Goal: Transaction & Acquisition: Book appointment/travel/reservation

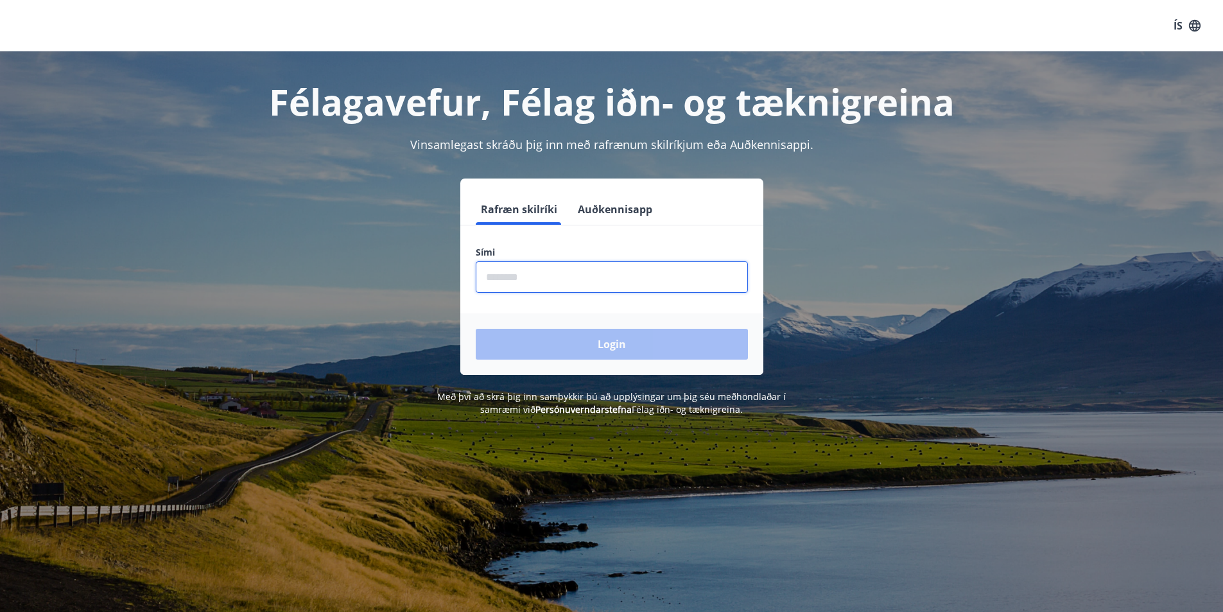
click at [529, 276] on input "phone" at bounding box center [612, 276] width 272 height 31
type input "********"
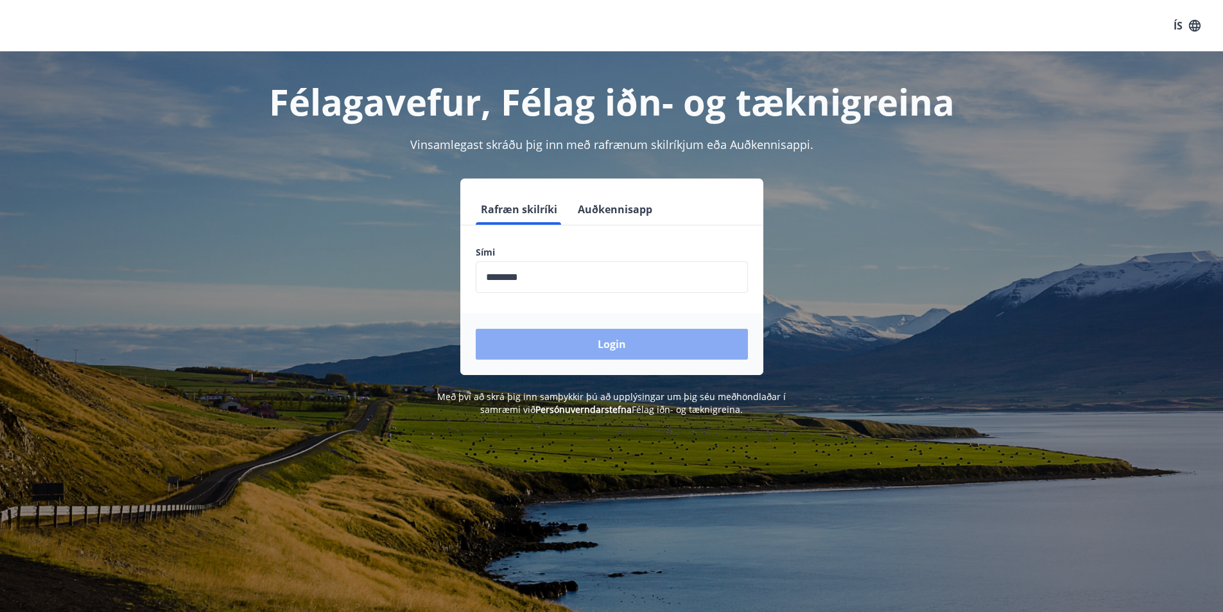
click at [543, 344] on button "Login" at bounding box center [612, 344] width 272 height 31
click at [518, 278] on input "phone" at bounding box center [612, 276] width 272 height 31
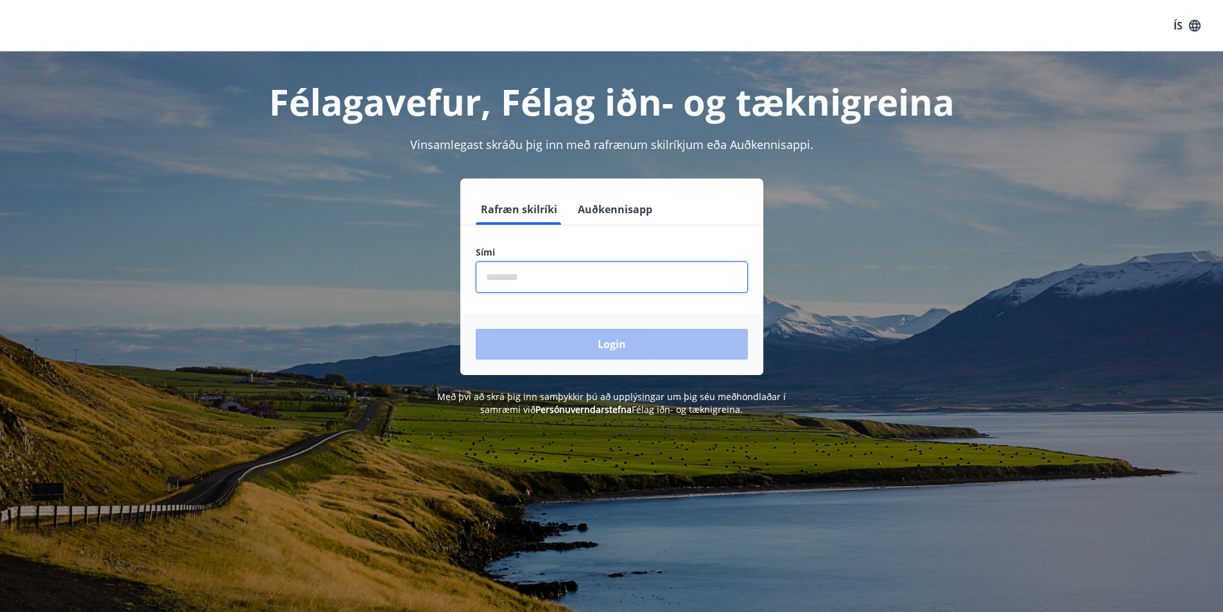
type input "********"
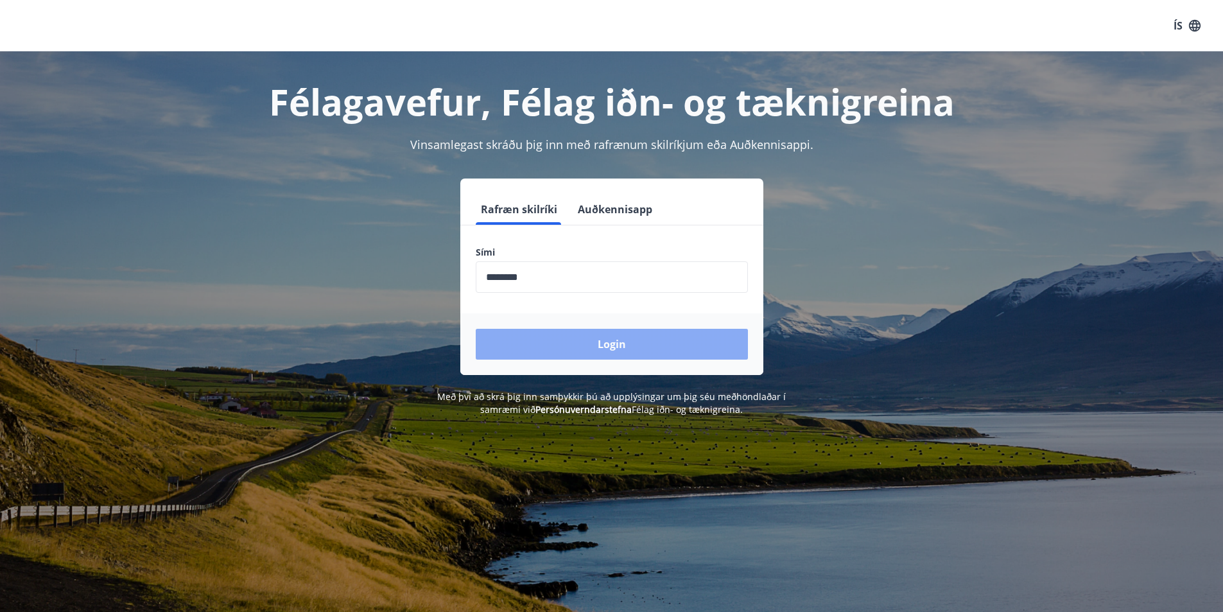
click at [563, 340] on button "Login" at bounding box center [612, 344] width 272 height 31
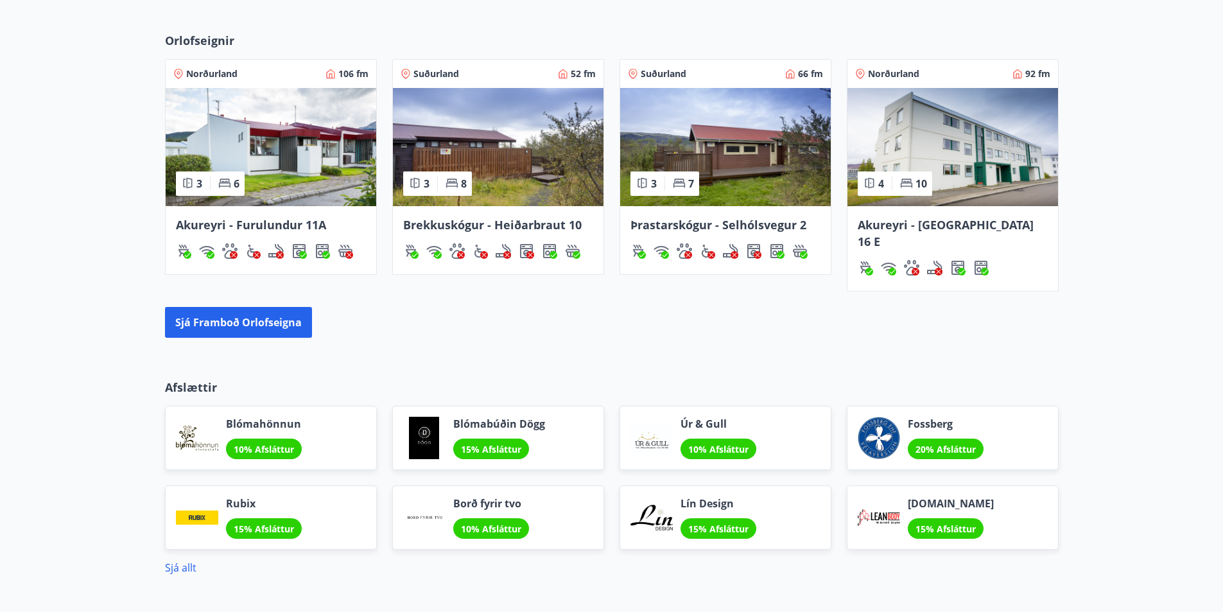
scroll to position [764, 0]
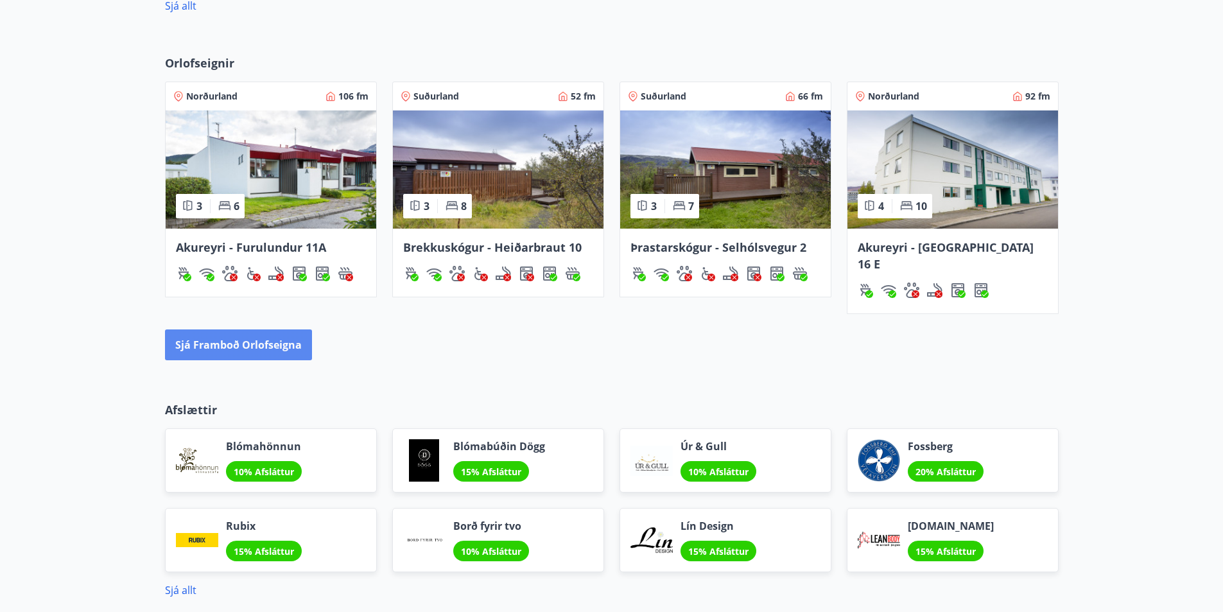
click at [302, 329] on button "Sjá framboð orlofseigna" at bounding box center [238, 344] width 147 height 31
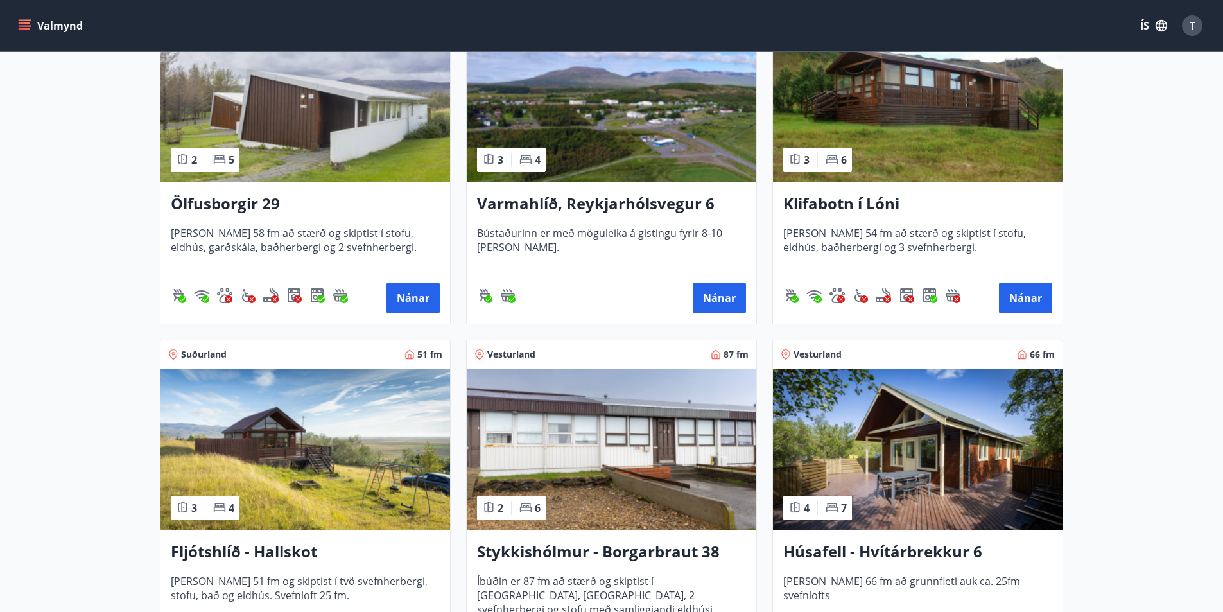
scroll to position [385, 0]
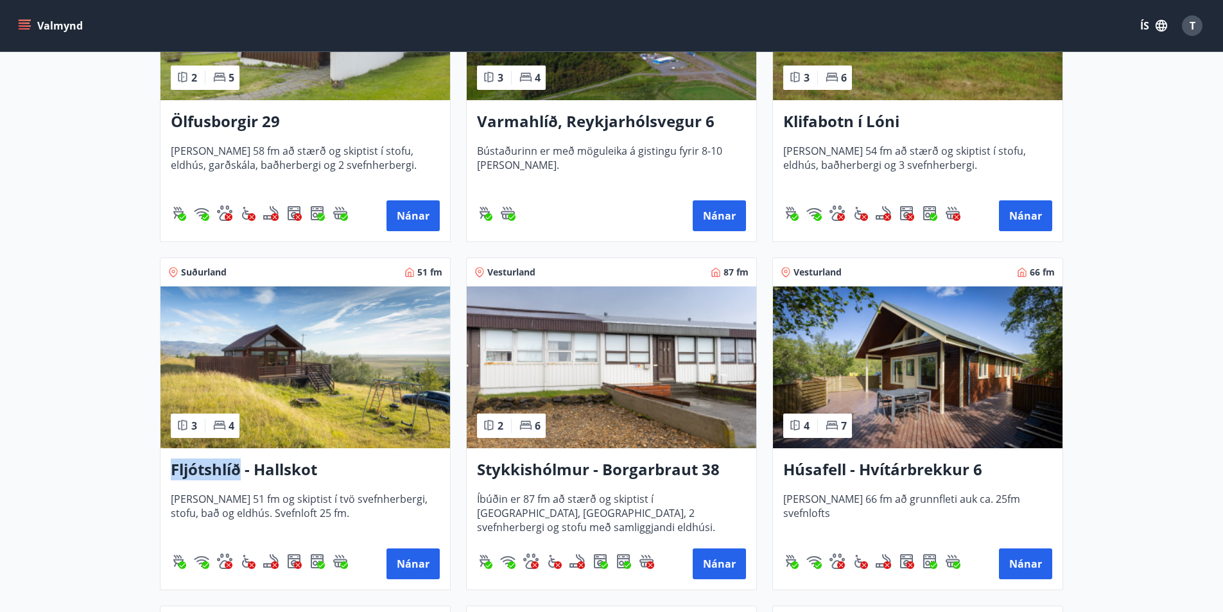
drag, startPoint x: 170, startPoint y: 466, endPoint x: 238, endPoint y: 474, distance: 67.9
click at [238, 474] on h3 "Fljótshlíð - Hallskot" at bounding box center [305, 470] width 269 height 23
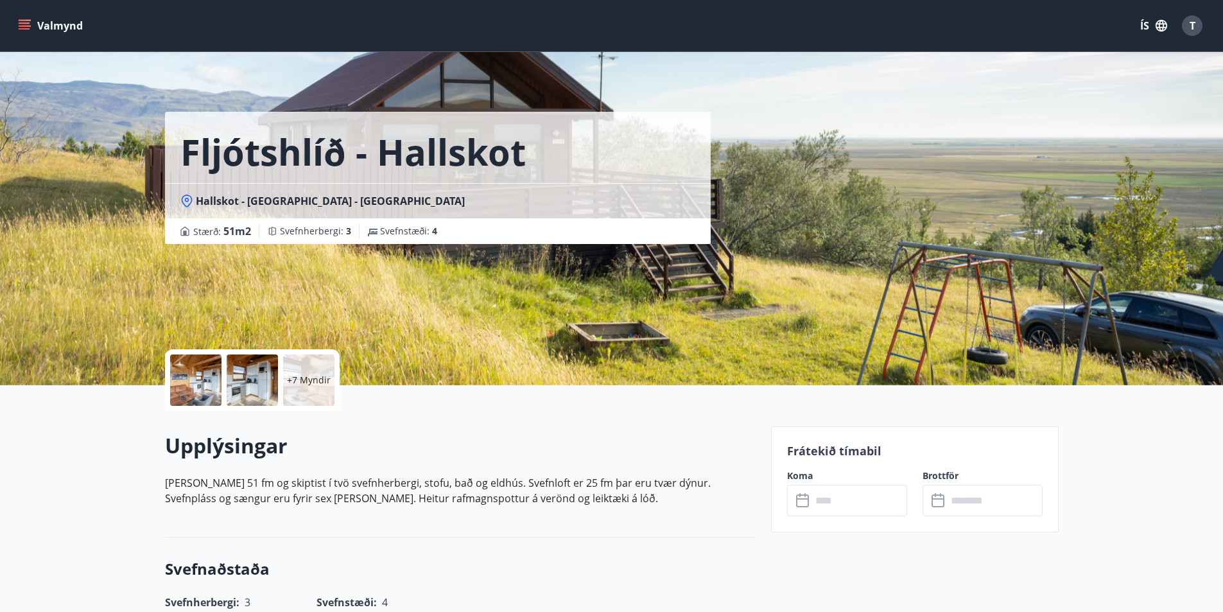
drag, startPoint x: 225, startPoint y: 207, endPoint x: 187, endPoint y: 204, distance: 38.7
click at [187, 204] on icon at bounding box center [186, 201] width 13 height 13
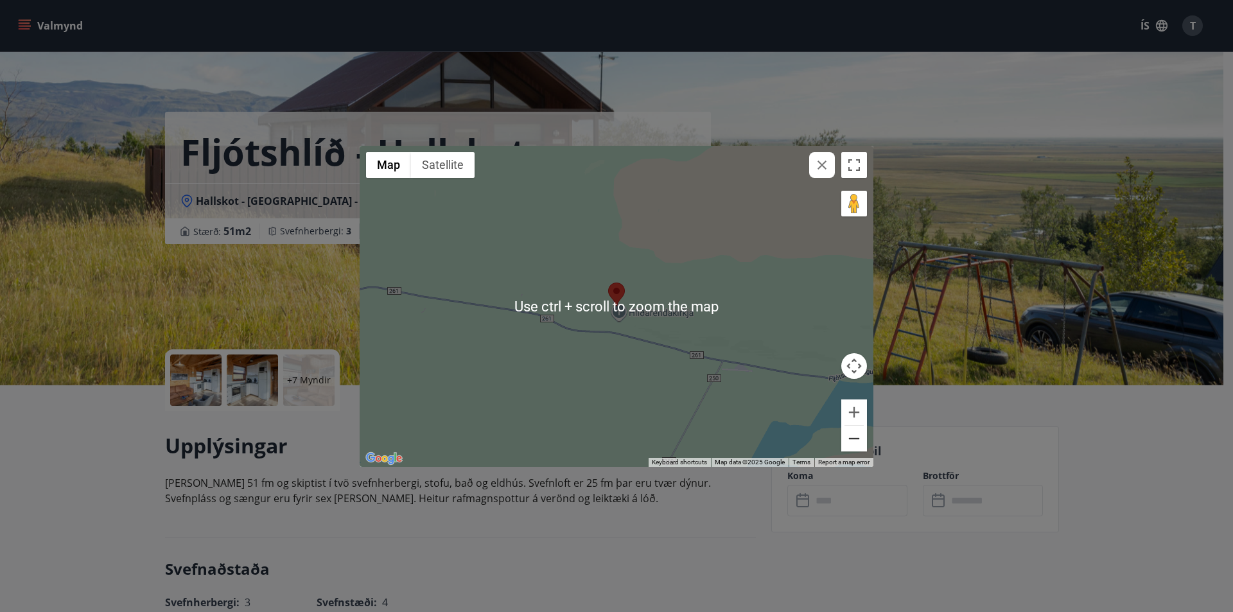
click at [857, 437] on button "Zoom out" at bounding box center [854, 439] width 26 height 26
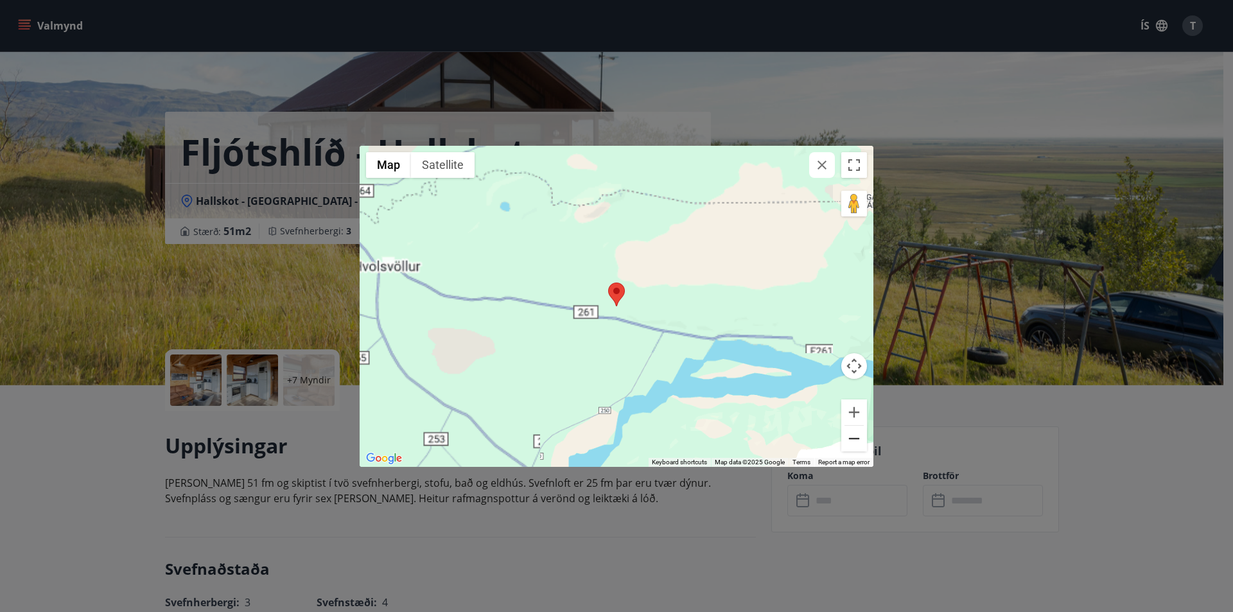
click at [857, 437] on button "Zoom out" at bounding box center [854, 439] width 26 height 26
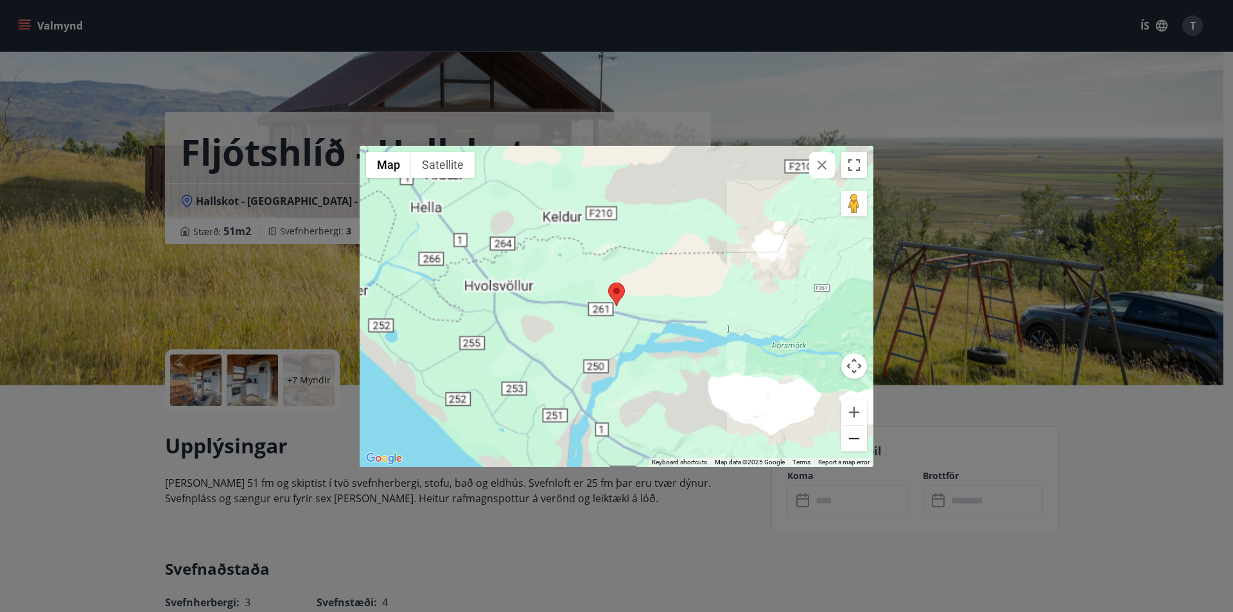
click at [857, 437] on button "Zoom out" at bounding box center [854, 439] width 26 height 26
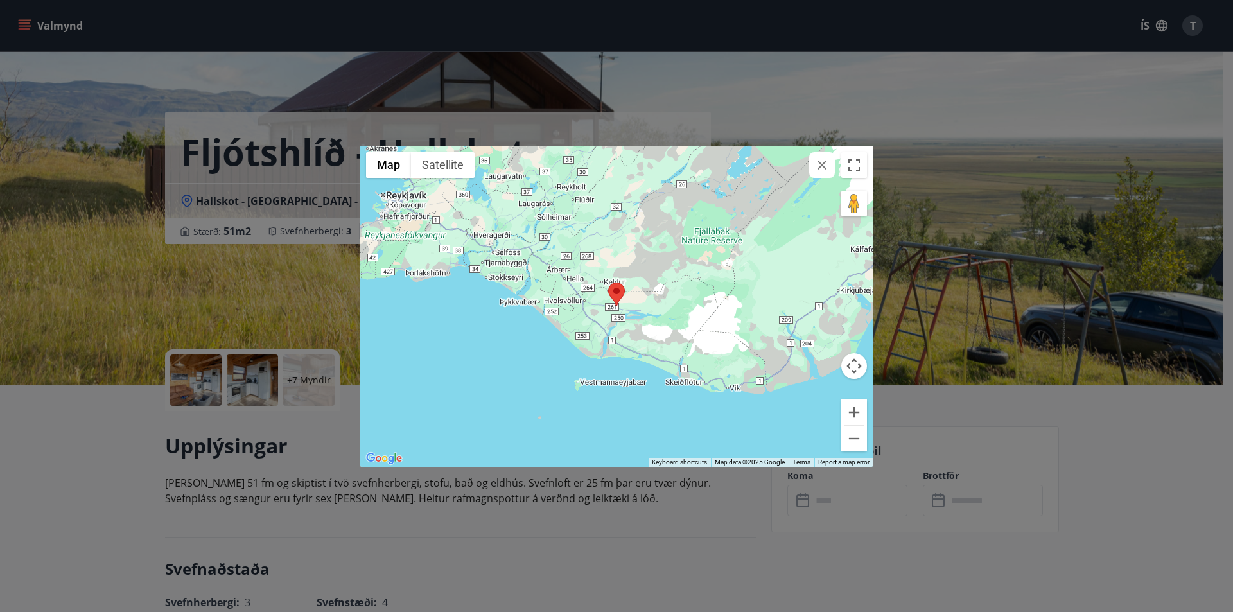
click at [669, 530] on div "← Move left → Move right ↑ Move up ↓ Move down + Zoom in - Zoom out Home Jump l…" at bounding box center [616, 306] width 1233 height 612
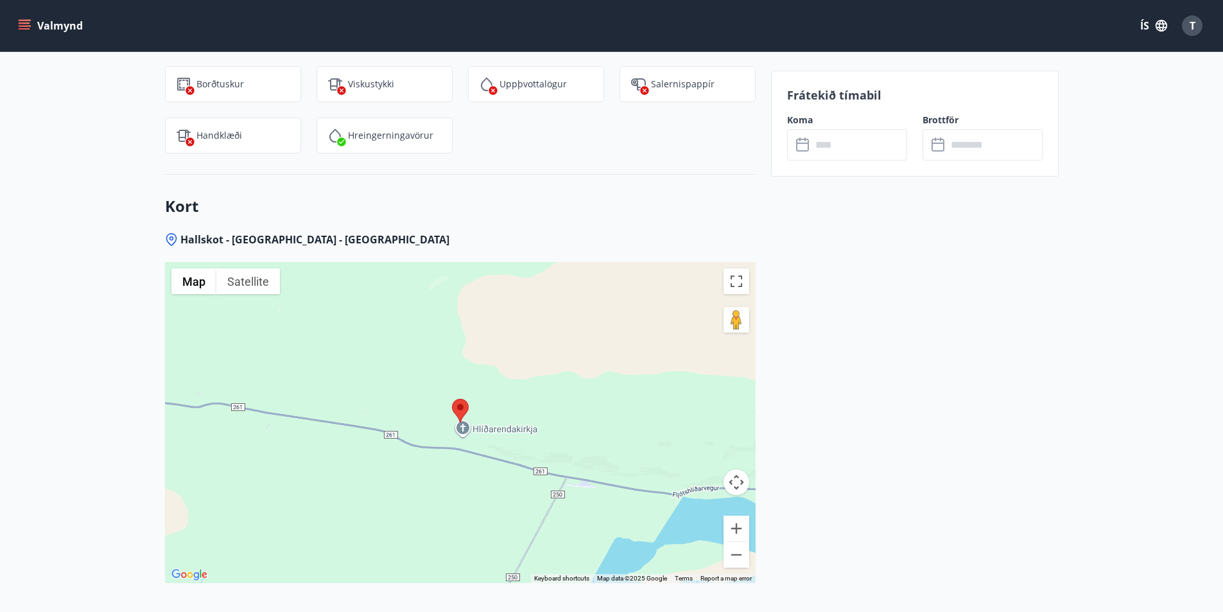
scroll to position [1477, 0]
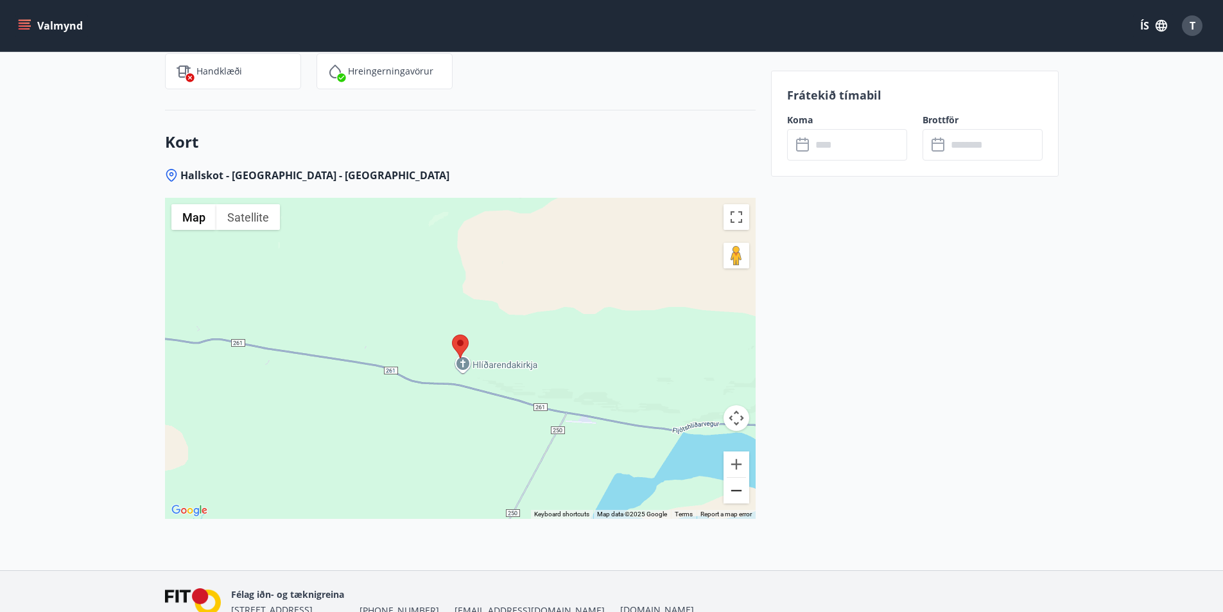
click at [733, 496] on button "Zoom out" at bounding box center [737, 491] width 26 height 26
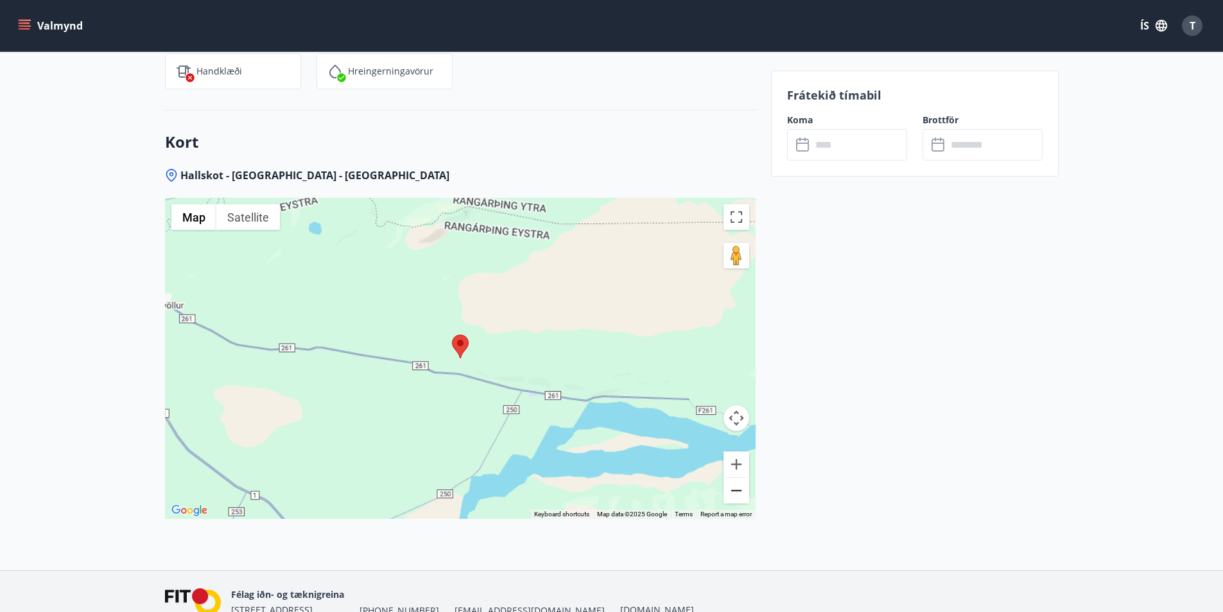
click at [733, 496] on button "Zoom out" at bounding box center [737, 491] width 26 height 26
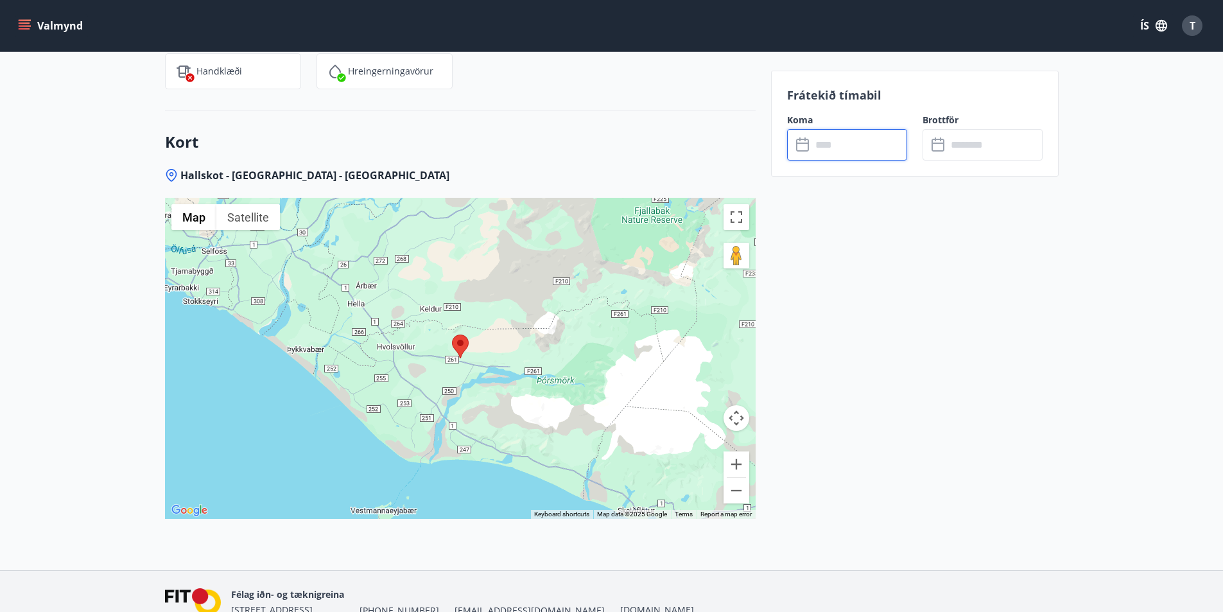
click at [835, 149] on input "text" at bounding box center [860, 144] width 96 height 31
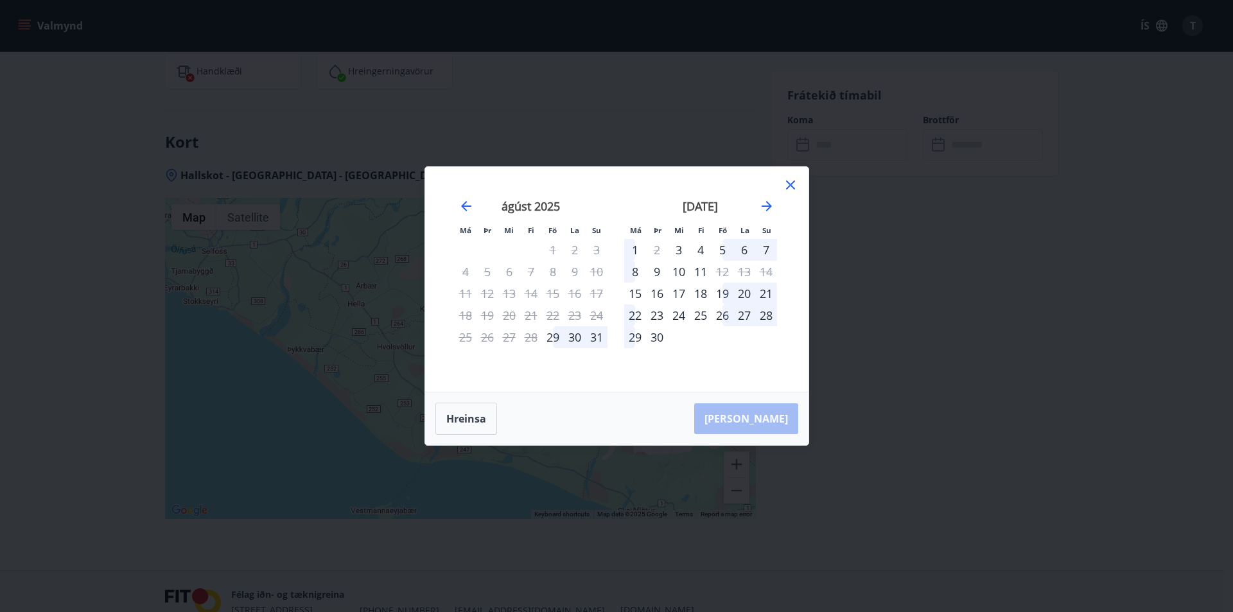
click at [722, 249] on div "5" at bounding box center [723, 250] width 22 height 22
click at [638, 274] on div "8" at bounding box center [635, 272] width 22 height 22
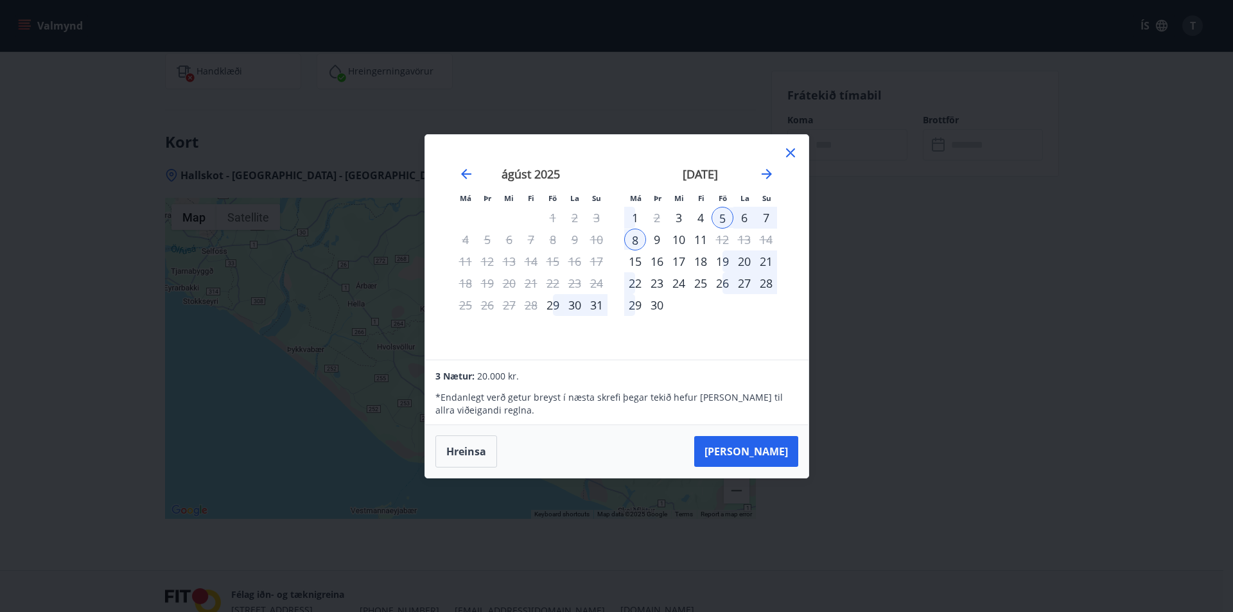
click at [864, 426] on div "Má Þr Mi Fi Fö La Su Má Þr Mi Fi Fö La Su júlí 2025 1 2 3 4 5 6 7 8 9 10 11 12 …" at bounding box center [616, 306] width 1233 height 612
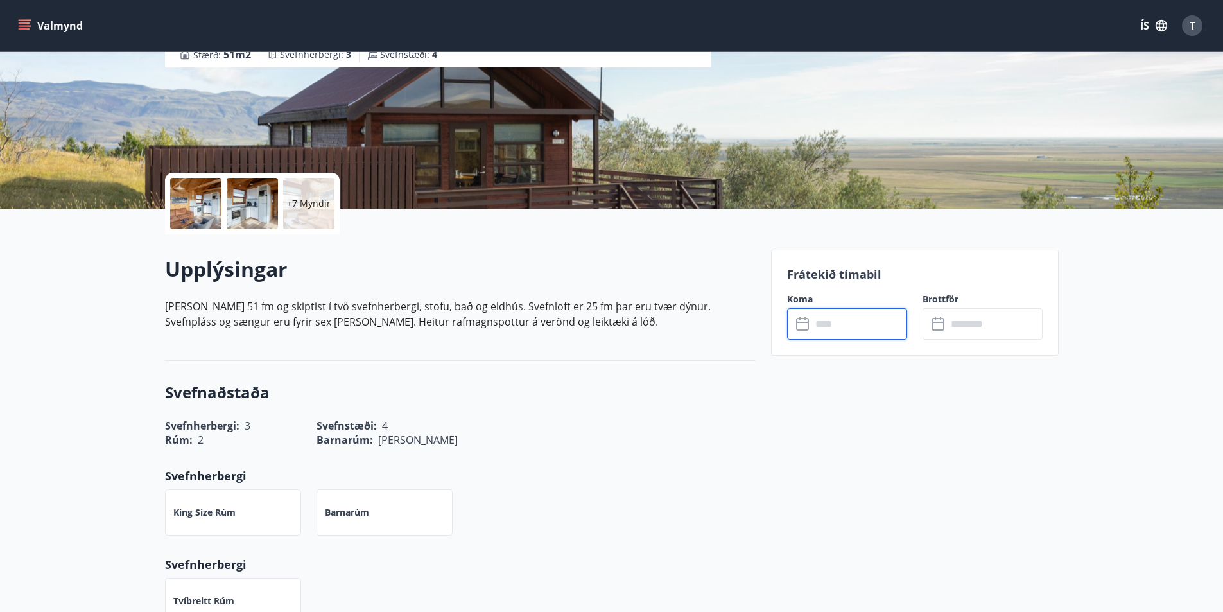
scroll to position [64, 0]
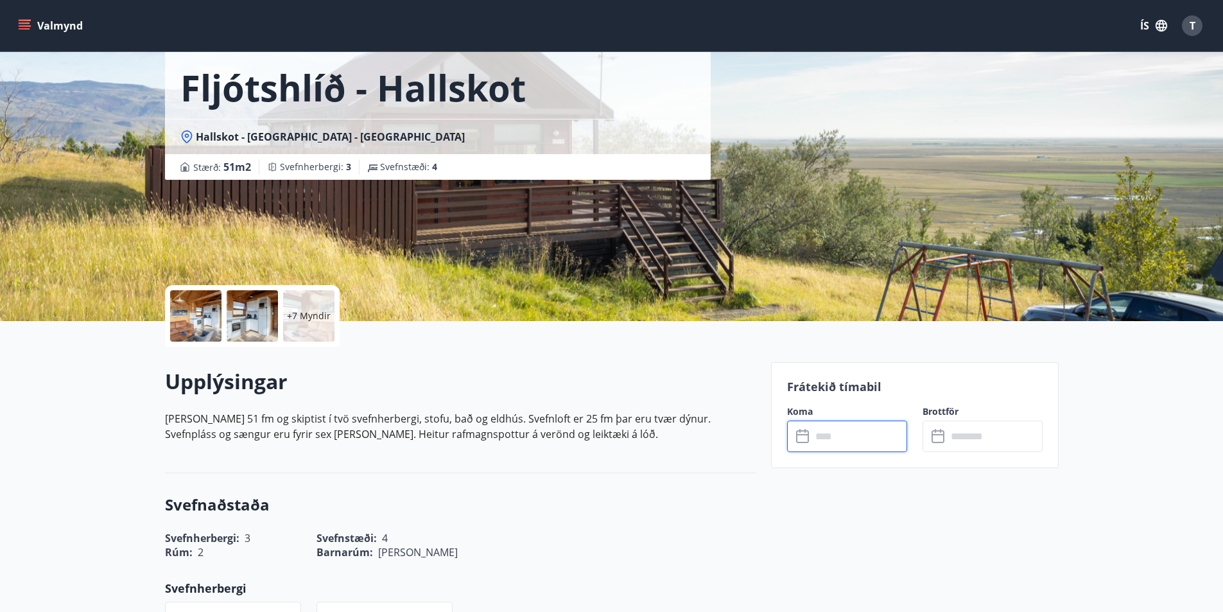
click at [831, 434] on input "text" at bounding box center [860, 436] width 96 height 31
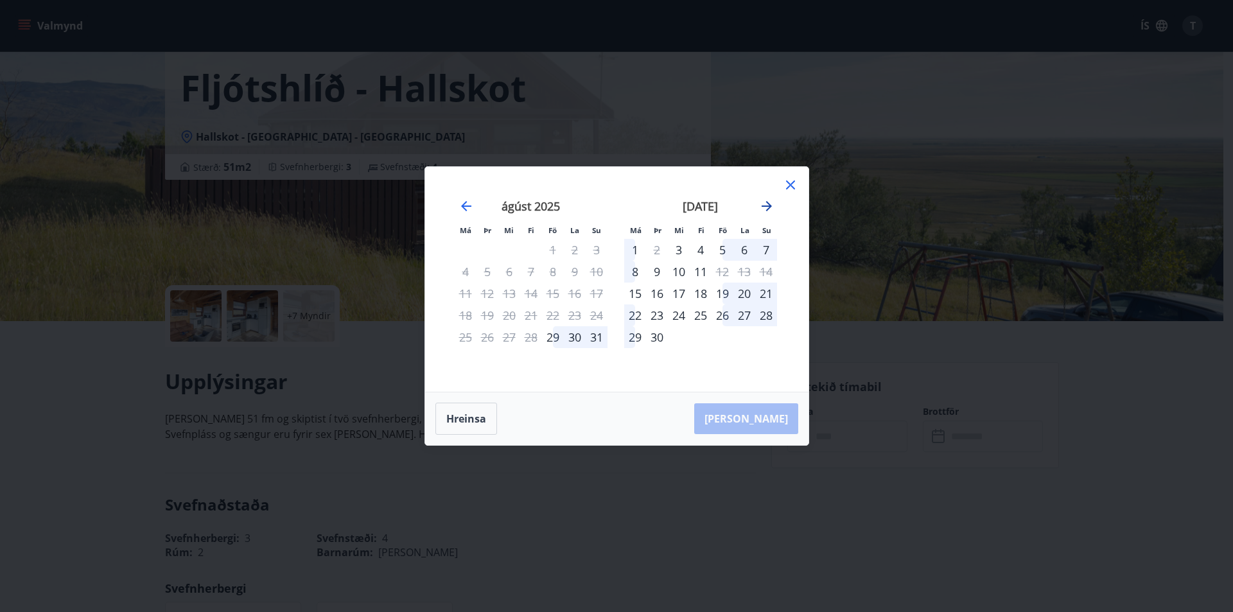
click at [769, 204] on icon "Move forward to switch to the next month." at bounding box center [767, 206] width 10 height 10
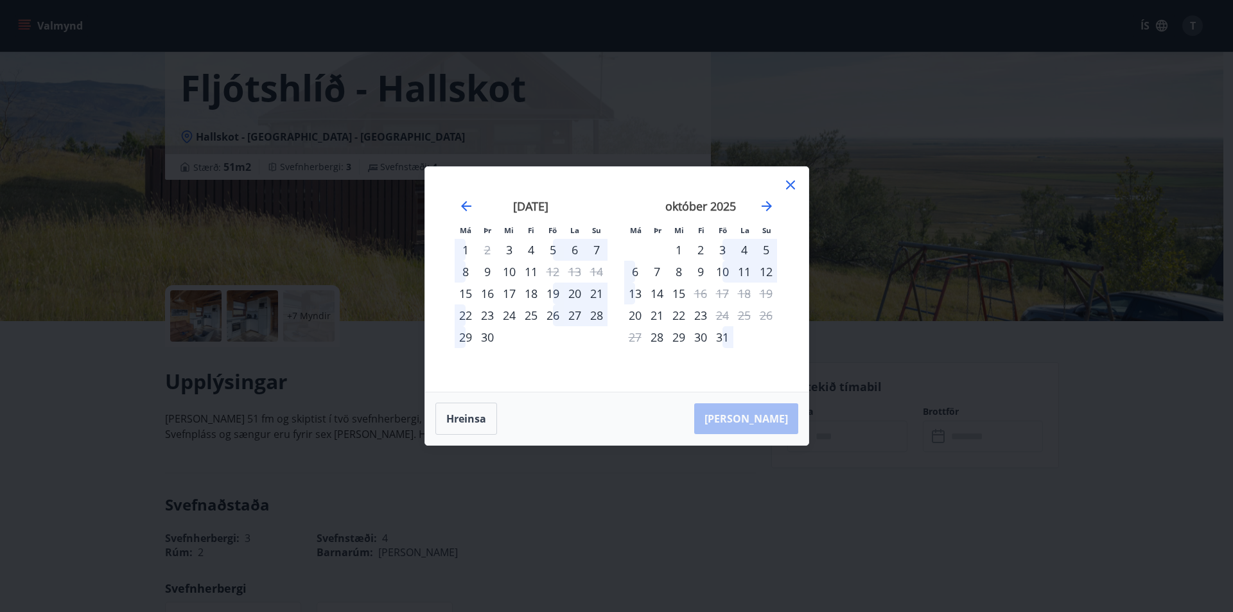
click at [721, 251] on div "3" at bounding box center [723, 250] width 22 height 22
click at [635, 275] on div "6" at bounding box center [635, 272] width 22 height 22
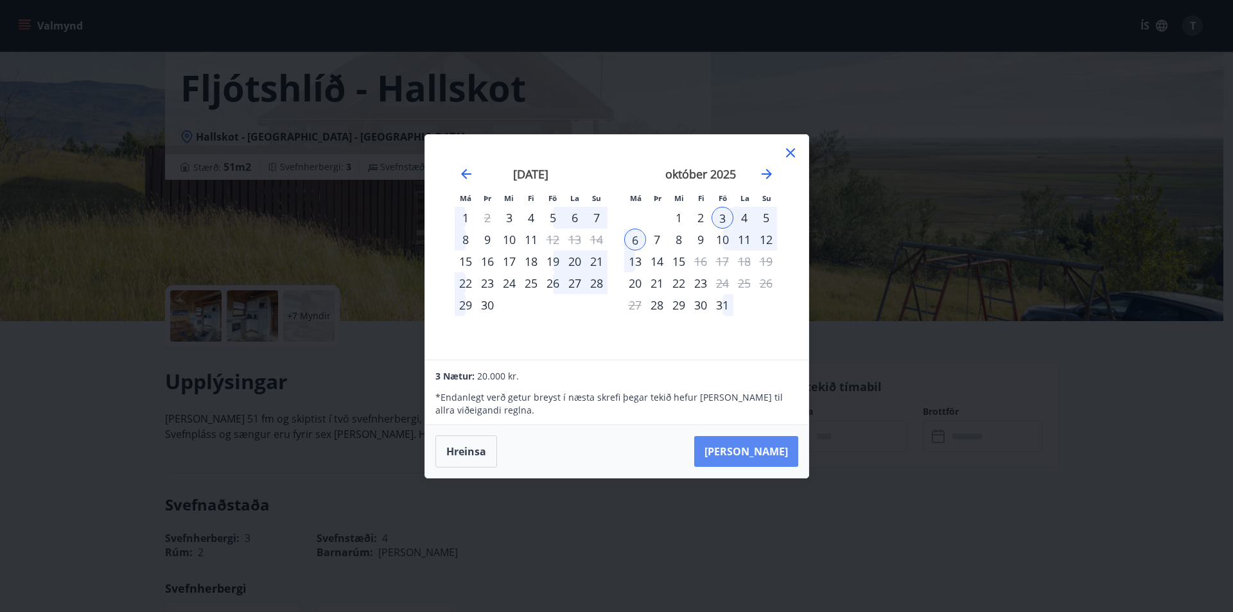
click at [751, 441] on button "[PERSON_NAME]" at bounding box center [746, 451] width 104 height 31
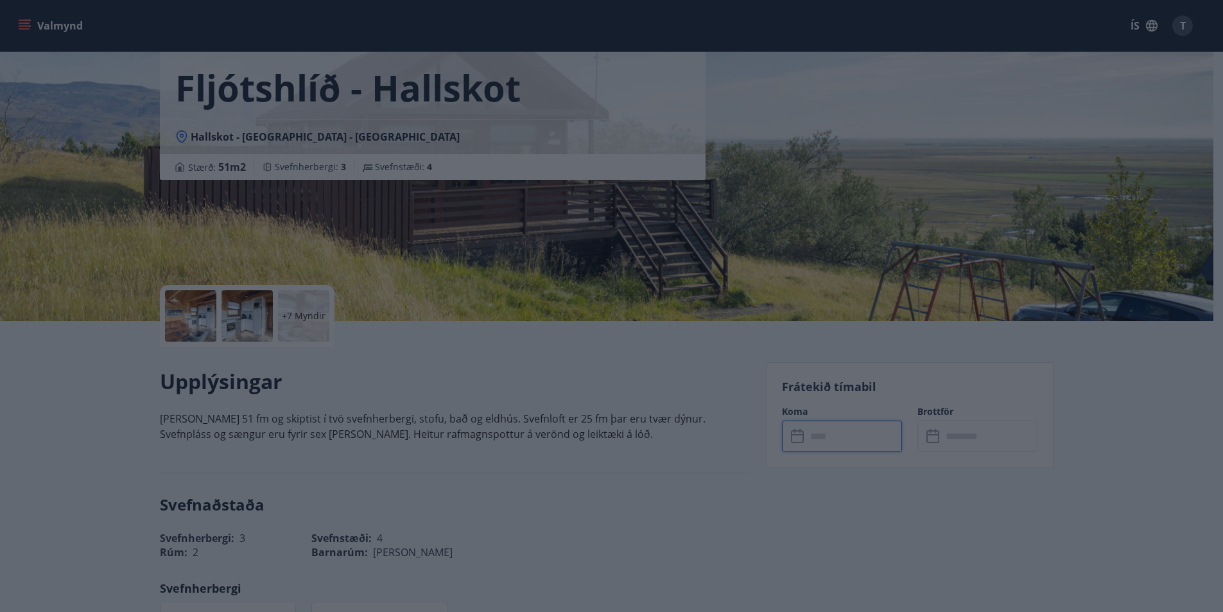
type input "******"
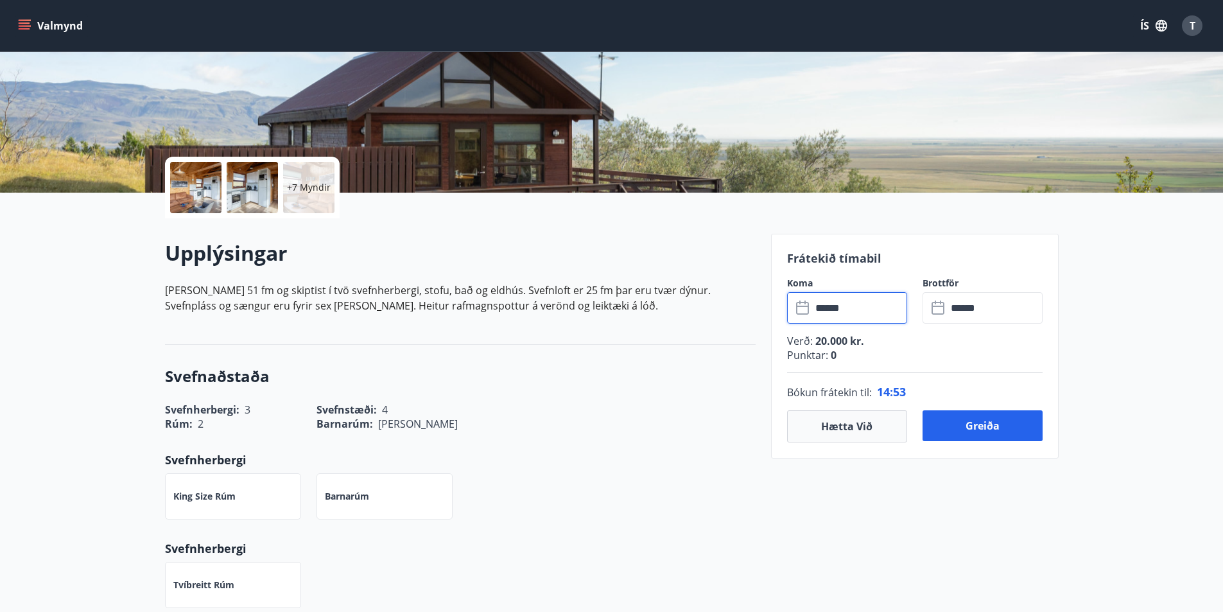
scroll to position [0, 0]
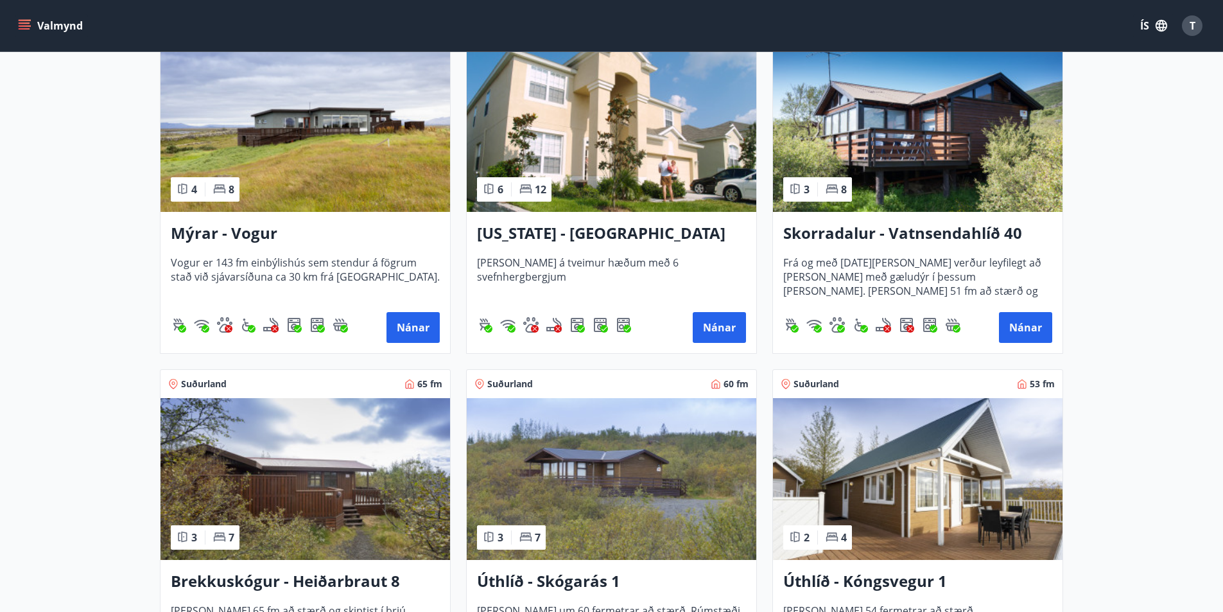
scroll to position [1862, 0]
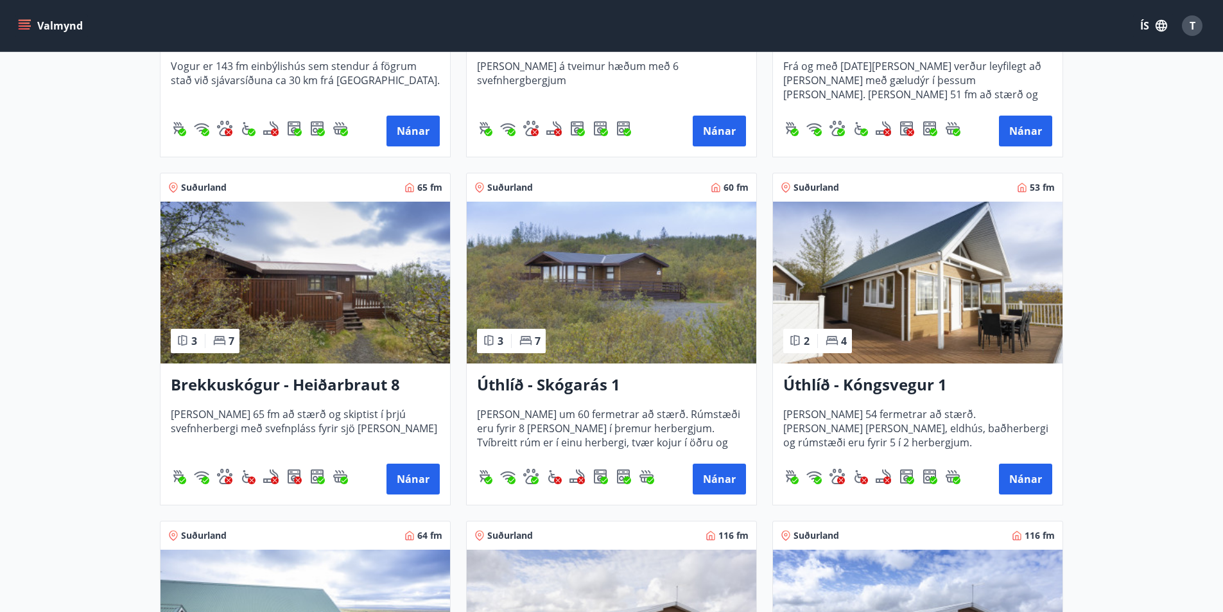
click at [840, 387] on h3 "Úthlíð - Kóngsvegur 1" at bounding box center [917, 385] width 269 height 23
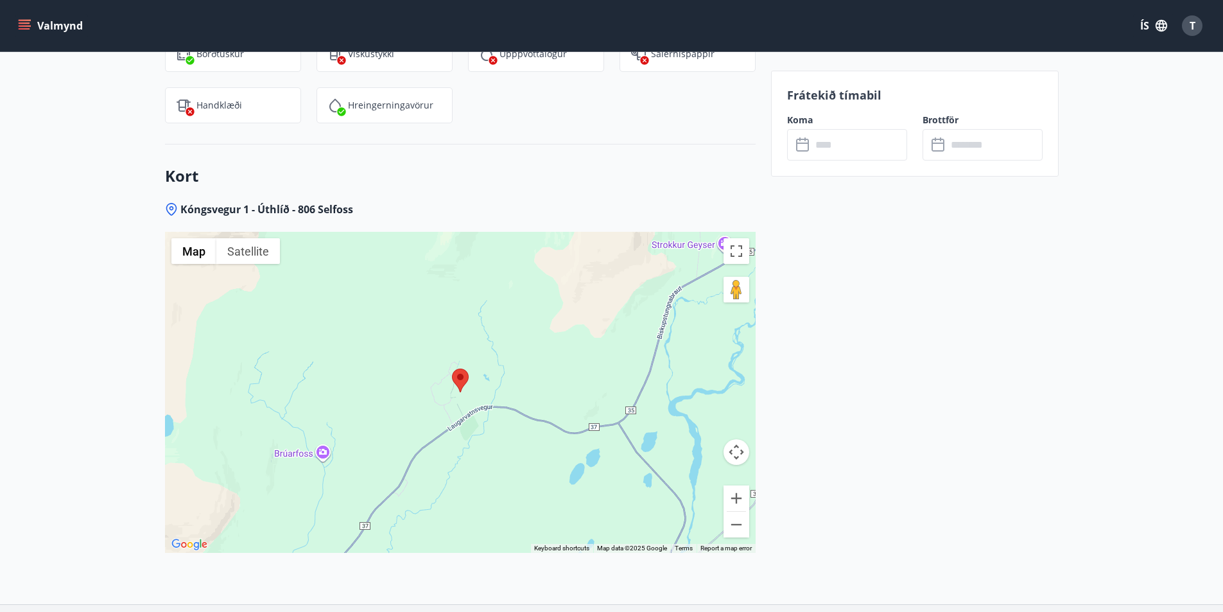
scroll to position [1543, 0]
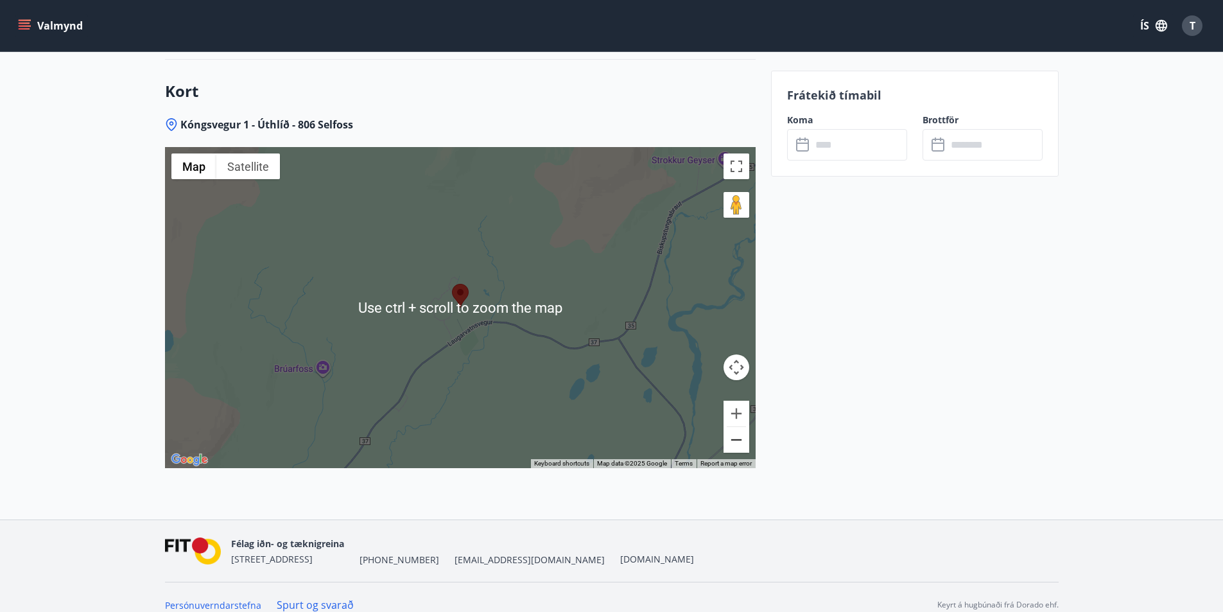
click at [729, 427] on button "Zoom out" at bounding box center [737, 440] width 26 height 26
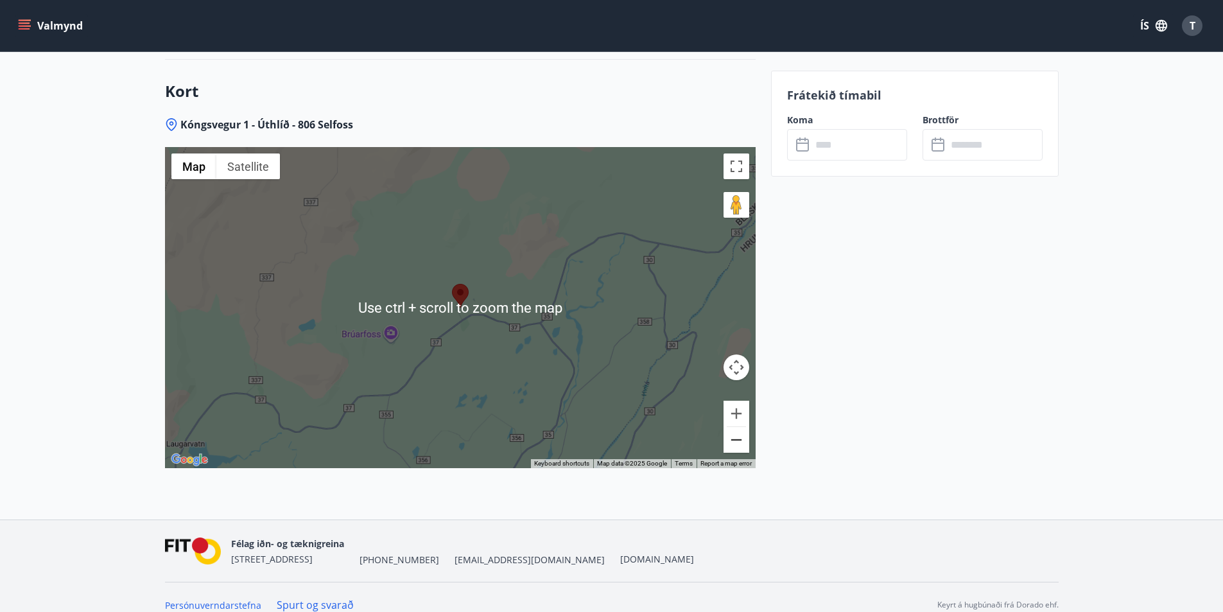
click at [733, 427] on button "Zoom out" at bounding box center [737, 440] width 26 height 26
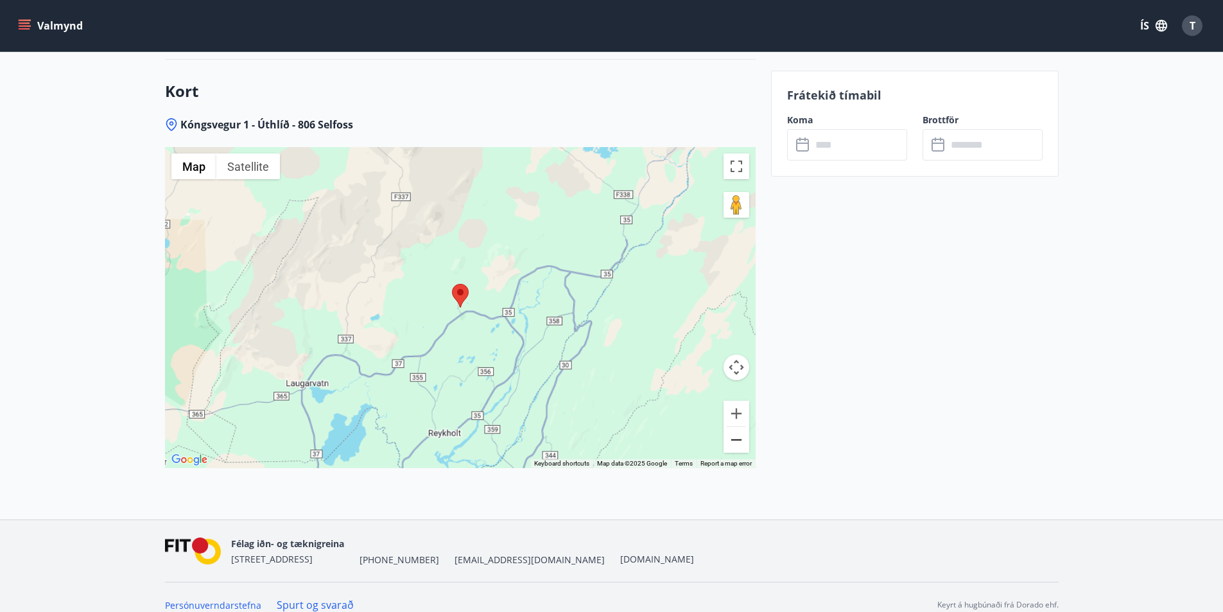
click at [733, 427] on button "Zoom out" at bounding box center [737, 440] width 26 height 26
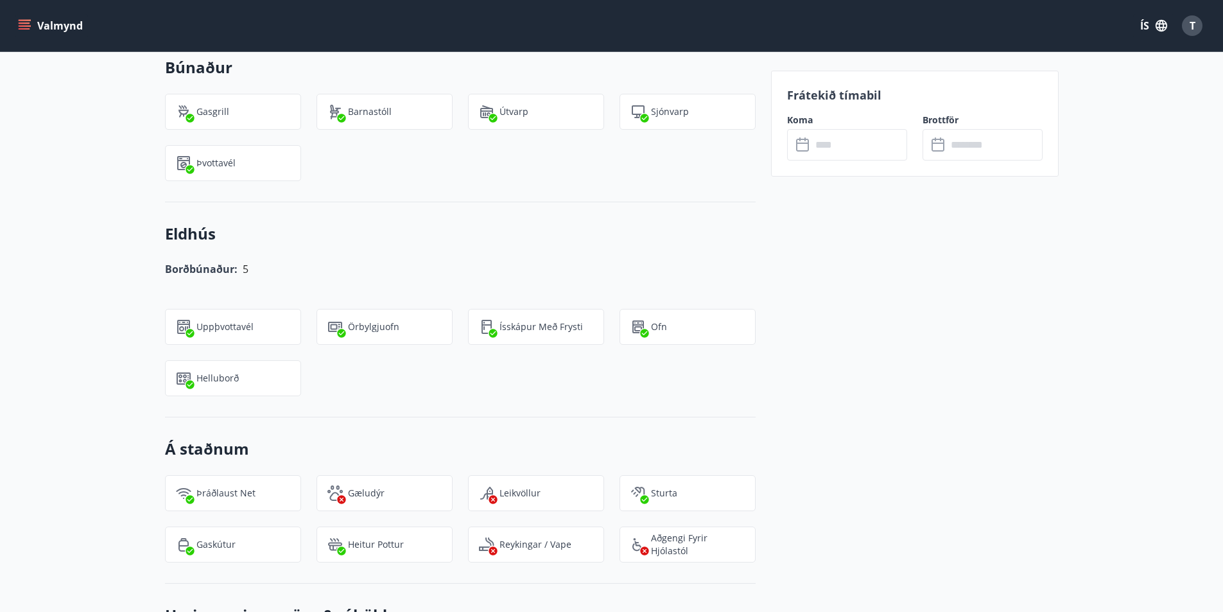
scroll to position [580, 0]
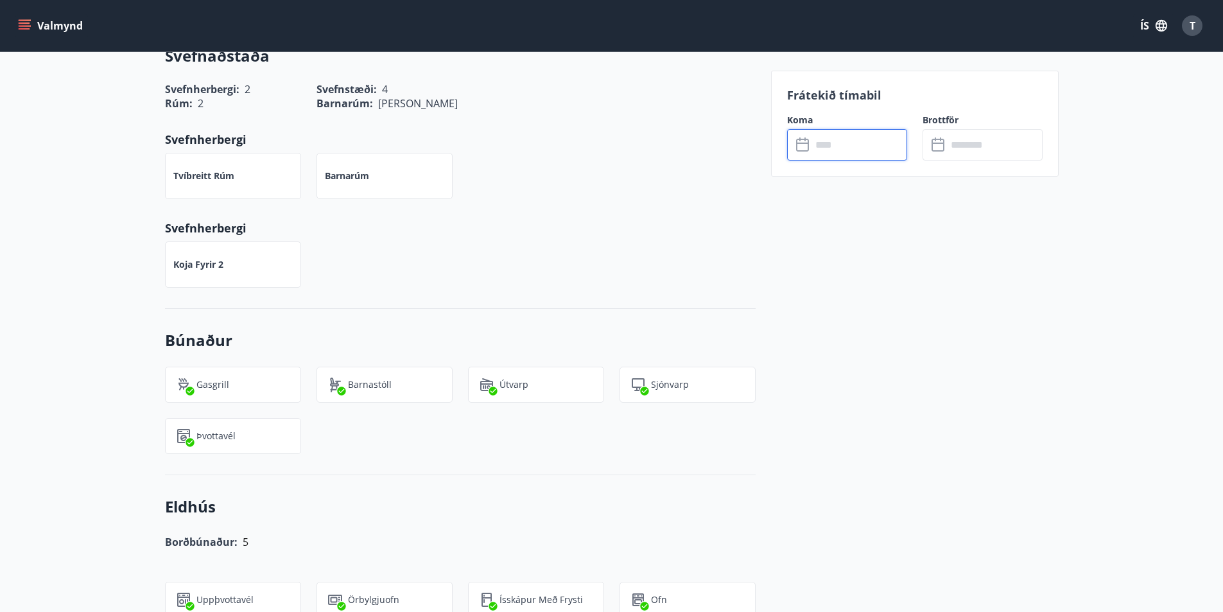
click at [872, 137] on input "text" at bounding box center [860, 144] width 96 height 31
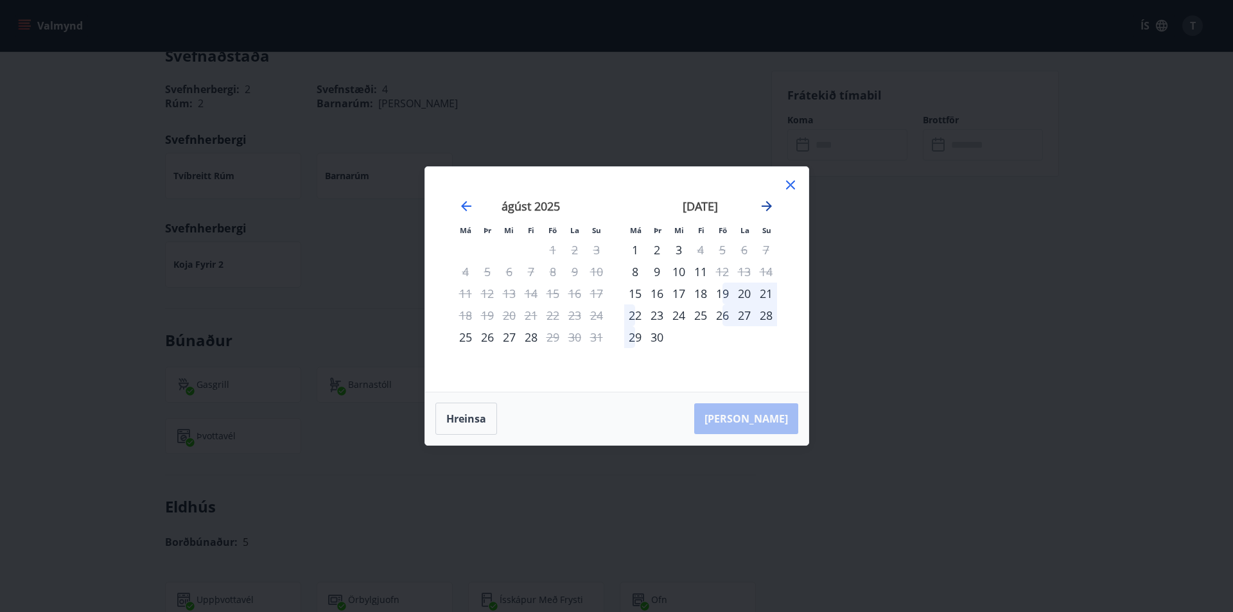
click at [762, 204] on icon "Move forward to switch to the next month." at bounding box center [766, 205] width 15 height 15
click at [719, 249] on div "3" at bounding box center [723, 250] width 22 height 22
click at [629, 271] on div "6" at bounding box center [635, 272] width 22 height 22
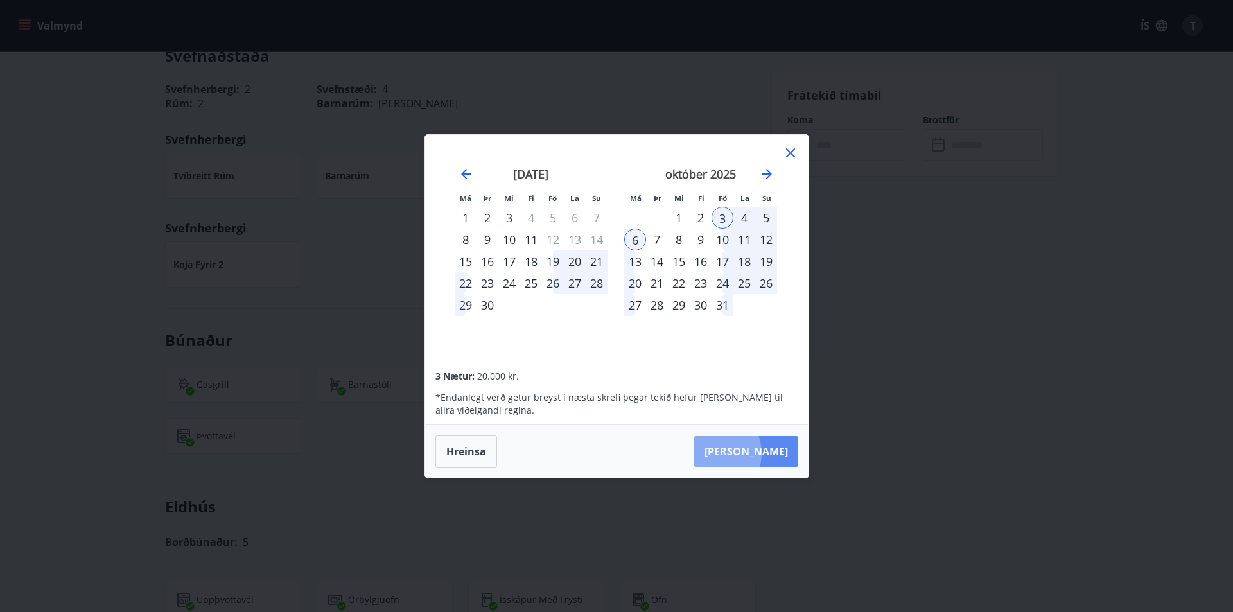
click at [750, 453] on button "[PERSON_NAME]" at bounding box center [746, 451] width 104 height 31
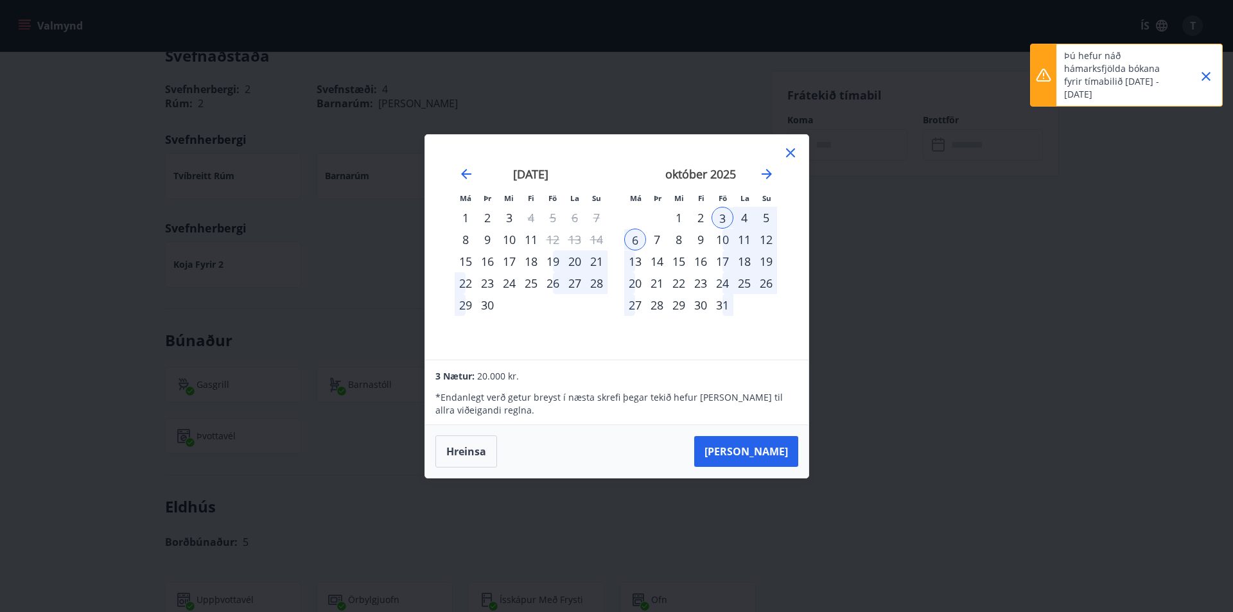
click at [793, 153] on icon at bounding box center [790, 152] width 15 height 15
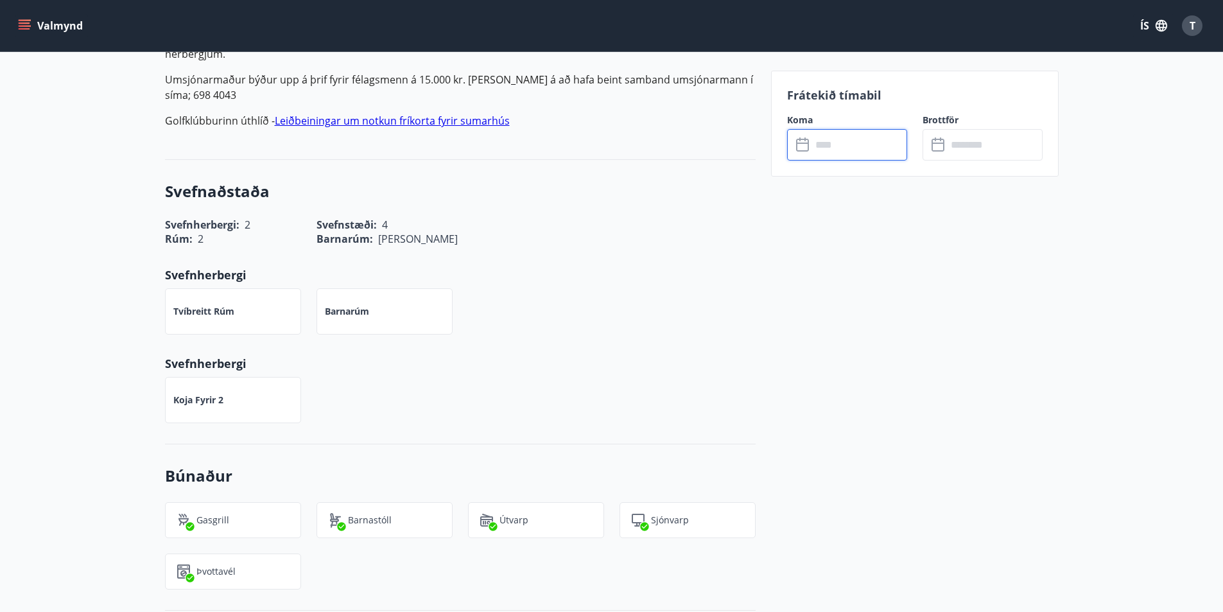
scroll to position [193, 0]
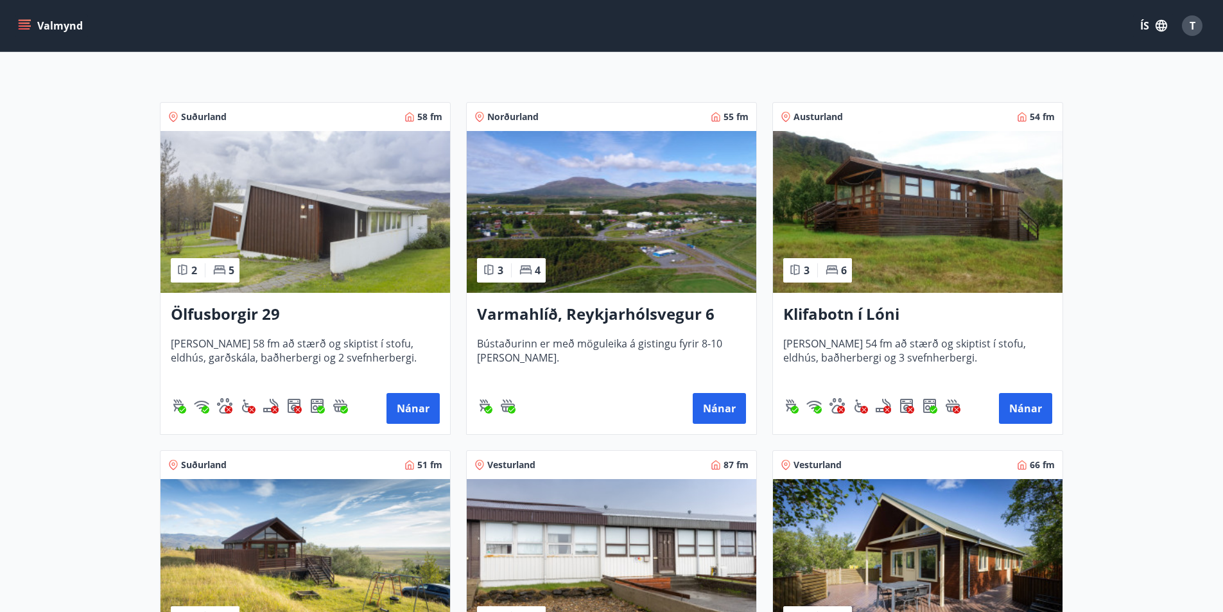
scroll to position [514, 0]
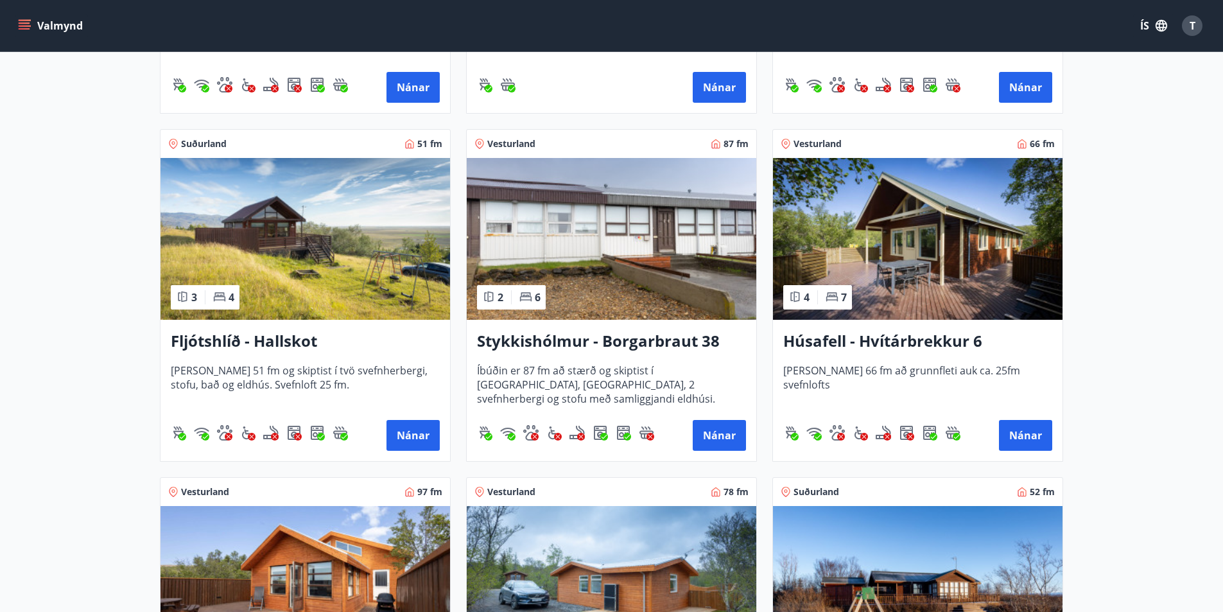
click at [234, 341] on h3 "Fljótshlíð - Hallskot" at bounding box center [305, 341] width 269 height 23
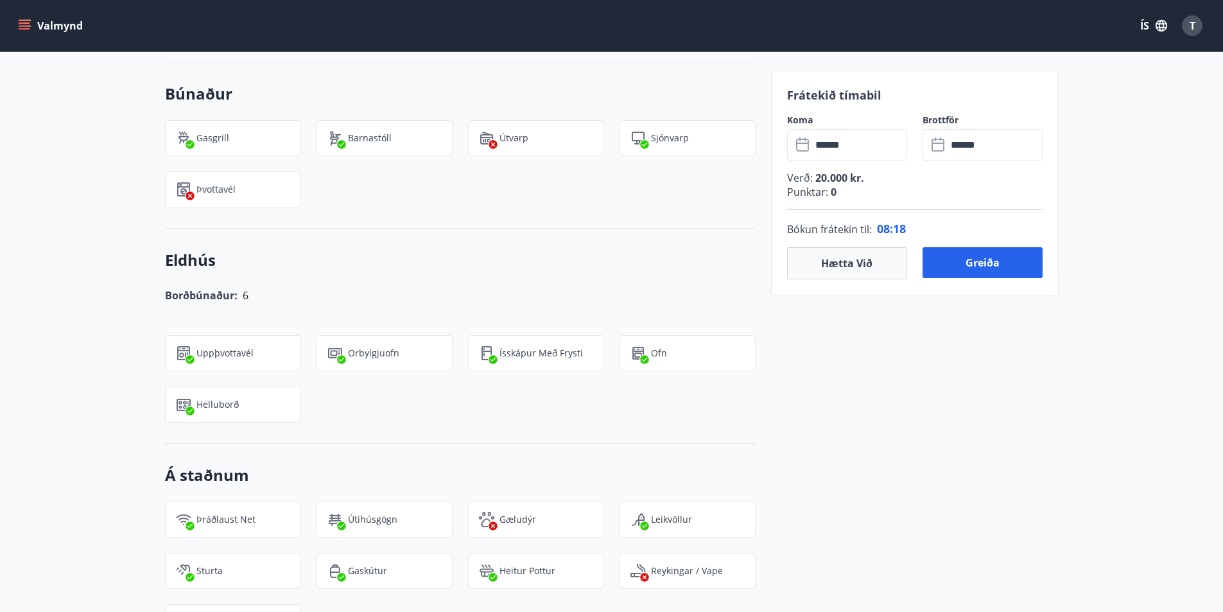
scroll to position [771, 0]
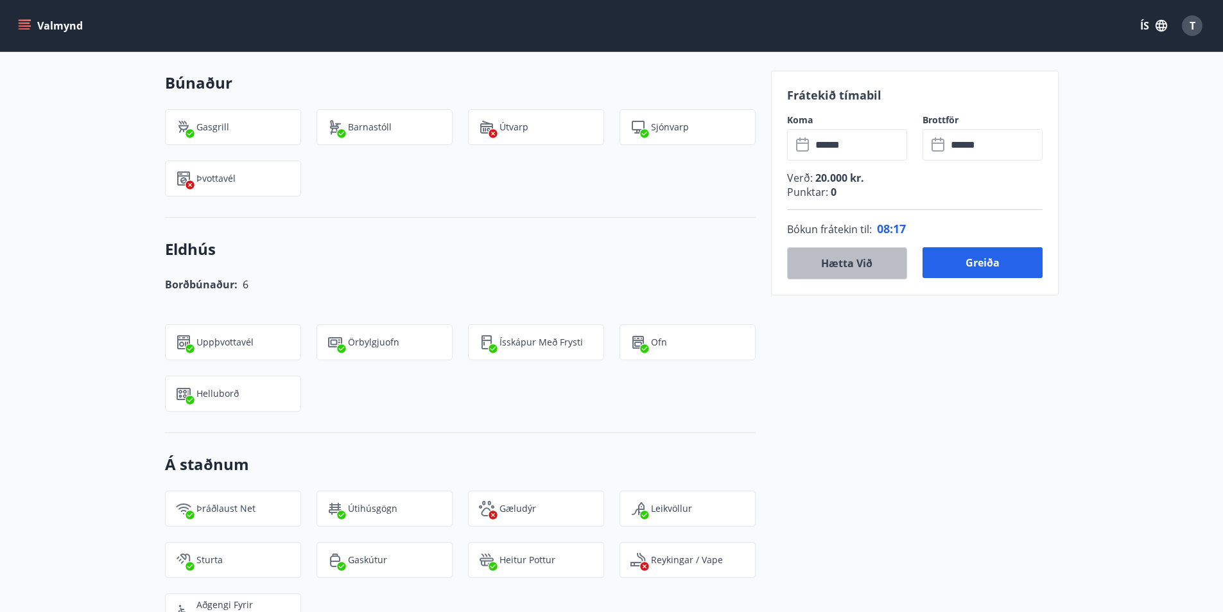
click at [798, 261] on button "Hætta við" at bounding box center [847, 263] width 120 height 32
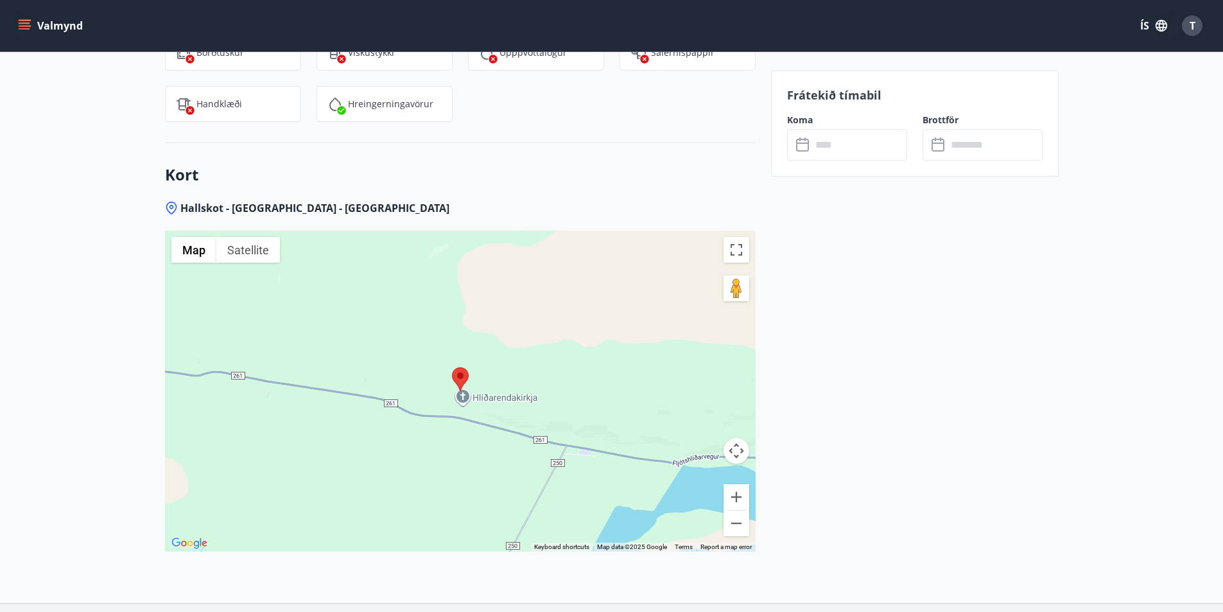
scroll to position [1479, 0]
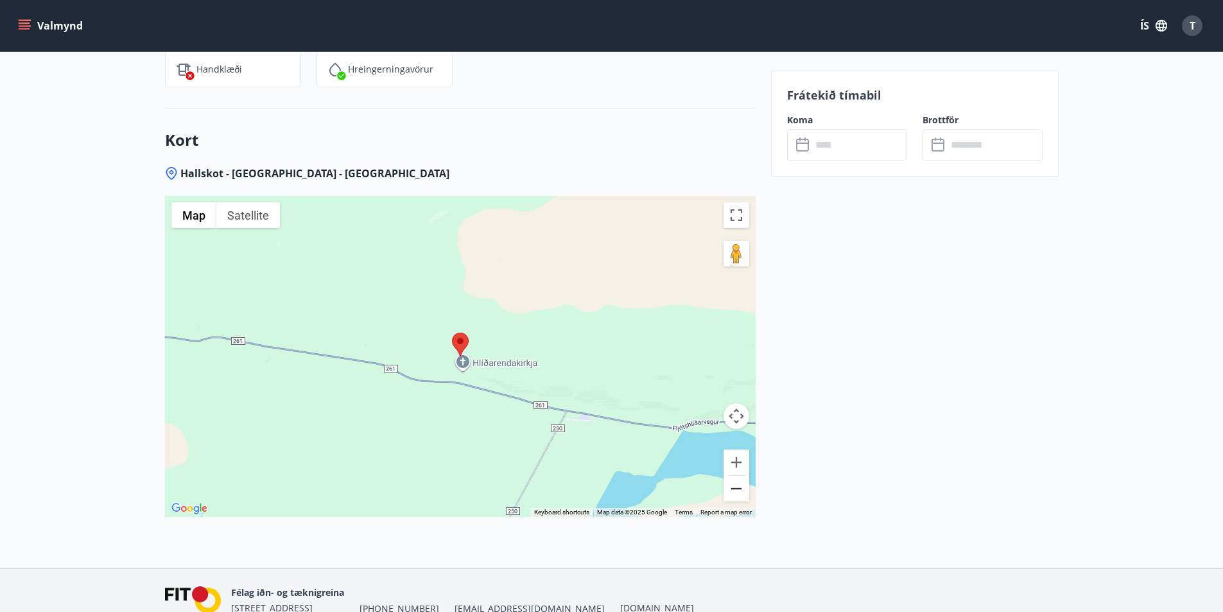
click at [735, 491] on button "Zoom out" at bounding box center [737, 489] width 26 height 26
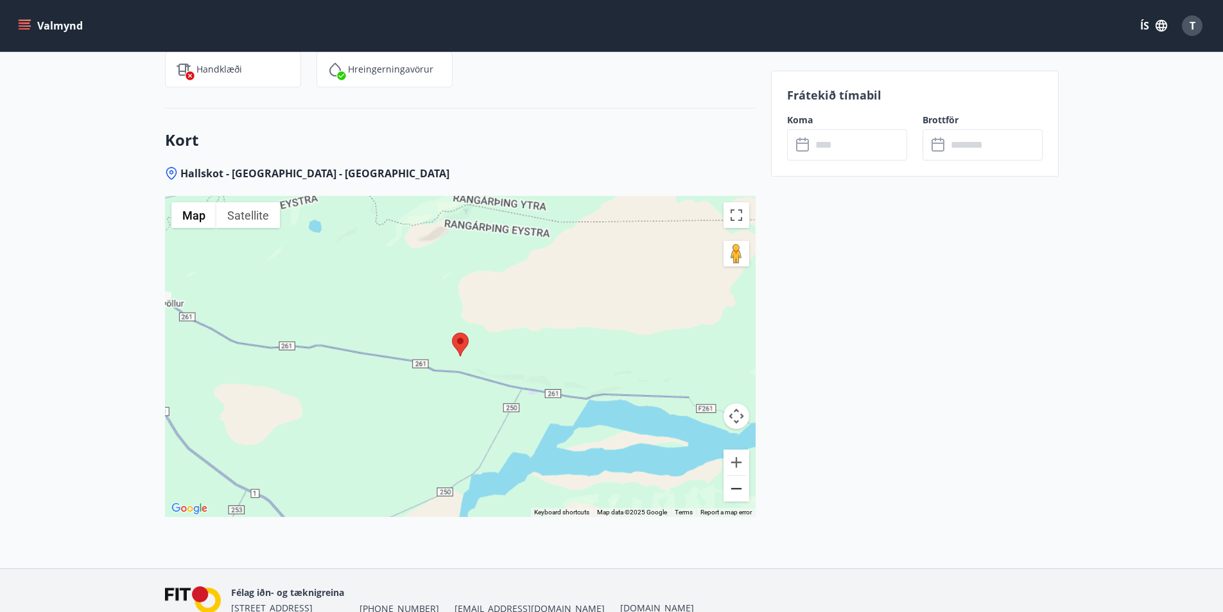
click at [735, 491] on button "Zoom out" at bounding box center [737, 489] width 26 height 26
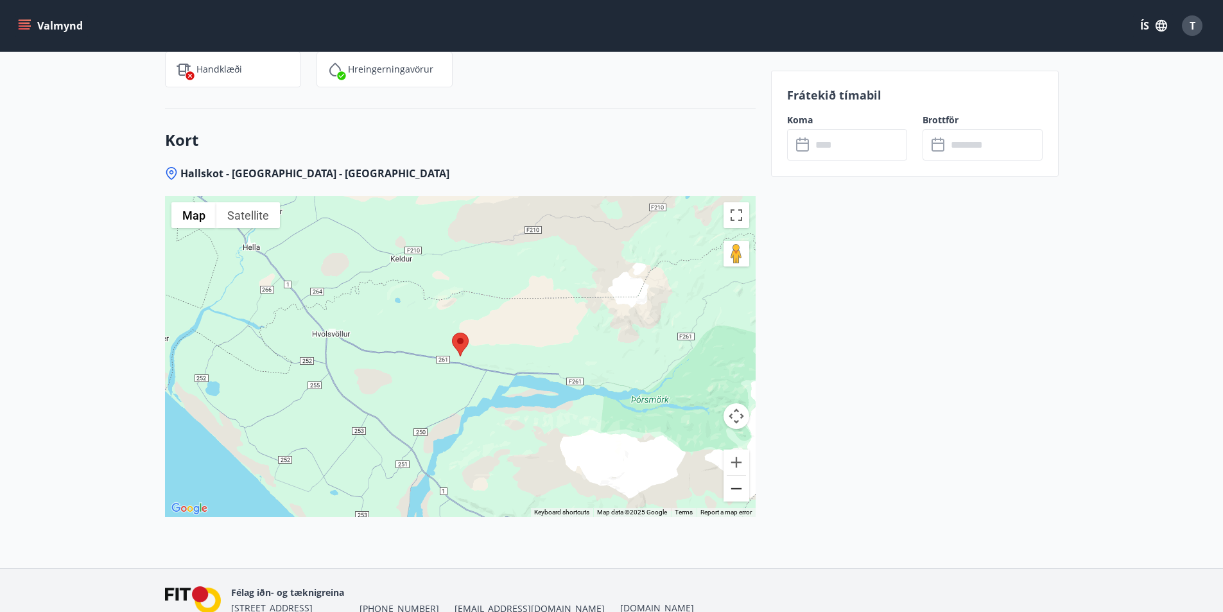
click at [735, 491] on button "Zoom out" at bounding box center [737, 489] width 26 height 26
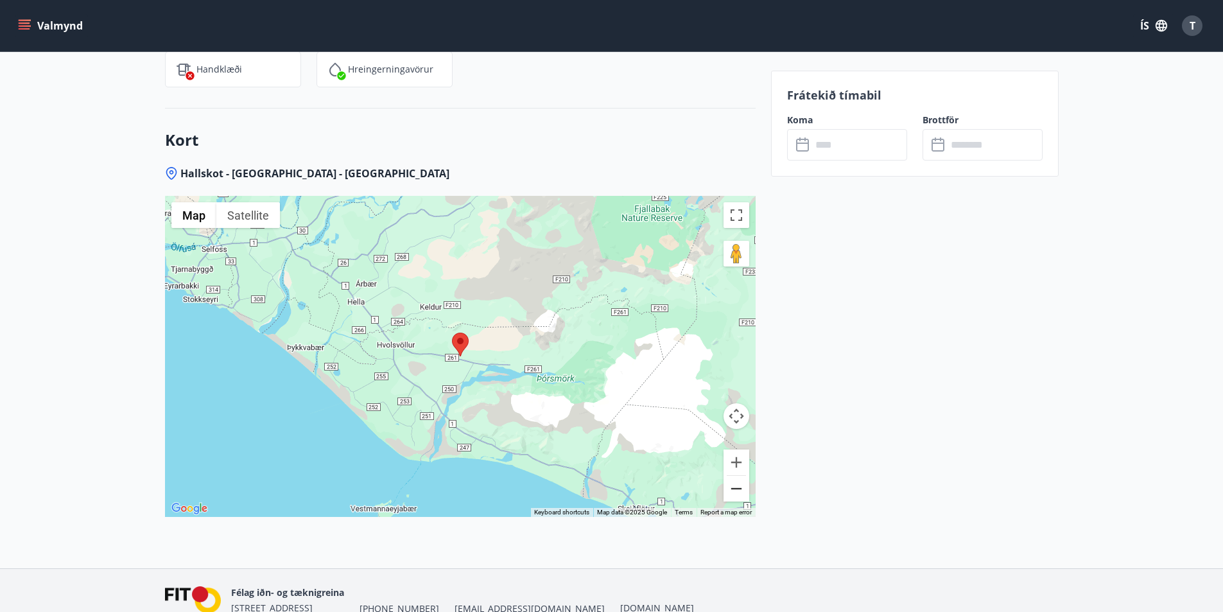
click at [735, 491] on button "Zoom out" at bounding box center [737, 489] width 26 height 26
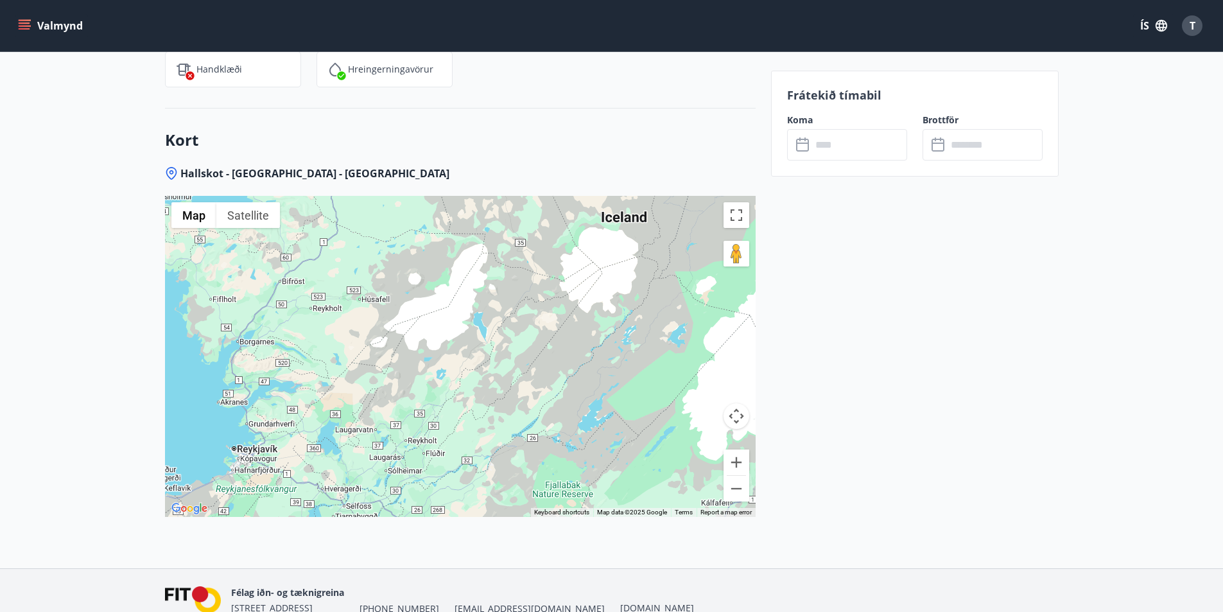
drag, startPoint x: 356, startPoint y: 277, endPoint x: 363, endPoint y: 483, distance: 206.3
click at [363, 483] on div at bounding box center [460, 356] width 591 height 321
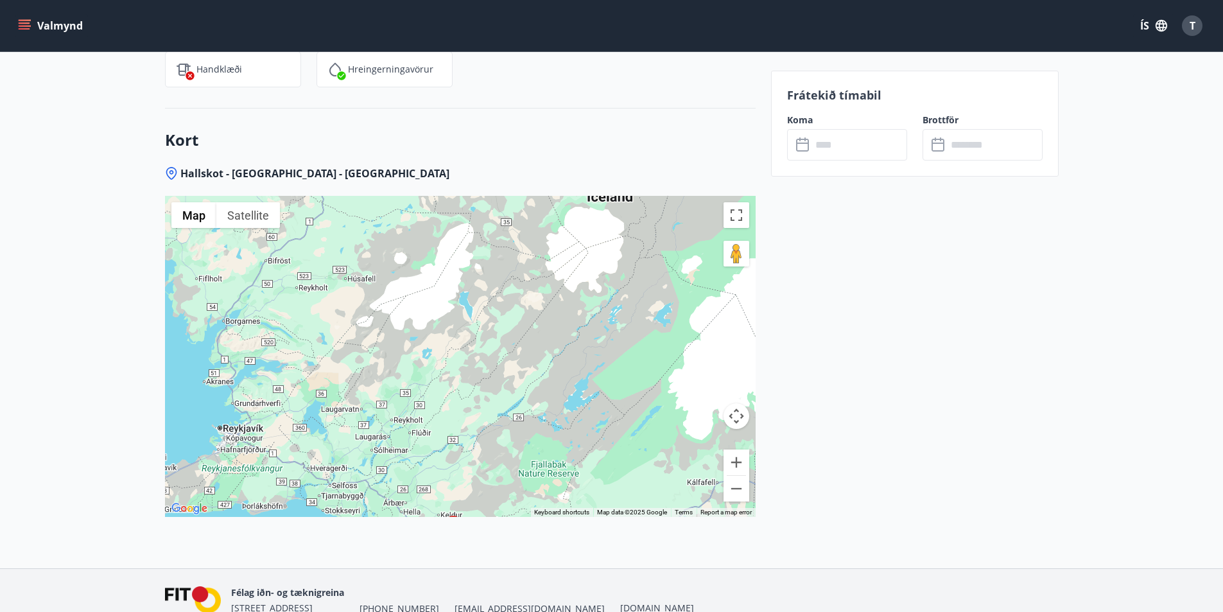
drag, startPoint x: 419, startPoint y: 288, endPoint x: 392, endPoint y: 211, distance: 81.0
click at [392, 211] on div at bounding box center [460, 356] width 591 height 321
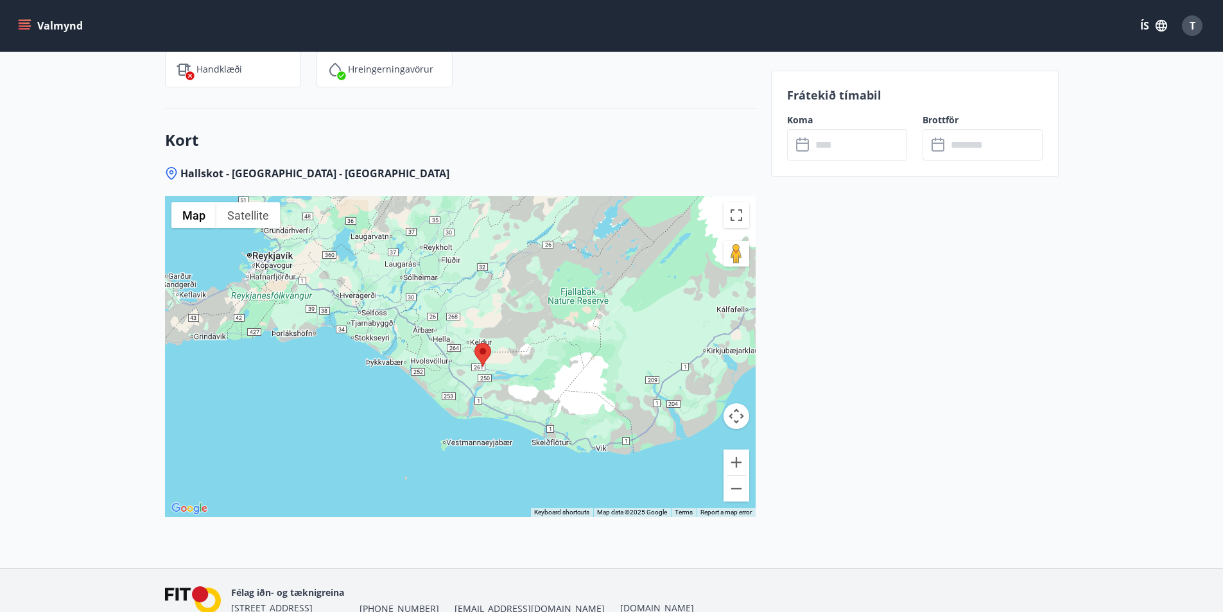
drag, startPoint x: 471, startPoint y: 410, endPoint x: 507, endPoint y: 237, distance: 176.3
click at [507, 237] on div at bounding box center [460, 356] width 591 height 321
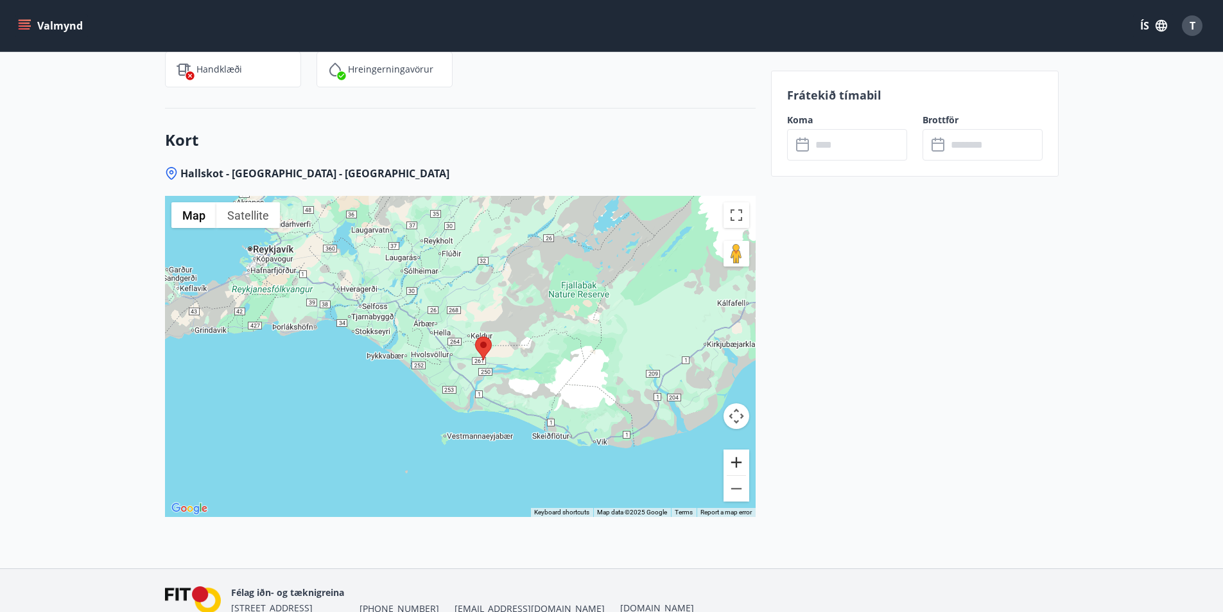
click at [744, 463] on button "Zoom in" at bounding box center [737, 463] width 26 height 26
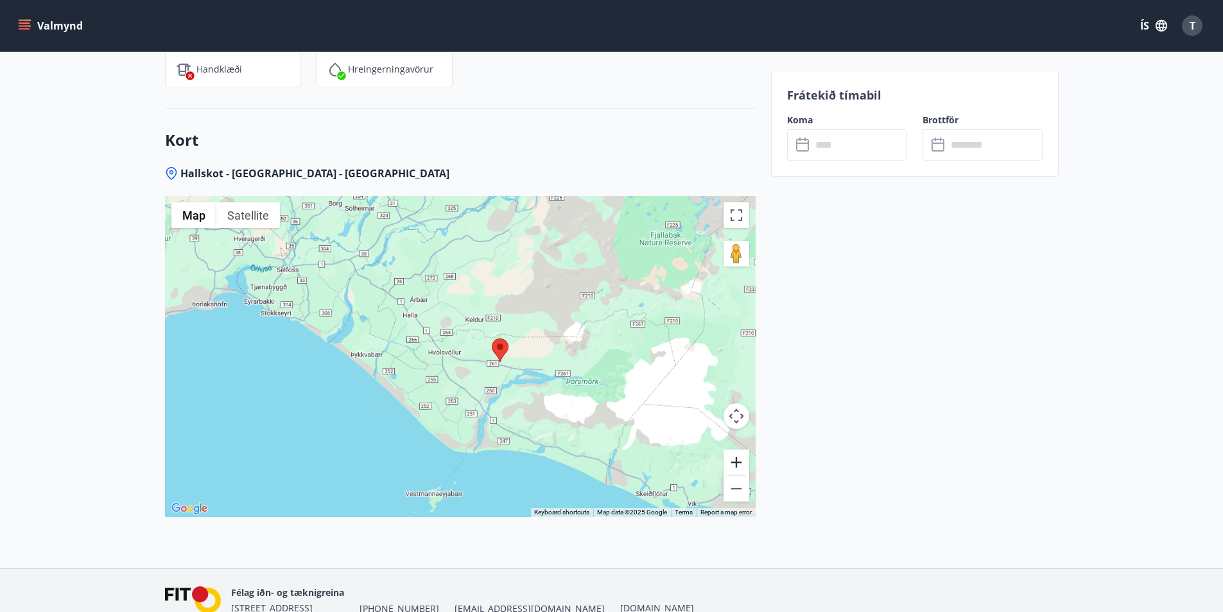
click at [744, 463] on button "Zoom in" at bounding box center [737, 463] width 26 height 26
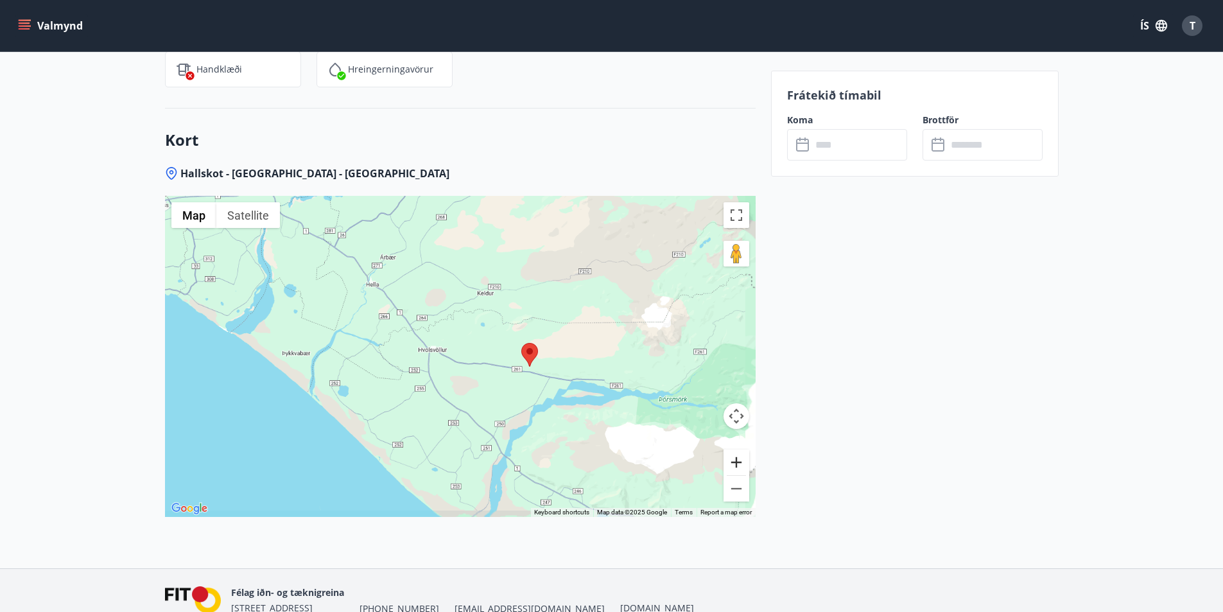
click at [744, 463] on button "Zoom in" at bounding box center [737, 463] width 26 height 26
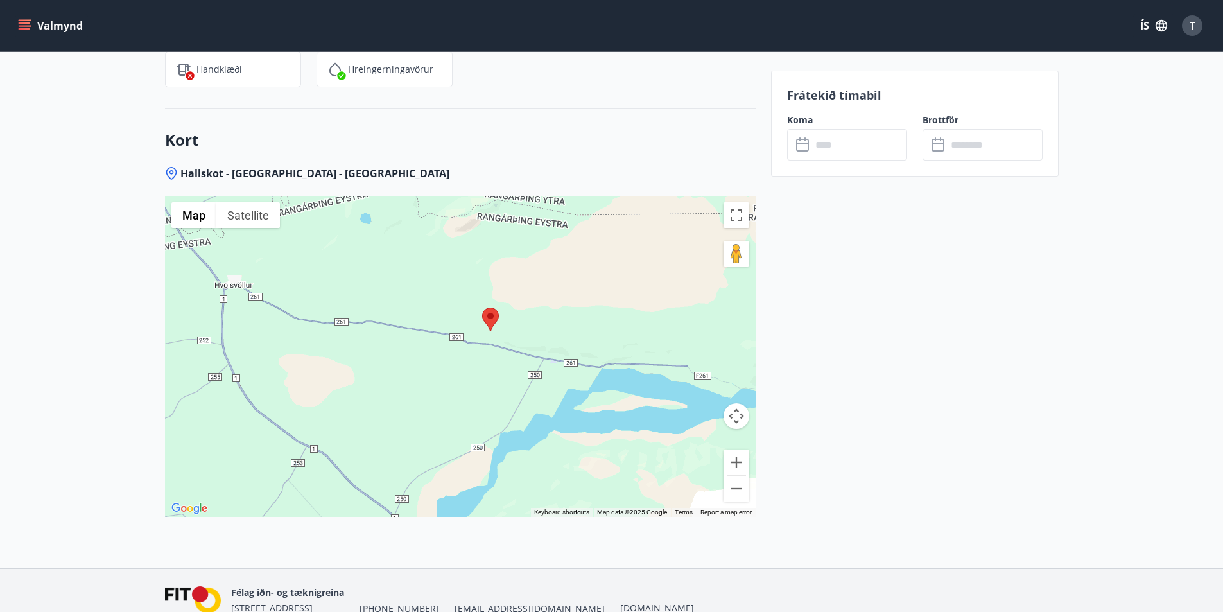
drag, startPoint x: 597, startPoint y: 426, endPoint x: 486, endPoint y: 383, distance: 119.1
click at [486, 383] on div at bounding box center [460, 356] width 591 height 321
click at [740, 460] on button "Zoom in" at bounding box center [737, 463] width 26 height 26
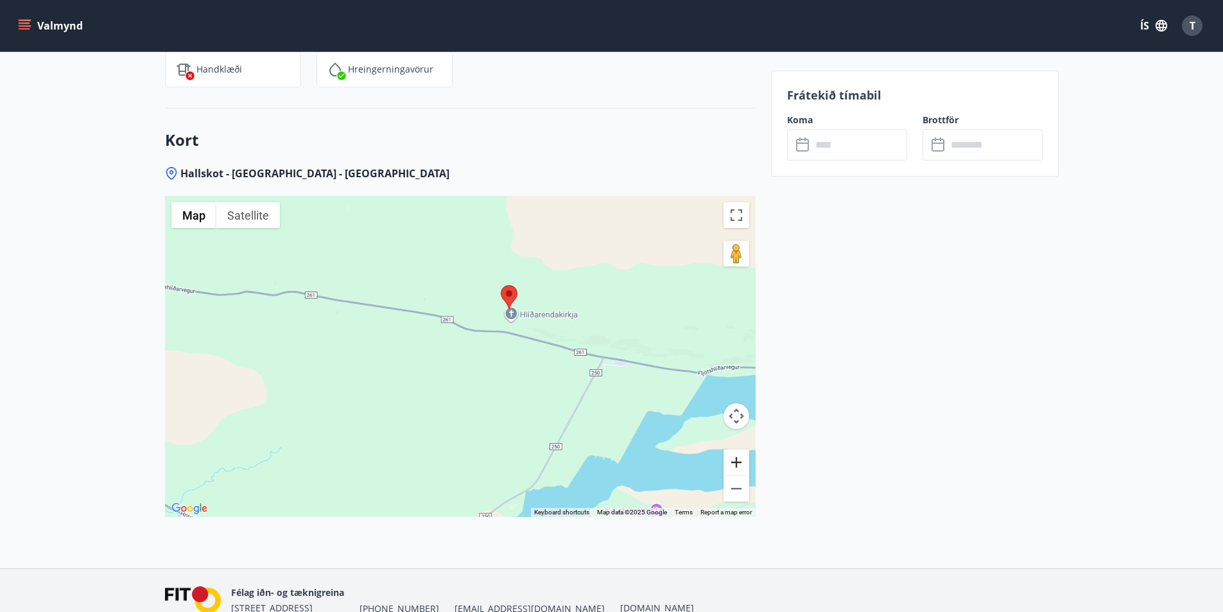
click at [740, 460] on button "Zoom in" at bounding box center [737, 463] width 26 height 26
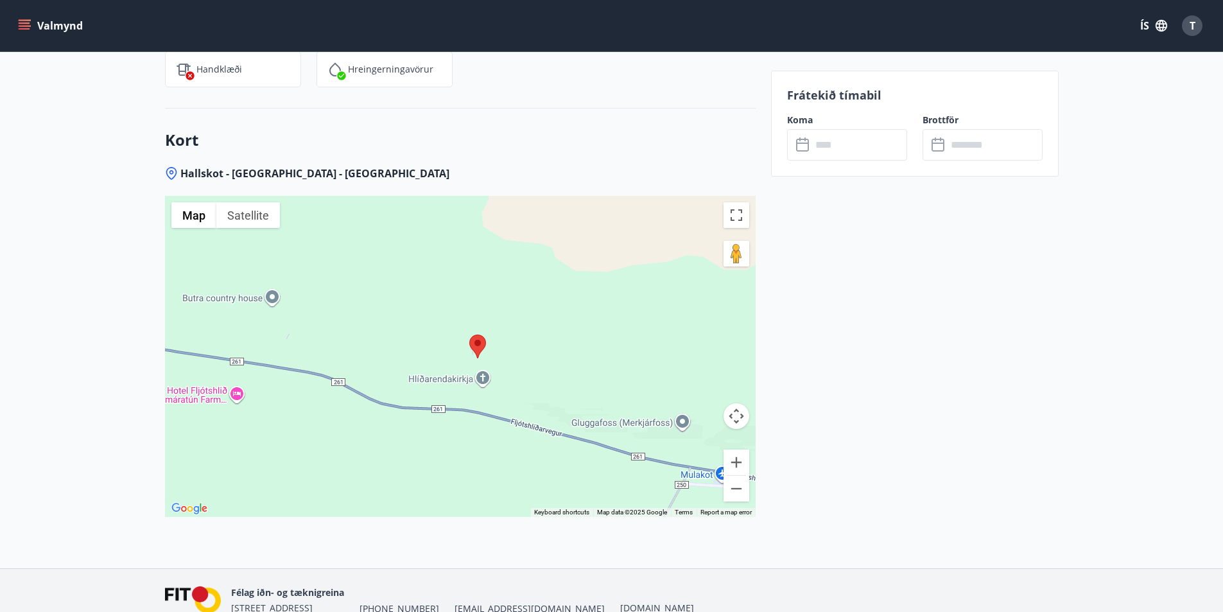
drag, startPoint x: 537, startPoint y: 322, endPoint x: 445, endPoint y: 433, distance: 145.0
click at [445, 433] on div at bounding box center [460, 356] width 591 height 321
click at [740, 490] on button "Zoom out" at bounding box center [737, 489] width 26 height 26
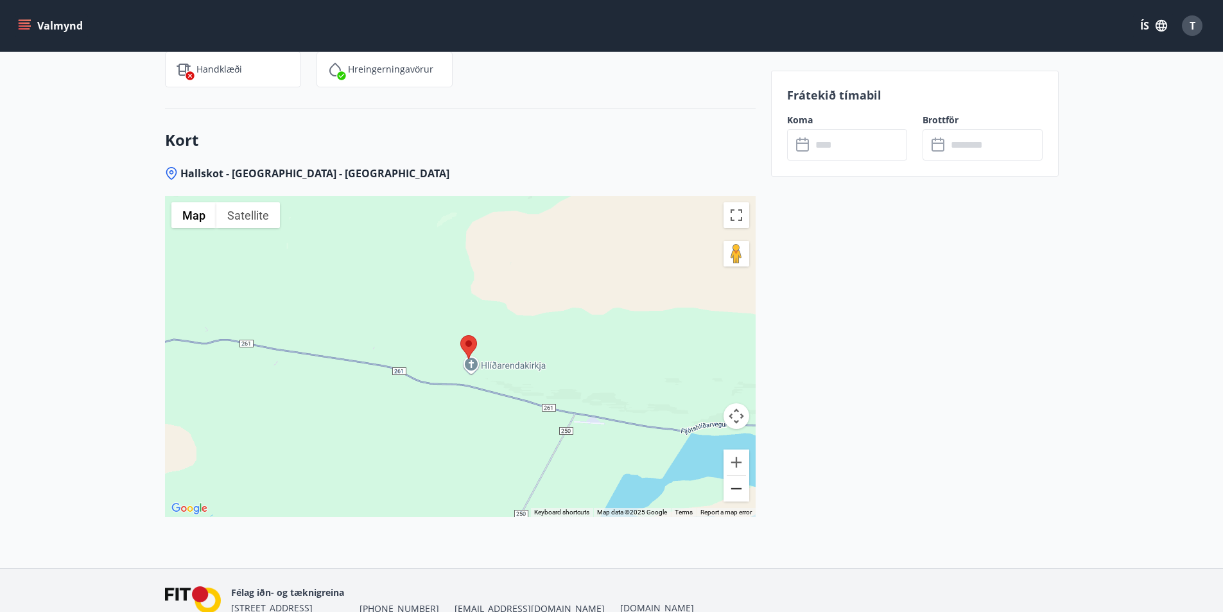
click at [740, 490] on button "Zoom out" at bounding box center [737, 489] width 26 height 26
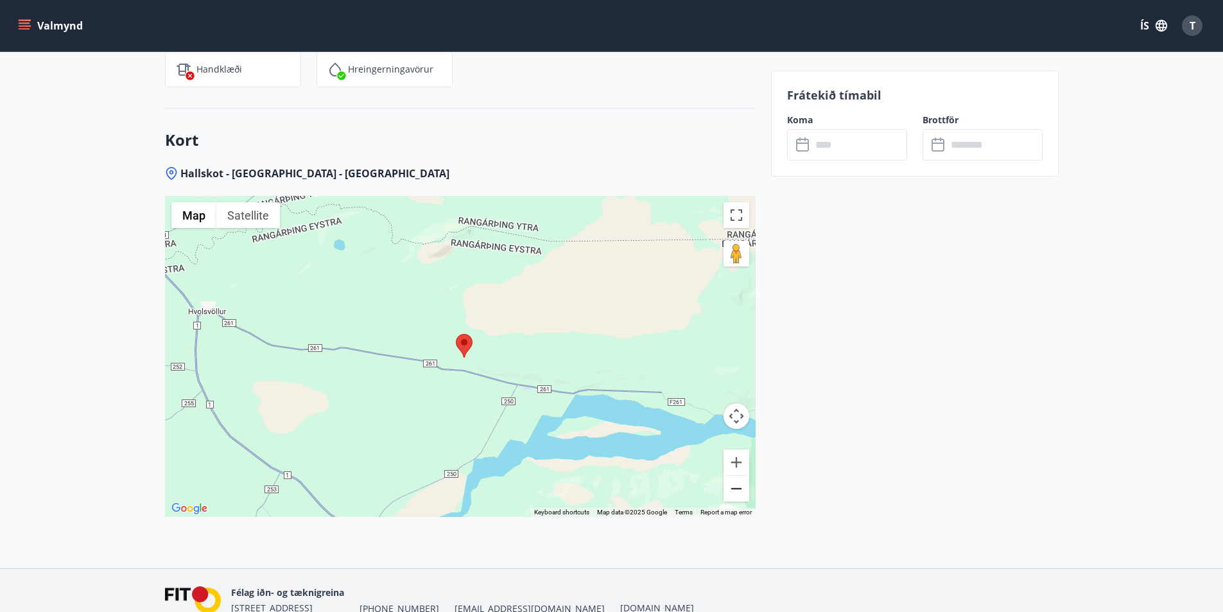
click at [740, 490] on button "Zoom out" at bounding box center [737, 489] width 26 height 26
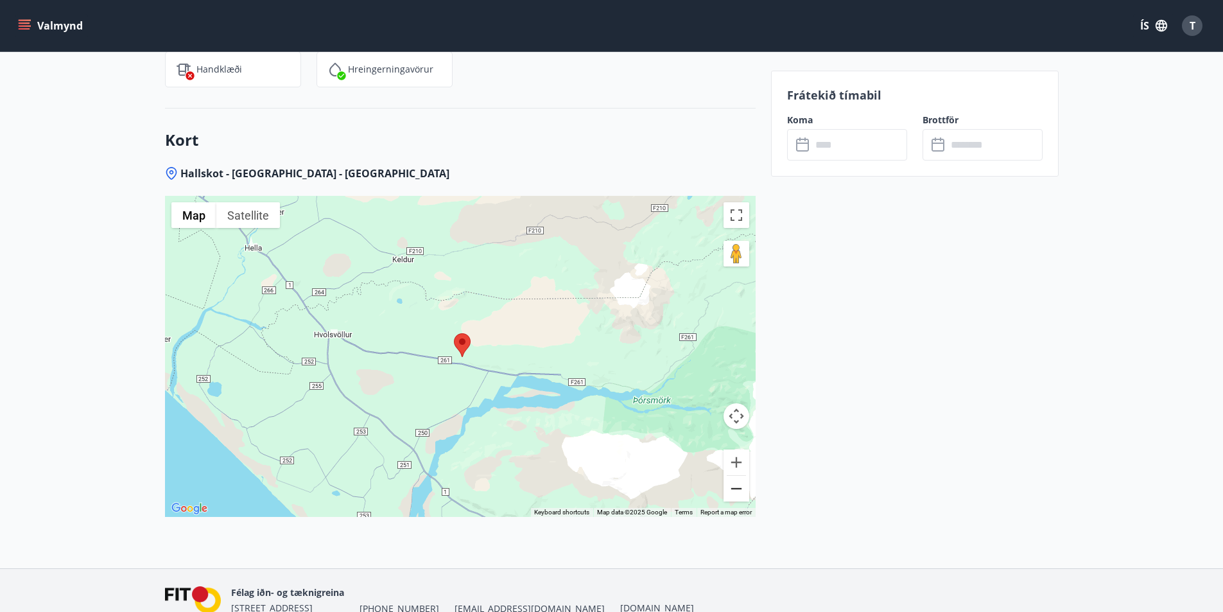
click at [740, 490] on button "Zoom out" at bounding box center [737, 489] width 26 height 26
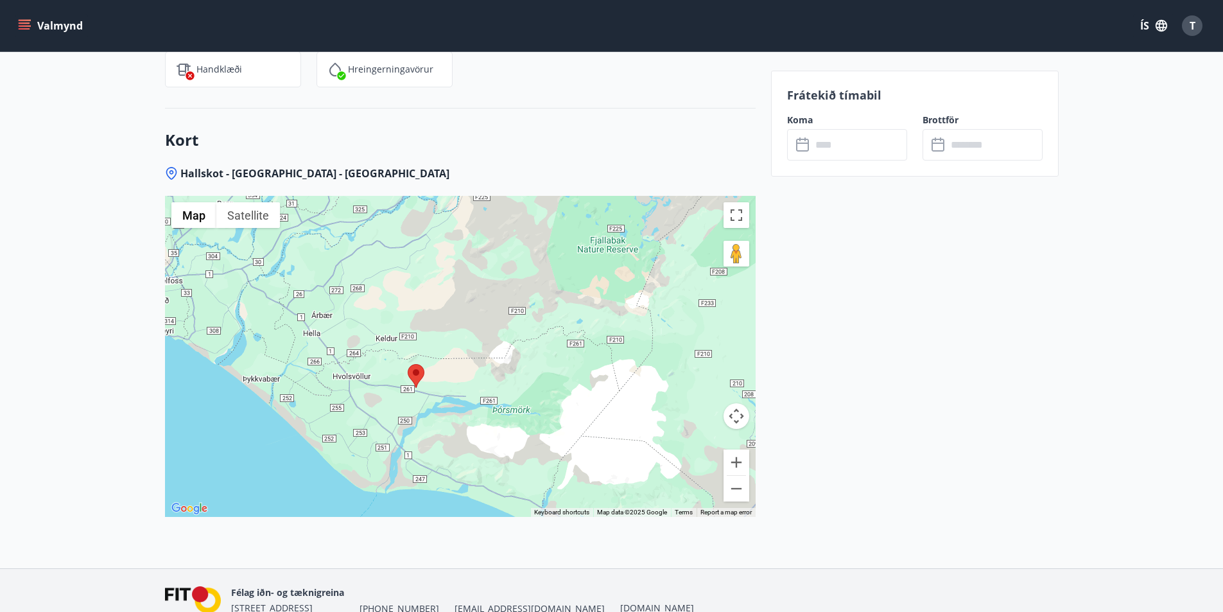
drag, startPoint x: 493, startPoint y: 336, endPoint x: 444, endPoint y: 367, distance: 57.2
click at [444, 367] on div at bounding box center [460, 356] width 591 height 321
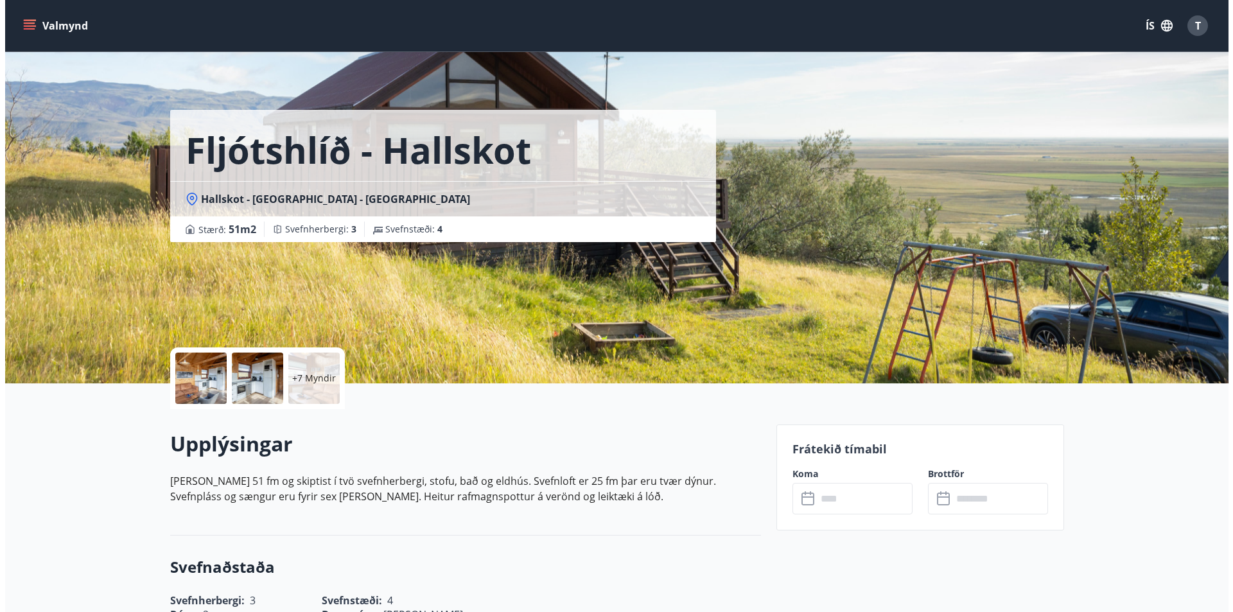
scroll to position [0, 0]
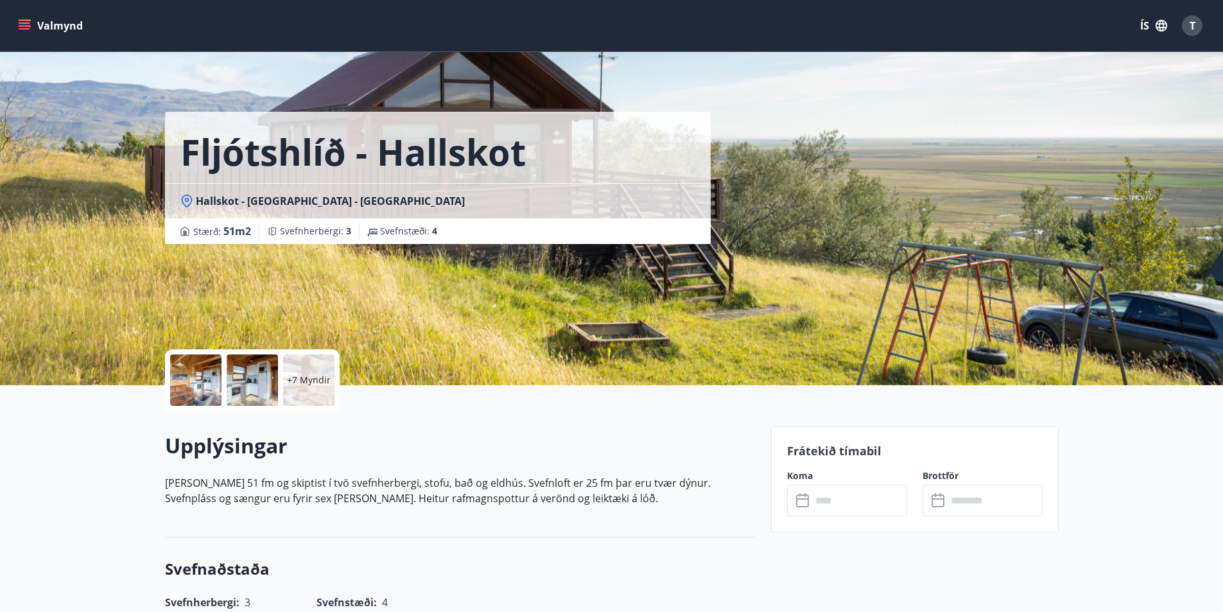
click at [315, 404] on div "+7 Myndir" at bounding box center [308, 379] width 51 height 51
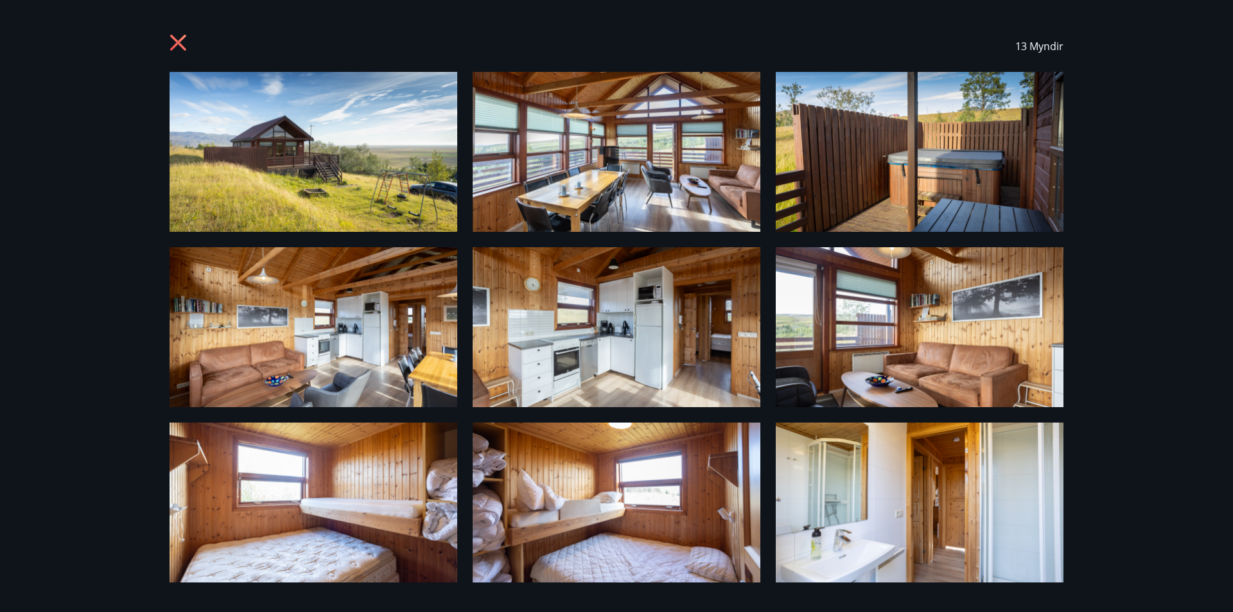
click at [175, 44] on icon at bounding box center [180, 44] width 21 height 21
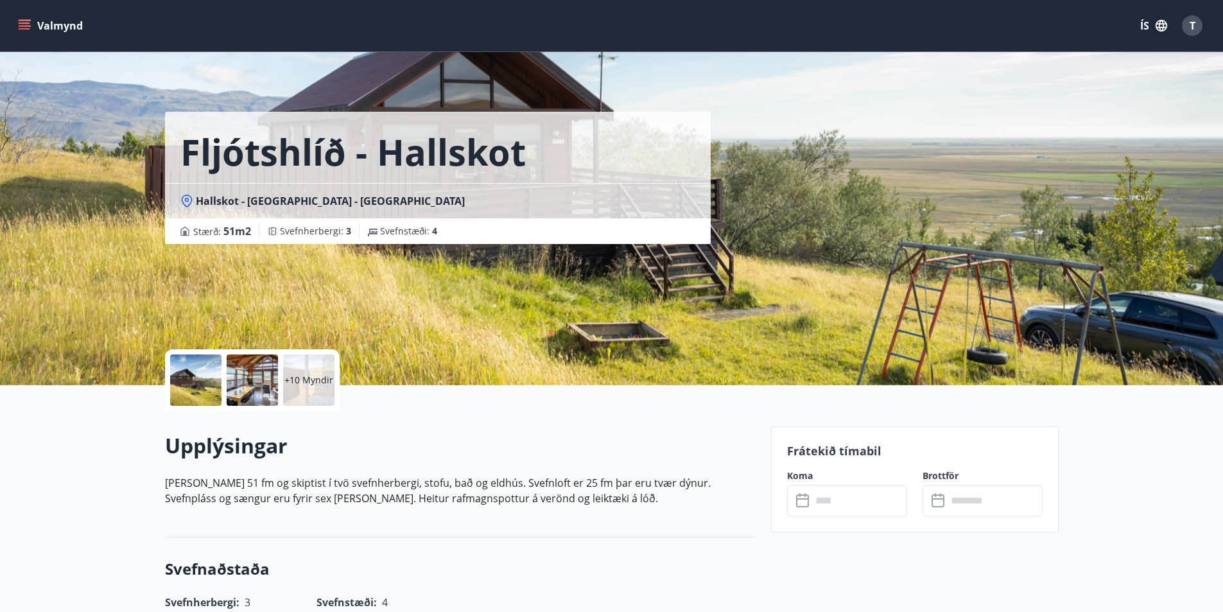
click at [310, 365] on div "+10 Myndir" at bounding box center [308, 379] width 51 height 51
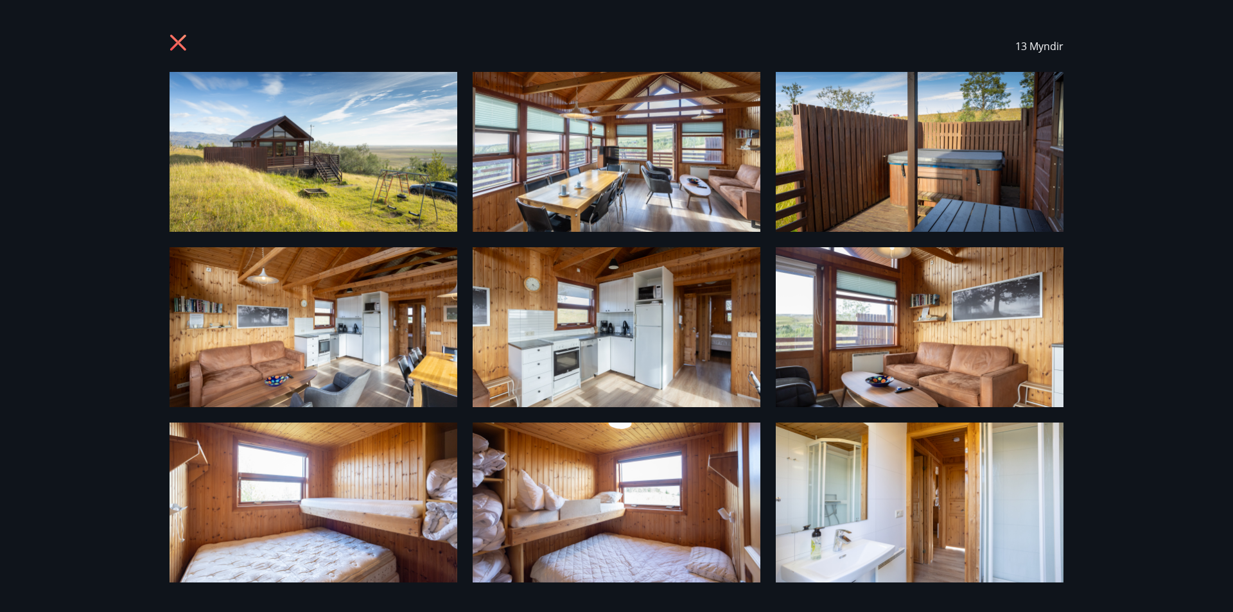
click at [164, 31] on div "13 Myndir" at bounding box center [616, 46] width 925 height 51
click at [174, 45] on icon at bounding box center [180, 44] width 21 height 21
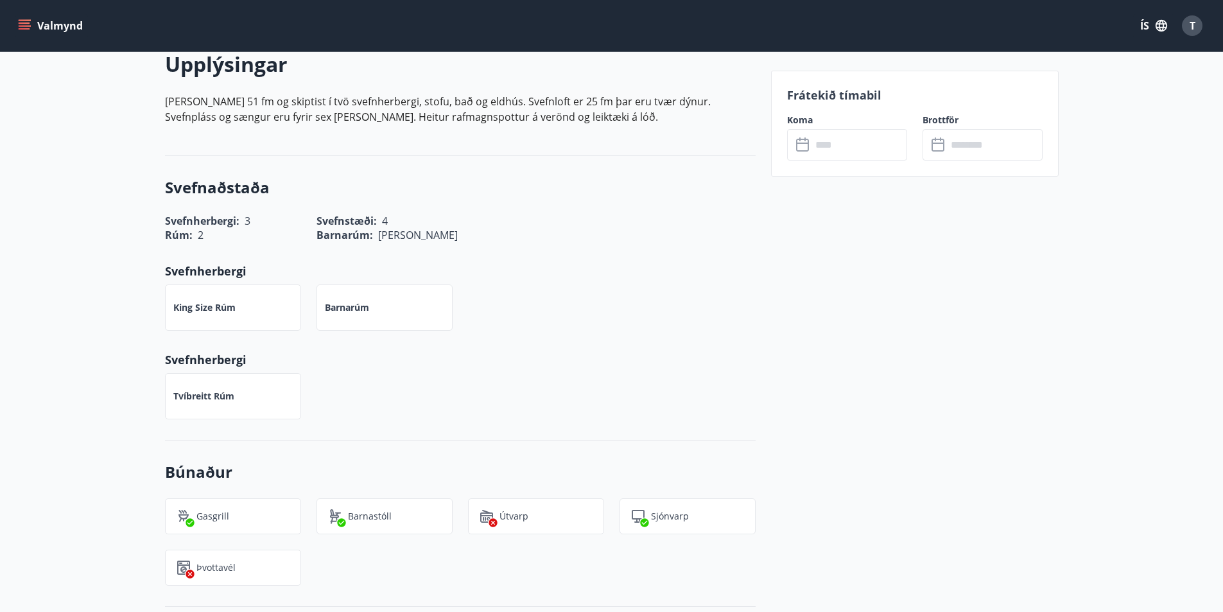
scroll to position [64, 0]
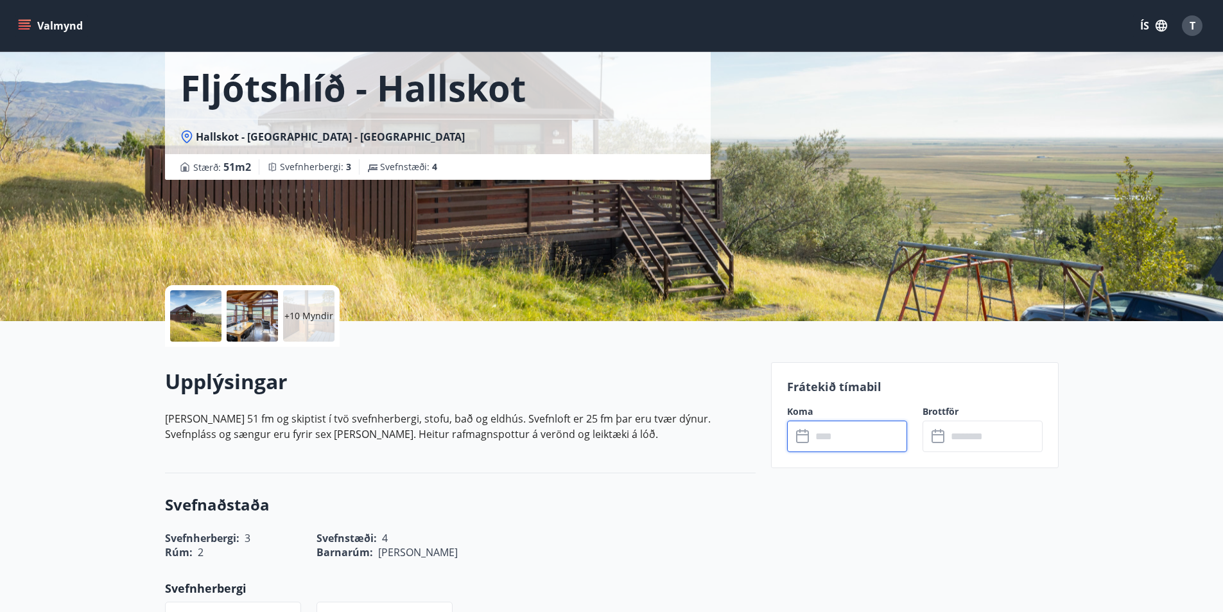
click at [834, 434] on input "text" at bounding box center [860, 436] width 96 height 31
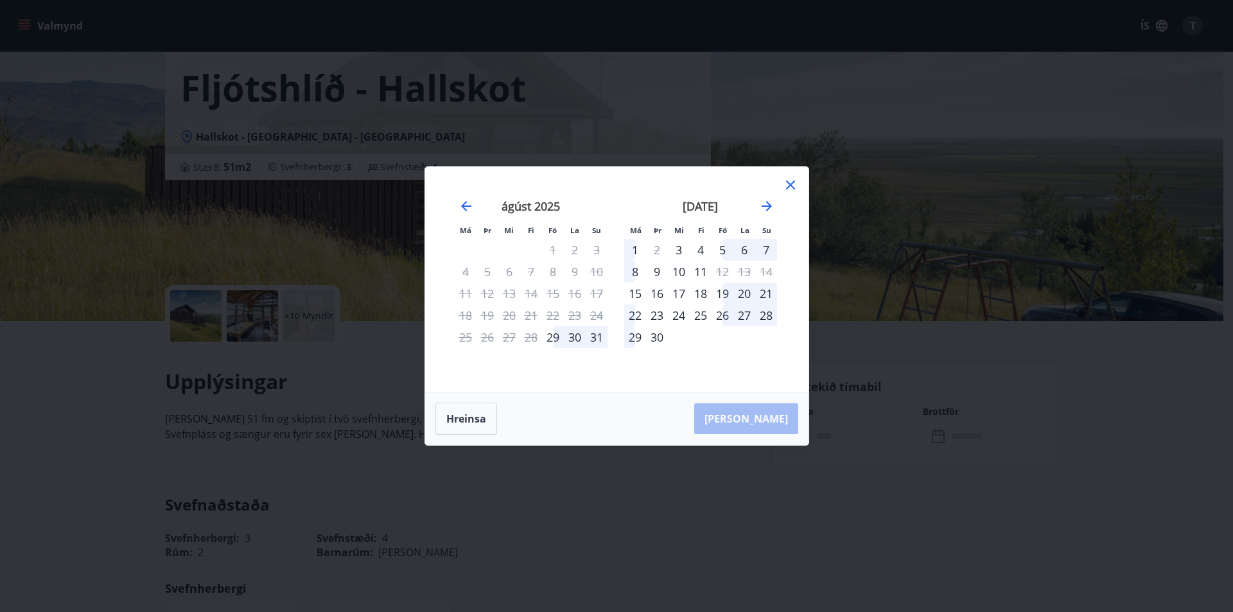
click at [798, 286] on div "Má Þr Mi Fi Fö La Su Má Þr Mi Fi Fö La Su júlí 2025 1 2 3 4 5 6 7 8 9 10 11 12 …" at bounding box center [616, 279] width 383 height 225
click at [880, 339] on div "Má Þr Mi Fi Fö La Su Má Þr Mi Fi Fö La Su júlí 2025 1 2 3 4 5 6 7 8 9 10 11 12 …" at bounding box center [616, 306] width 1233 height 612
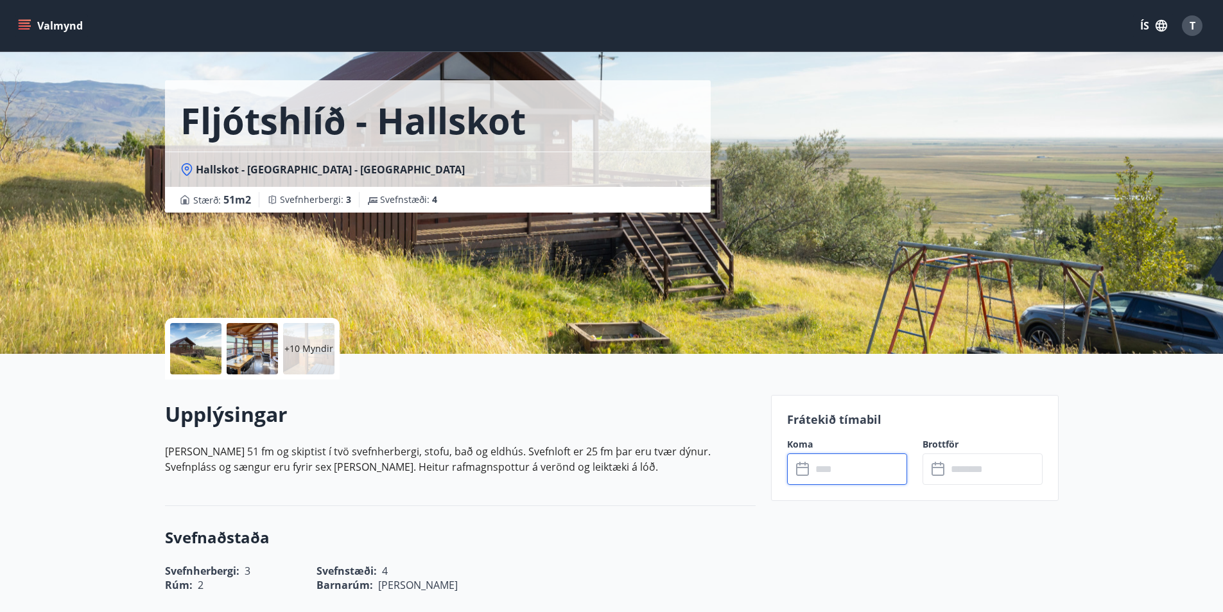
scroll to position [0, 0]
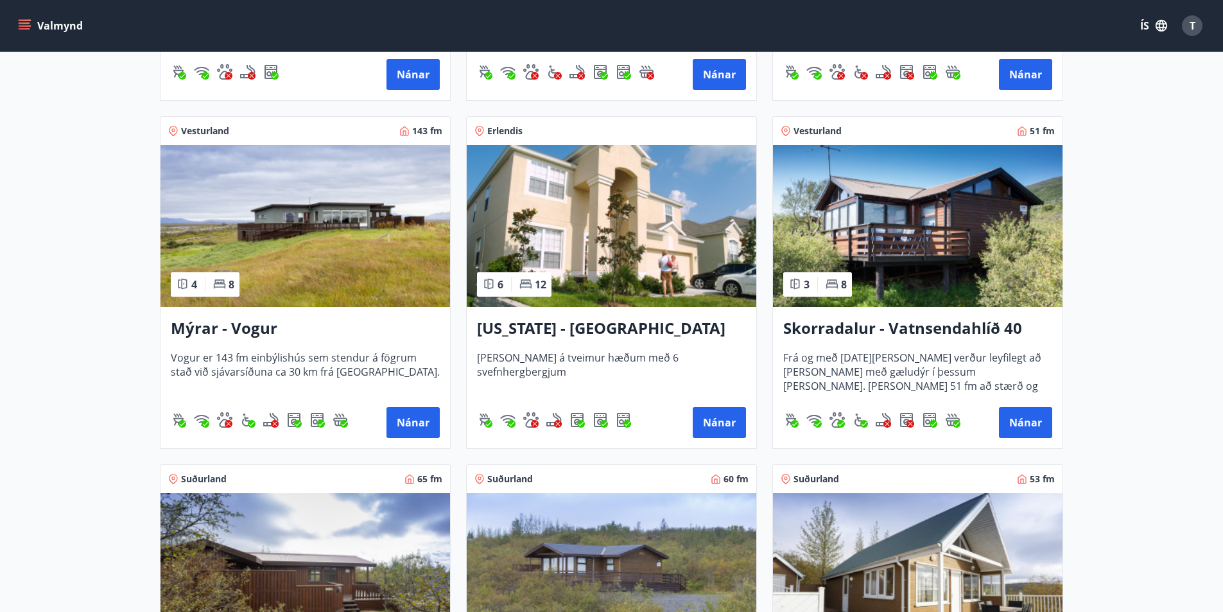
scroll to position [1670, 0]
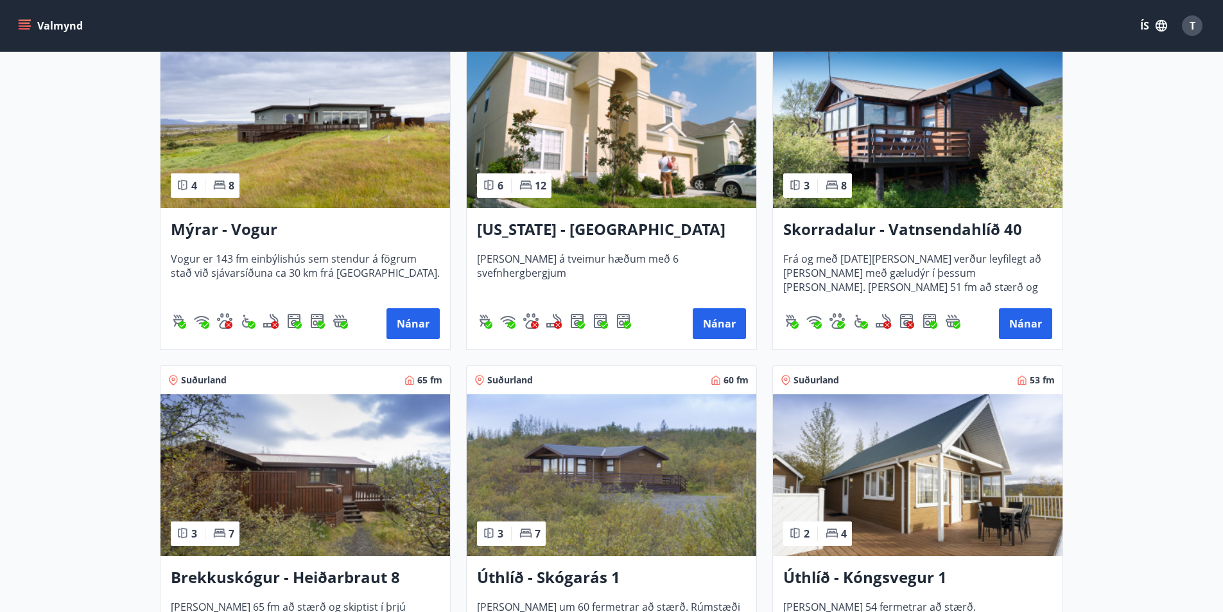
click at [810, 225] on h3 "Skorradalur - Vatnsendahlíð 40" at bounding box center [917, 229] width 269 height 23
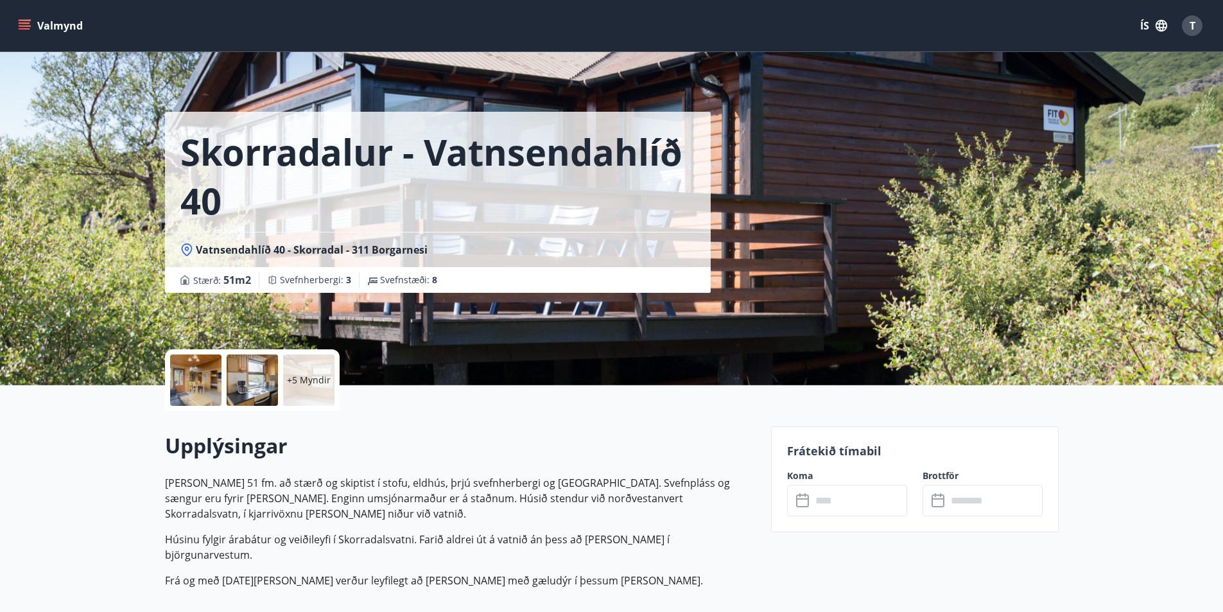
click at [297, 381] on p "+5 Myndir" at bounding box center [309, 380] width 44 height 13
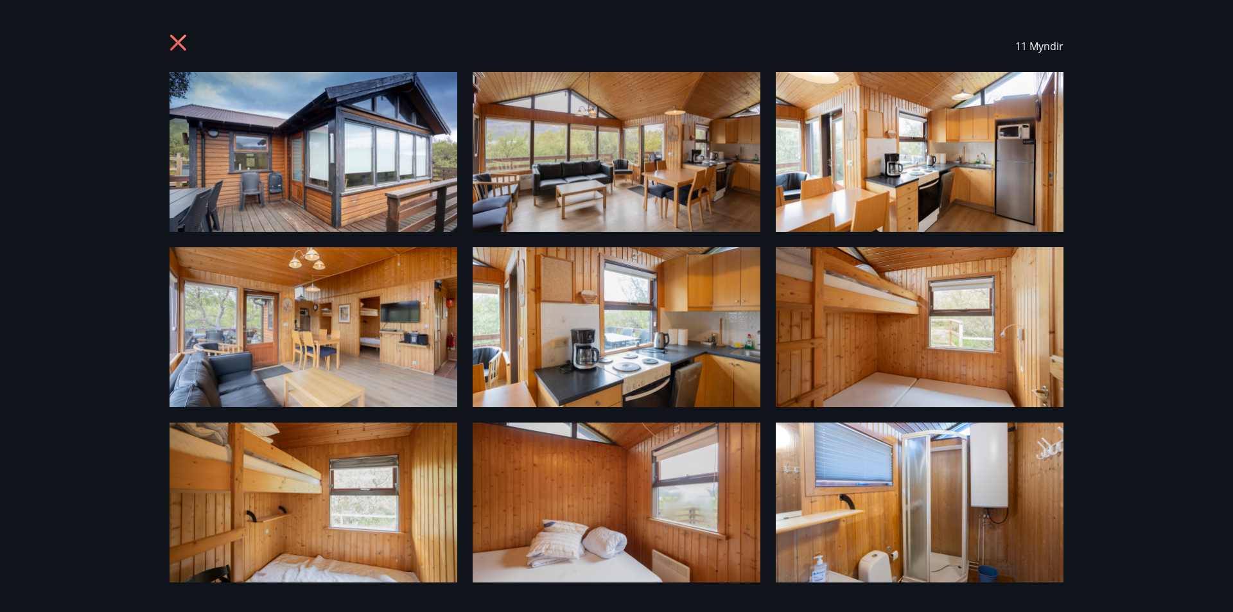
click at [177, 42] on icon at bounding box center [178, 43] width 16 height 16
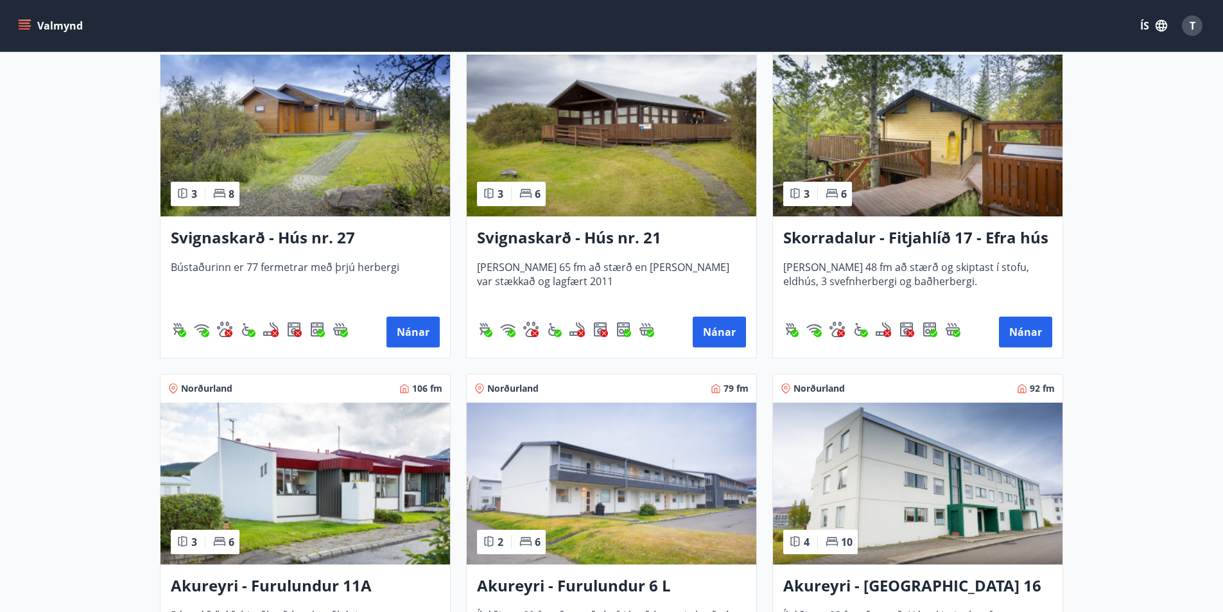
scroll to position [3405, 0]
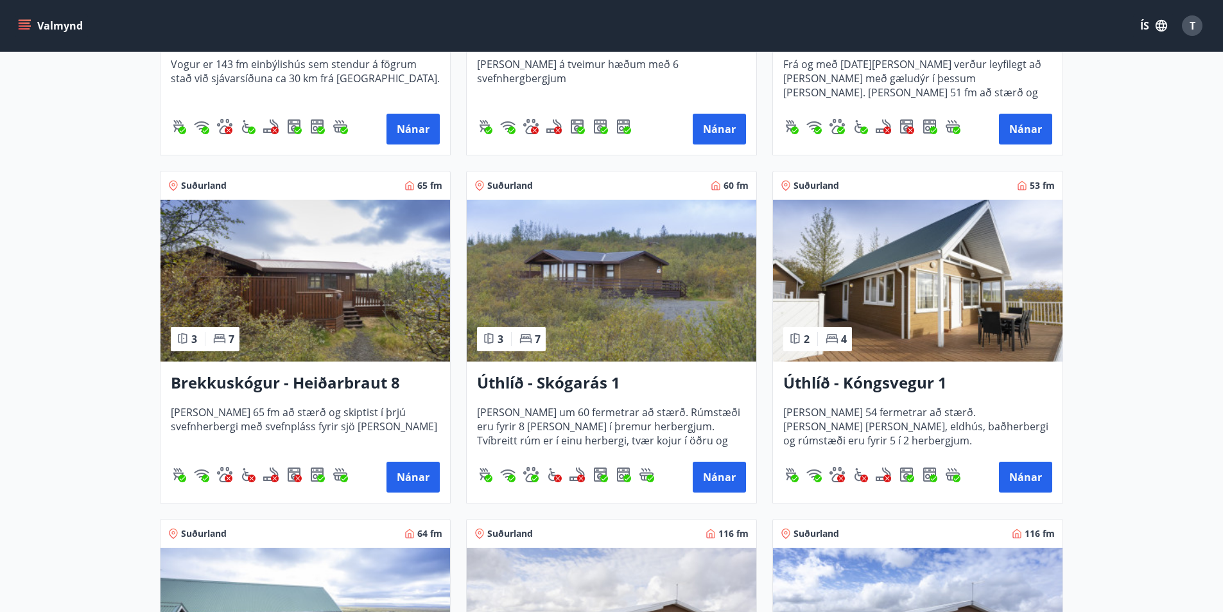
click at [819, 383] on h3 "Úthlíð - Kóngsvegur 1" at bounding box center [917, 383] width 269 height 23
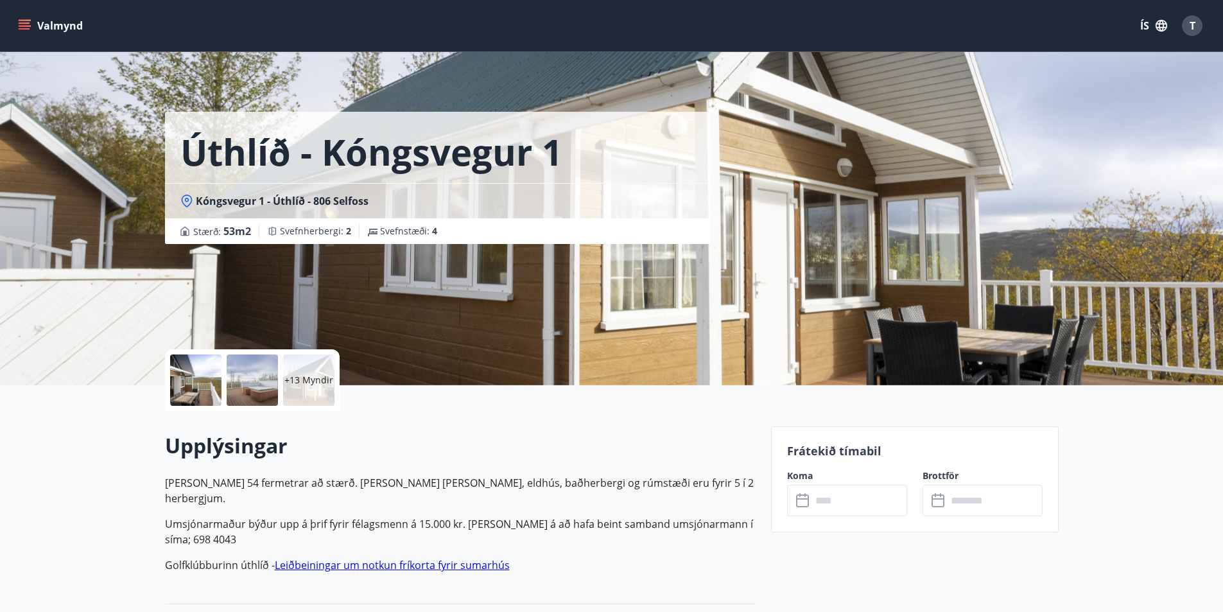
click at [299, 383] on p "+13 Myndir" at bounding box center [308, 380] width 49 height 13
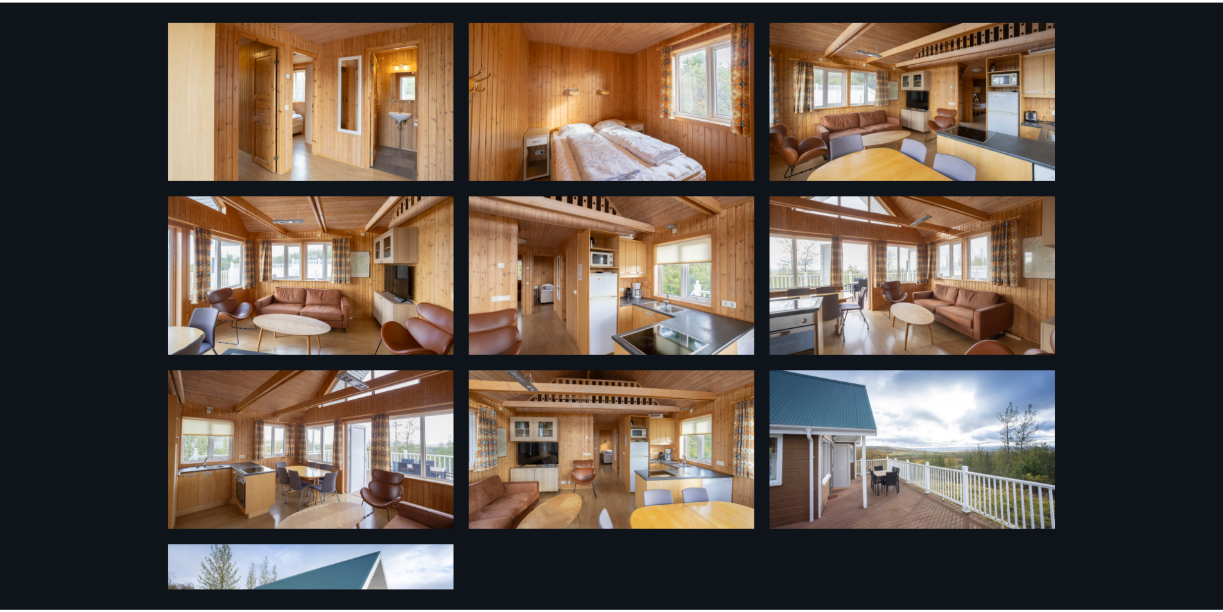
scroll to position [698, 0]
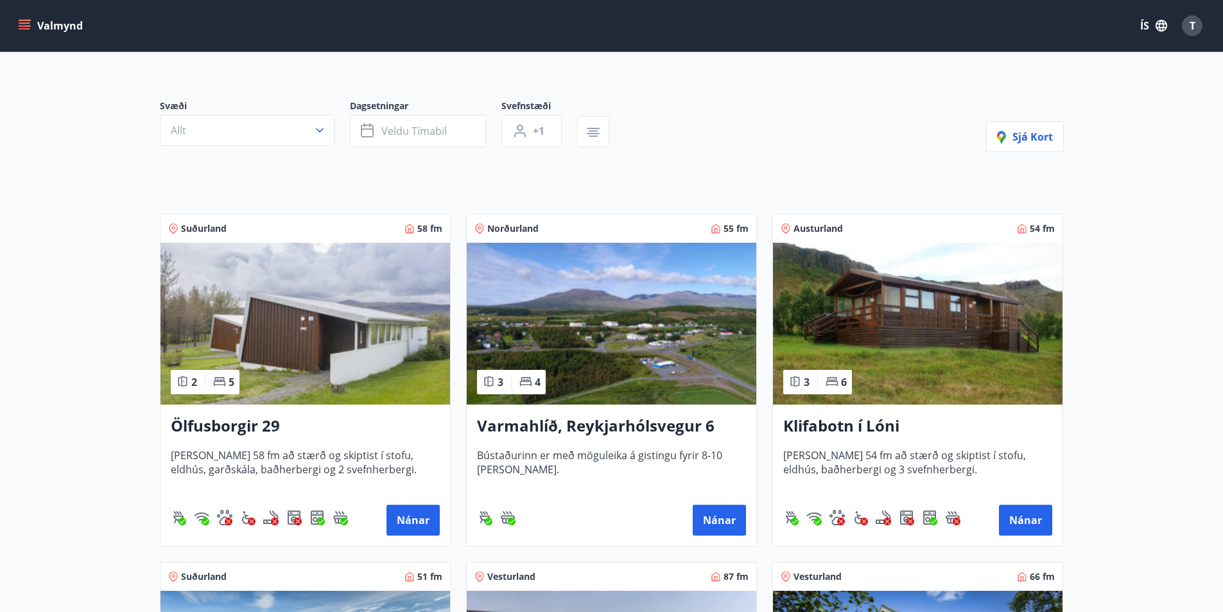
scroll to position [450, 0]
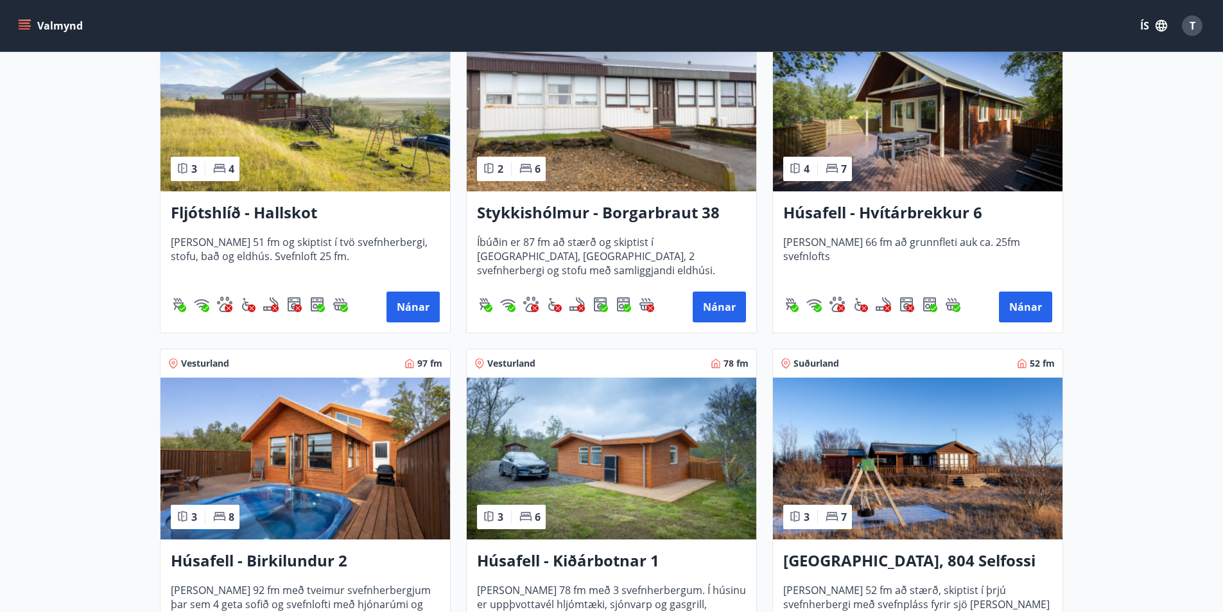
click at [293, 214] on h3 "Fljótshlíð - Hallskot" at bounding box center [305, 213] width 269 height 23
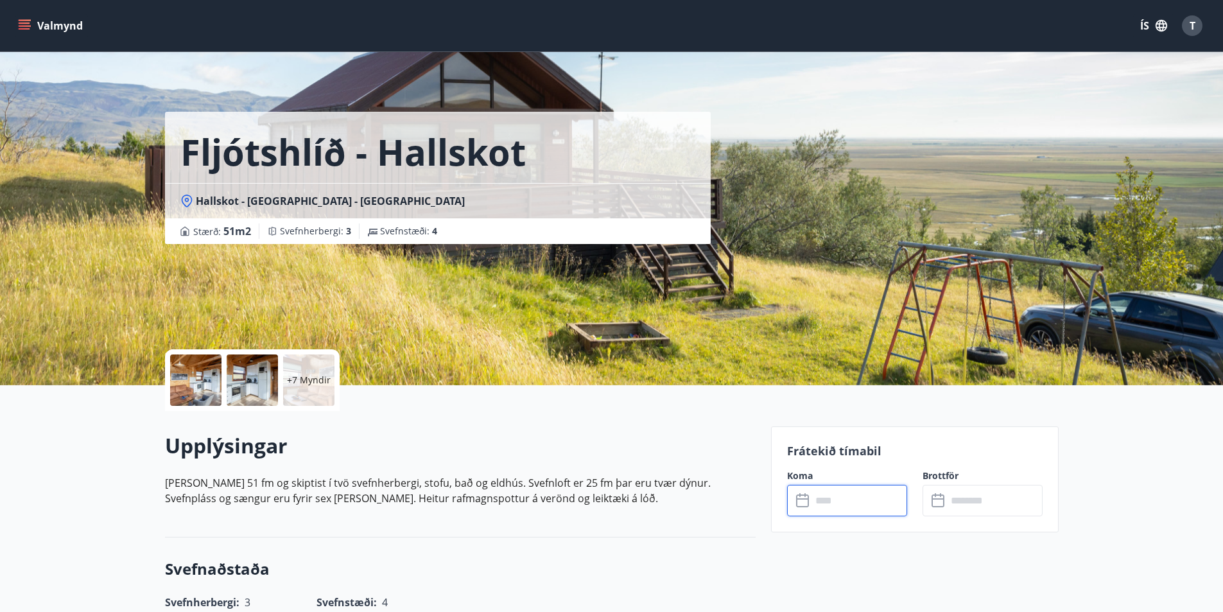
click at [826, 493] on input "text" at bounding box center [860, 500] width 96 height 31
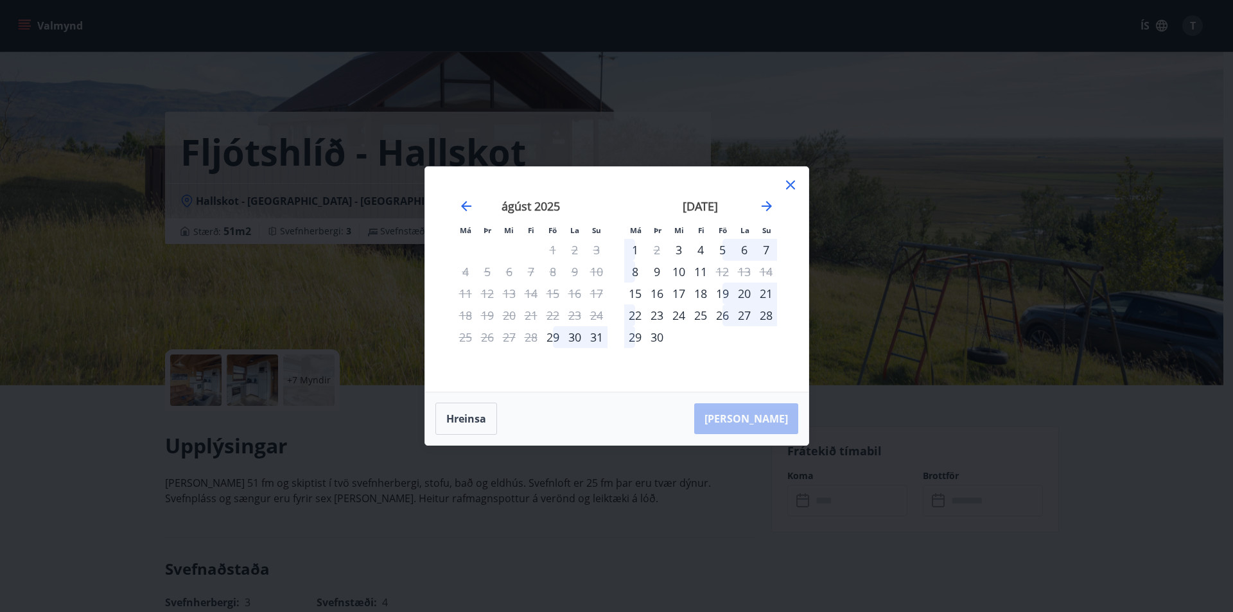
click at [721, 293] on div "19" at bounding box center [723, 294] width 22 height 22
click at [634, 313] on div "22" at bounding box center [635, 315] width 22 height 22
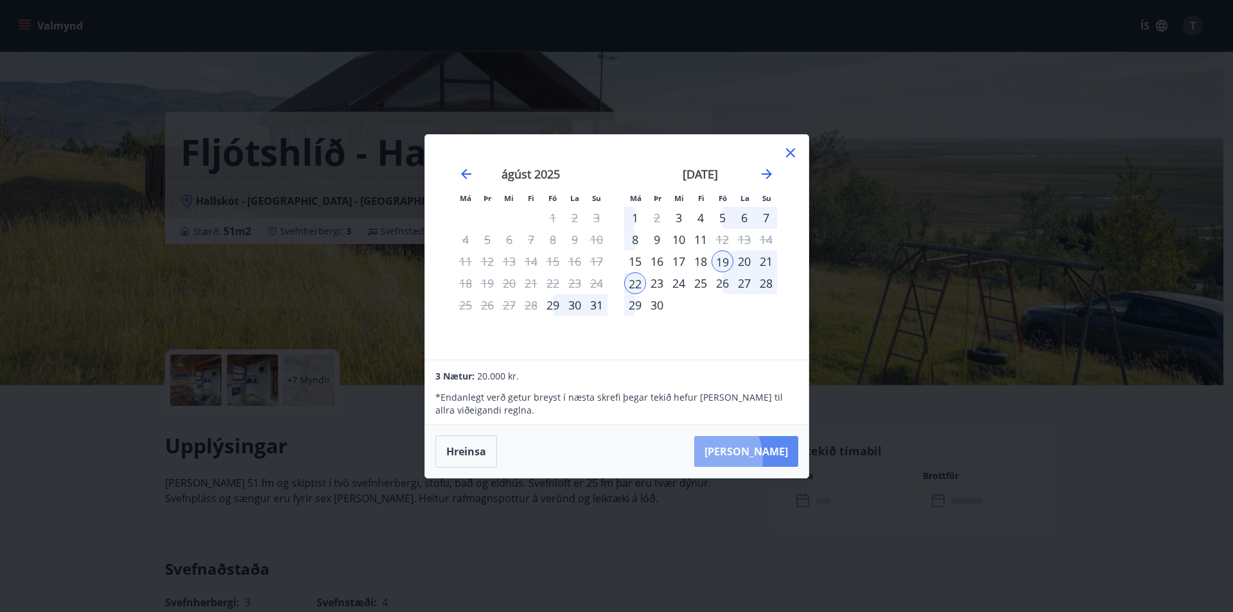
click at [742, 458] on button "Taka Frá" at bounding box center [746, 451] width 104 height 31
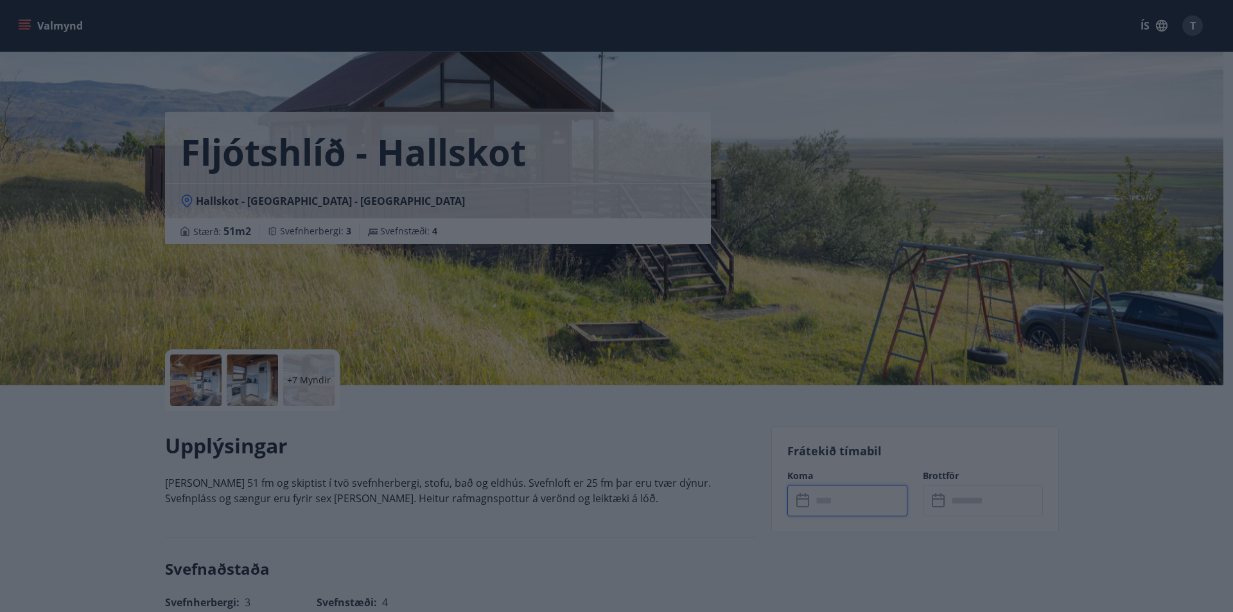
type input "******"
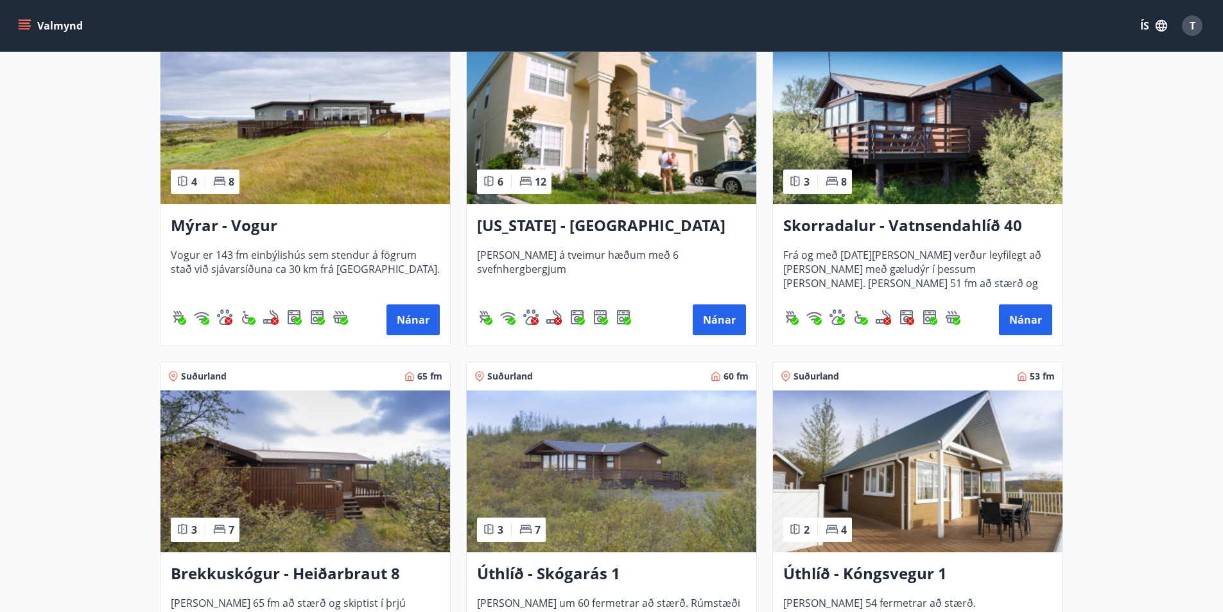
scroll to position [1798, 0]
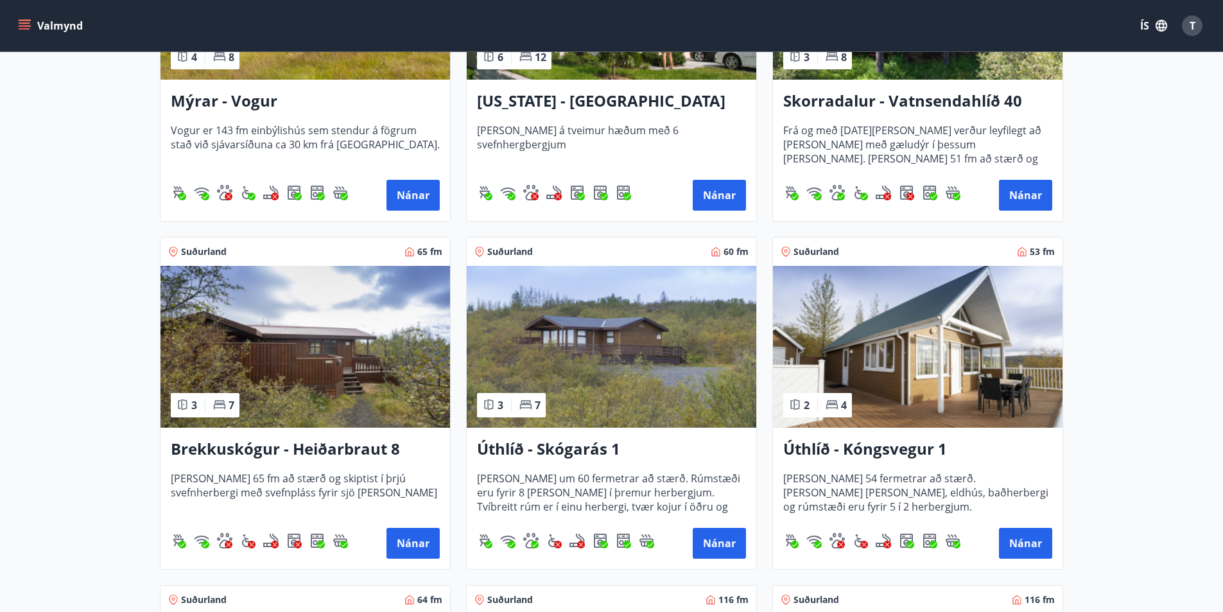
click at [837, 442] on h3 "Úthlíð - Kóngsvegur 1" at bounding box center [917, 449] width 269 height 23
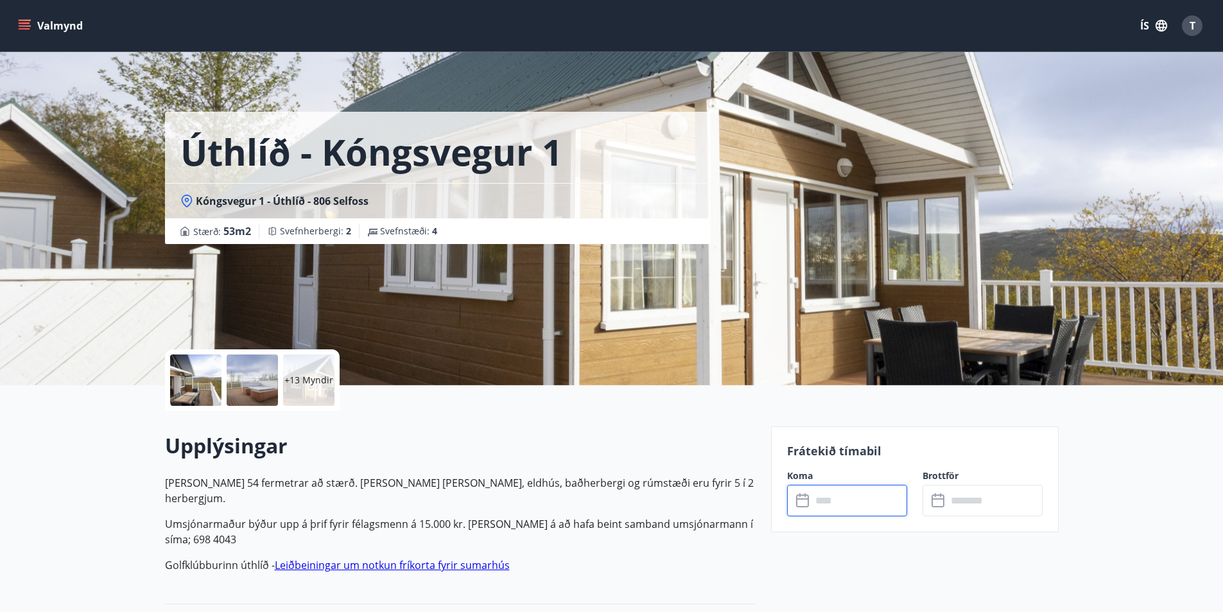
click at [846, 514] on input "text" at bounding box center [860, 500] width 96 height 31
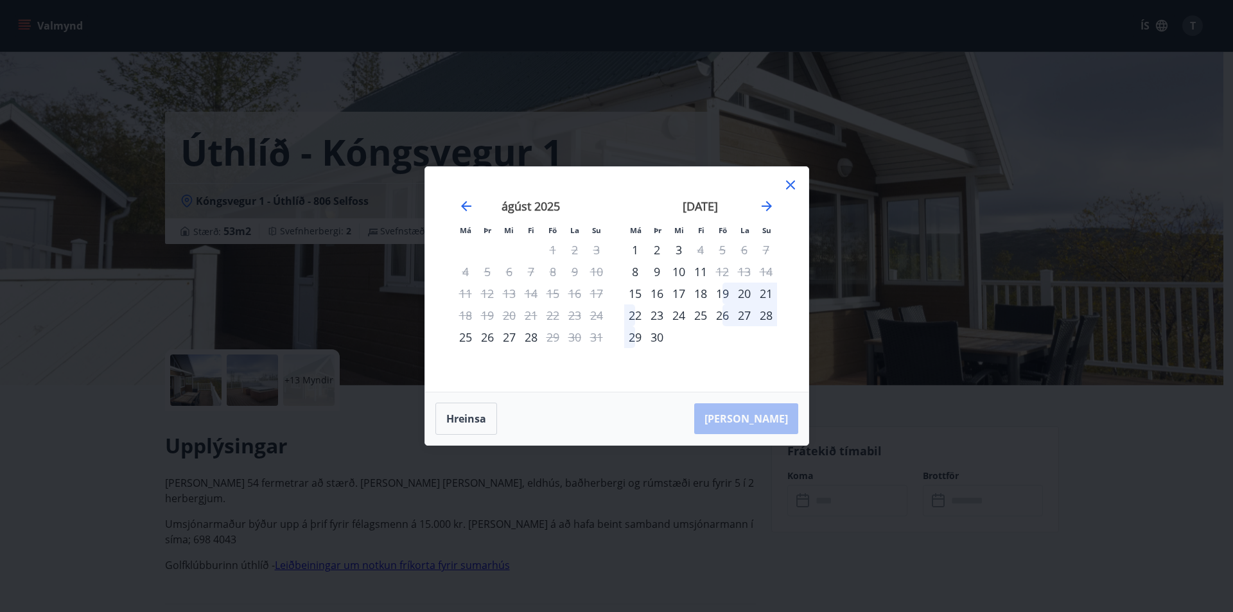
click at [789, 190] on icon at bounding box center [790, 184] width 15 height 15
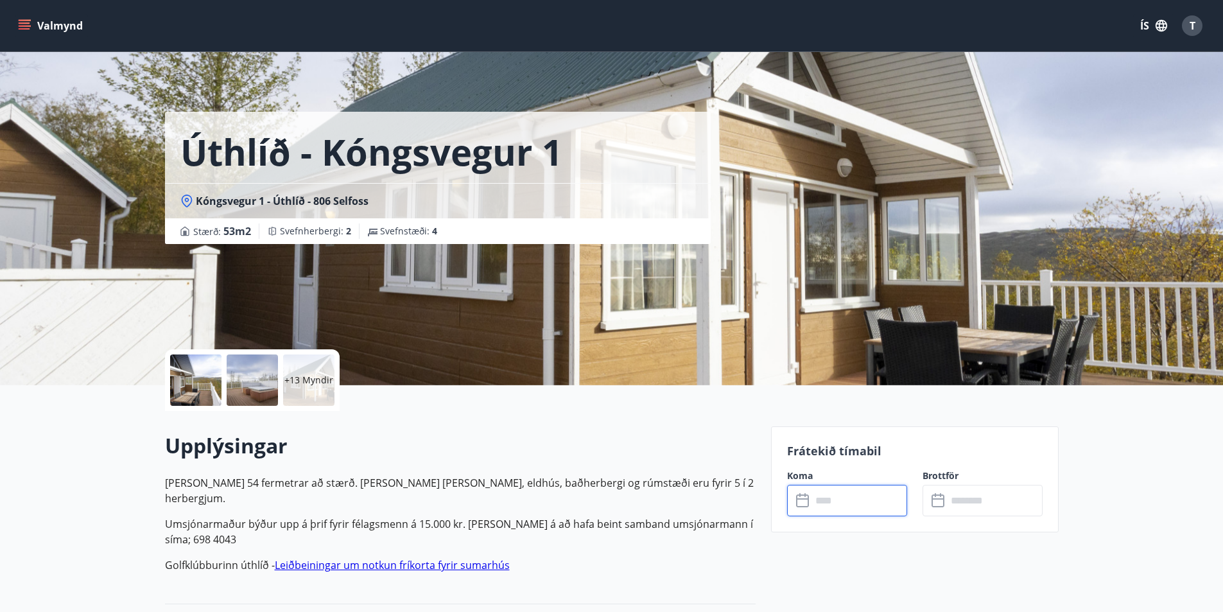
click at [824, 491] on input "text" at bounding box center [860, 500] width 96 height 31
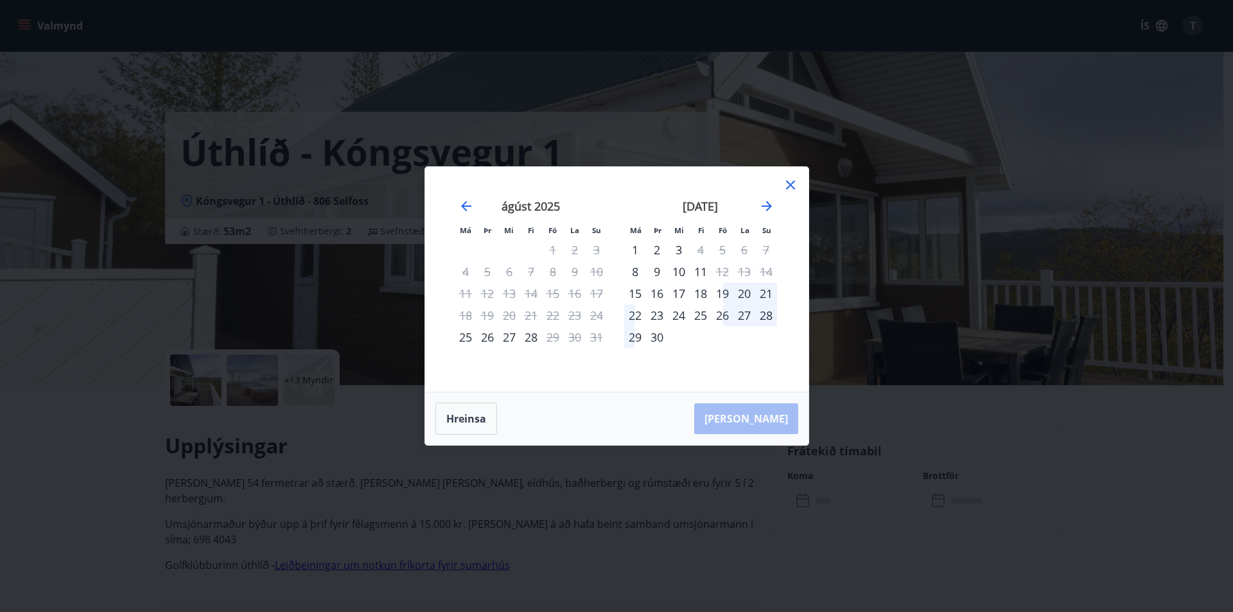
click at [787, 182] on icon at bounding box center [790, 184] width 9 height 9
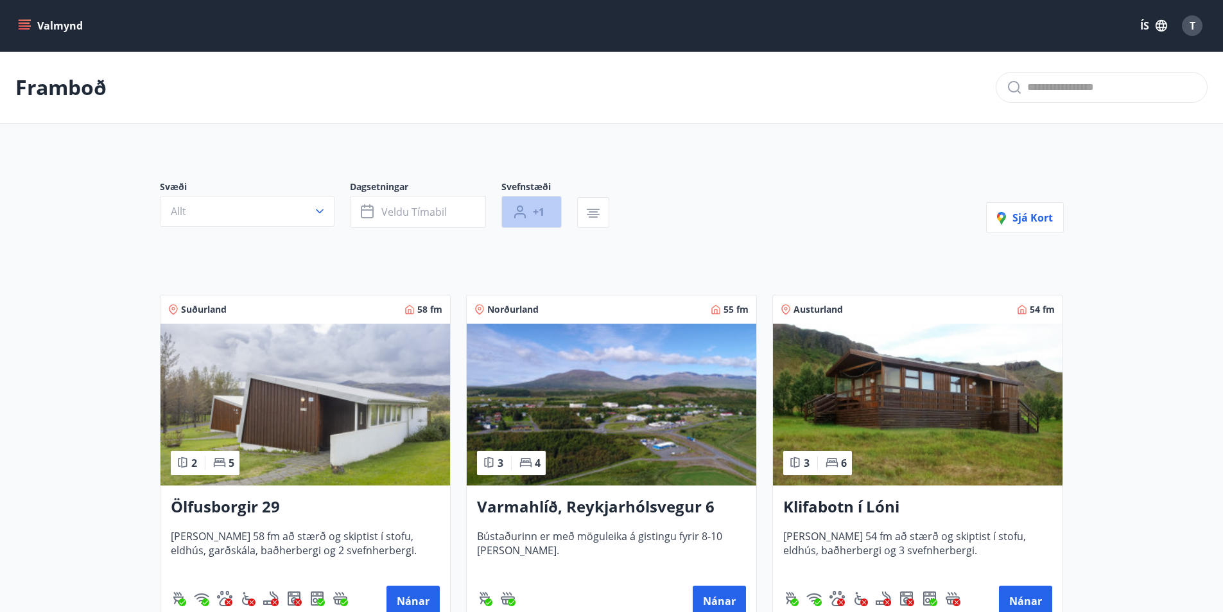
click at [529, 214] on button "+1" at bounding box center [532, 212] width 60 height 32
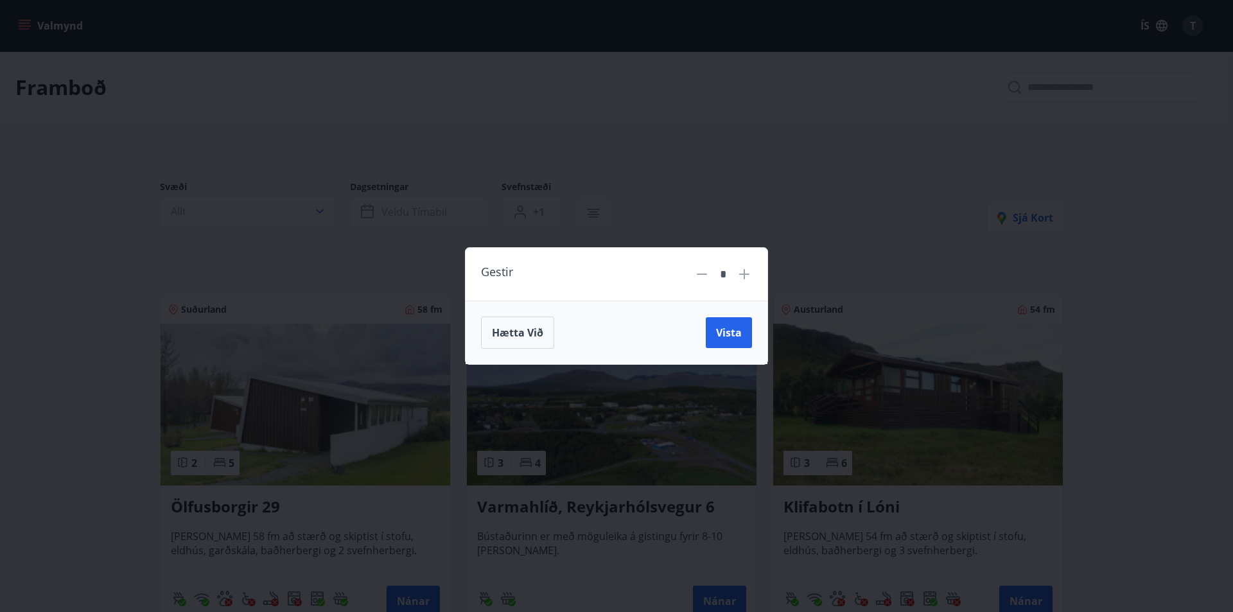
click at [742, 278] on icon at bounding box center [744, 274] width 15 height 15
click at [728, 333] on span "Vista" at bounding box center [729, 333] width 26 height 14
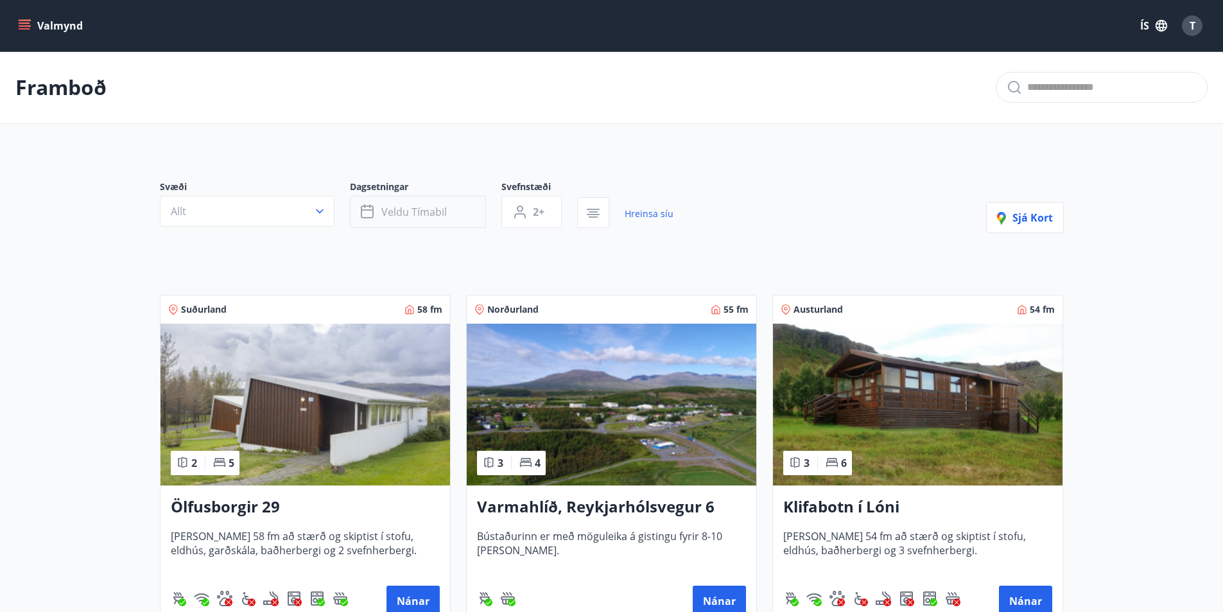
click at [457, 224] on button "Veldu tímabil" at bounding box center [418, 212] width 136 height 32
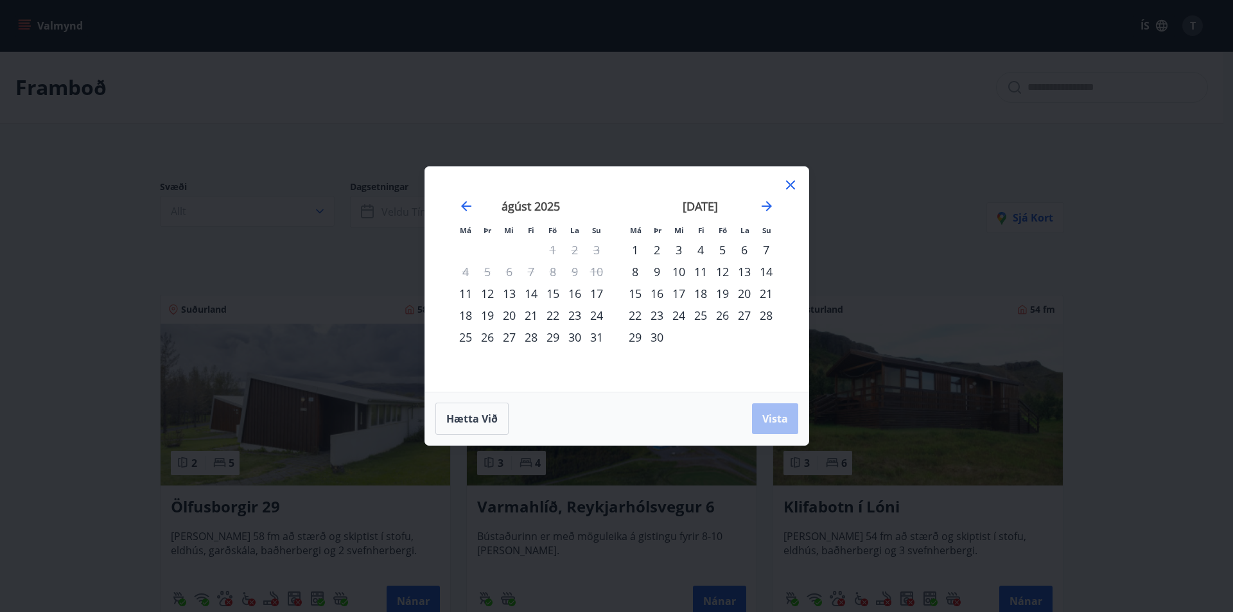
click at [718, 251] on div "5" at bounding box center [723, 250] width 22 height 22
click at [640, 269] on div "8" at bounding box center [635, 272] width 22 height 22
click at [781, 426] on button "Vista" at bounding box center [775, 418] width 46 height 31
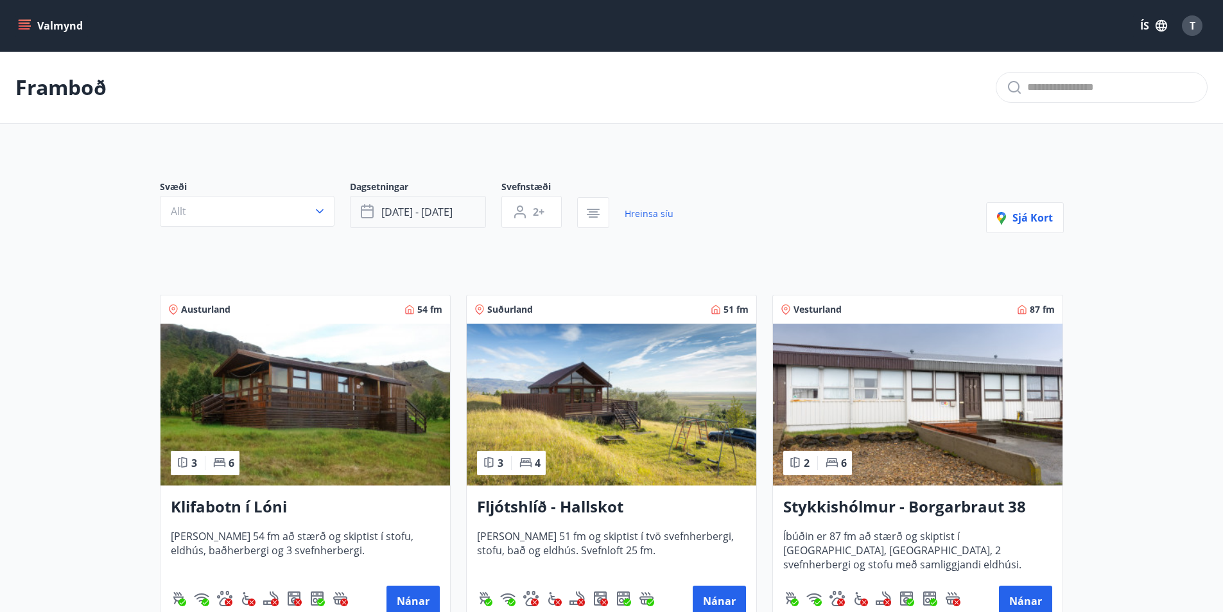
click at [386, 206] on span "sep 05 - sep 08" at bounding box center [416, 212] width 71 height 14
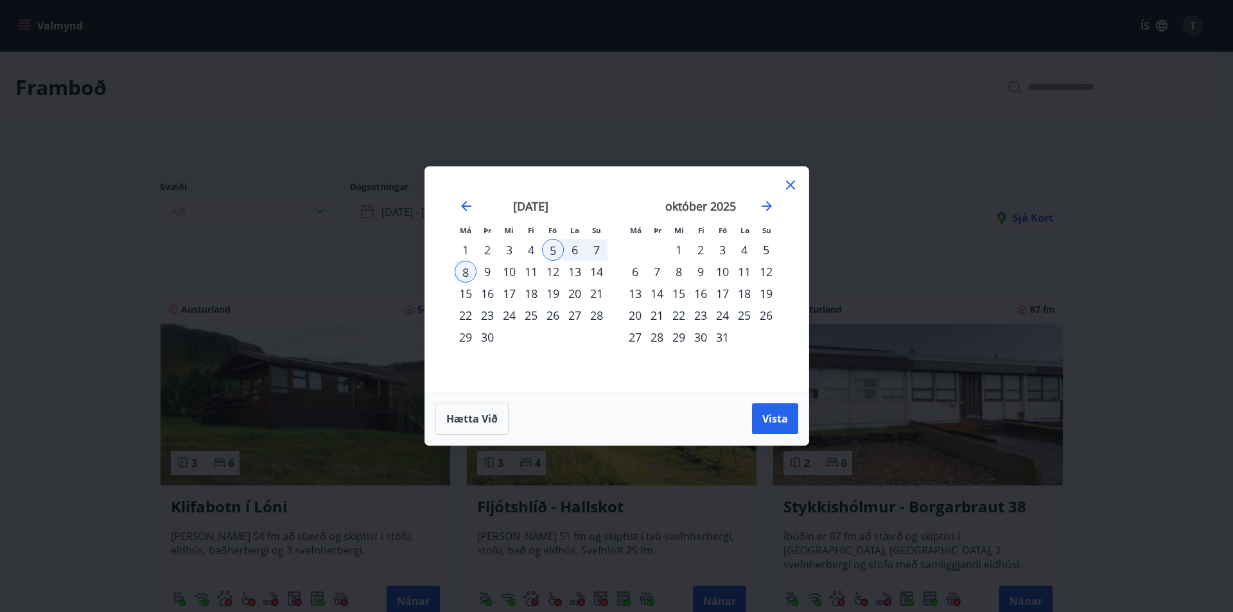
click at [547, 254] on div "5" at bounding box center [553, 250] width 22 height 22
click at [459, 275] on div "8" at bounding box center [466, 272] width 22 height 22
click at [554, 272] on div "12" at bounding box center [553, 272] width 22 height 22
click at [471, 293] on div "15" at bounding box center [466, 294] width 22 height 22
click at [766, 405] on button "Vista" at bounding box center [775, 418] width 46 height 31
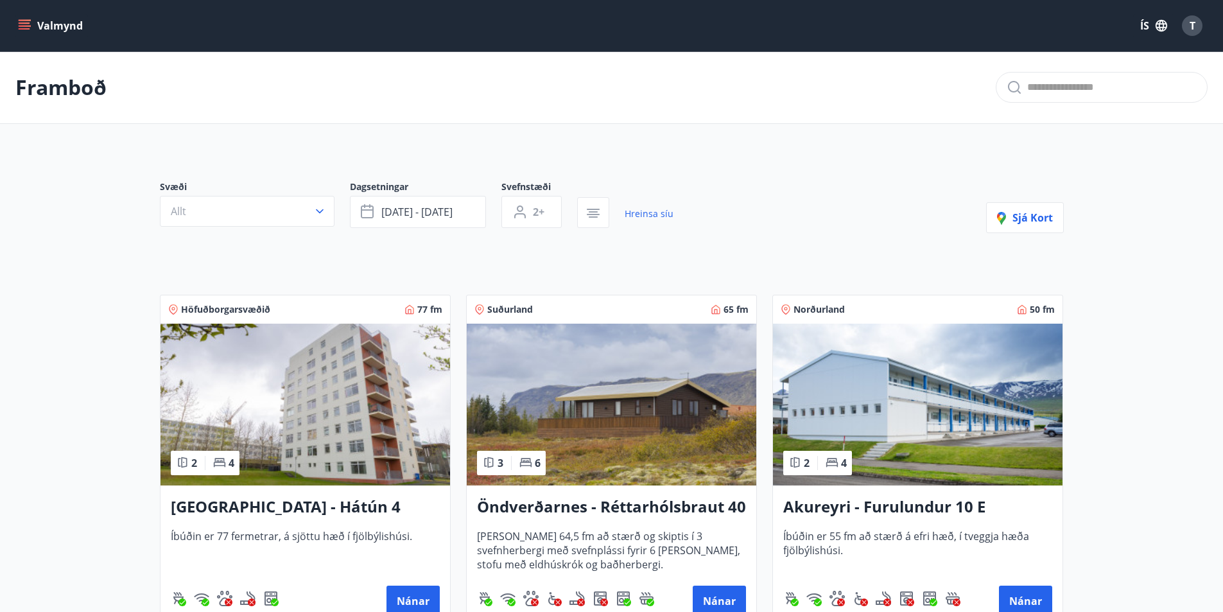
click at [755, 219] on div "Svæði Allt Dagsetningar sep 12 - sep 15 Svefnstæði 2+ Hreinsa síu Sjá kort" at bounding box center [612, 206] width 904 height 53
click at [466, 216] on button "sep 12 - sep 15" at bounding box center [418, 212] width 136 height 32
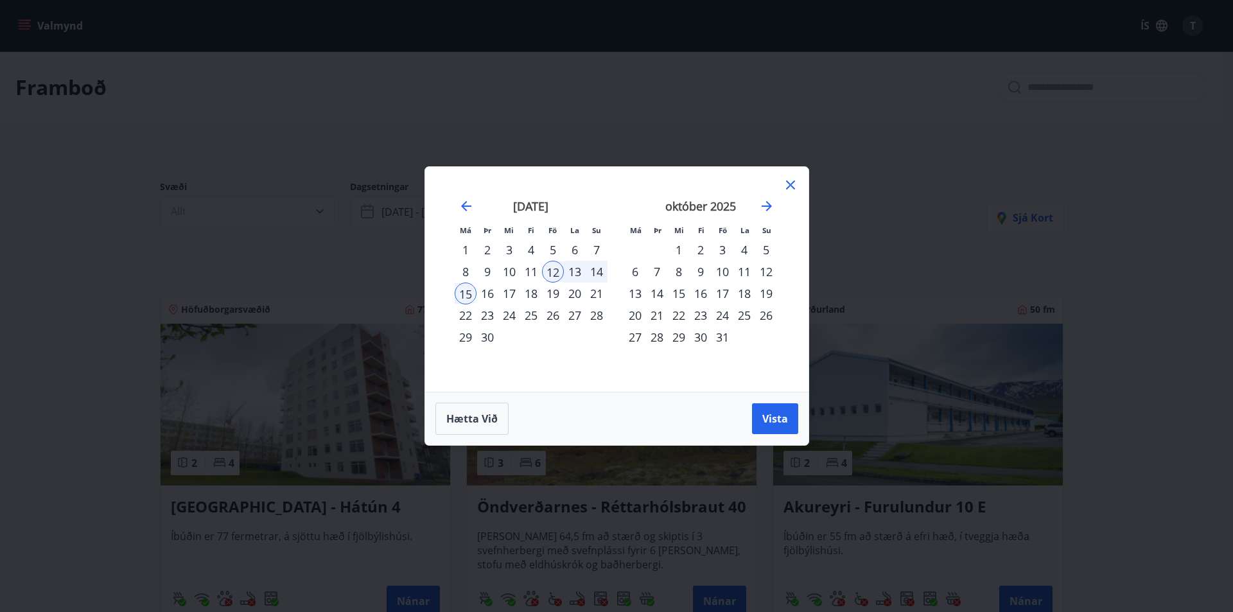
click at [379, 247] on div "Má Þr Mi Fi Fö La Su Má Þr Mi Fi Fö La Su ágúst 2025 1 2 3 4 5 6 7 8 9 10 11 12…" at bounding box center [616, 306] width 1233 height 612
click at [379, 259] on div "Má Þr Mi Fi Fö La Su Má Þr Mi Fi Fö La Su ágúst 2025 1 2 3 4 5 6 7 8 9 10 11 12…" at bounding box center [616, 306] width 1233 height 612
click at [478, 404] on button "Hætta við" at bounding box center [471, 419] width 73 height 32
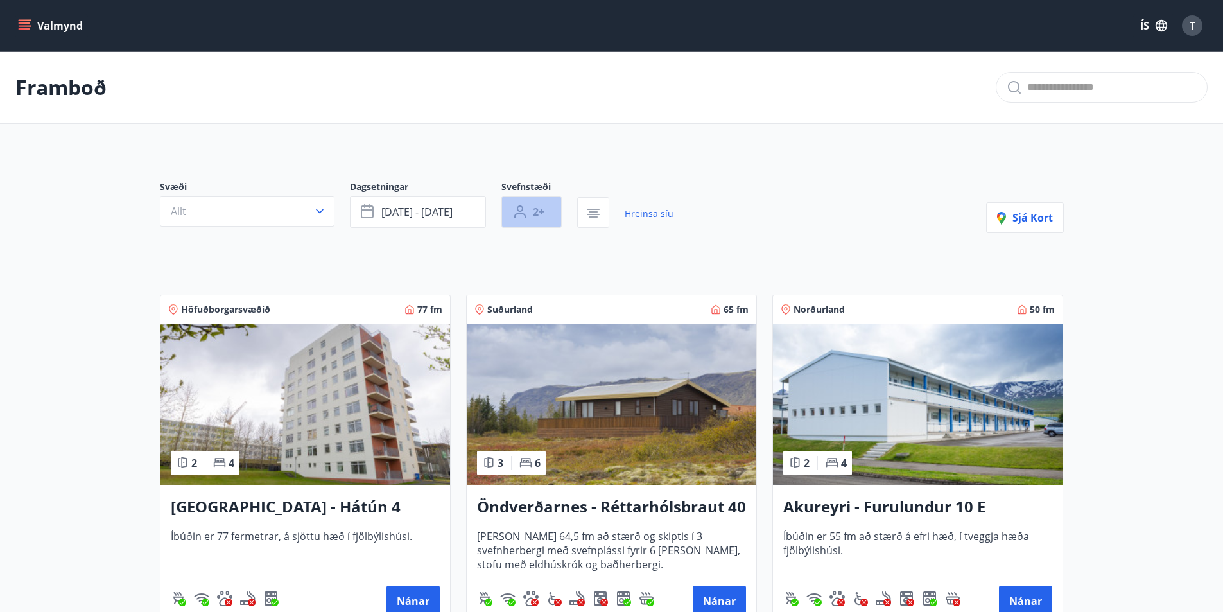
click at [525, 207] on icon "button" at bounding box center [519, 211] width 15 height 15
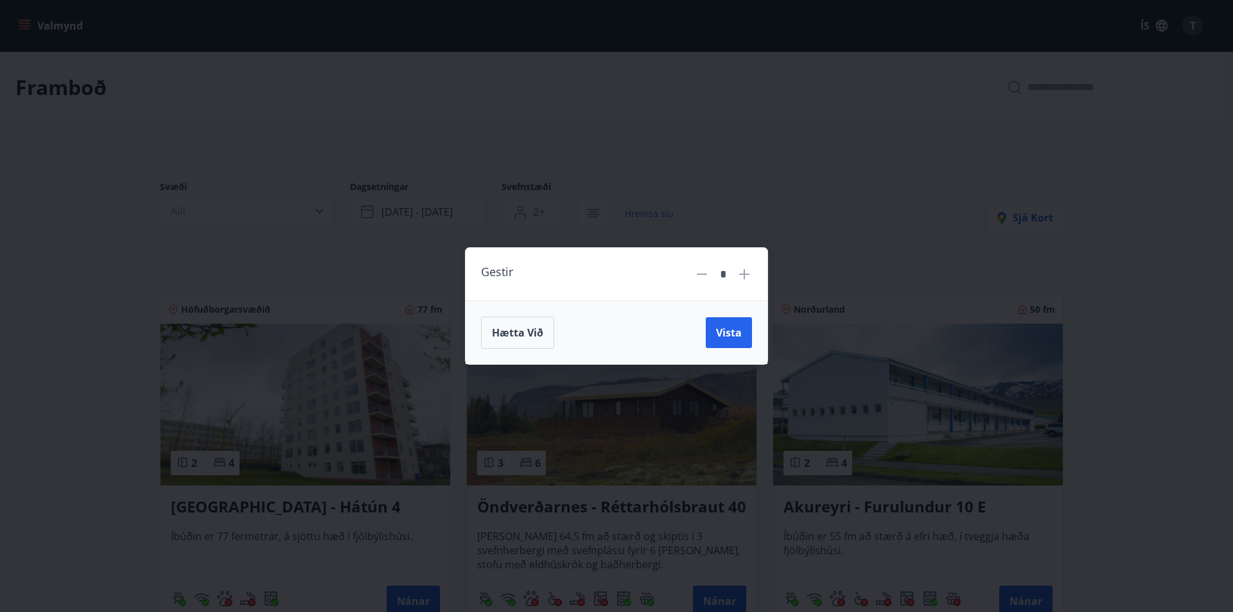
click at [523, 209] on div "Gestir * Hætta við Vista" at bounding box center [616, 306] width 1233 height 612
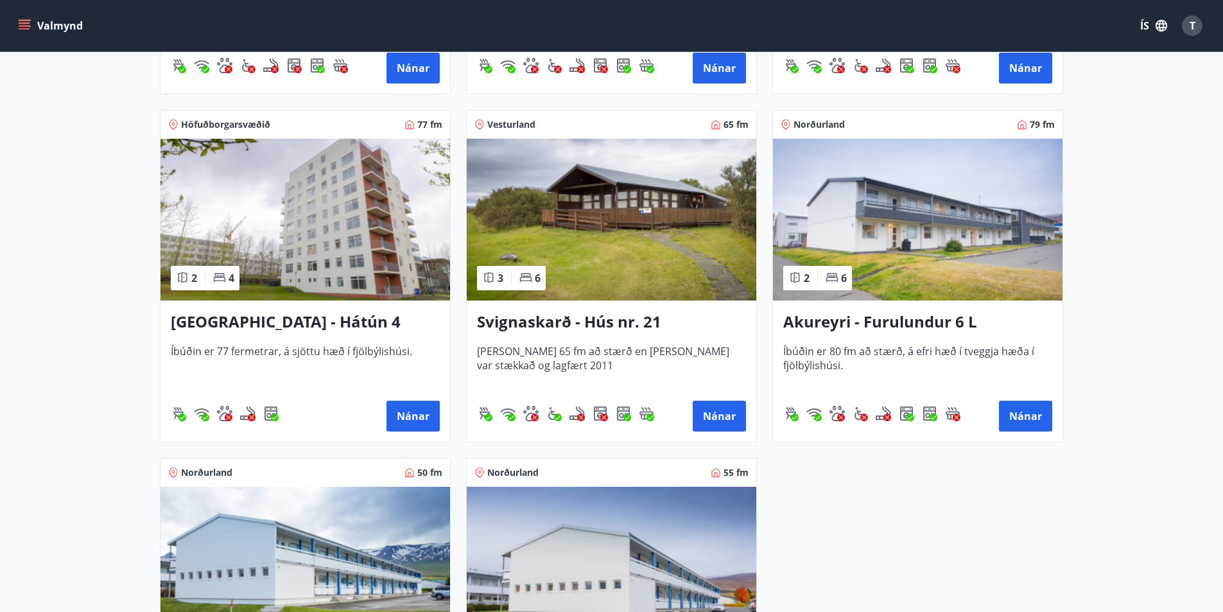
scroll to position [881, 0]
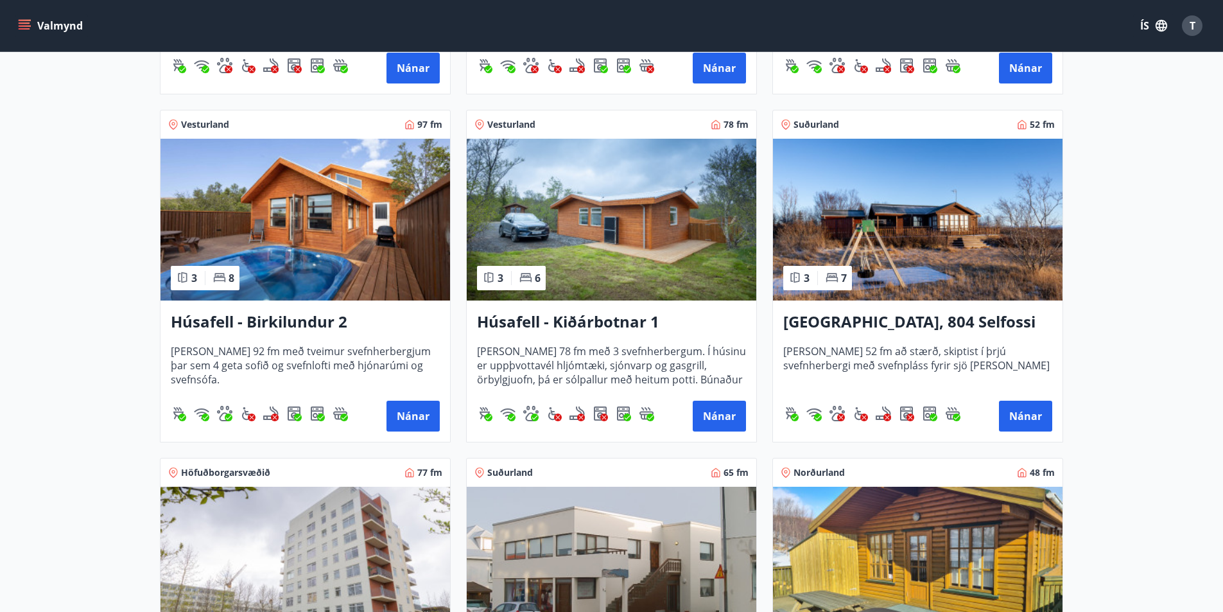
type input "*"
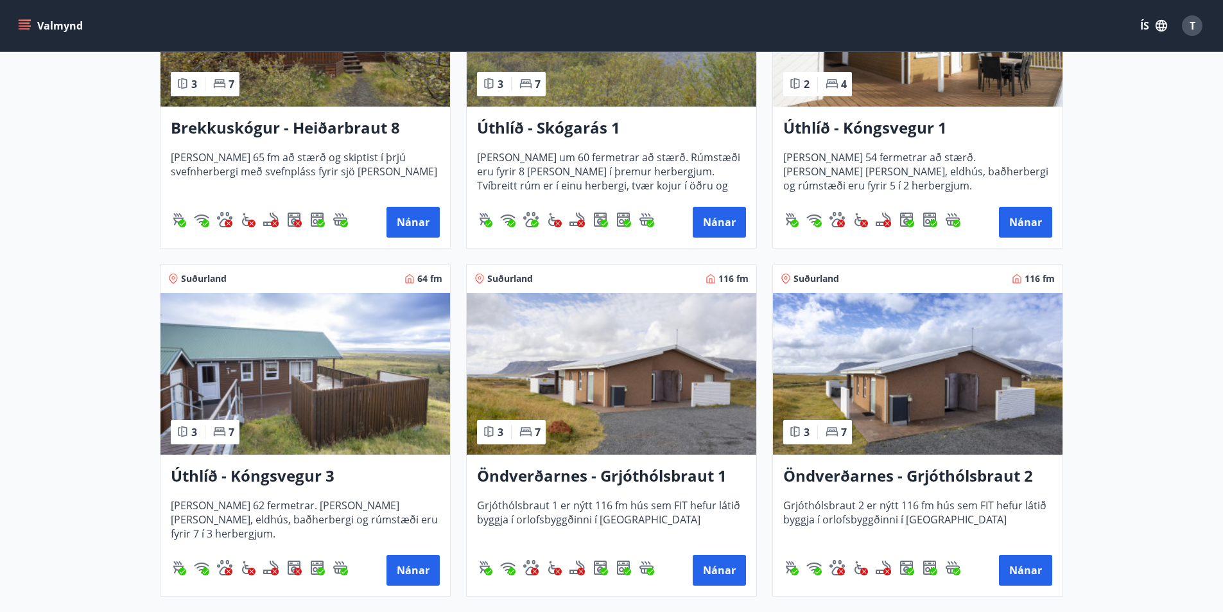
click at [861, 128] on h3 "Úthlíð - Kóngsvegur 1" at bounding box center [917, 128] width 269 height 23
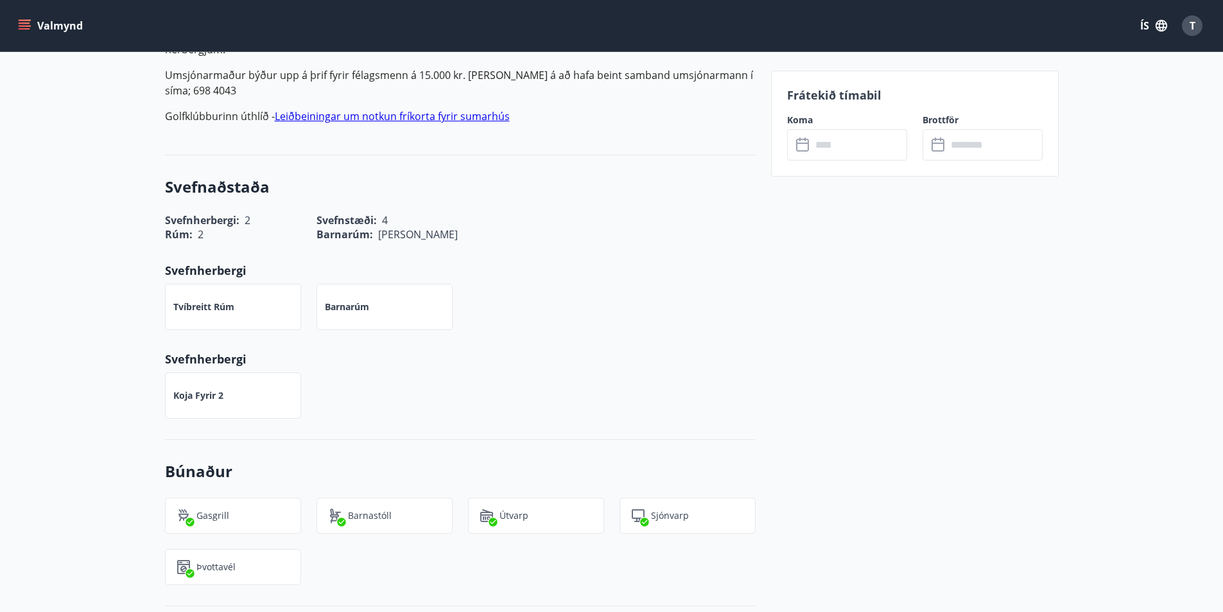
scroll to position [450, 0]
click at [881, 148] on input "text" at bounding box center [860, 144] width 96 height 31
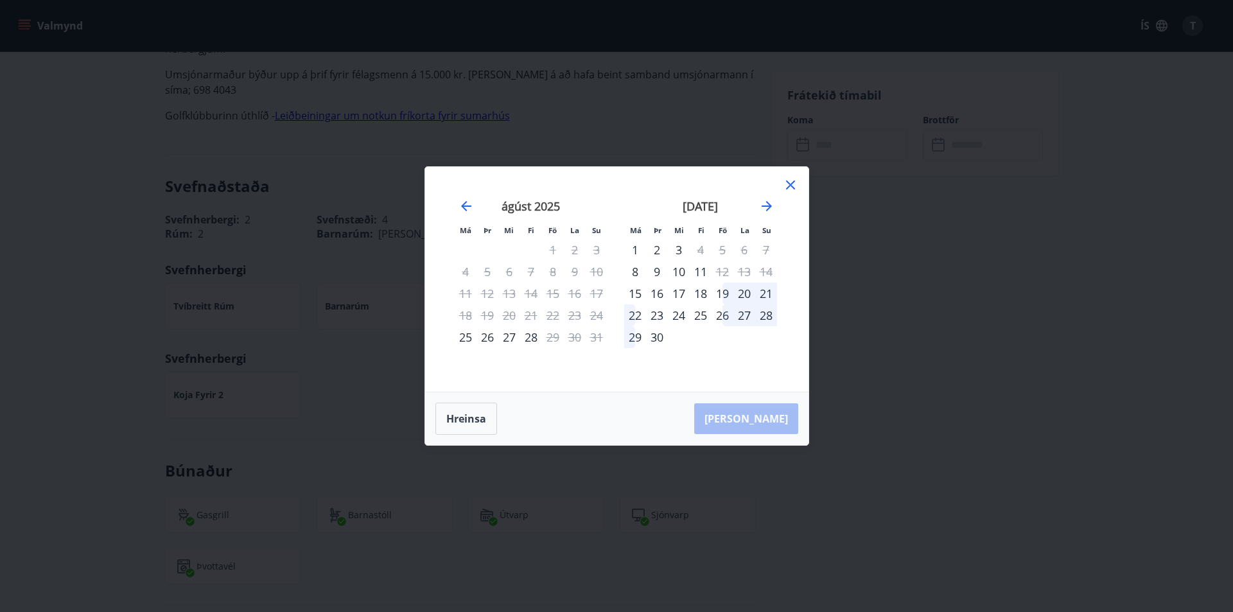
click at [826, 299] on div "Má Þr Mi Fi Fö La Su Má Þr Mi Fi Fö La Su júlí 2025 1 2 3 4 5 6 7 8 9 10 11 12 …" at bounding box center [616, 306] width 1233 height 612
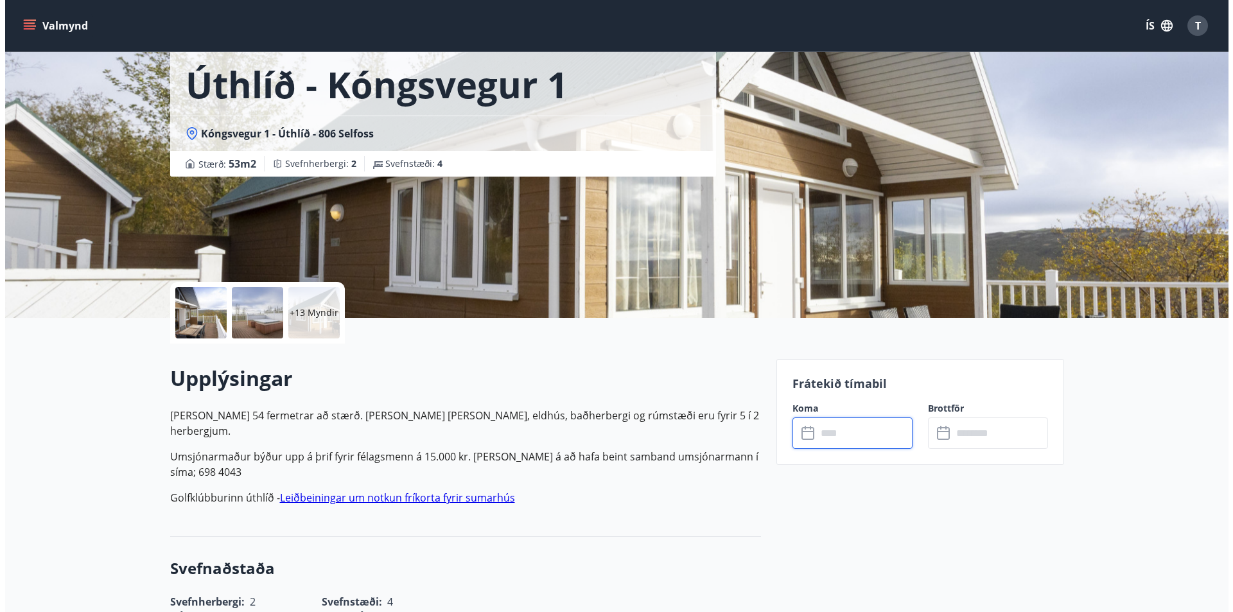
scroll to position [64, 0]
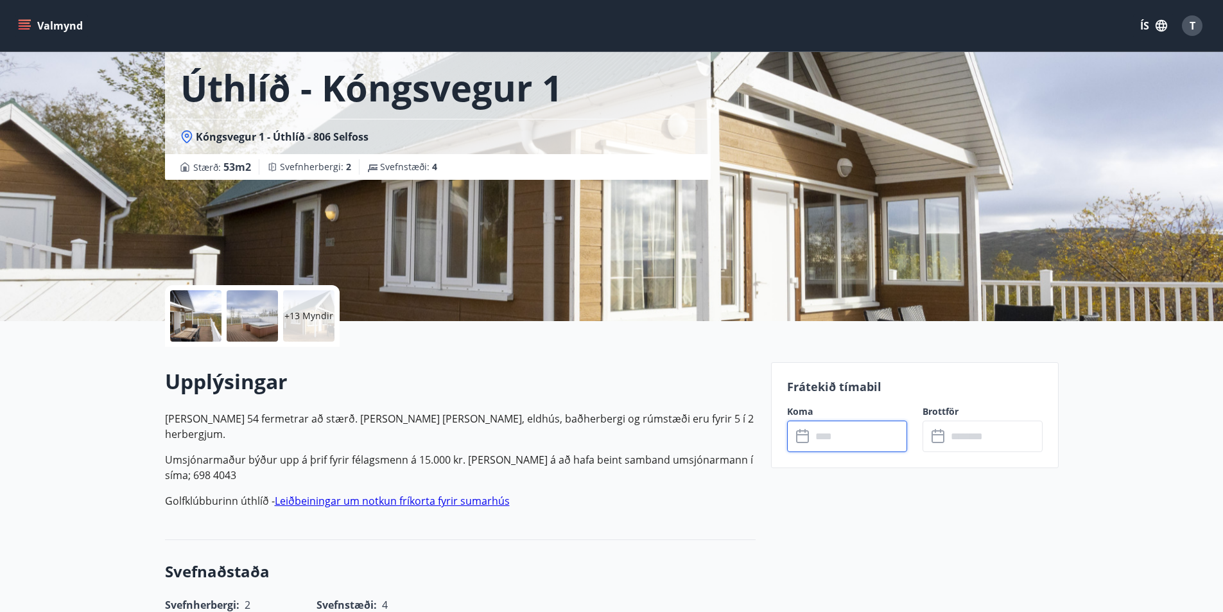
click at [819, 443] on input "text" at bounding box center [860, 436] width 96 height 31
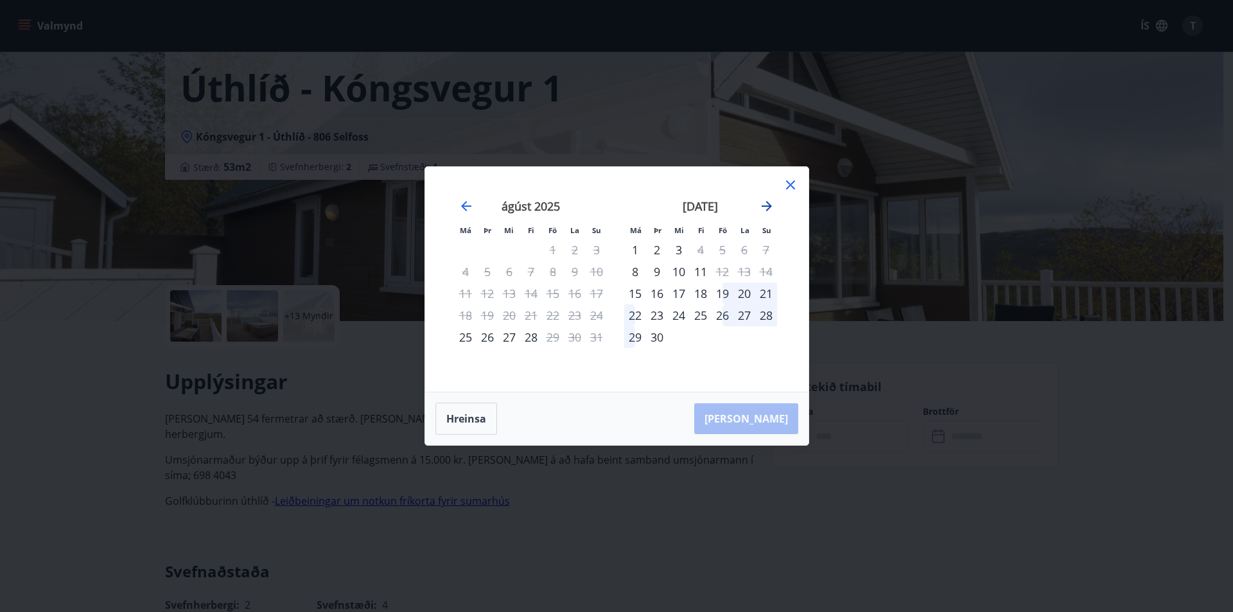
click at [764, 207] on icon "Move forward to switch to the next month." at bounding box center [766, 205] width 15 height 15
click at [462, 207] on icon "Move backward to switch to the previous month." at bounding box center [466, 206] width 10 height 10
drag, startPoint x: 0, startPoint y: 188, endPoint x: 13, endPoint y: 212, distance: 27.3
click at [0, 189] on div "Má Þr Mi Fi Fö La Su Má Þr Mi Fi Fö La Su júlí 2025 1 2 3 4 5 6 7 8 9 10 11 12 …" at bounding box center [616, 306] width 1233 height 612
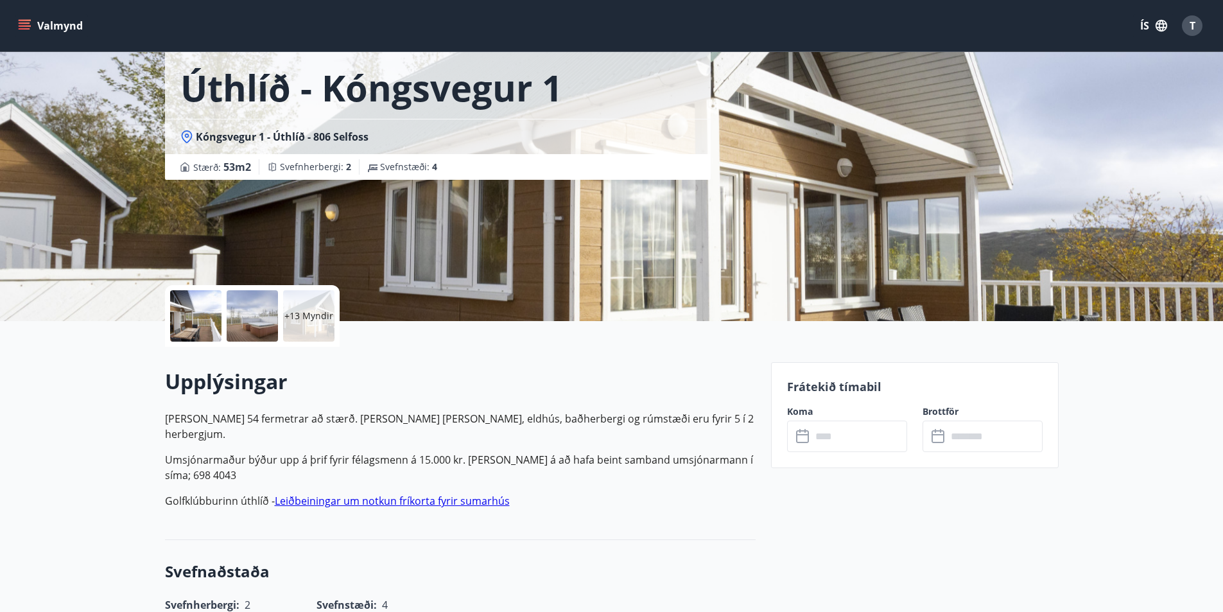
click at [296, 326] on div "+13 Myndir" at bounding box center [308, 315] width 51 height 51
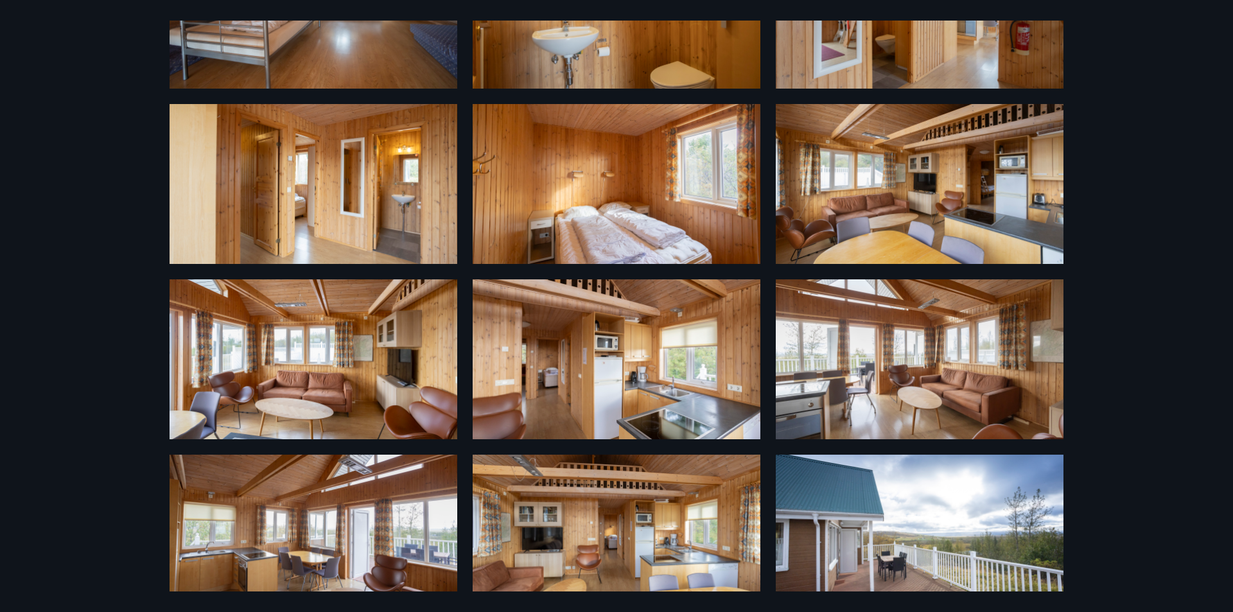
scroll to position [514, 0]
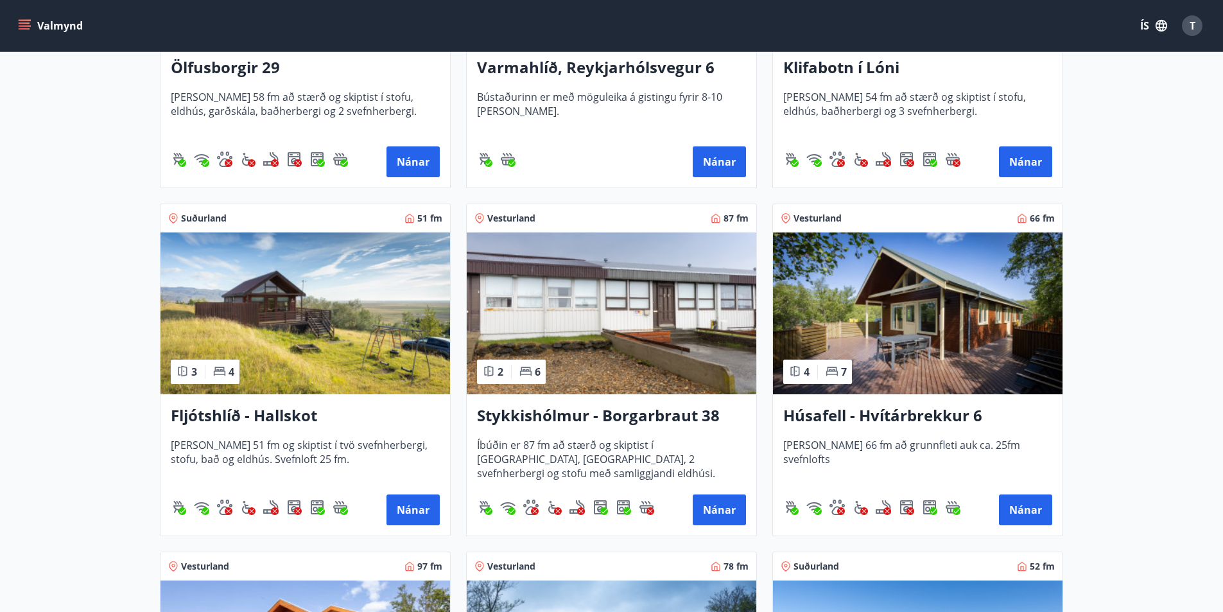
scroll to position [451, 0]
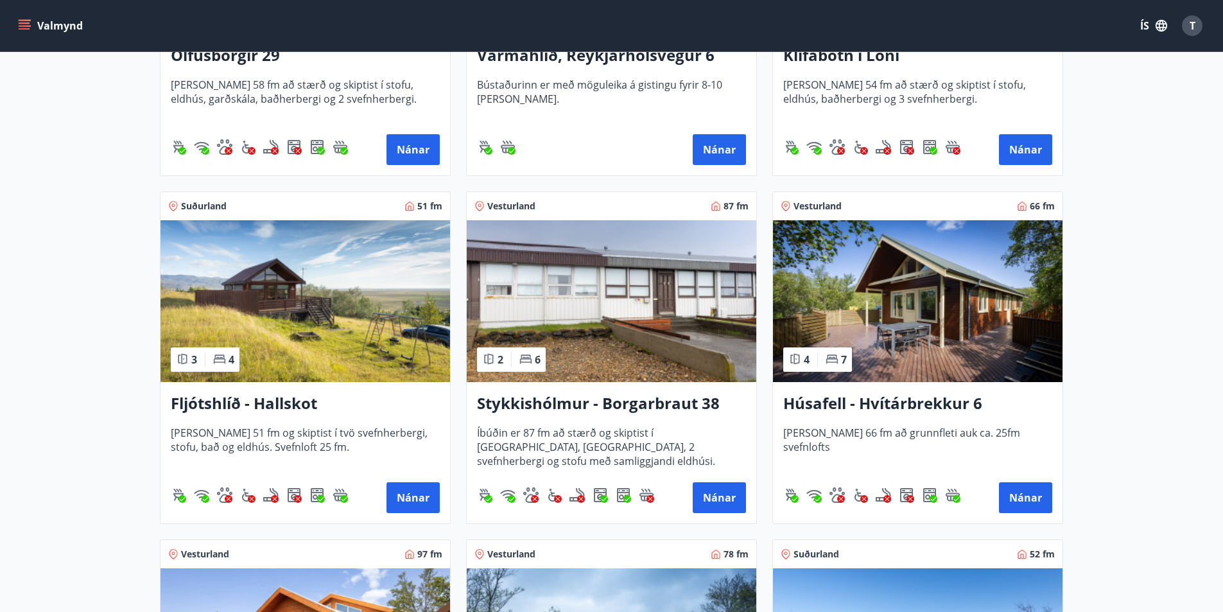
click at [191, 405] on h3 "Fljótshlíð - Hallskot" at bounding box center [305, 403] width 269 height 23
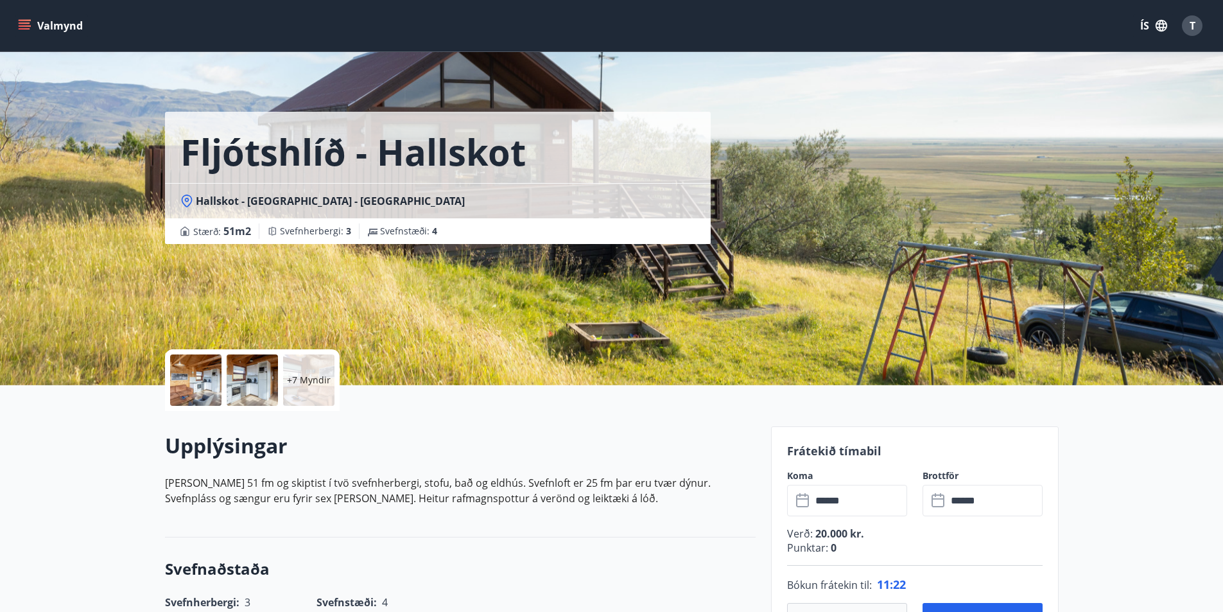
click at [853, 492] on input "******" at bounding box center [860, 500] width 96 height 31
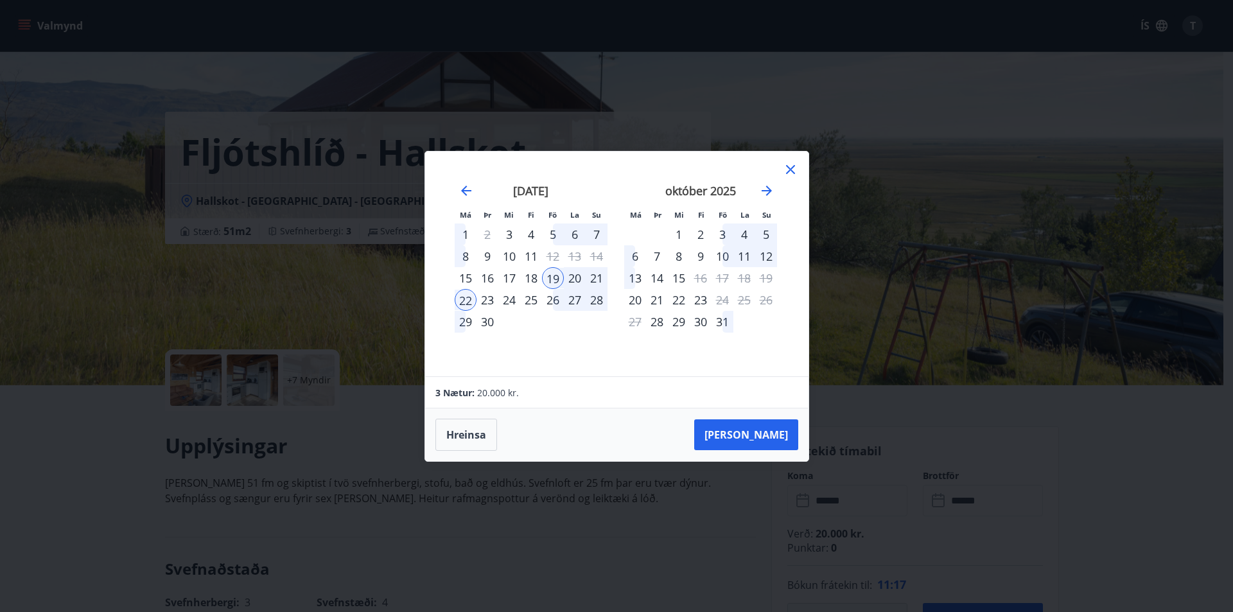
click at [564, 473] on div "Má Þr Mi Fi Fö La Su Má Þr Mi Fi Fö La Su ágúst 2025 1 2 3 4 5 6 7 8 9 10 11 12…" at bounding box center [616, 306] width 1233 height 612
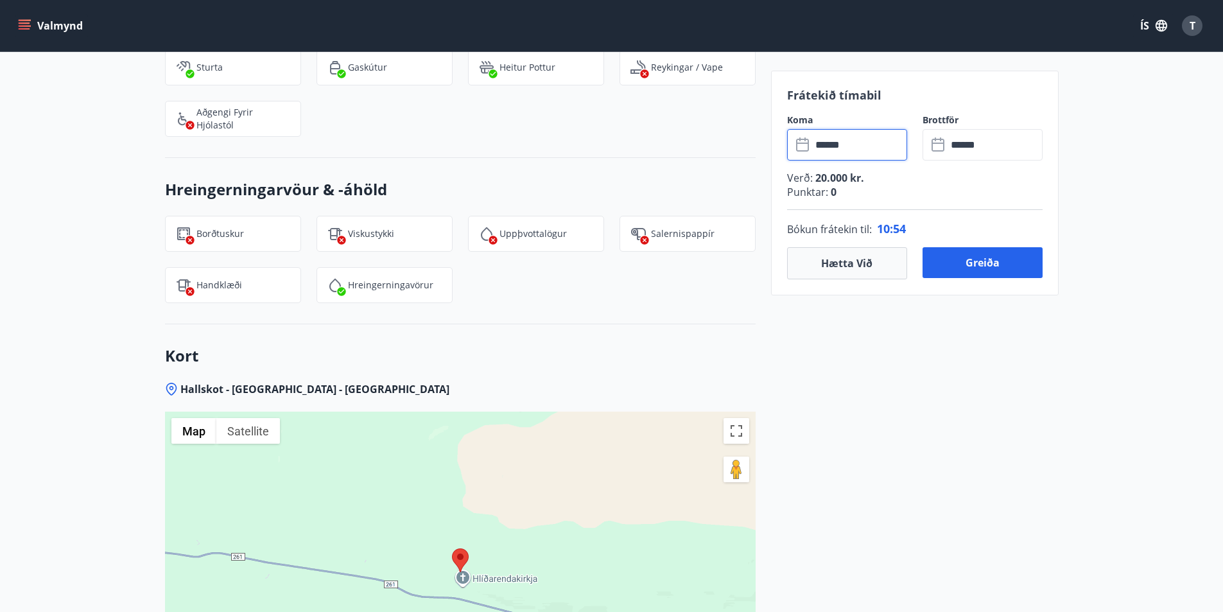
scroll to position [1477, 0]
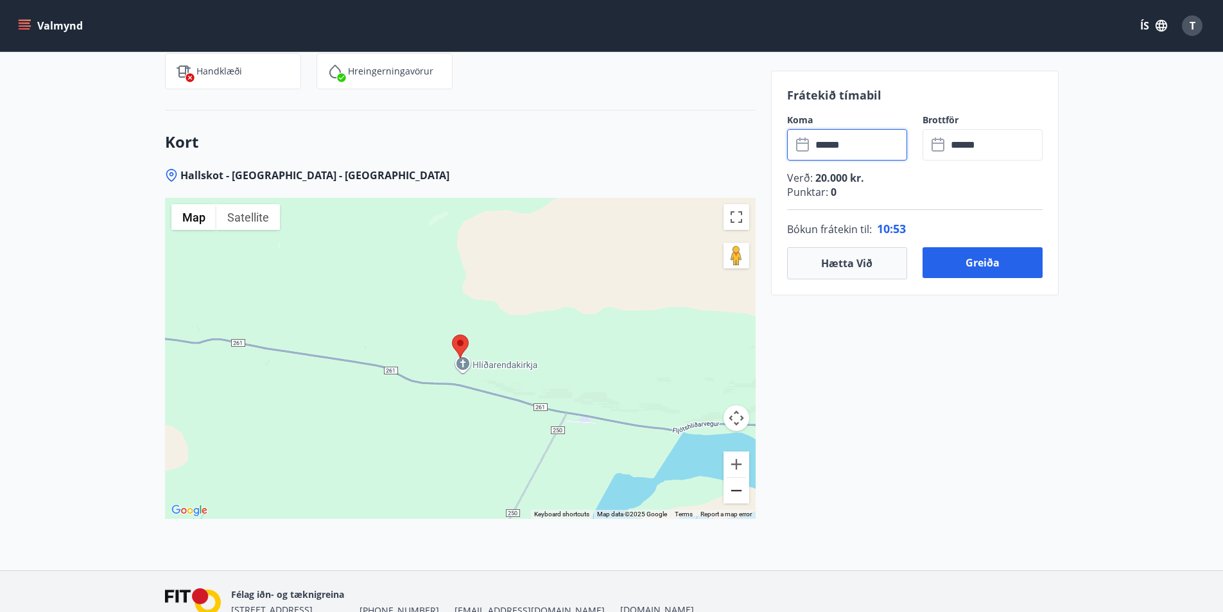
click at [737, 493] on button "Zoom out" at bounding box center [737, 491] width 26 height 26
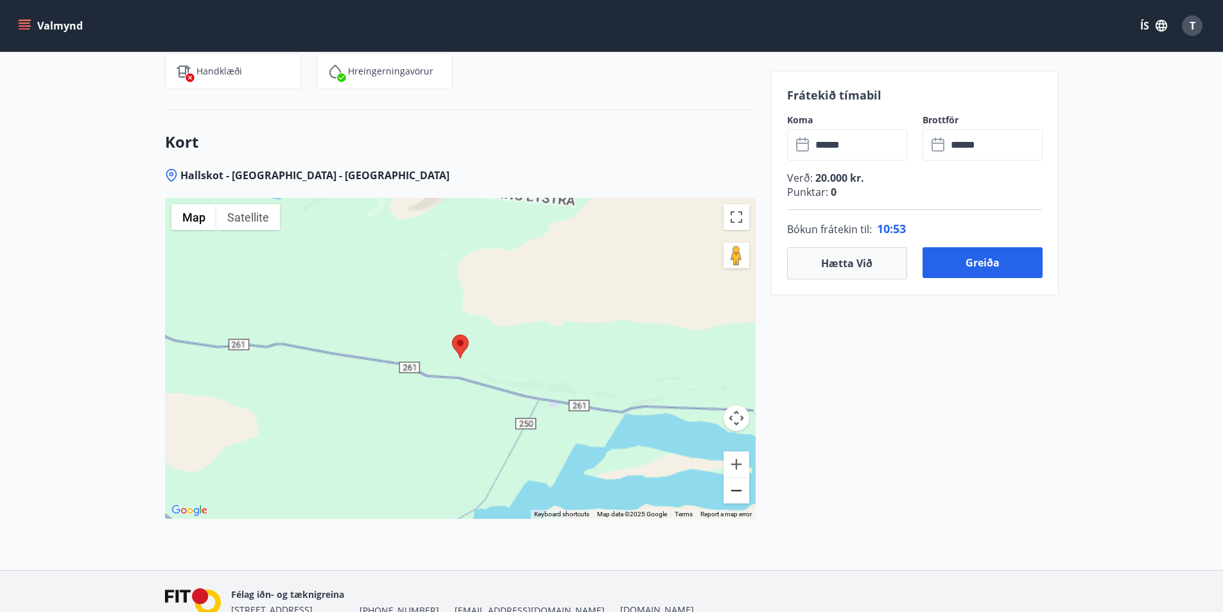
click at [737, 493] on button "Zoom out" at bounding box center [737, 491] width 26 height 26
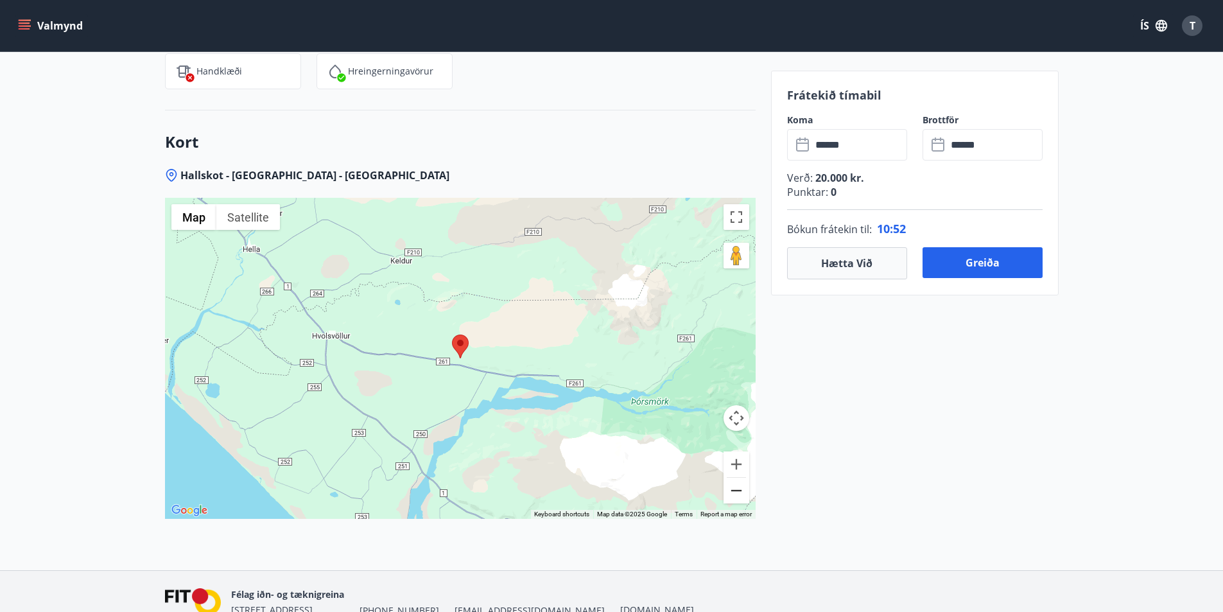
click at [737, 493] on button "Zoom out" at bounding box center [737, 491] width 26 height 26
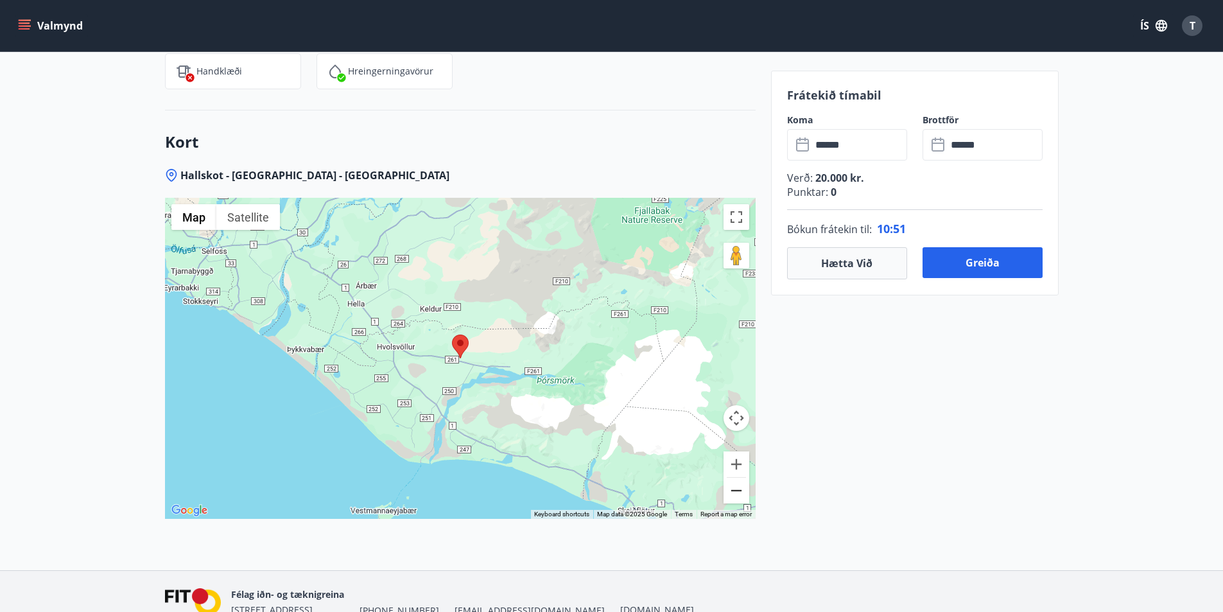
click at [737, 493] on button "Zoom out" at bounding box center [737, 491] width 26 height 26
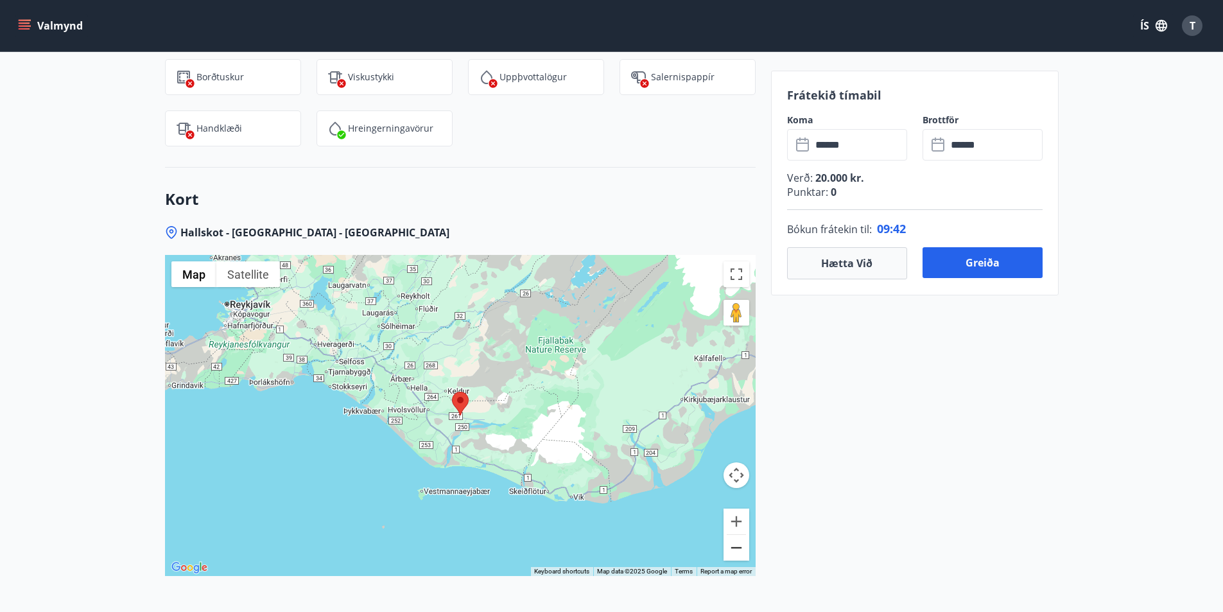
scroll to position [1541, 0]
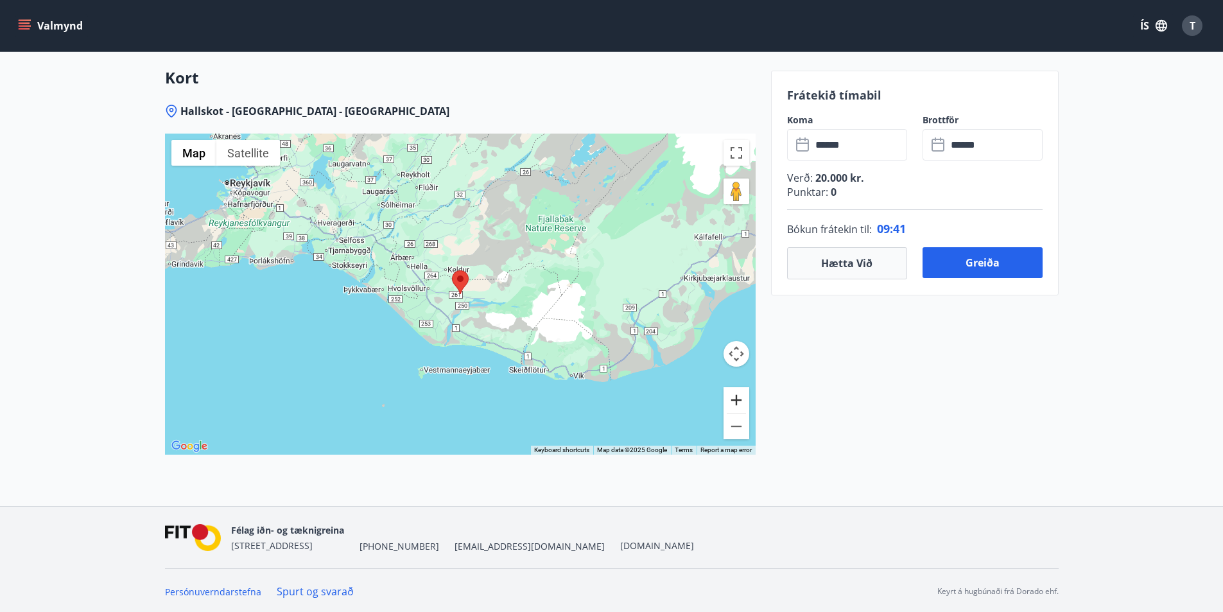
click at [734, 396] on button "Zoom in" at bounding box center [737, 400] width 26 height 26
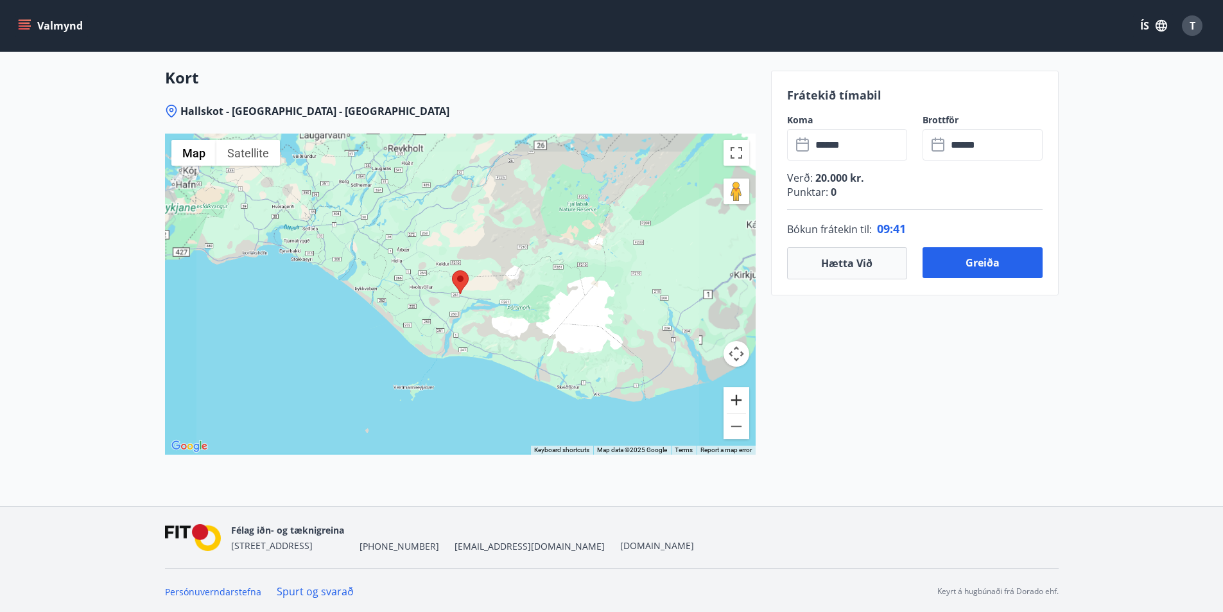
click at [734, 396] on button "Zoom in" at bounding box center [737, 400] width 26 height 26
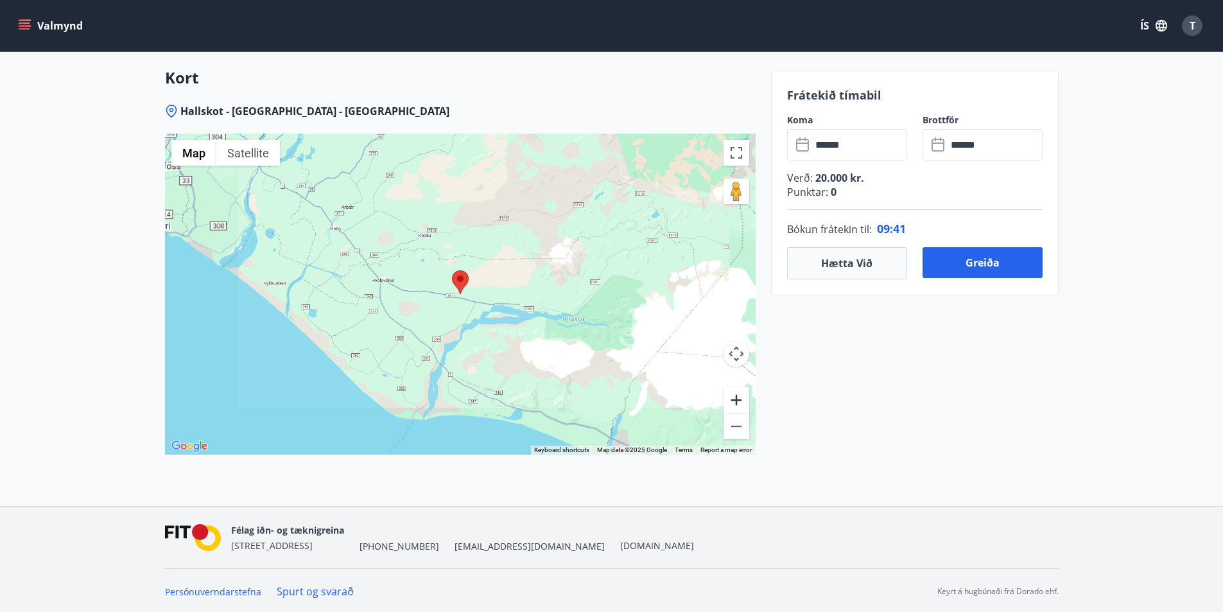
click at [734, 396] on button "Zoom in" at bounding box center [737, 400] width 26 height 26
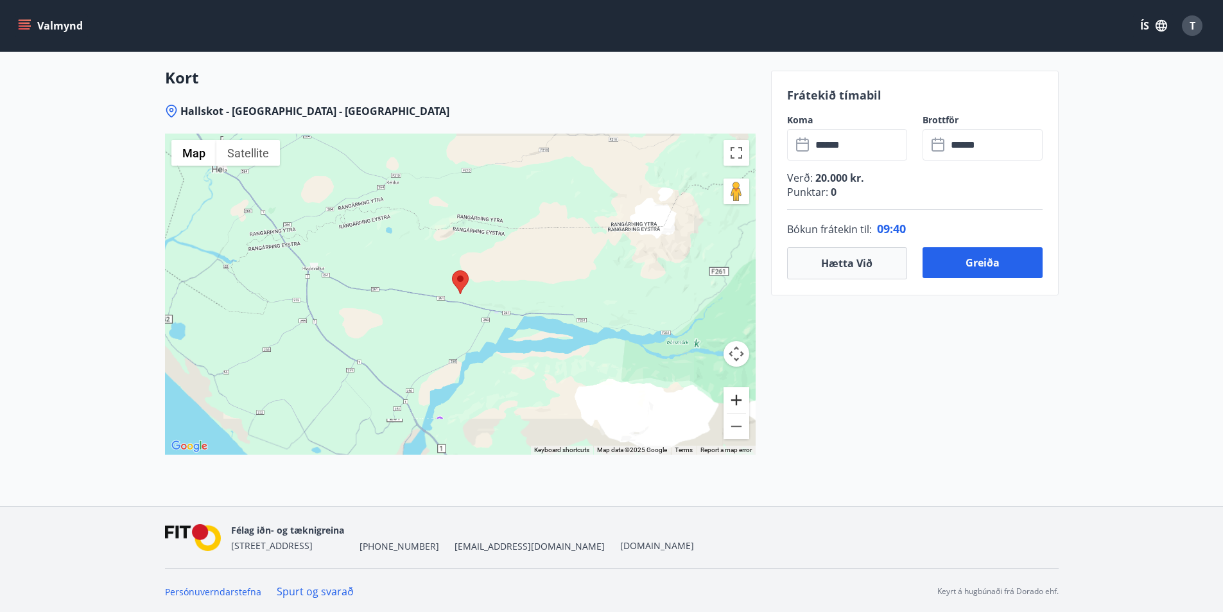
click at [734, 396] on button "Zoom in" at bounding box center [737, 400] width 26 height 26
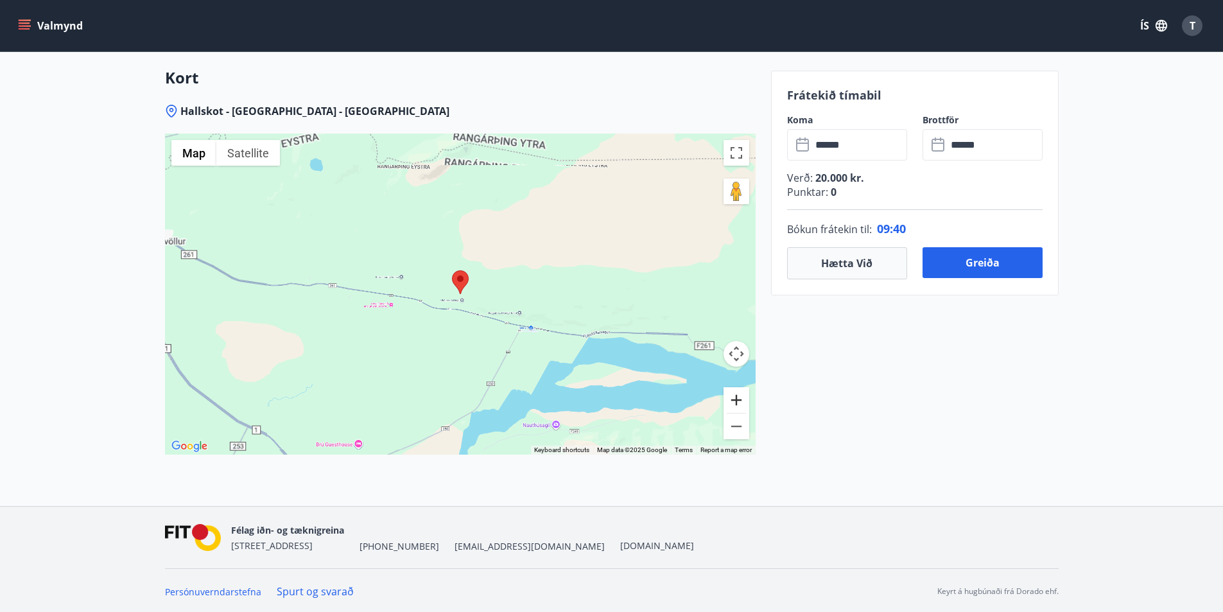
click at [734, 396] on button "Zoom in" at bounding box center [737, 400] width 26 height 26
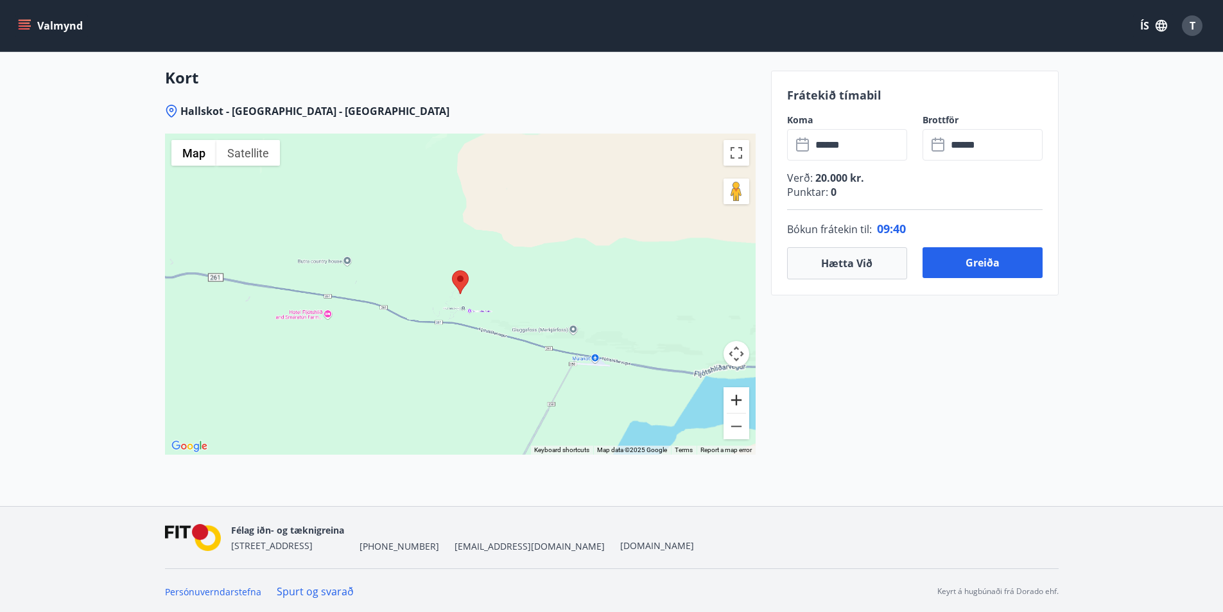
click at [734, 396] on button "Zoom in" at bounding box center [737, 400] width 26 height 26
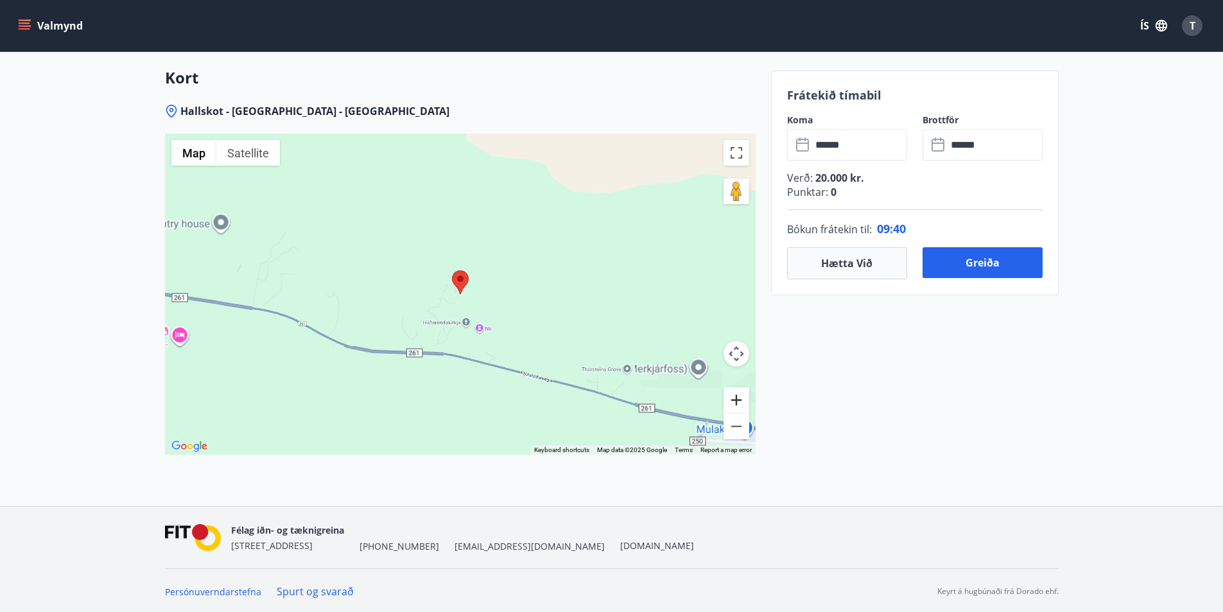
click at [734, 396] on button "Zoom in" at bounding box center [737, 400] width 26 height 26
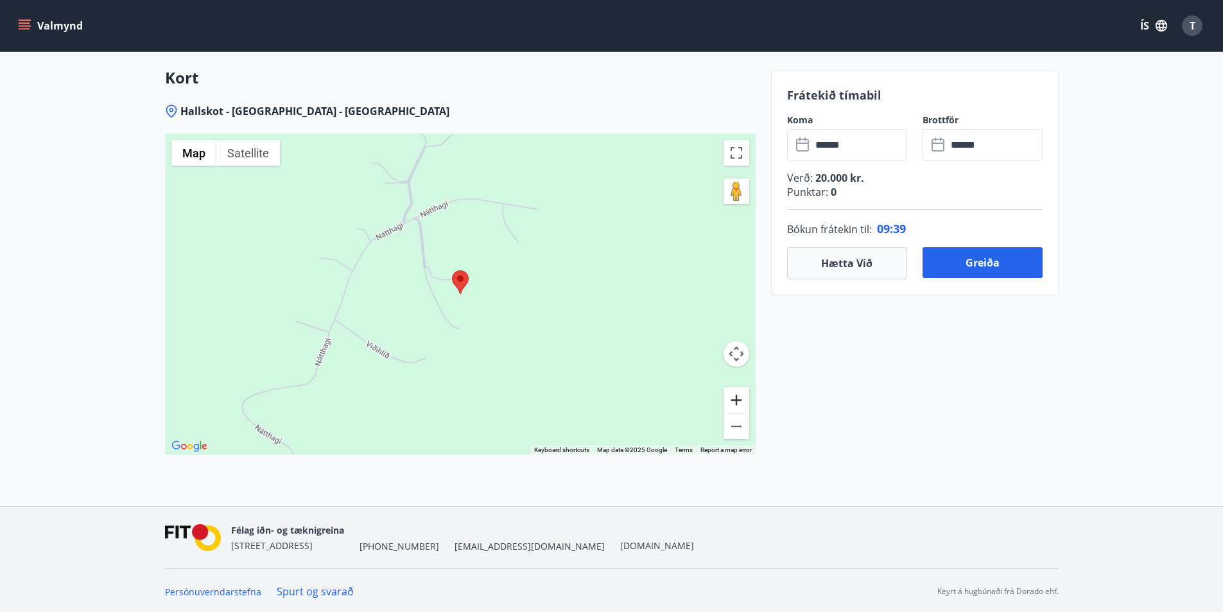
click at [734, 396] on button "Zoom in" at bounding box center [737, 400] width 26 height 26
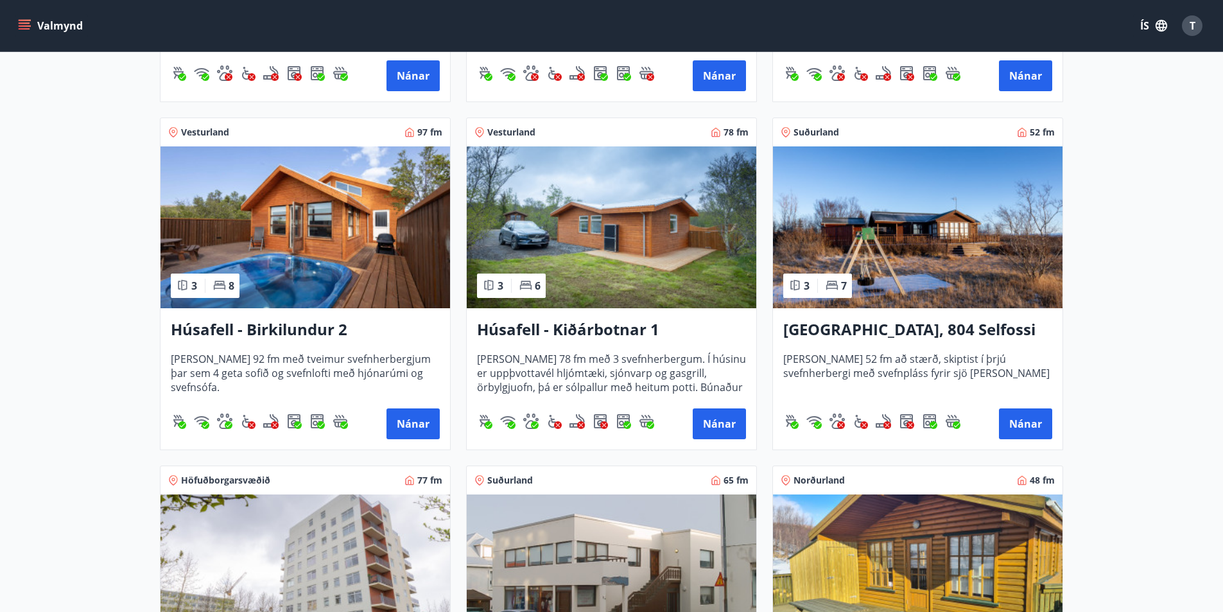
scroll to position [771, 0]
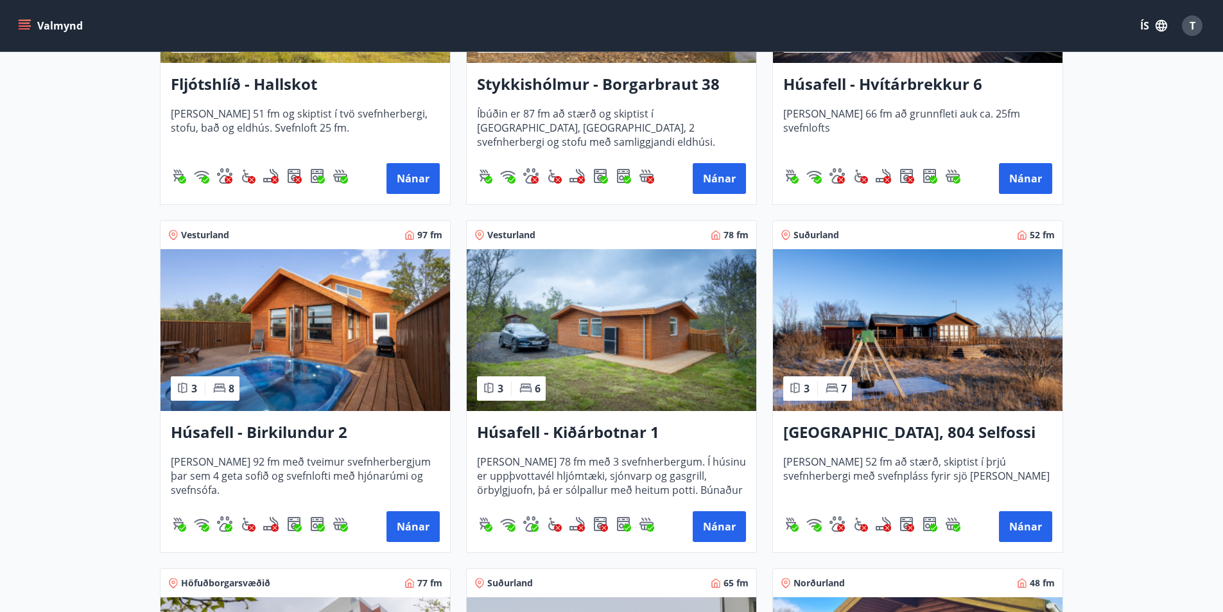
click at [212, 338] on img at bounding box center [306, 330] width 290 height 162
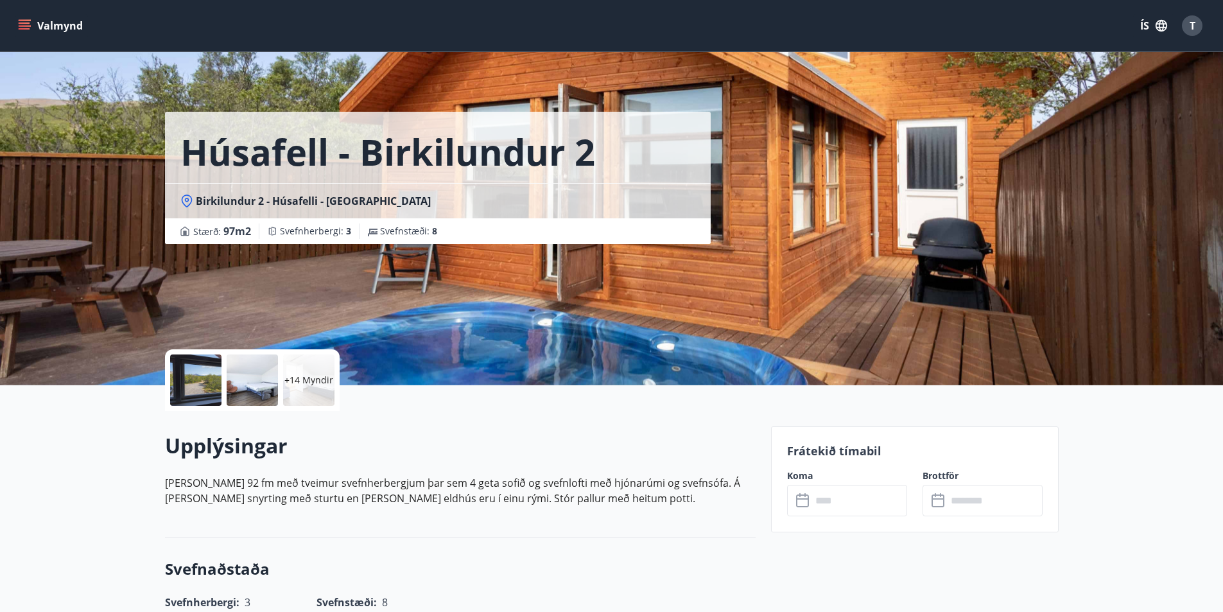
click at [292, 376] on p "+14 Myndir" at bounding box center [308, 380] width 49 height 13
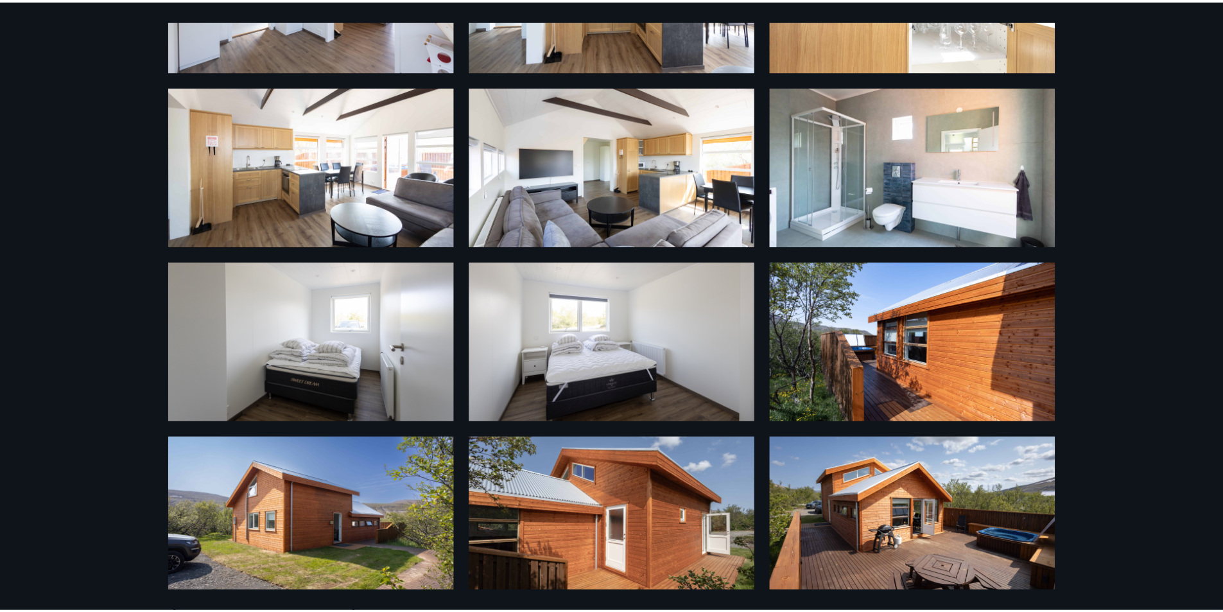
scroll to position [696, 0]
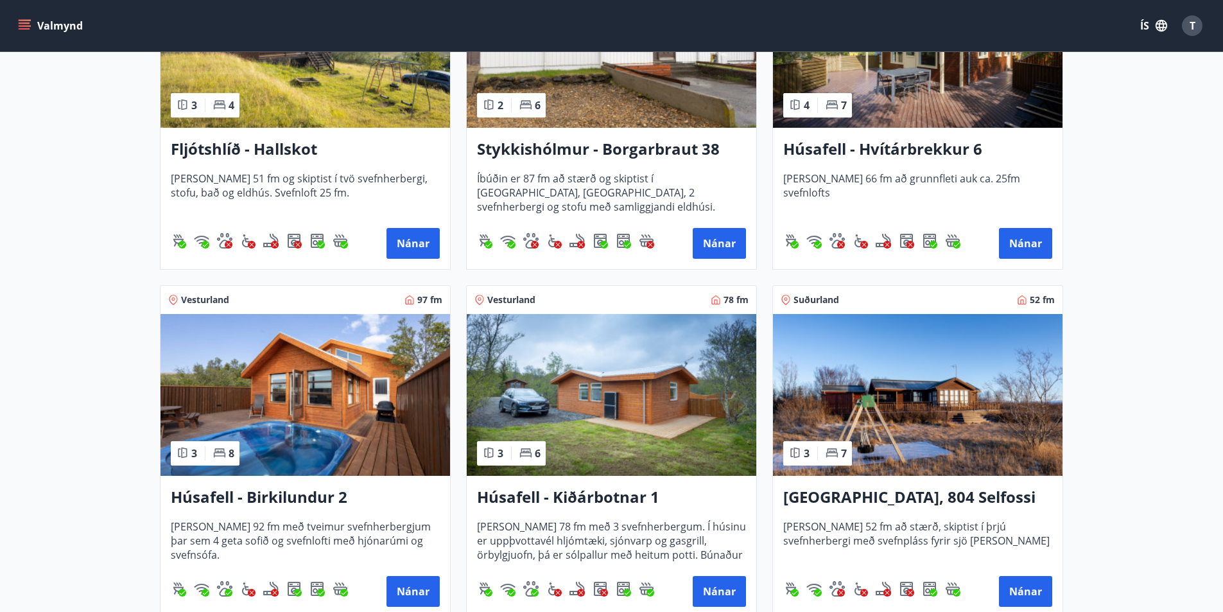
scroll to position [706, 0]
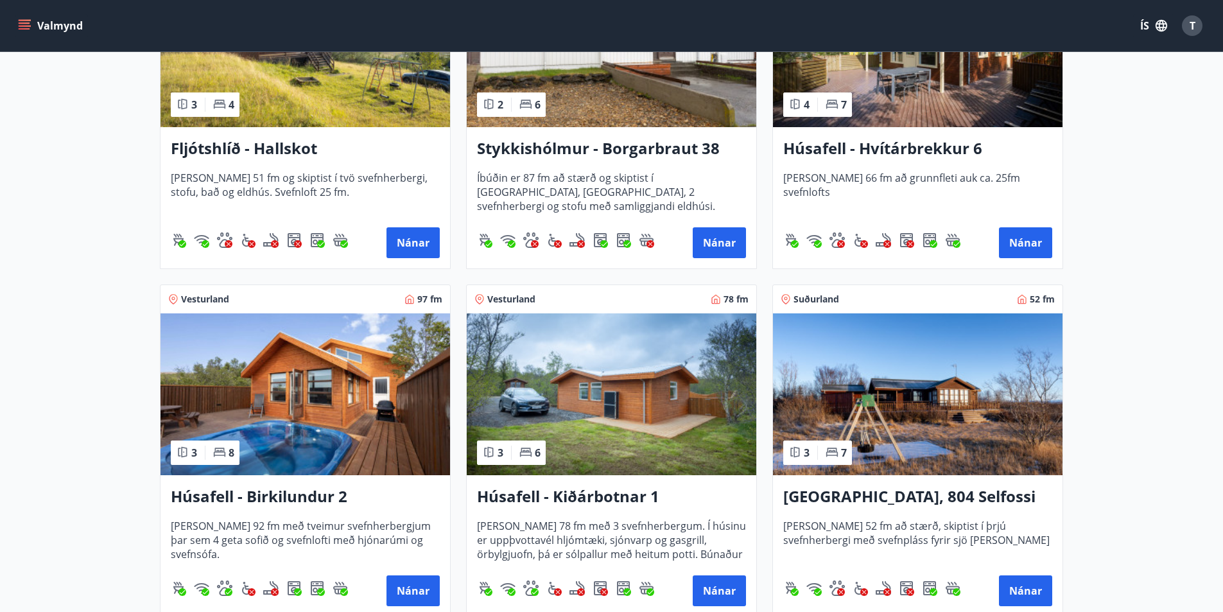
click at [245, 491] on h3 "Húsafell - Birkilundur 2" at bounding box center [305, 496] width 269 height 23
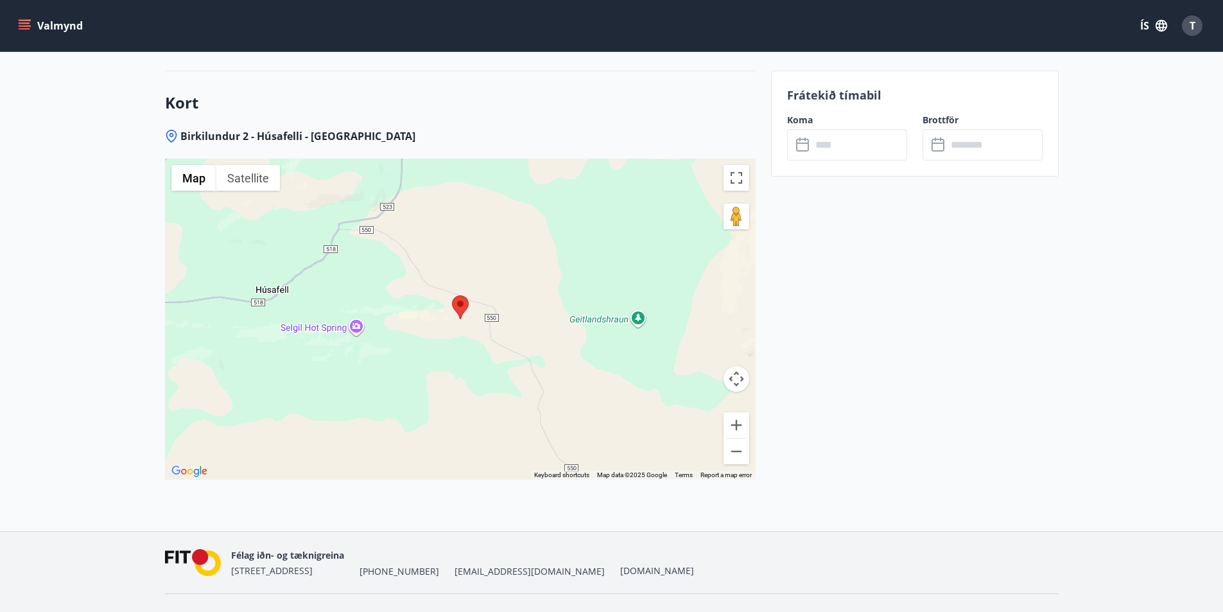
scroll to position [1605, 0]
click at [742, 450] on button "Zoom out" at bounding box center [737, 451] width 26 height 26
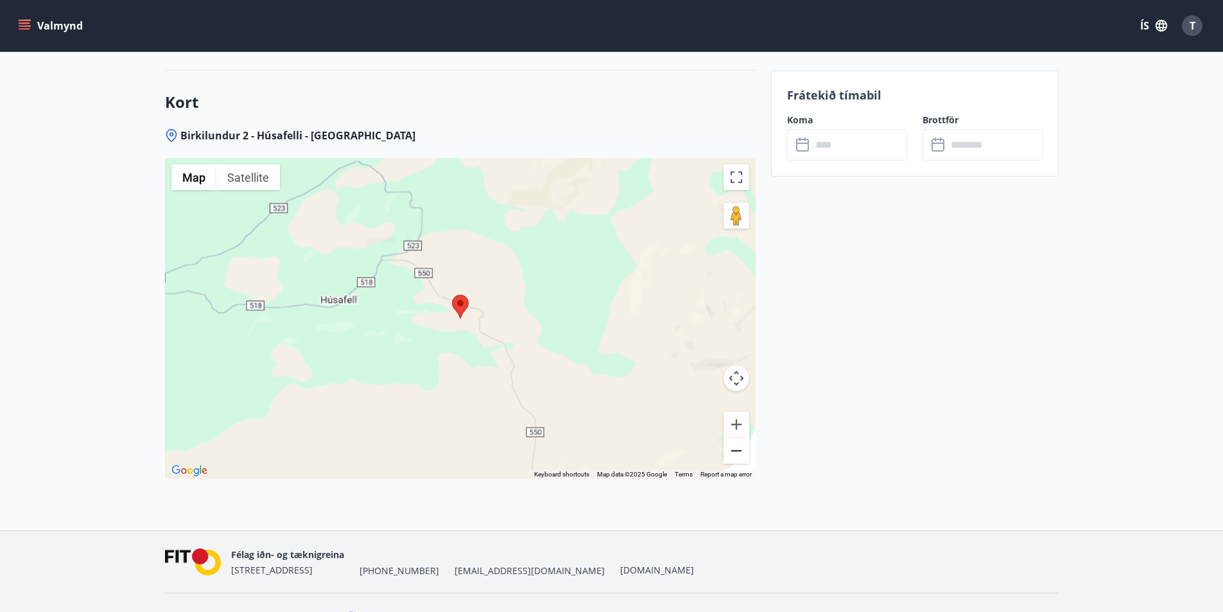
click at [742, 450] on button "Zoom out" at bounding box center [737, 451] width 26 height 26
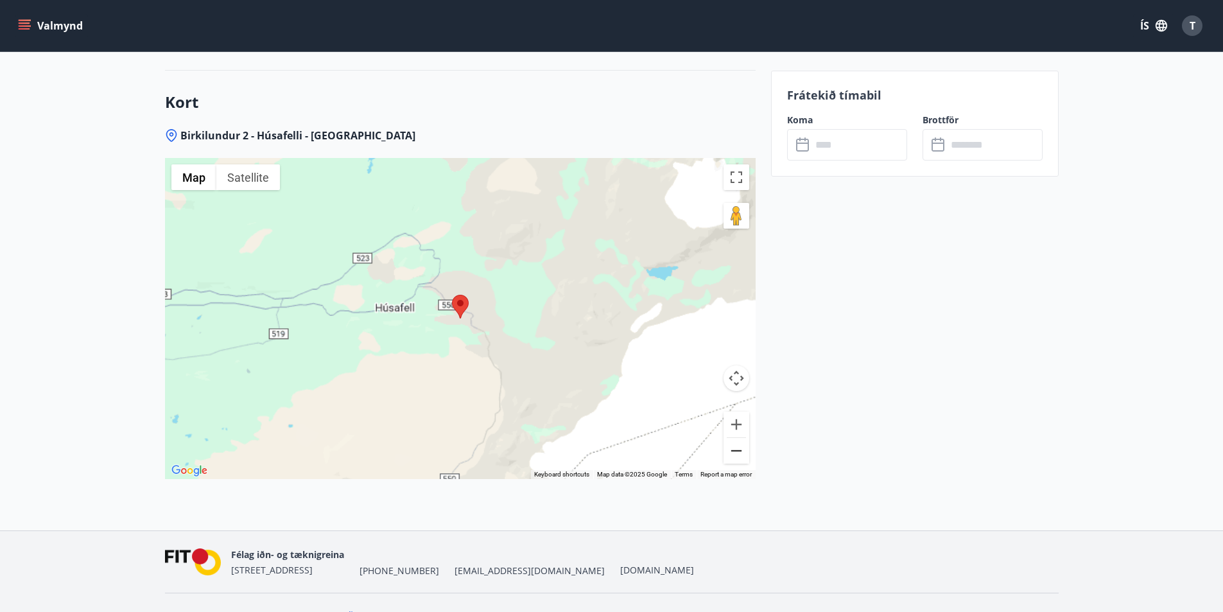
click at [742, 450] on button "Zoom out" at bounding box center [737, 451] width 26 height 26
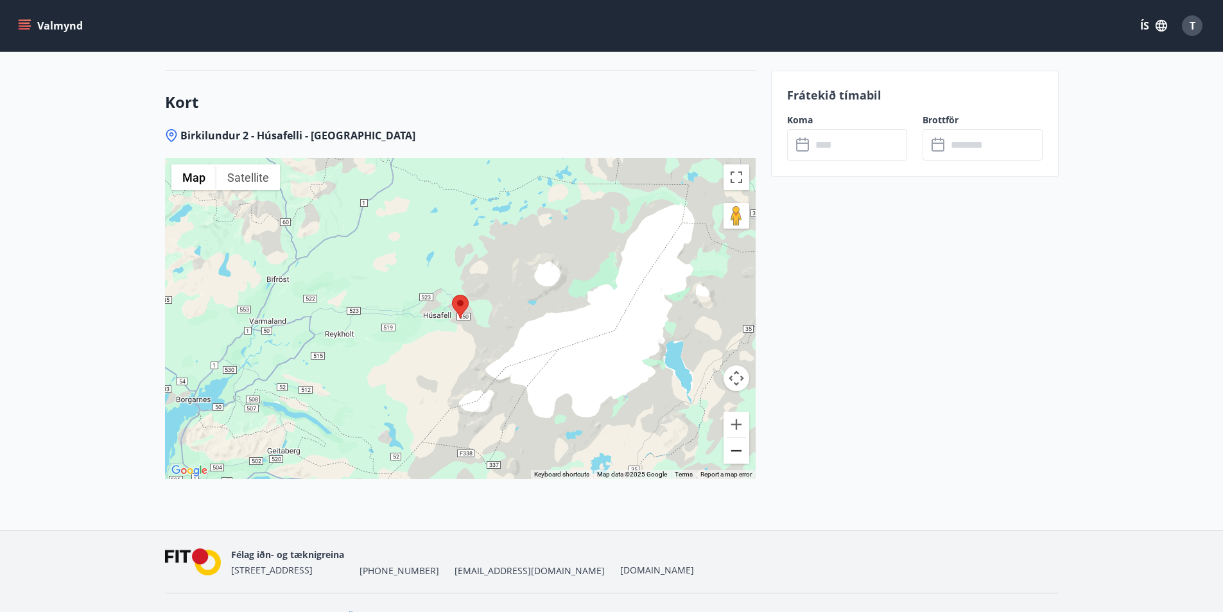
click at [742, 450] on button "Zoom out" at bounding box center [737, 451] width 26 height 26
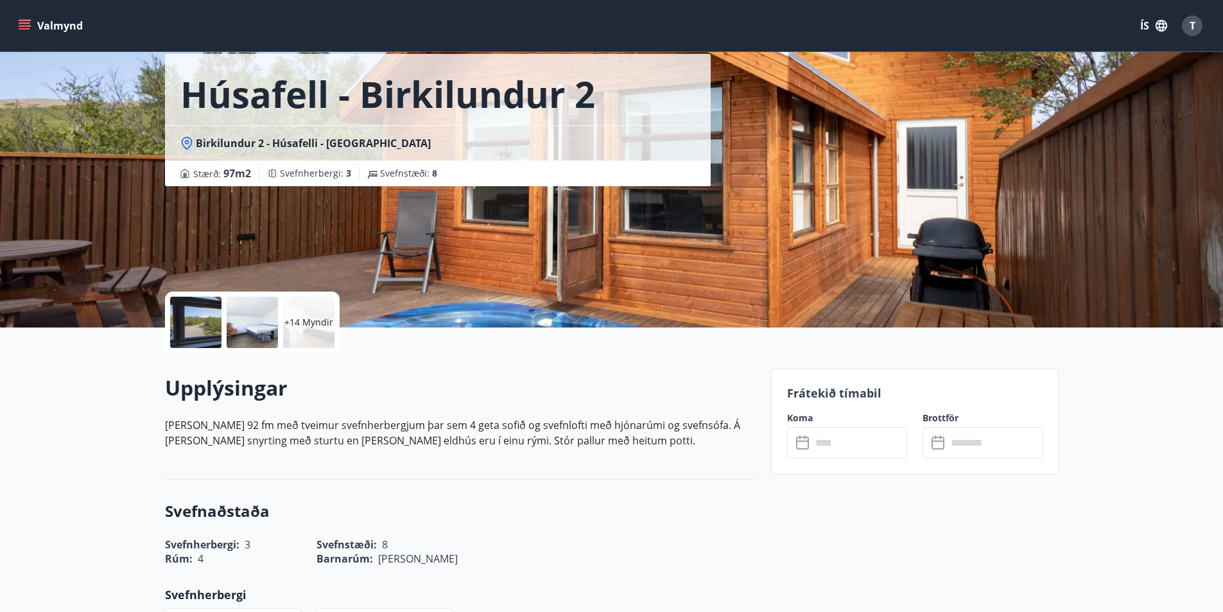
scroll to position [0, 0]
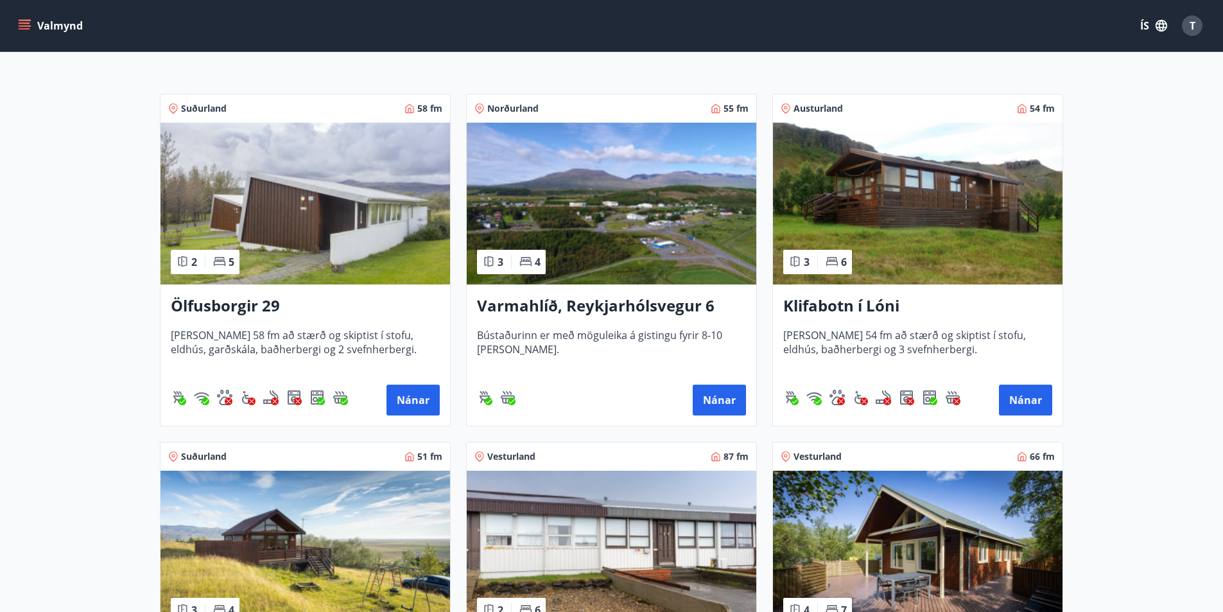
scroll to position [387, 0]
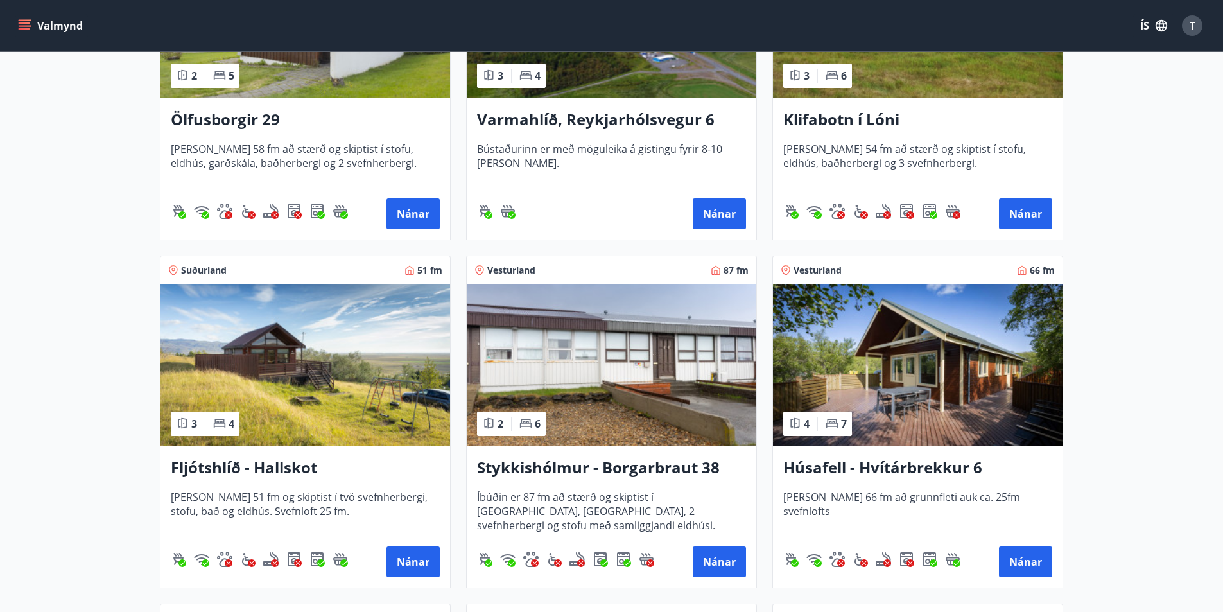
click at [268, 473] on h3 "Fljótshlíð - Hallskot" at bounding box center [305, 468] width 269 height 23
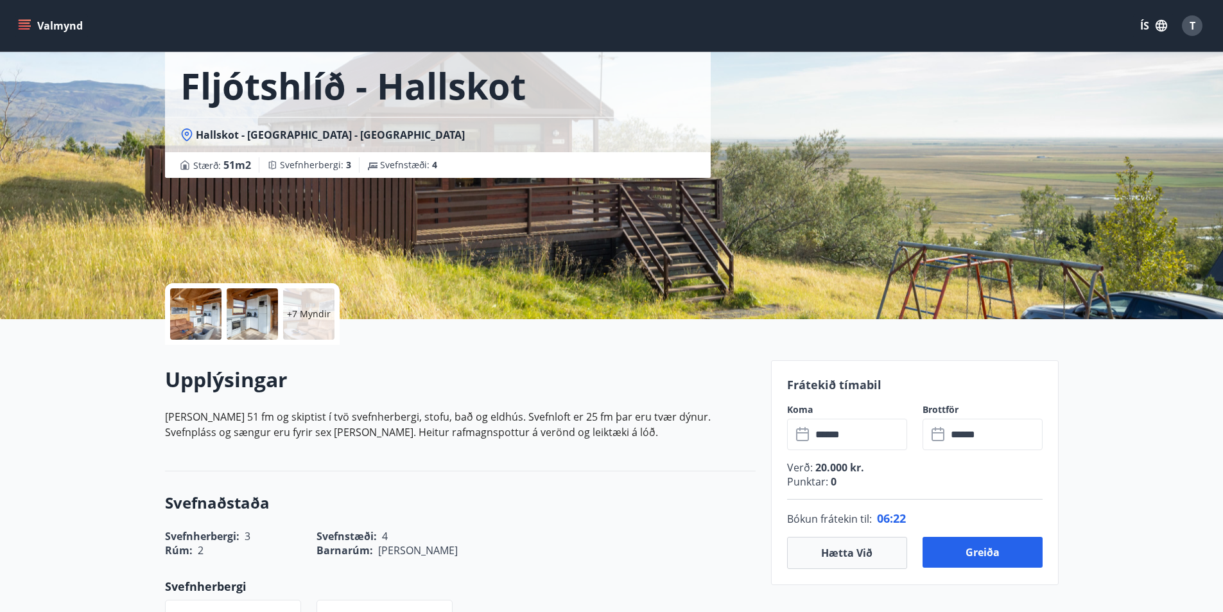
scroll to position [128, 0]
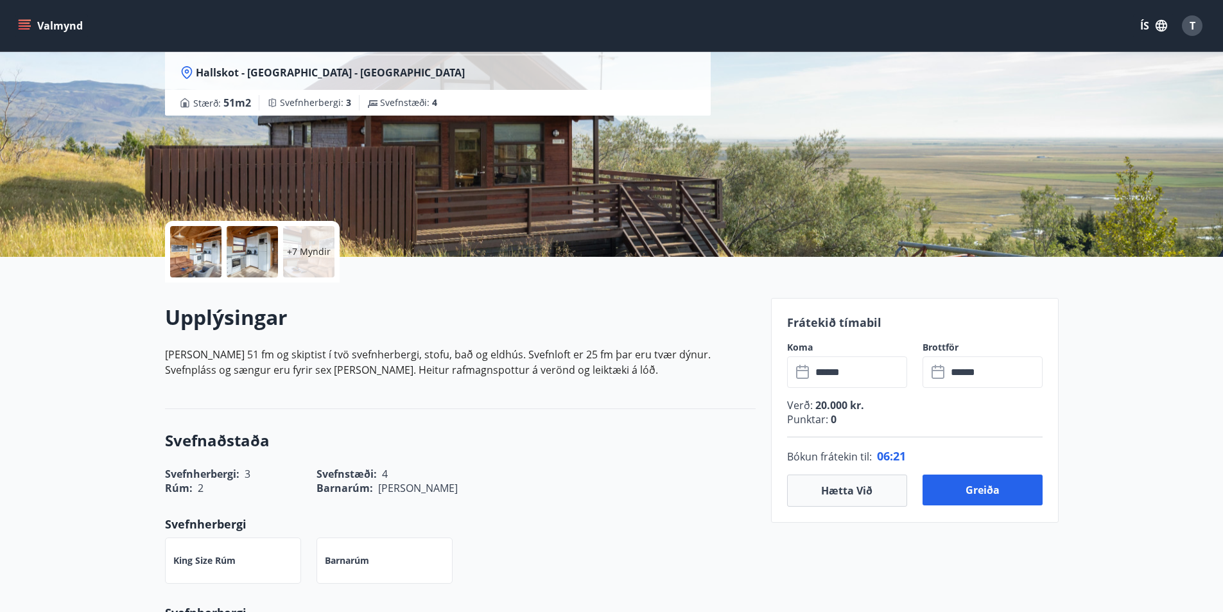
click at [854, 380] on input "******" at bounding box center [860, 371] width 96 height 31
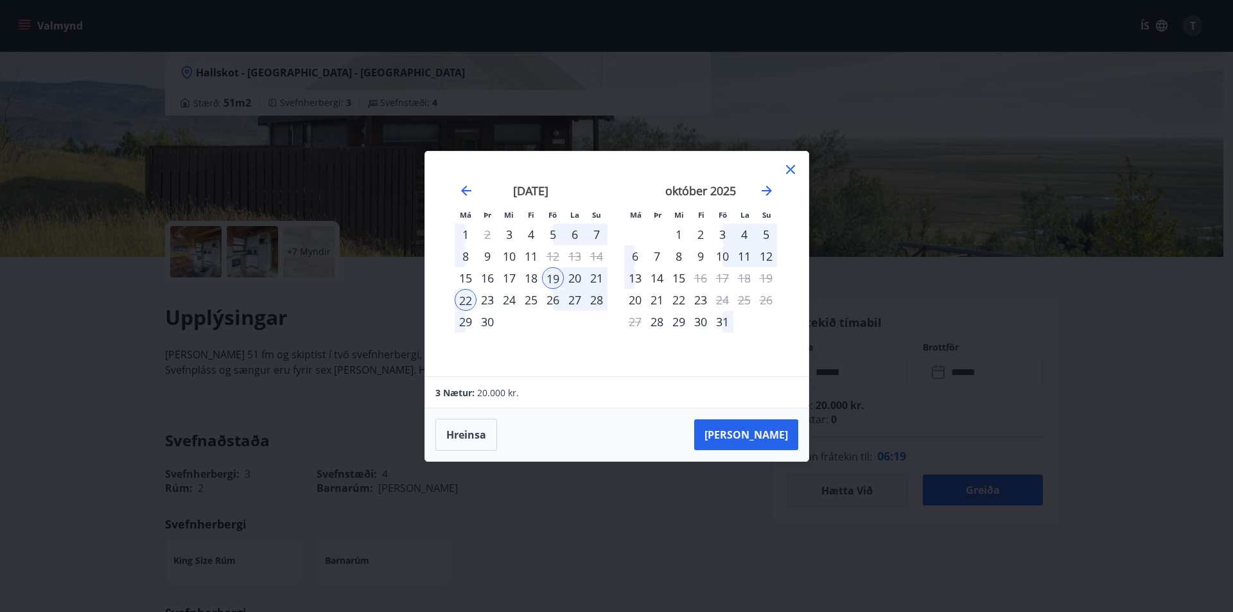
click at [634, 494] on div "Má Þr Mi Fi Fö La Su Má Þr Mi Fi Fö La Su ágúst 2025 1 2 3 4 5 6 7 8 9 10 11 12…" at bounding box center [616, 306] width 1233 height 612
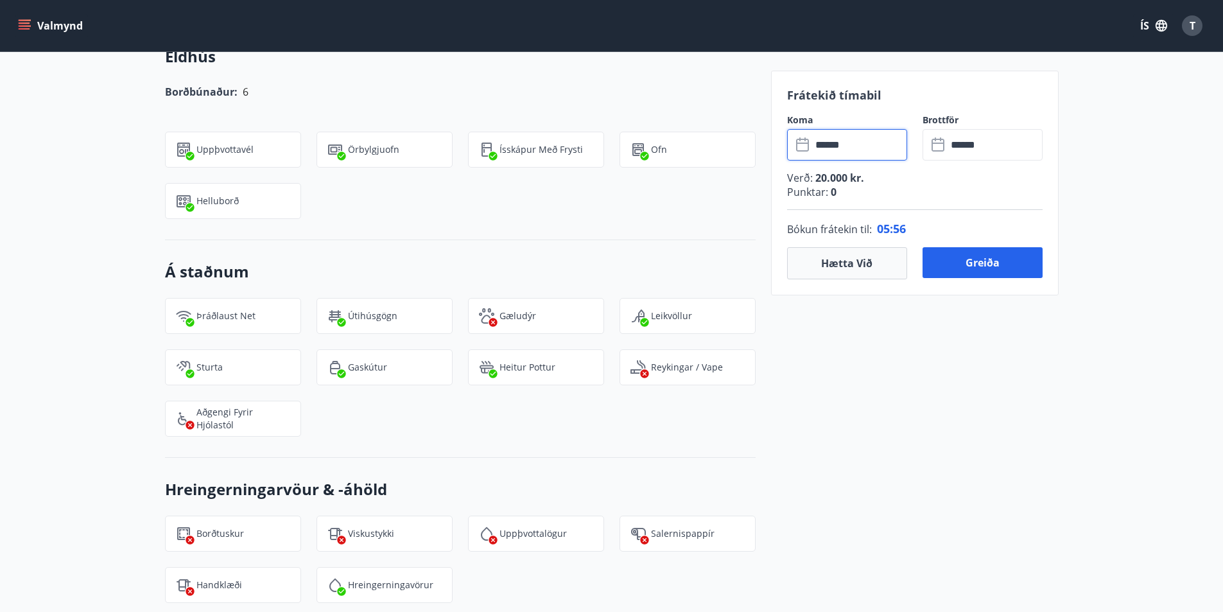
scroll to position [1349, 0]
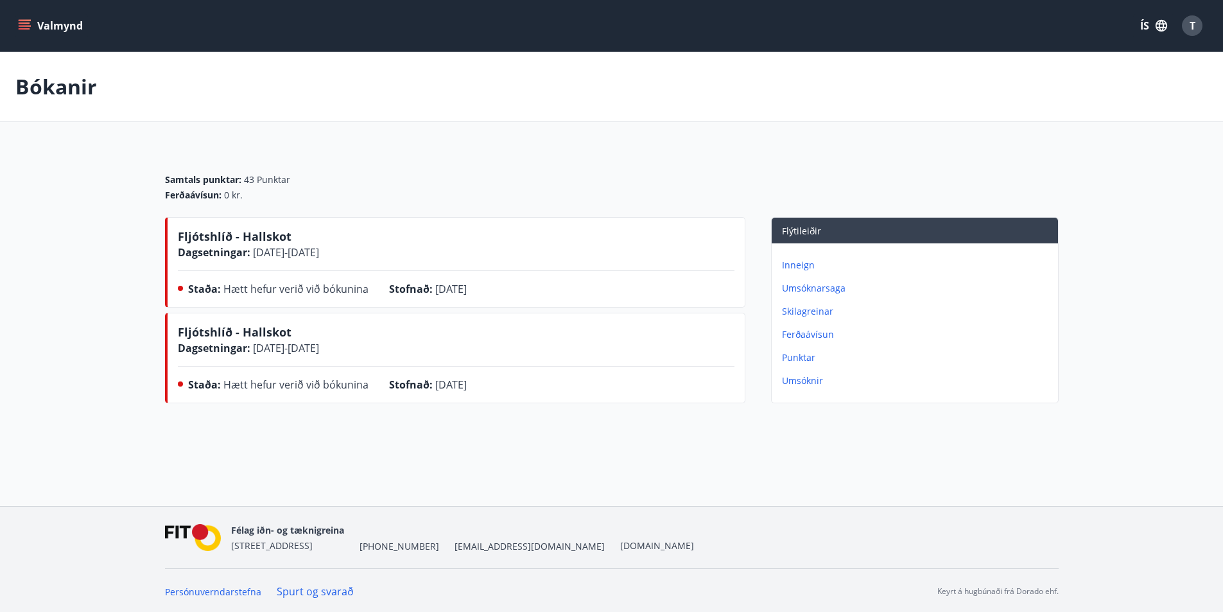
click at [33, 23] on button "Valmynd" at bounding box center [51, 25] width 73 height 23
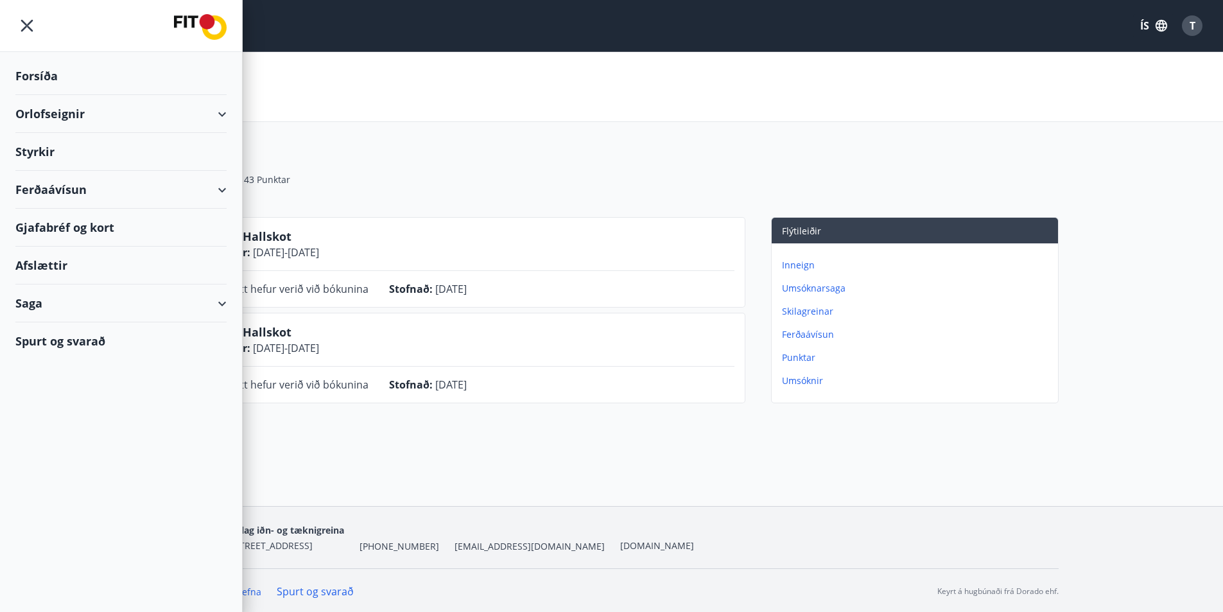
click at [381, 107] on div "Bókanir" at bounding box center [611, 87] width 1223 height 70
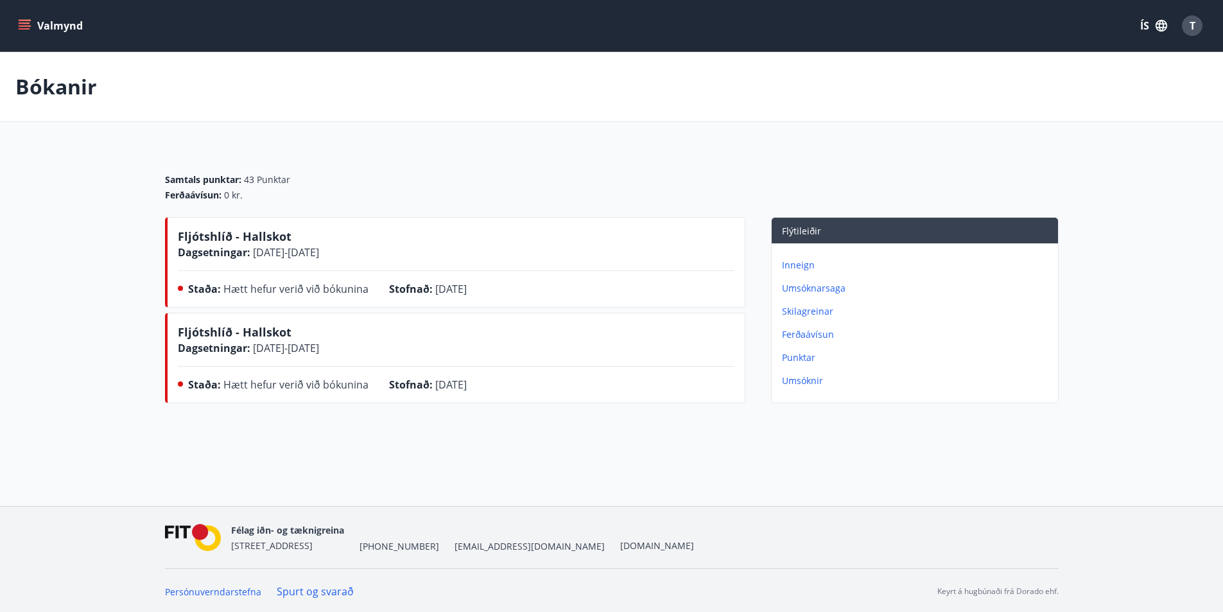
click at [1187, 24] on div "T" at bounding box center [1192, 25] width 21 height 21
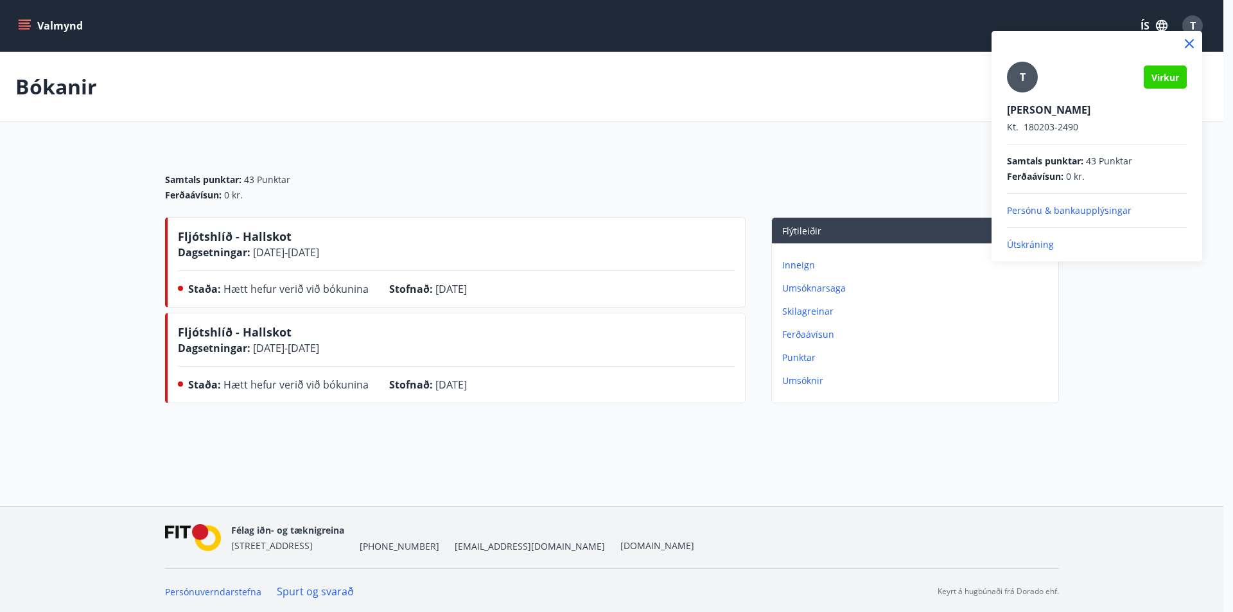
drag, startPoint x: 857, startPoint y: 171, endPoint x: 829, endPoint y: 166, distance: 28.0
click at [845, 169] on div at bounding box center [616, 306] width 1233 height 612
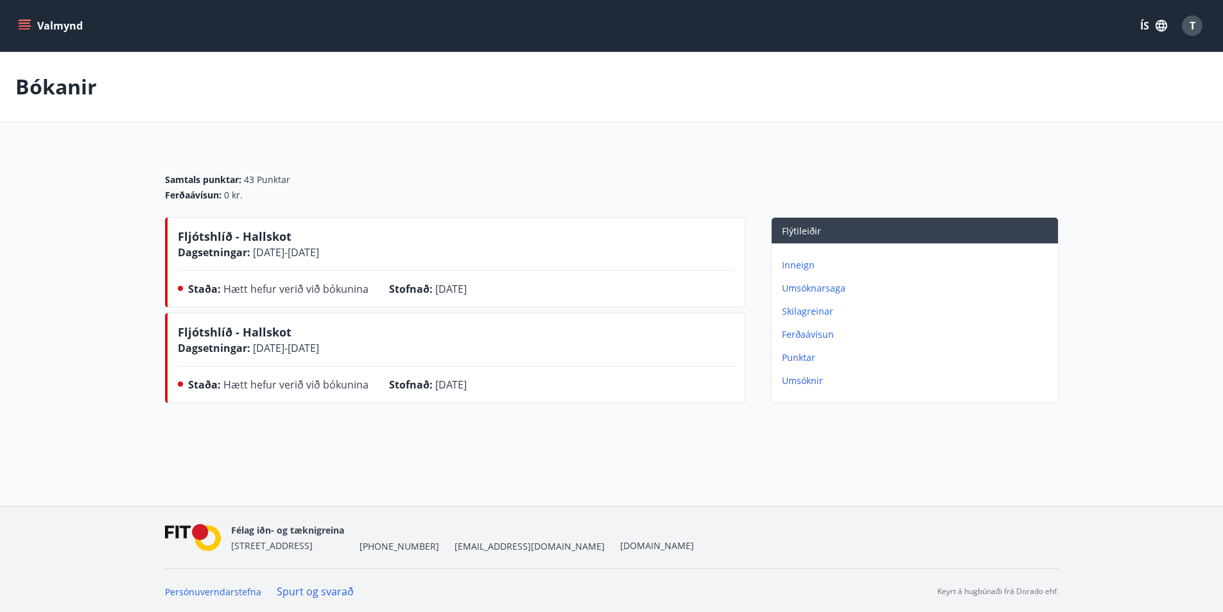
click at [33, 96] on p "Bókanir" at bounding box center [56, 87] width 82 height 28
click at [210, 529] on img at bounding box center [193, 538] width 57 height 28
click at [46, 25] on button "Valmynd" at bounding box center [51, 25] width 73 height 23
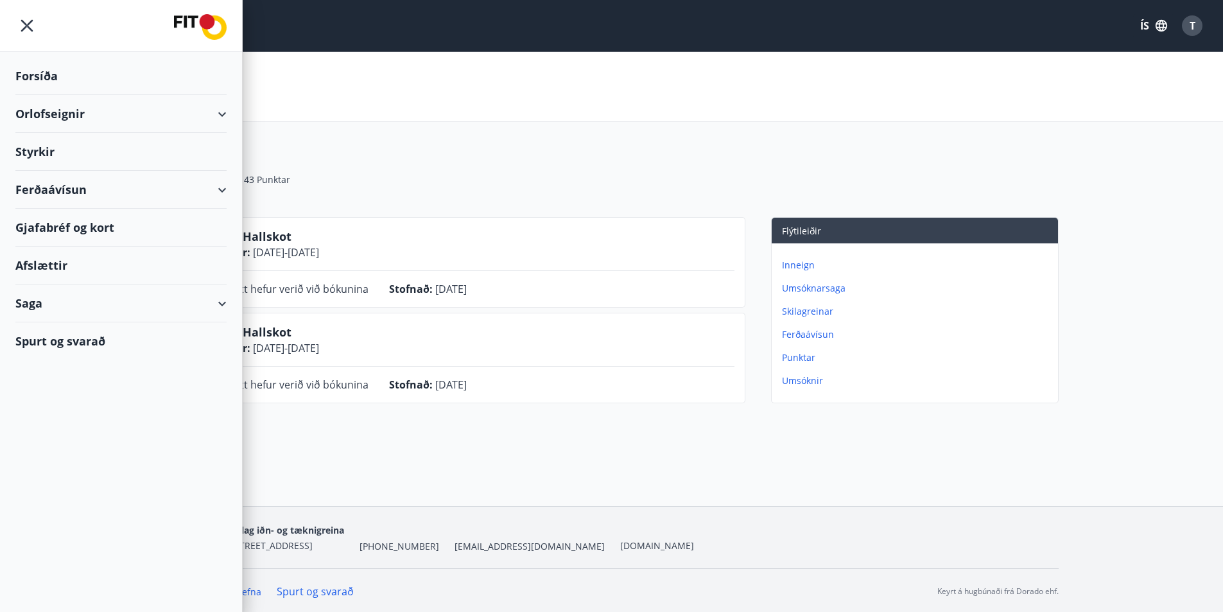
click at [76, 81] on div "Forsíða" at bounding box center [120, 76] width 211 height 38
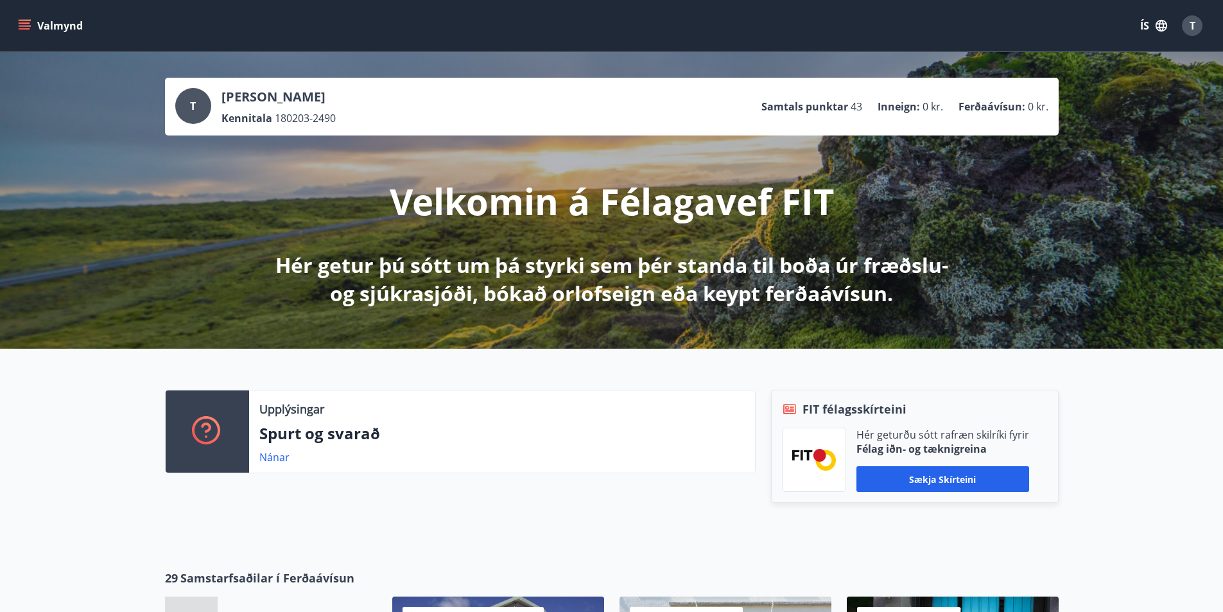
click at [37, 26] on button "Valmynd" at bounding box center [51, 25] width 73 height 23
click at [618, 437] on p "Spurt og svarað" at bounding box center [501, 434] width 485 height 22
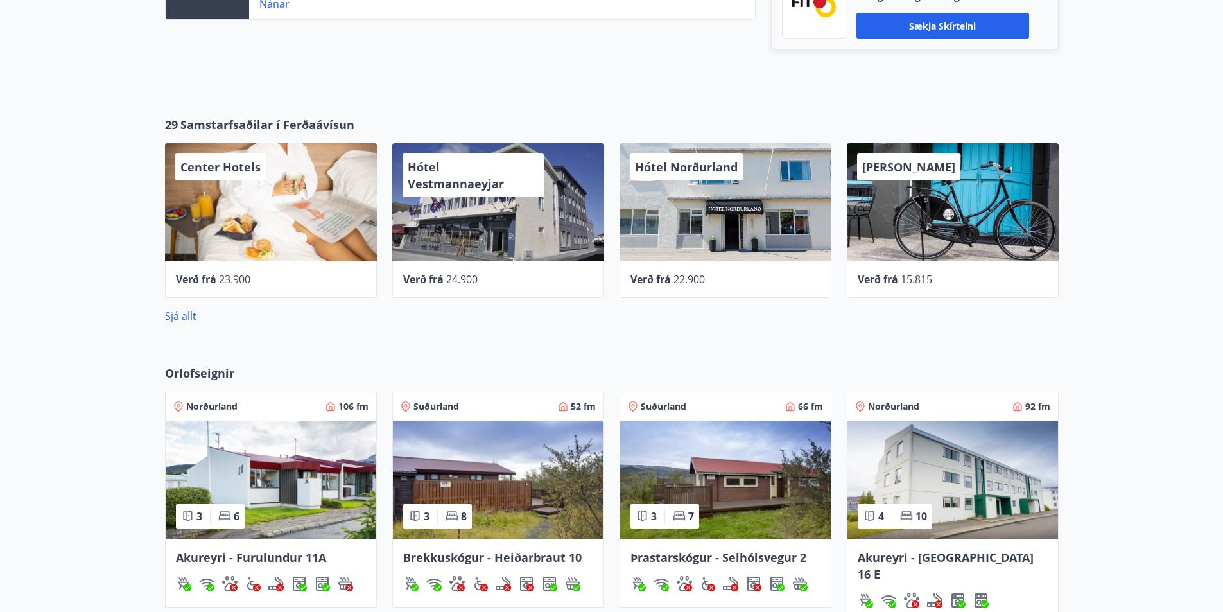
scroll to position [642, 0]
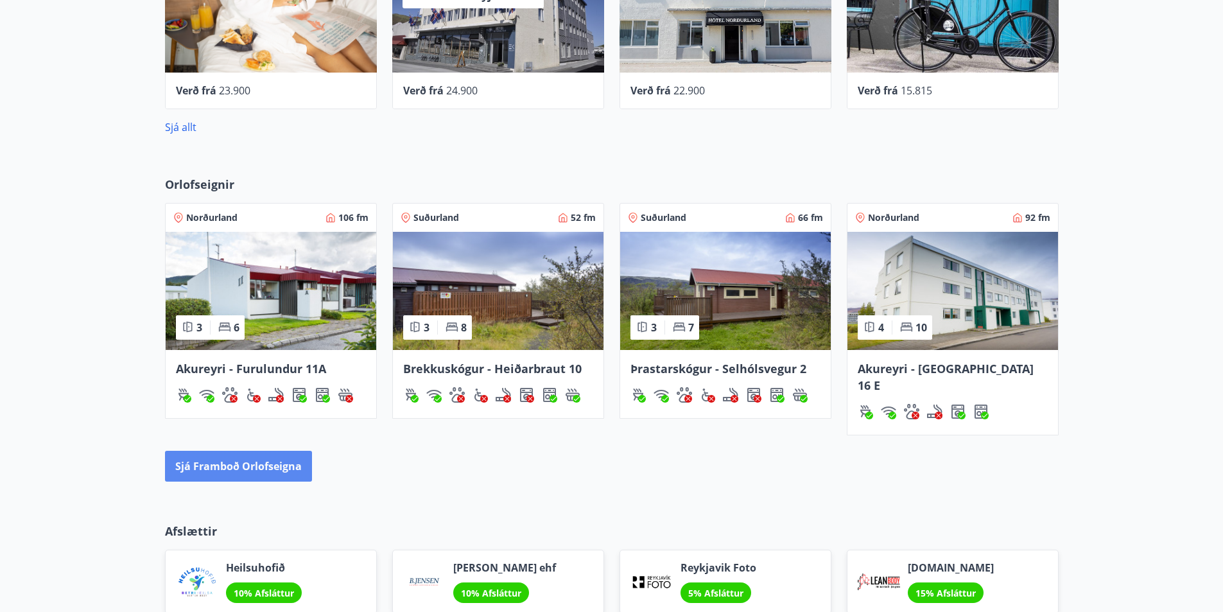
click at [200, 451] on button "Sjá framboð orlofseigna" at bounding box center [238, 466] width 147 height 31
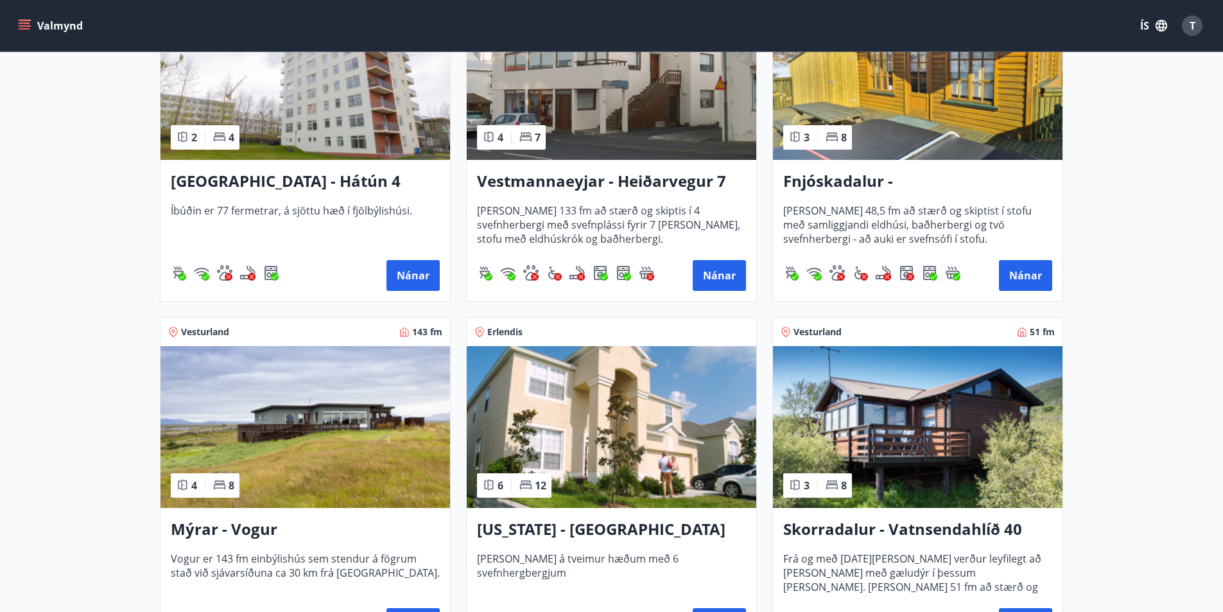
scroll to position [1477, 0]
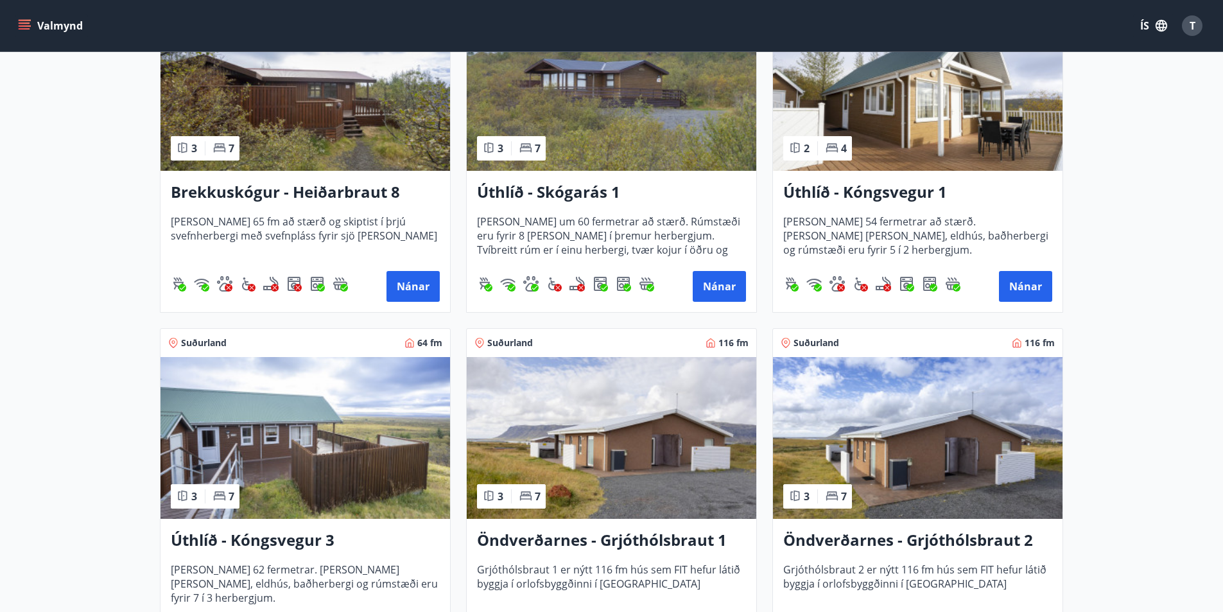
click at [858, 196] on h3 "Úthlíð - Kóngsvegur 1" at bounding box center [917, 192] width 269 height 23
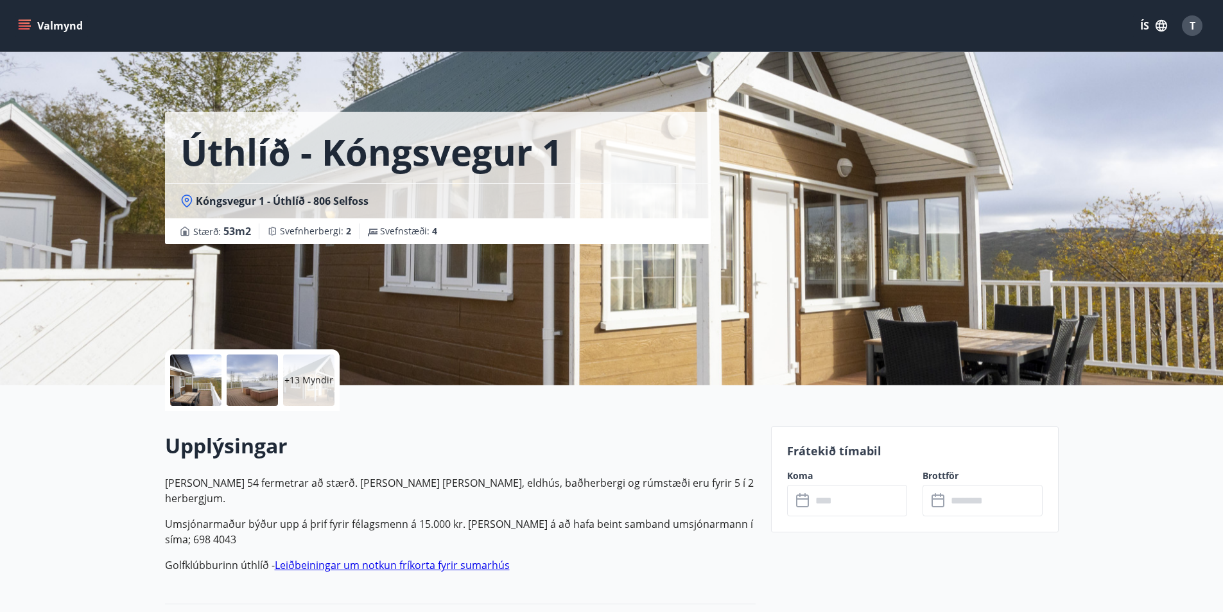
click at [808, 498] on icon at bounding box center [802, 500] width 13 height 13
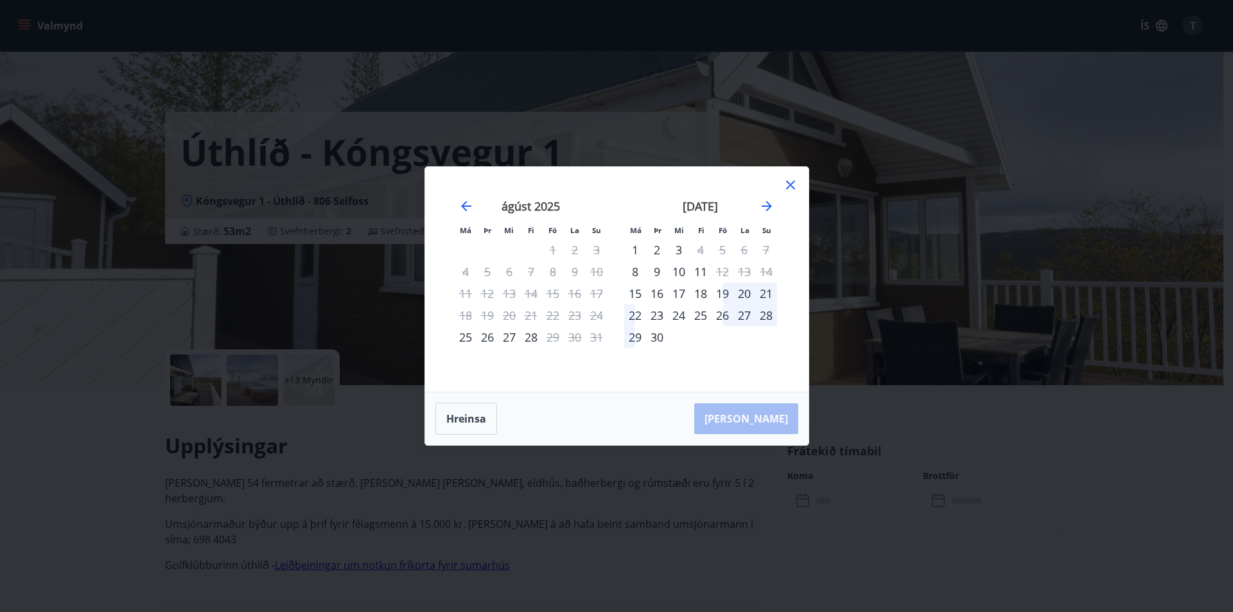
click at [729, 494] on div "Má Þr Mi Fi Fö La Su Má Þr Mi Fi Fö La Su júlí 2025 1 2 3 4 5 6 7 8 9 10 11 12 …" at bounding box center [616, 306] width 1233 height 612
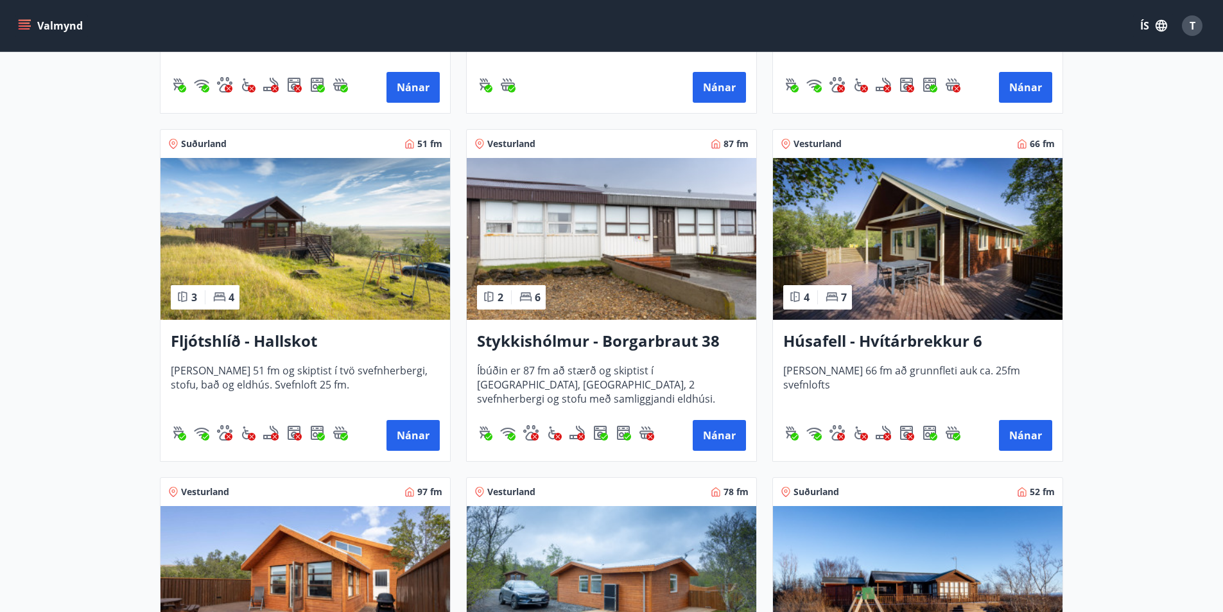
click at [216, 346] on h3 "Fljótshlíð - Hallskot" at bounding box center [305, 341] width 269 height 23
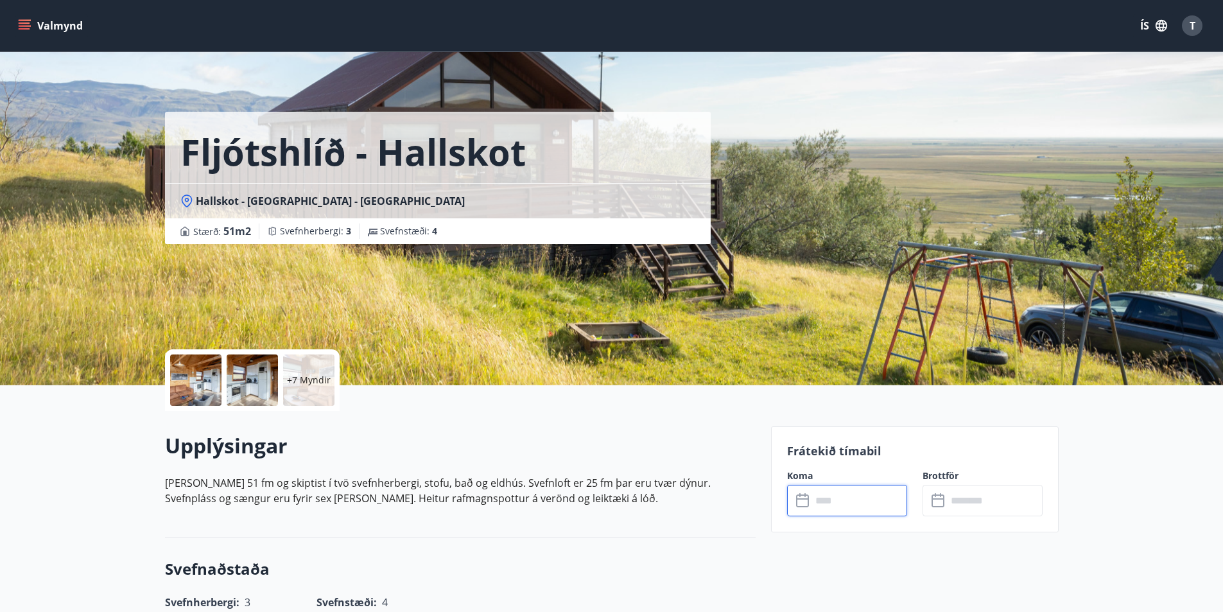
click at [852, 501] on input "text" at bounding box center [860, 500] width 96 height 31
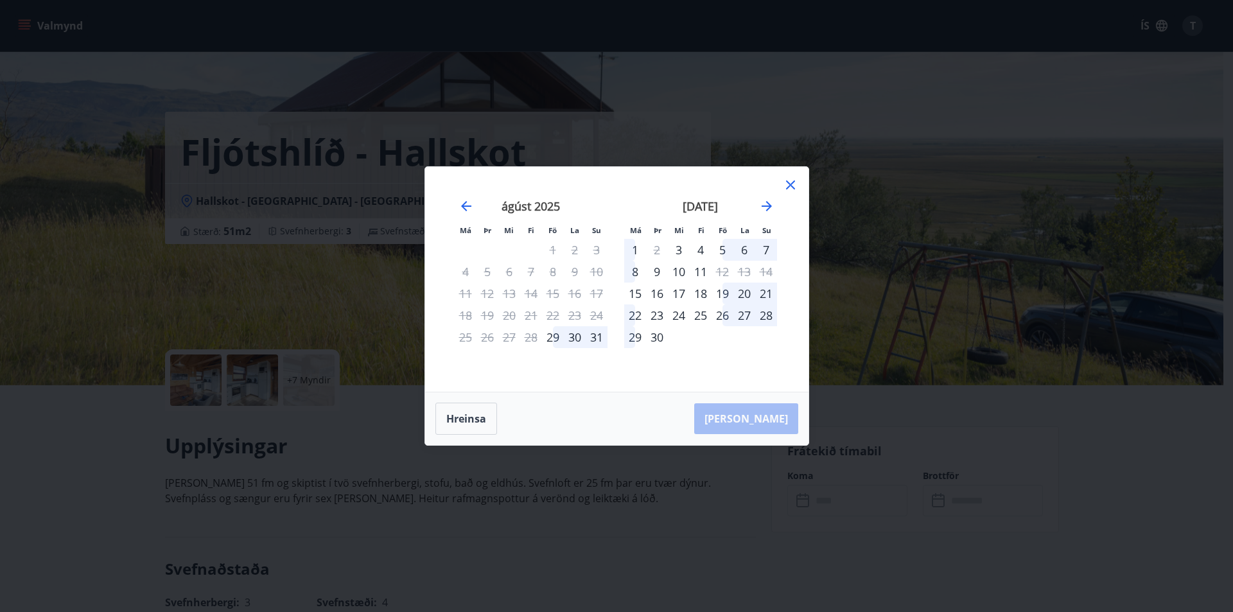
click at [717, 294] on div "19" at bounding box center [723, 294] width 22 height 22
click at [639, 311] on div "22" at bounding box center [635, 315] width 22 height 22
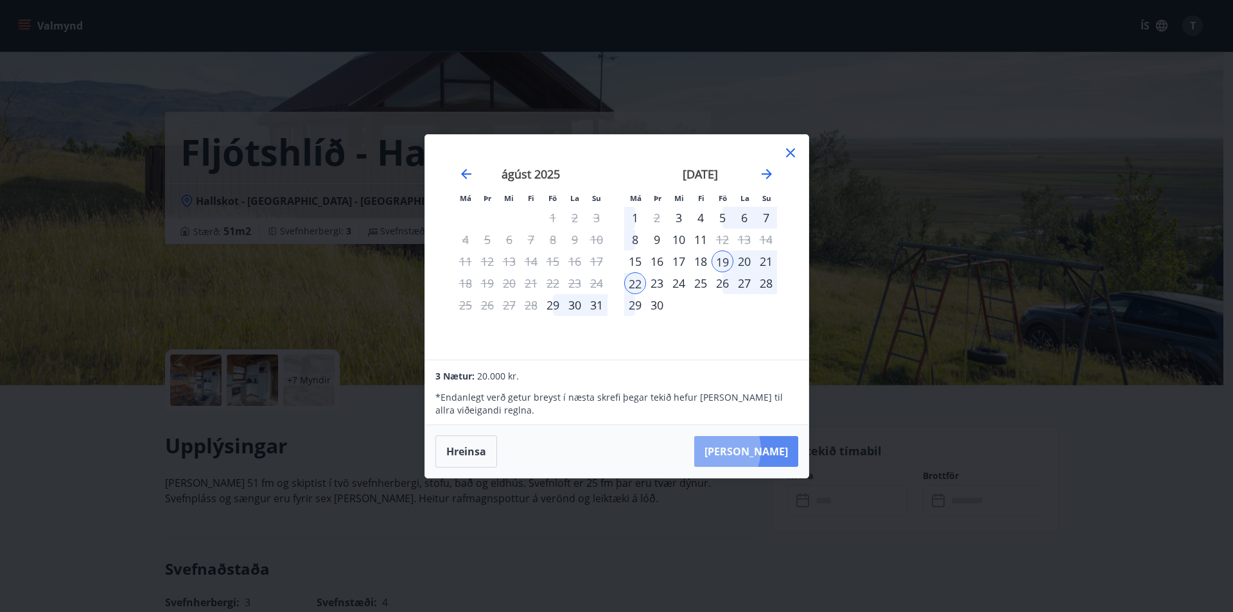
click at [749, 449] on button "Taka Frá" at bounding box center [746, 451] width 104 height 31
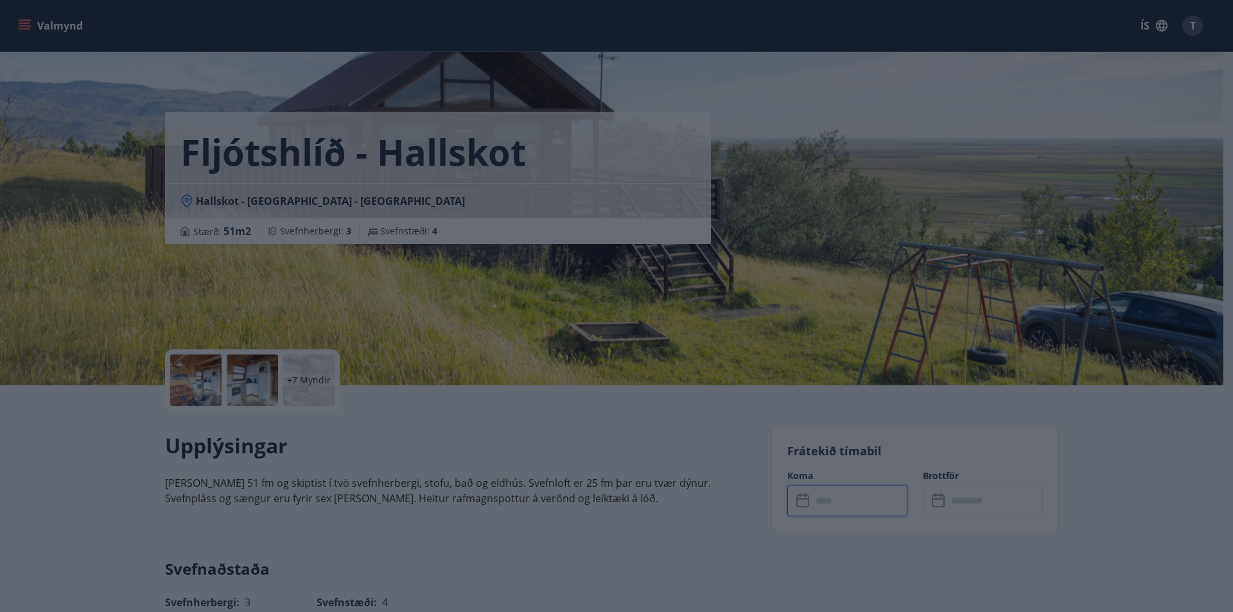
type input "******"
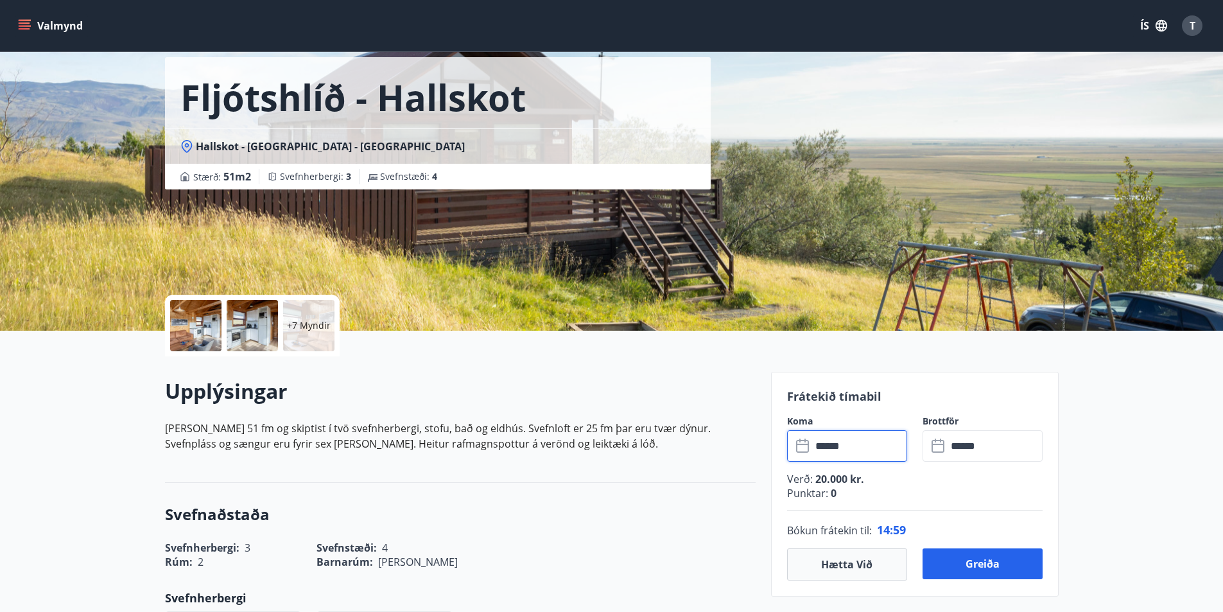
scroll to position [128, 0]
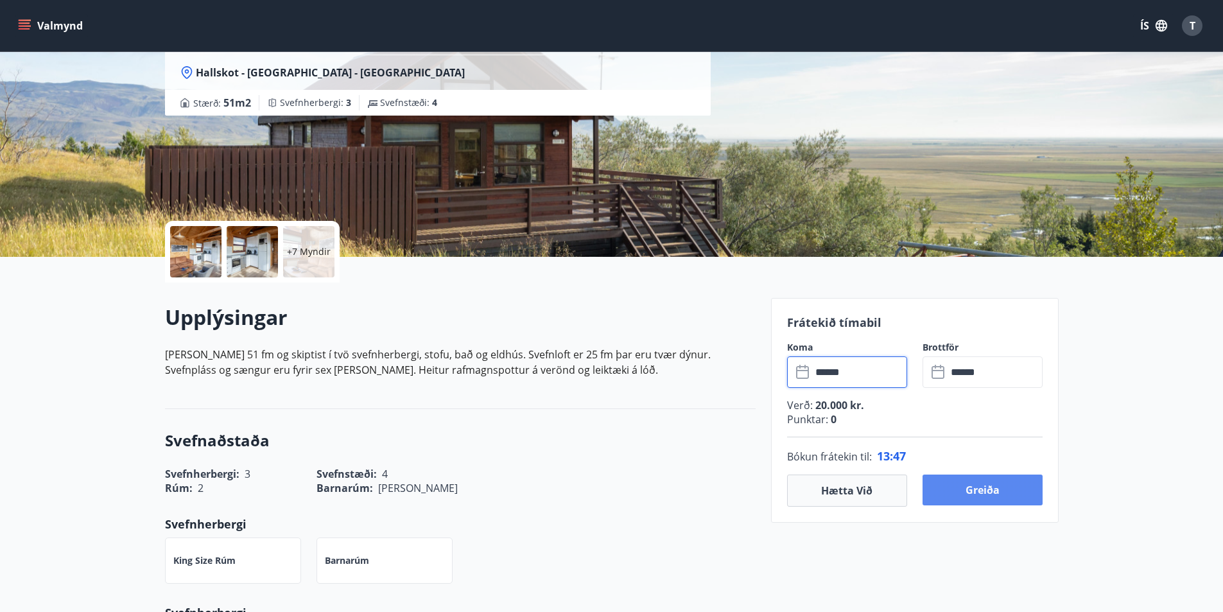
click at [939, 484] on button "Greiða" at bounding box center [983, 490] width 120 height 31
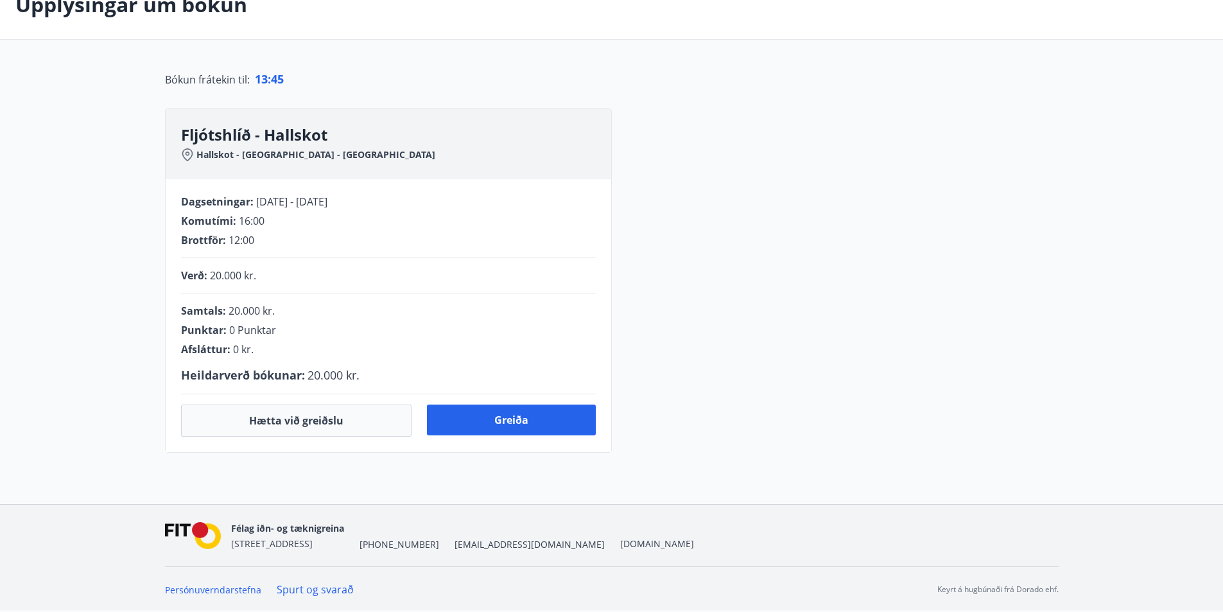
scroll to position [128, 0]
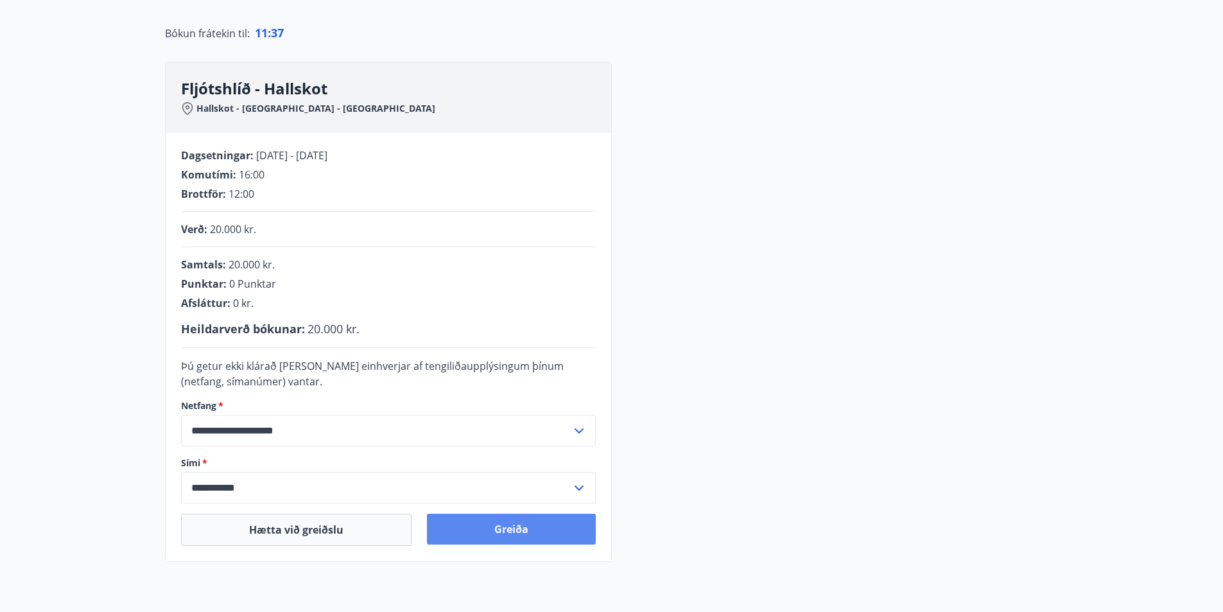
click at [555, 536] on button "Greiða" at bounding box center [511, 529] width 169 height 31
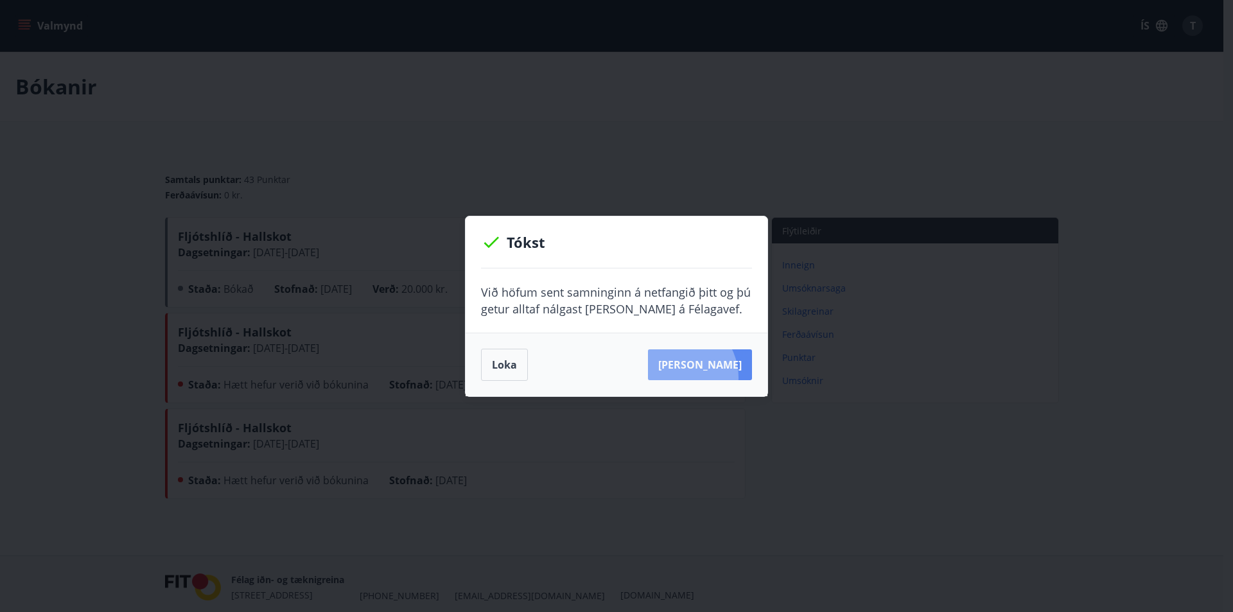
click at [695, 377] on button "[PERSON_NAME]" at bounding box center [700, 364] width 104 height 31
click at [499, 372] on button "Loka" at bounding box center [504, 365] width 47 height 32
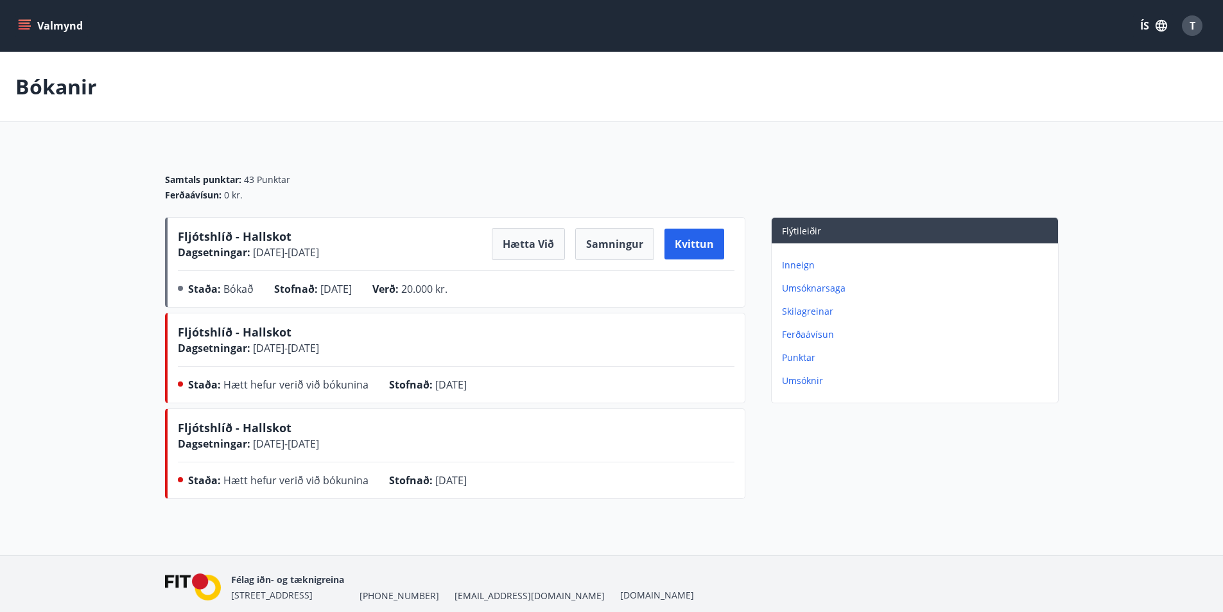
click at [798, 285] on p "Umsóknarsaga" at bounding box center [917, 288] width 271 height 13
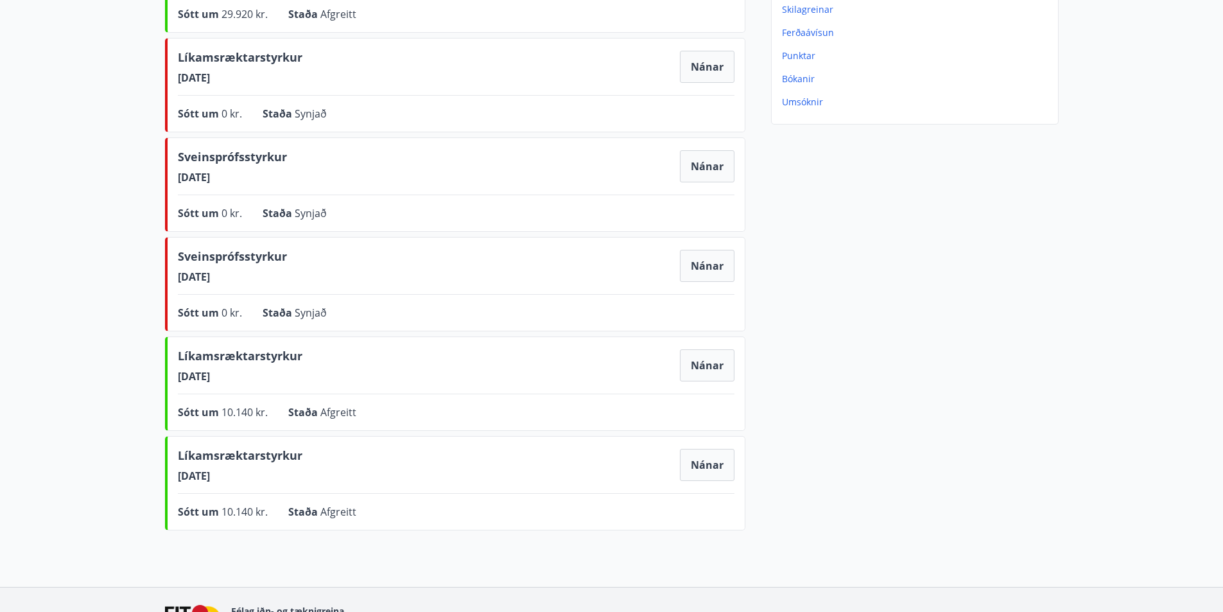
scroll to position [128, 0]
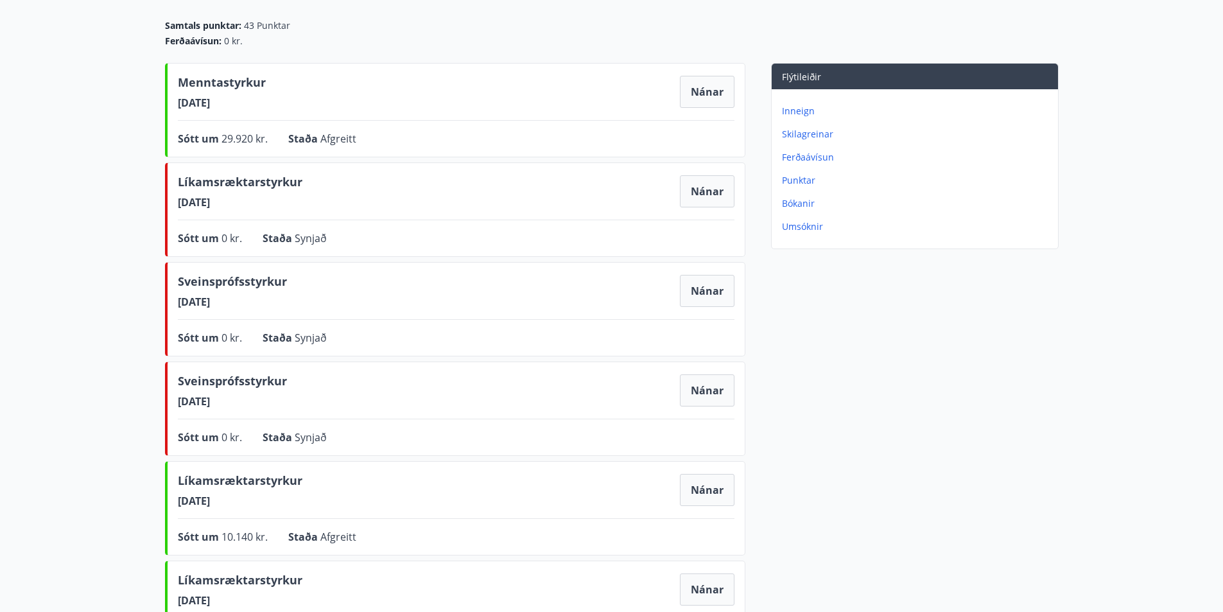
click at [792, 205] on p "Bókanir" at bounding box center [917, 203] width 271 height 13
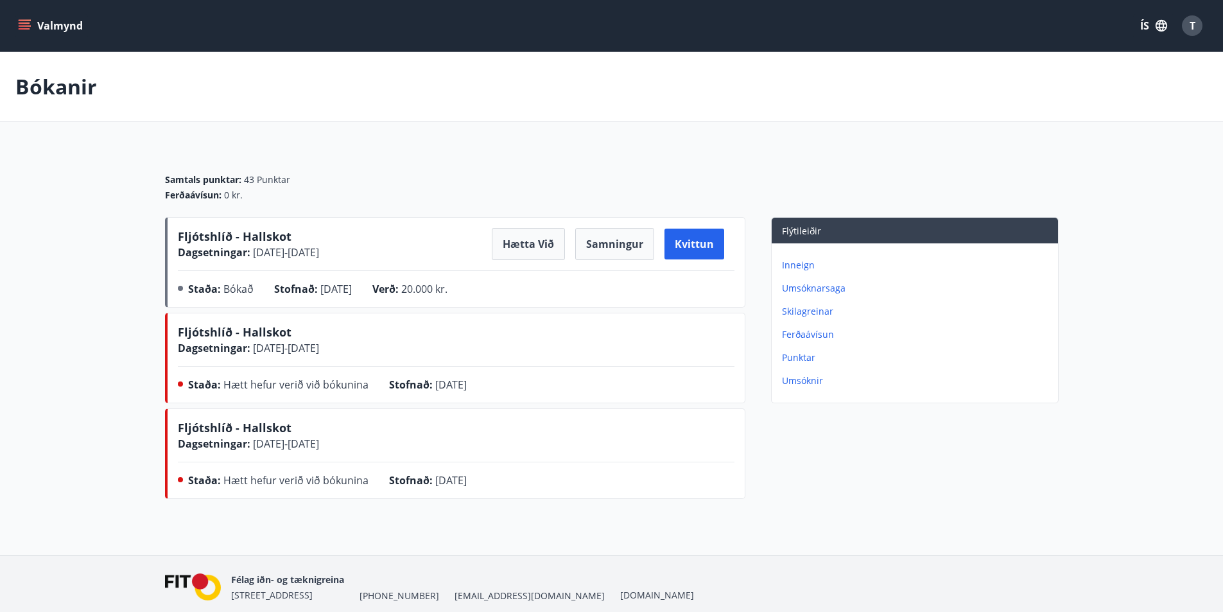
click at [800, 356] on p "Punktar" at bounding box center [917, 357] width 271 height 13
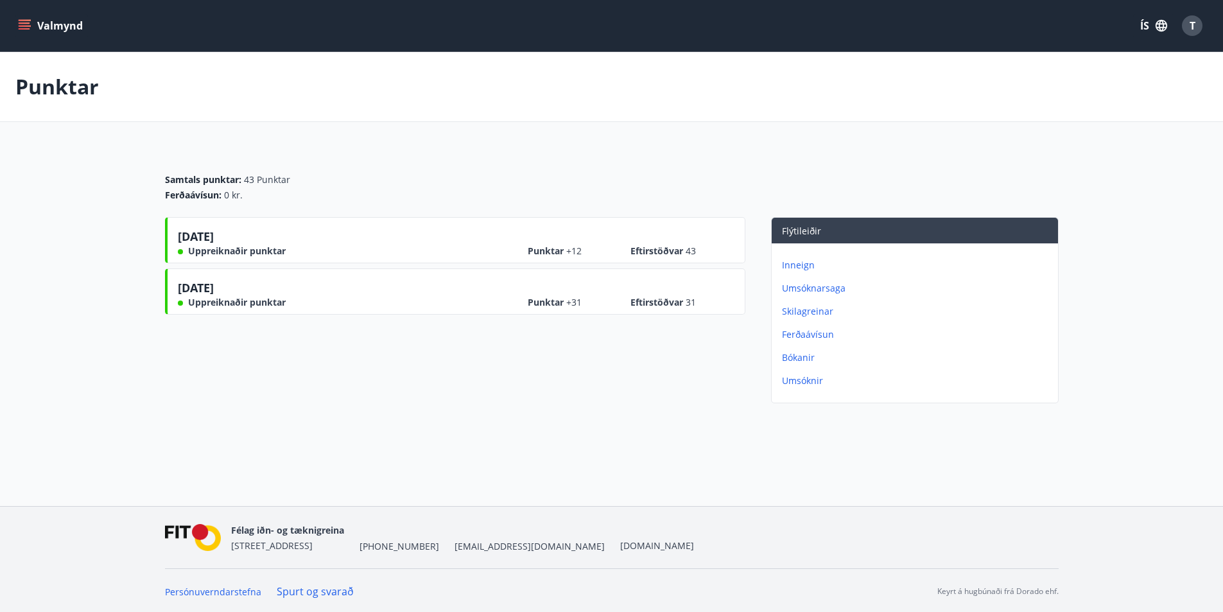
click at [1187, 24] on div "T" at bounding box center [1192, 25] width 21 height 21
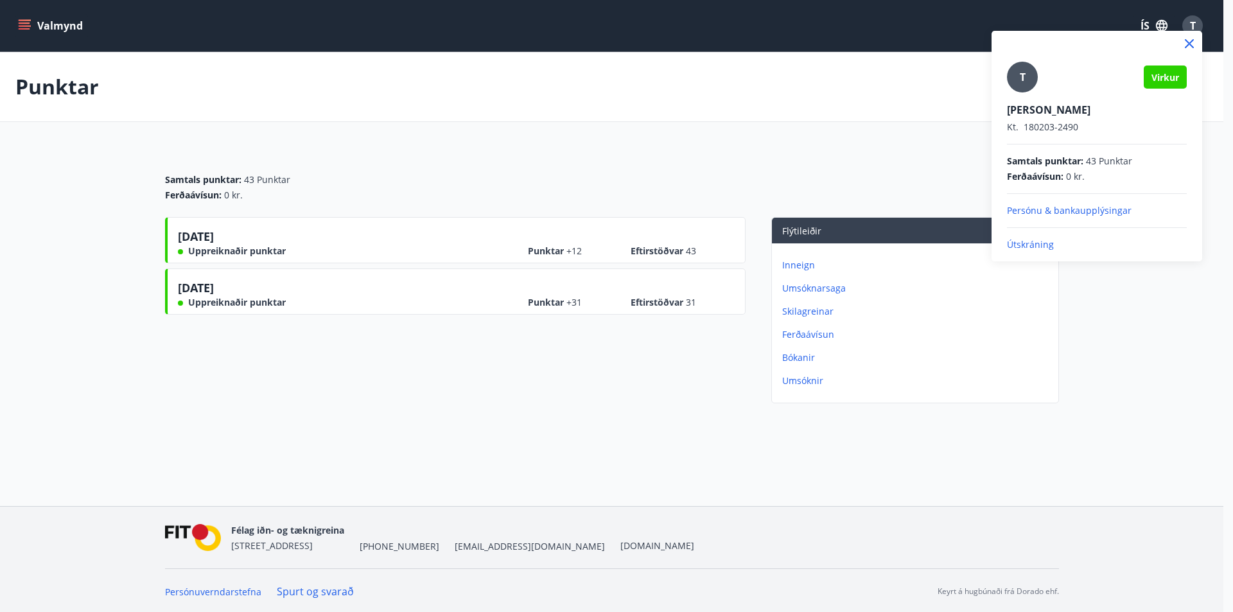
drag, startPoint x: 43, startPoint y: 76, endPoint x: 43, endPoint y: 30, distance: 45.6
click at [41, 64] on div at bounding box center [616, 306] width 1233 height 612
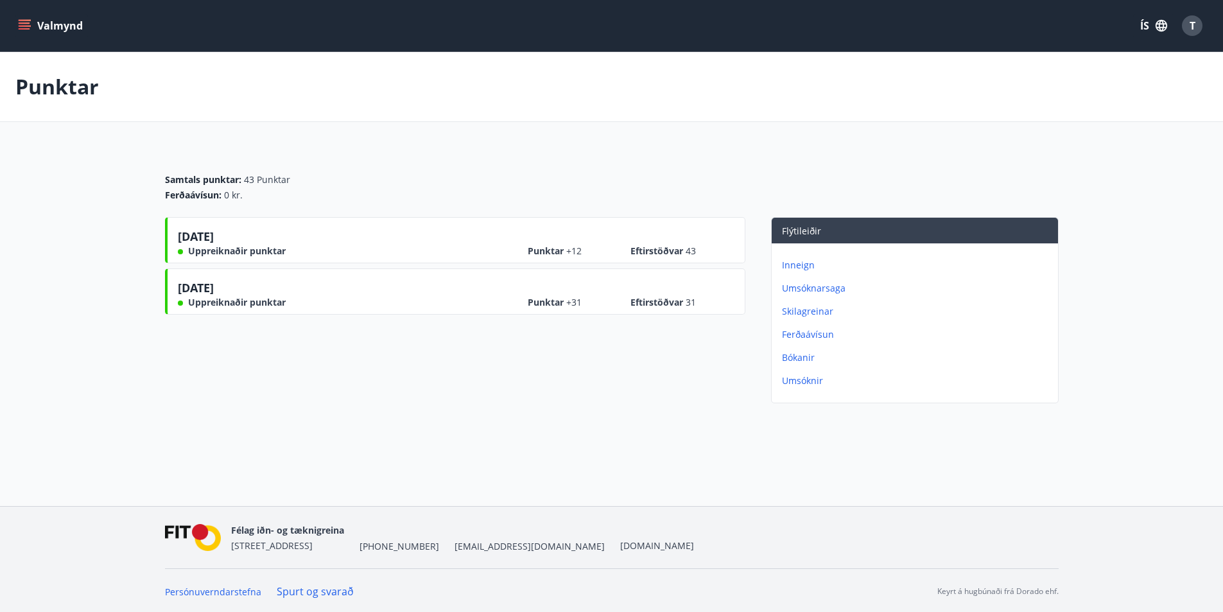
click at [45, 25] on button "Valmynd" at bounding box center [51, 25] width 73 height 23
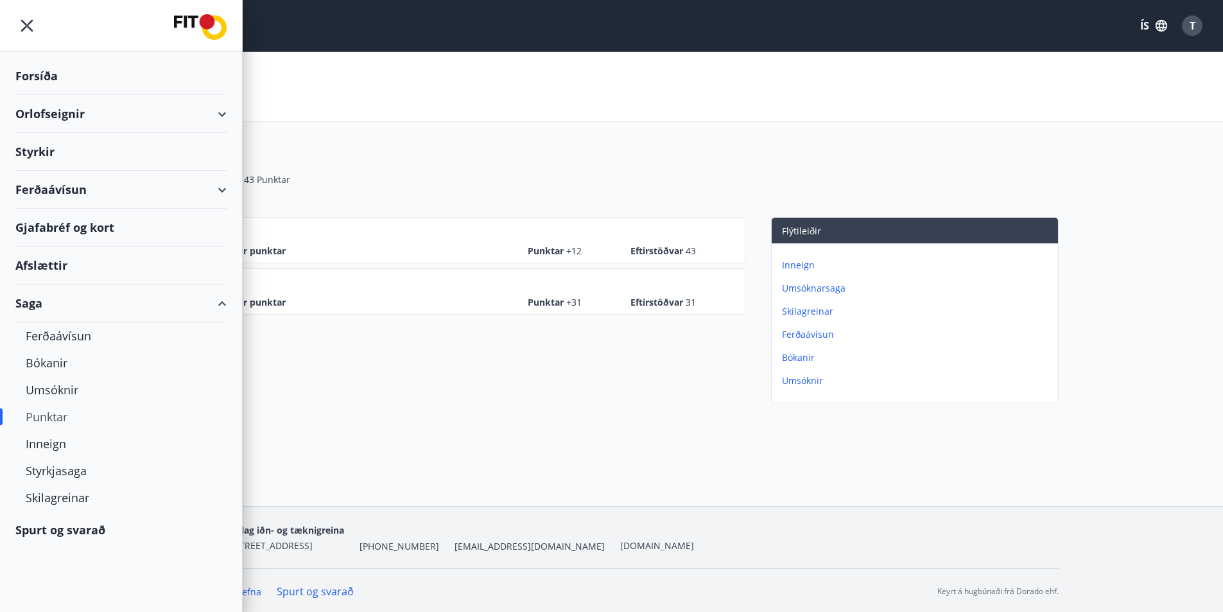
click at [65, 95] on div "Styrkir" at bounding box center [120, 76] width 211 height 38
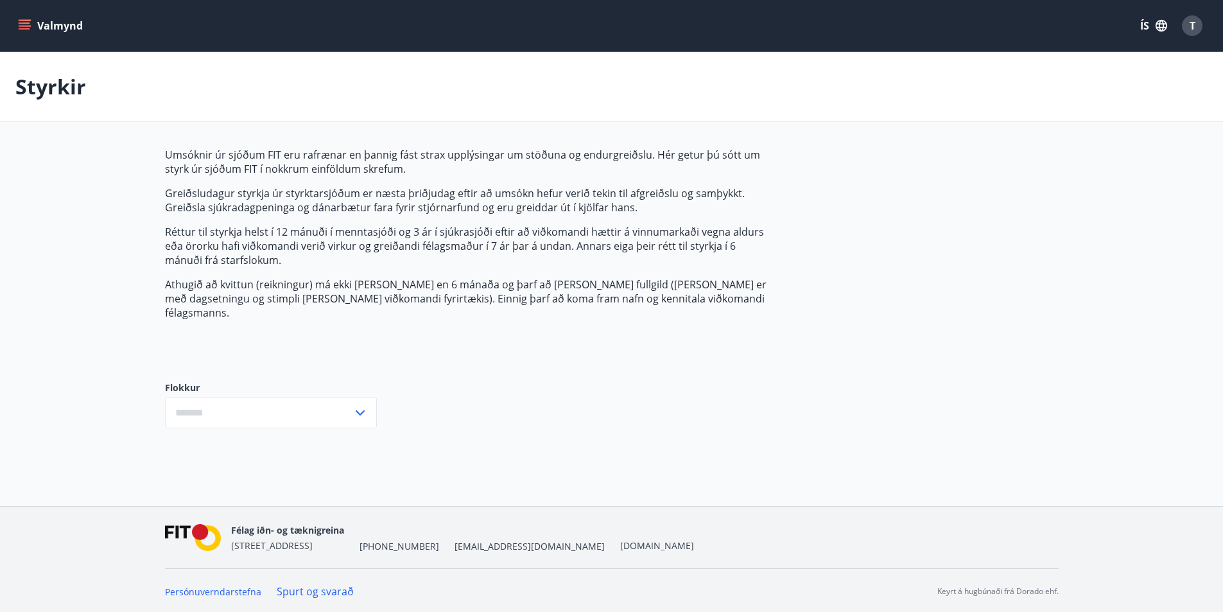
type input "***"
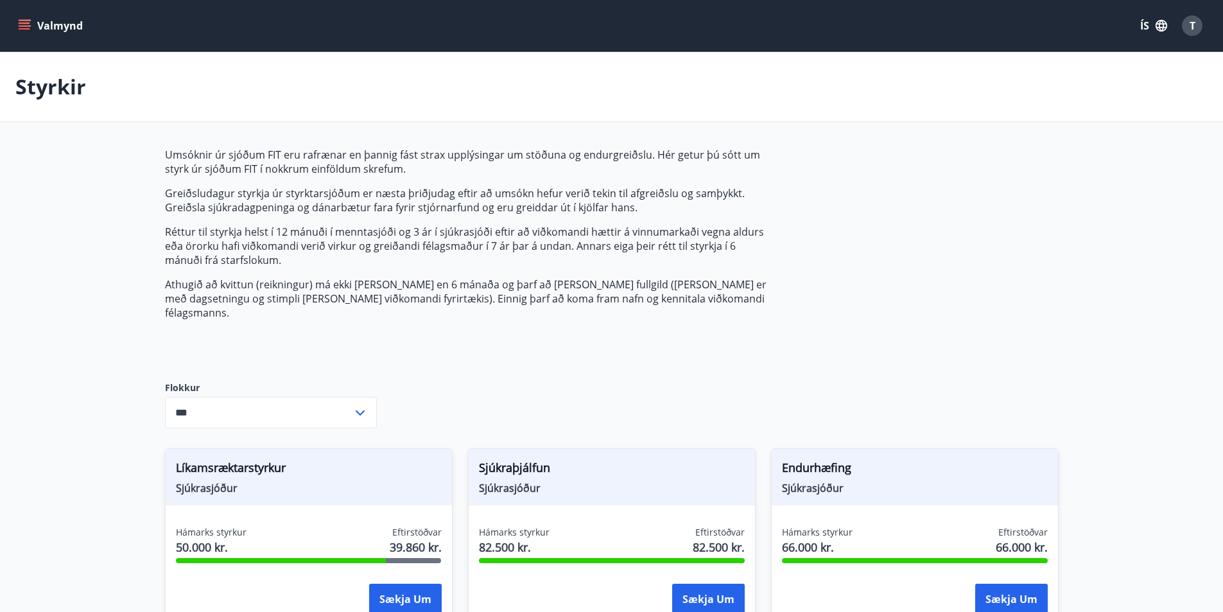
click at [25, 28] on icon "menu" at bounding box center [25, 28] width 12 height 1
drag, startPoint x: 372, startPoint y: 121, endPoint x: 347, endPoint y: 93, distance: 37.3
click at [369, 119] on div "Styrkir" at bounding box center [611, 87] width 1223 height 70
click at [13, 22] on div "Valmynd ÍS T" at bounding box center [611, 25] width 1223 height 51
click at [19, 28] on icon "menu" at bounding box center [25, 28] width 12 height 1
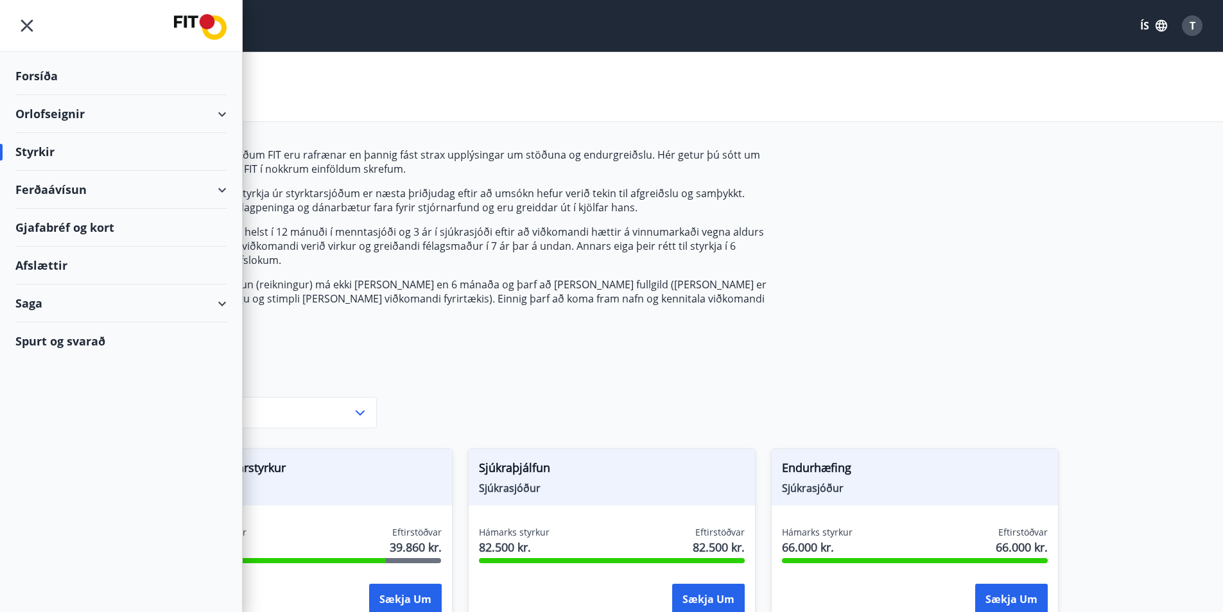
click at [96, 115] on div "Orlofseignir" at bounding box center [120, 114] width 211 height 38
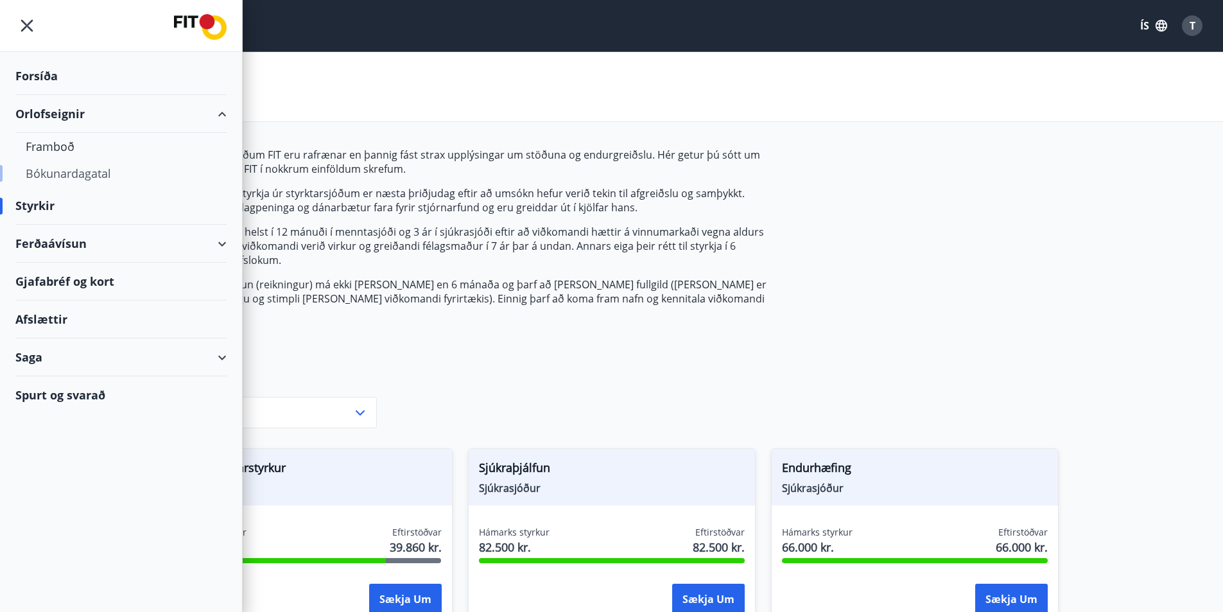
click at [60, 166] on div "Bókunardagatal" at bounding box center [121, 173] width 191 height 27
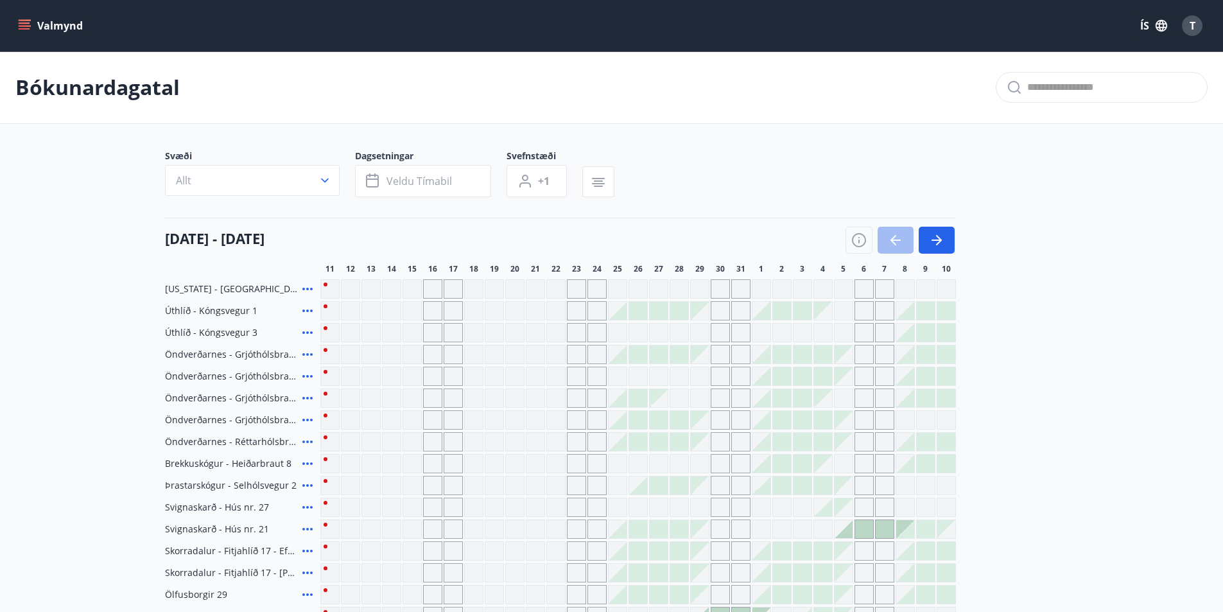
click at [1185, 32] on div "T" at bounding box center [1192, 25] width 21 height 21
click at [1198, 27] on div "T" at bounding box center [1192, 25] width 21 height 21
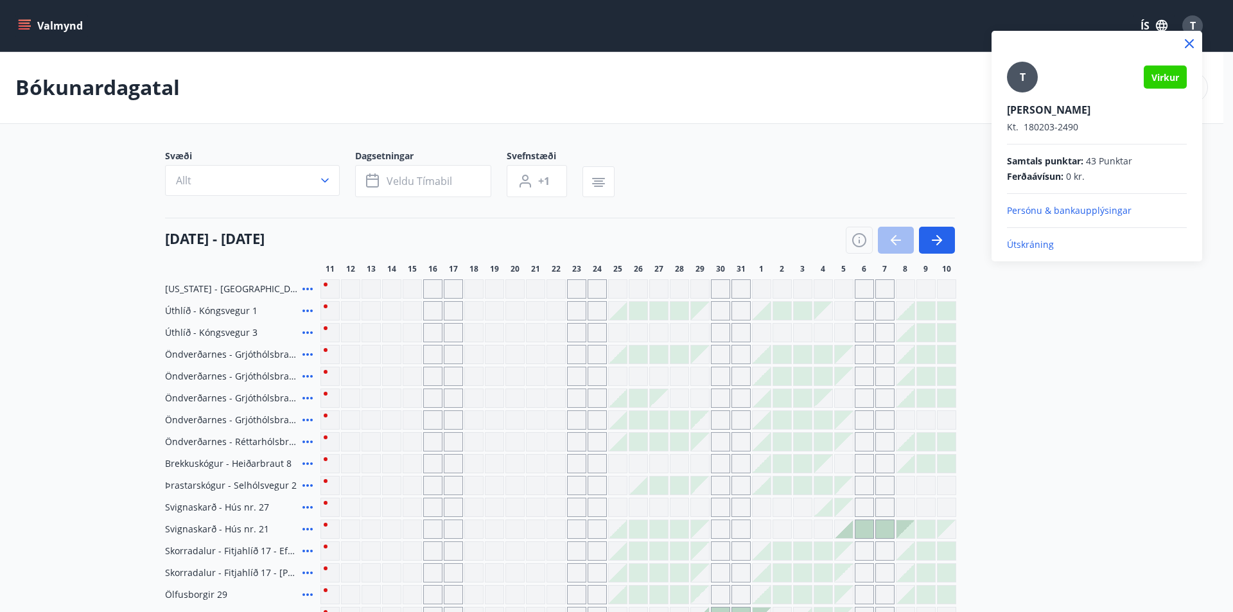
click at [972, 82] on div at bounding box center [616, 306] width 1233 height 612
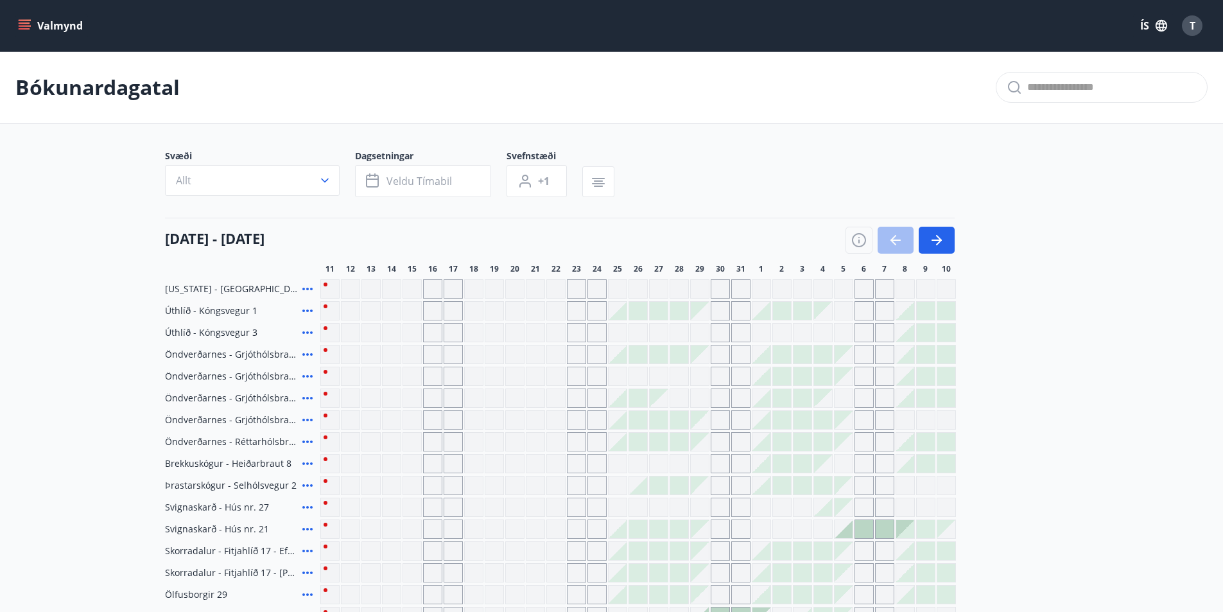
click at [21, 37] on button "Valmynd" at bounding box center [51, 25] width 73 height 23
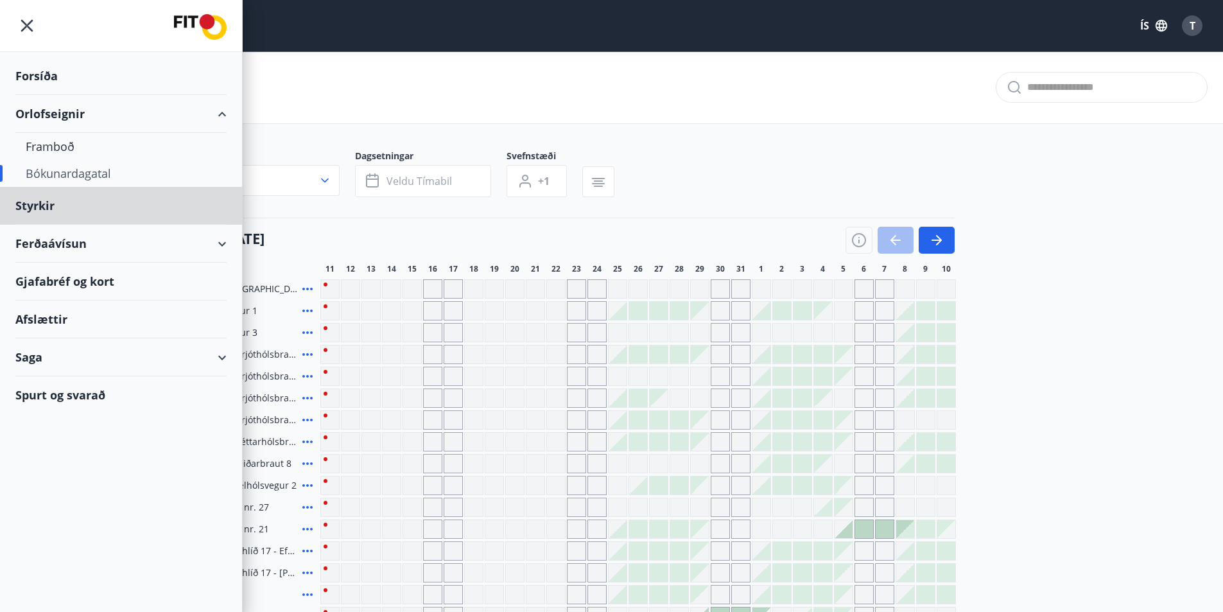
click at [41, 71] on div "Forsíða" at bounding box center [120, 76] width 211 height 38
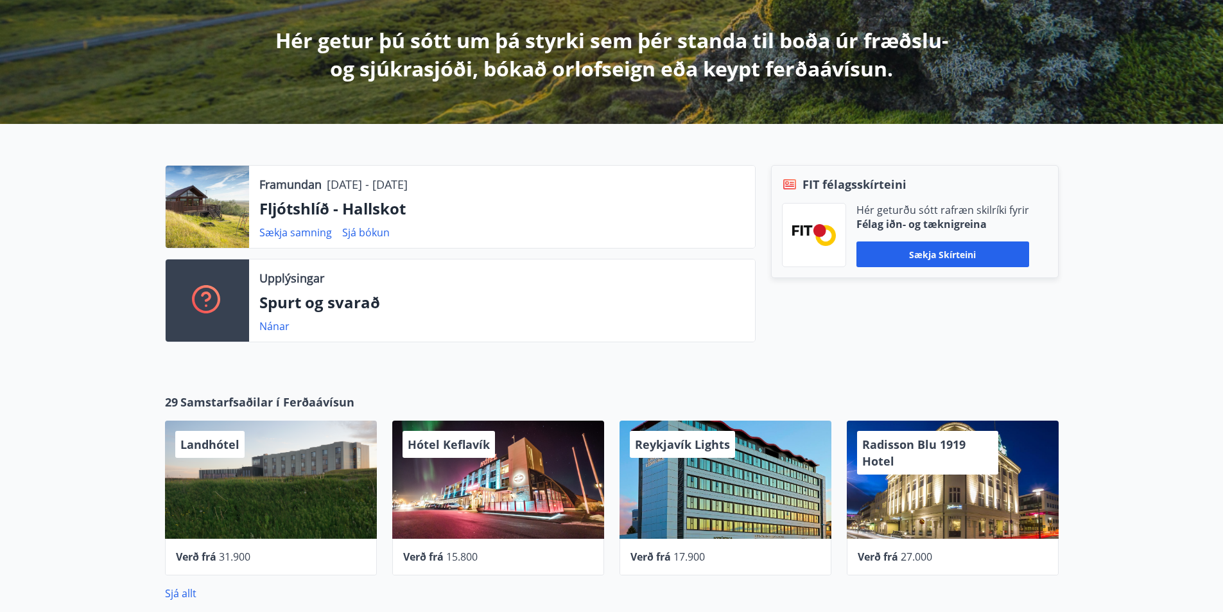
scroll to position [193, 0]
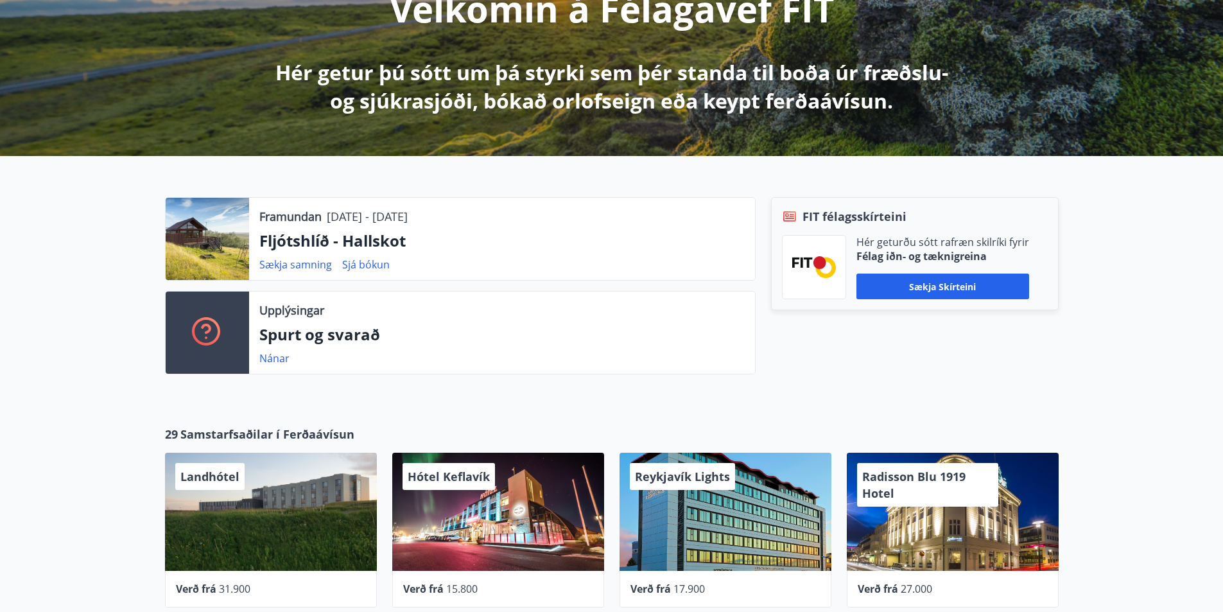
drag, startPoint x: 344, startPoint y: 248, endPoint x: 338, endPoint y: 241, distance: 8.6
click at [342, 246] on p "Fljótshlíð - Hallskot" at bounding box center [501, 241] width 485 height 22
click at [210, 238] on div at bounding box center [207, 239] width 83 height 82
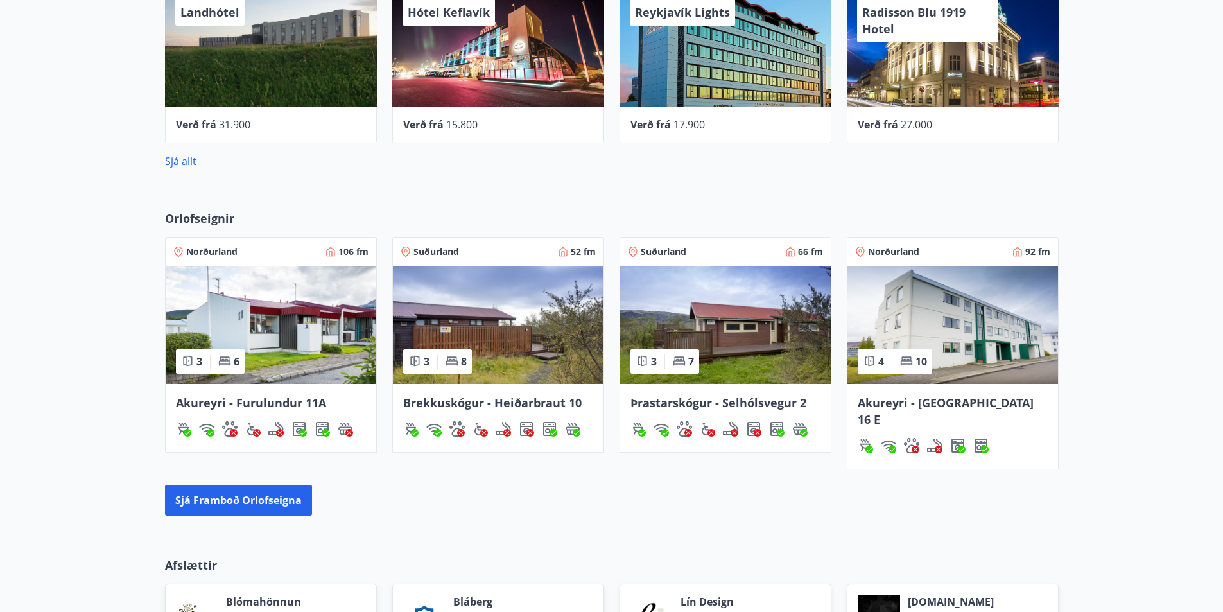
scroll to position [771, 0]
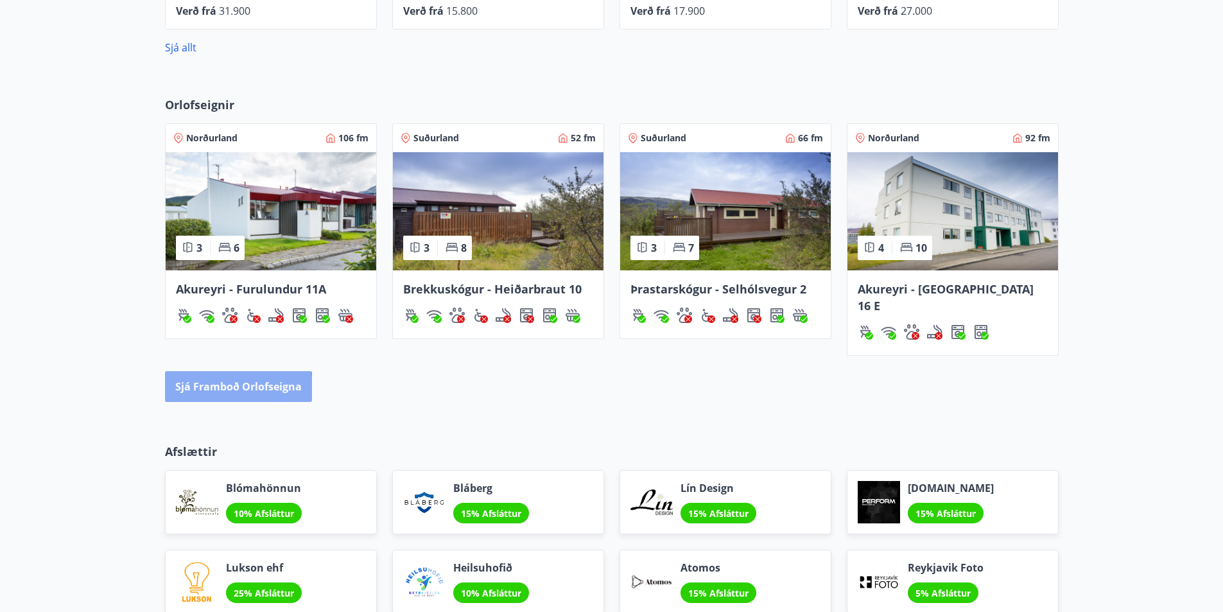
click at [220, 372] on button "Sjá framboð orlofseigna" at bounding box center [238, 386] width 147 height 31
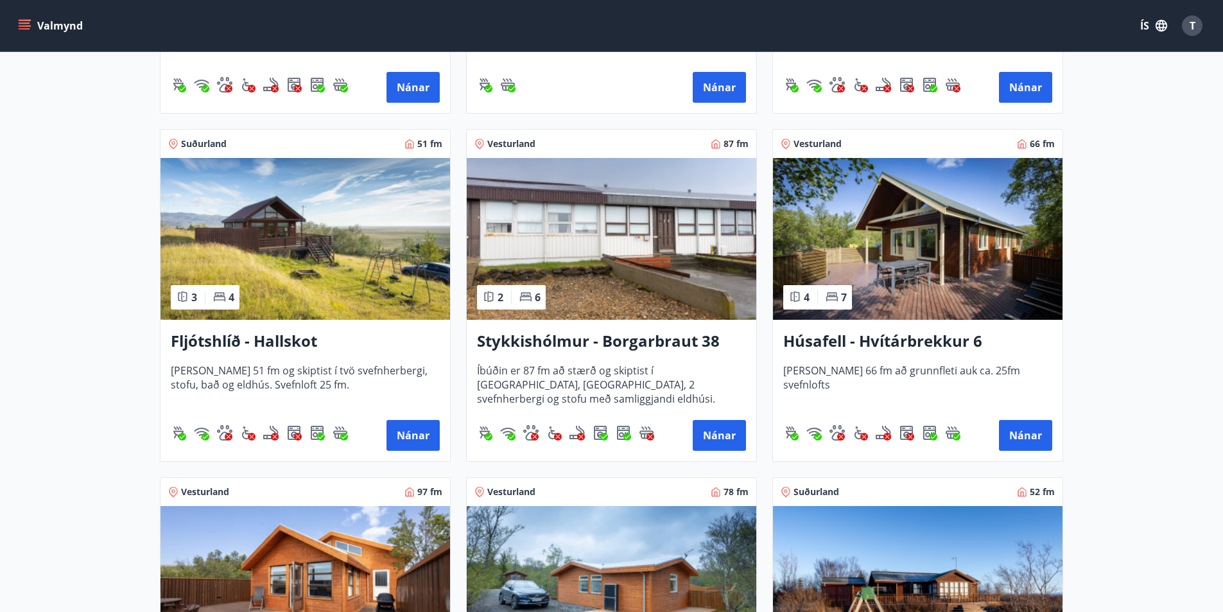
click at [188, 354] on div "Fljótshlíð - Hallskot [PERSON_NAME] 51 fm og skiptist í tvö svefnherbergi, stof…" at bounding box center [306, 390] width 290 height 141
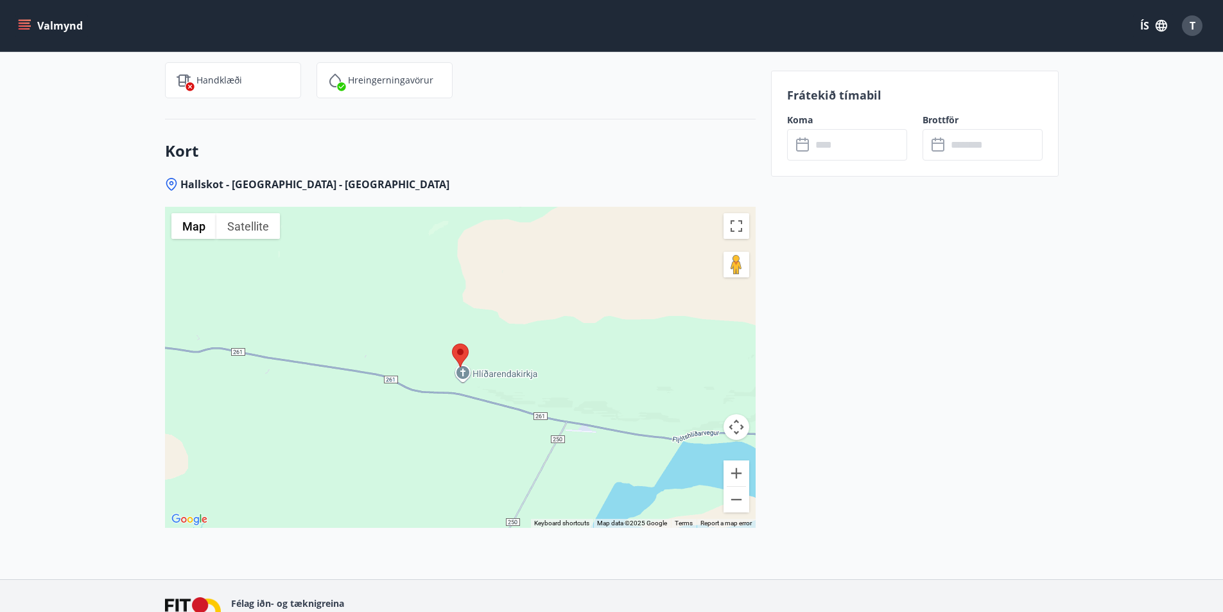
scroll to position [1543, 0]
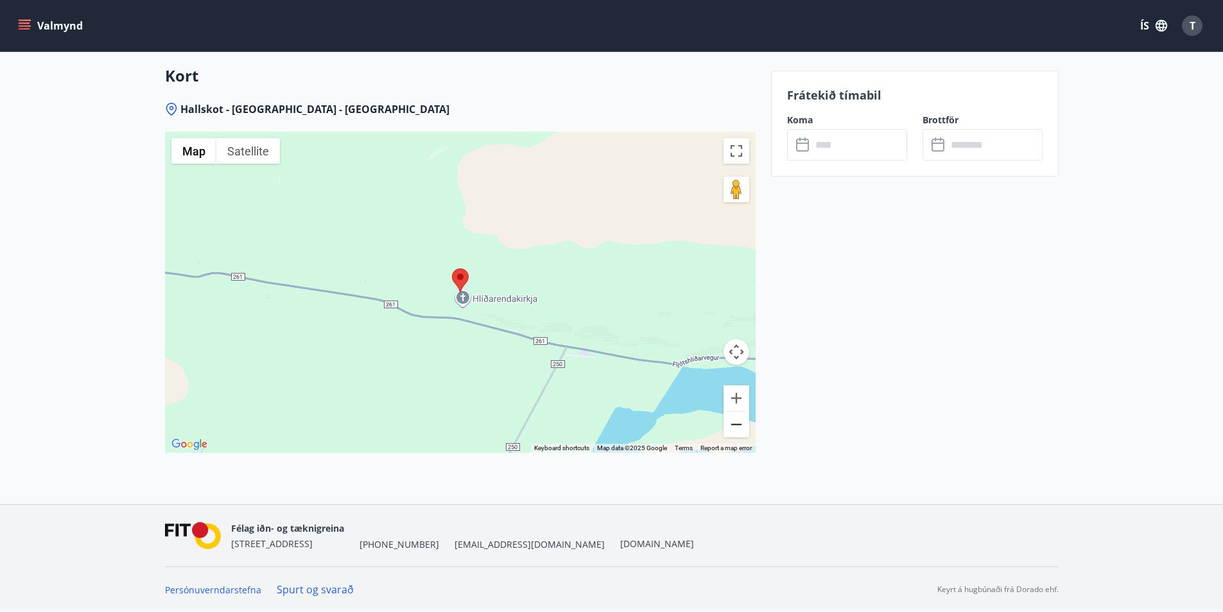
click at [738, 426] on button "Zoom out" at bounding box center [737, 425] width 26 height 26
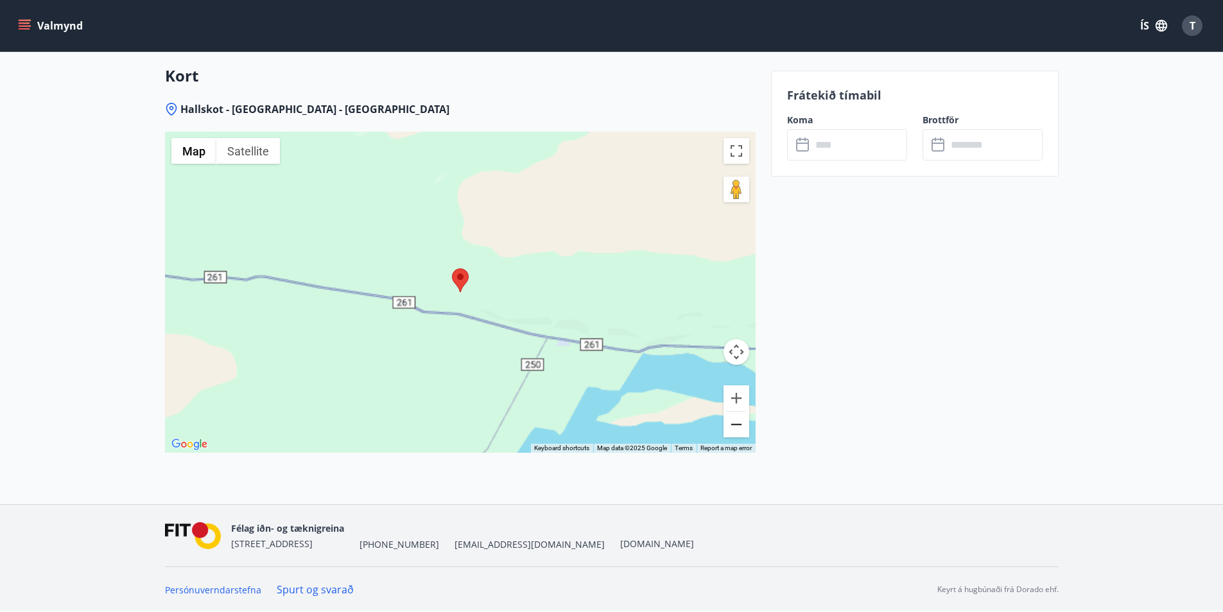
click at [738, 426] on button "Zoom out" at bounding box center [737, 425] width 26 height 26
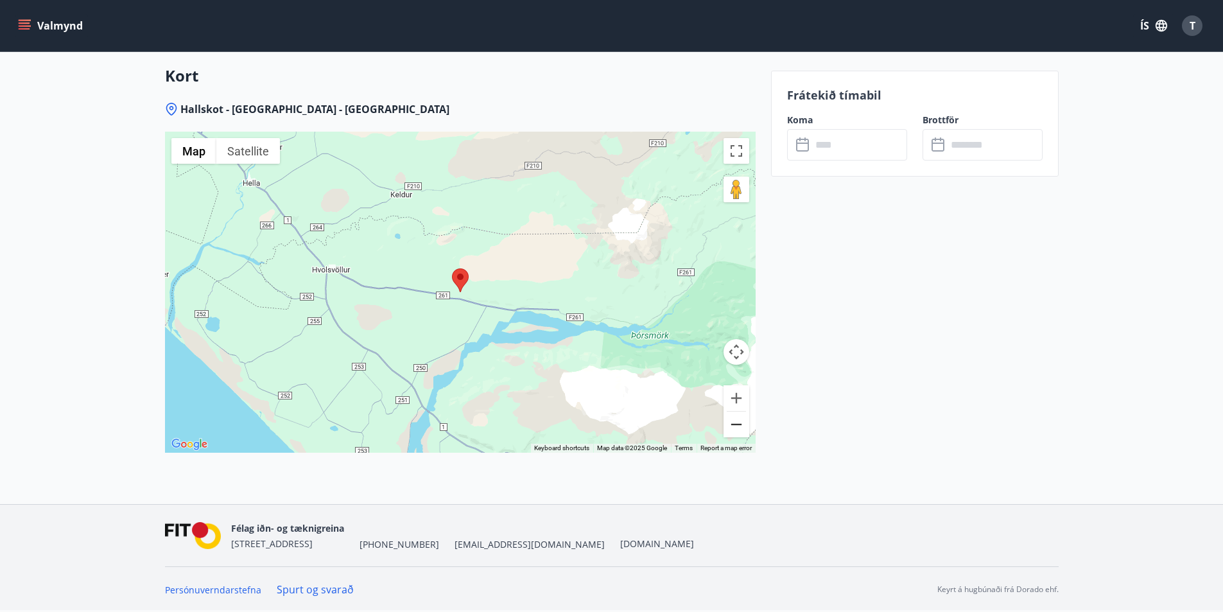
click at [738, 426] on button "Zoom out" at bounding box center [737, 425] width 26 height 26
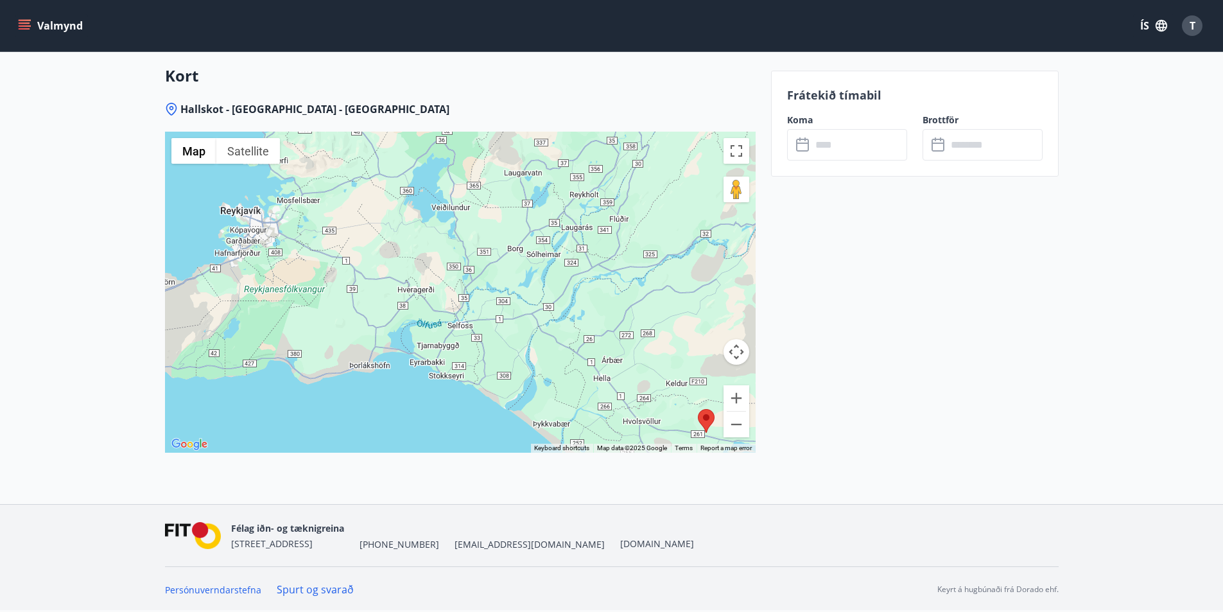
drag, startPoint x: 347, startPoint y: 275, endPoint x: 615, endPoint y: 418, distance: 302.8
click at [615, 418] on div at bounding box center [460, 292] width 591 height 321
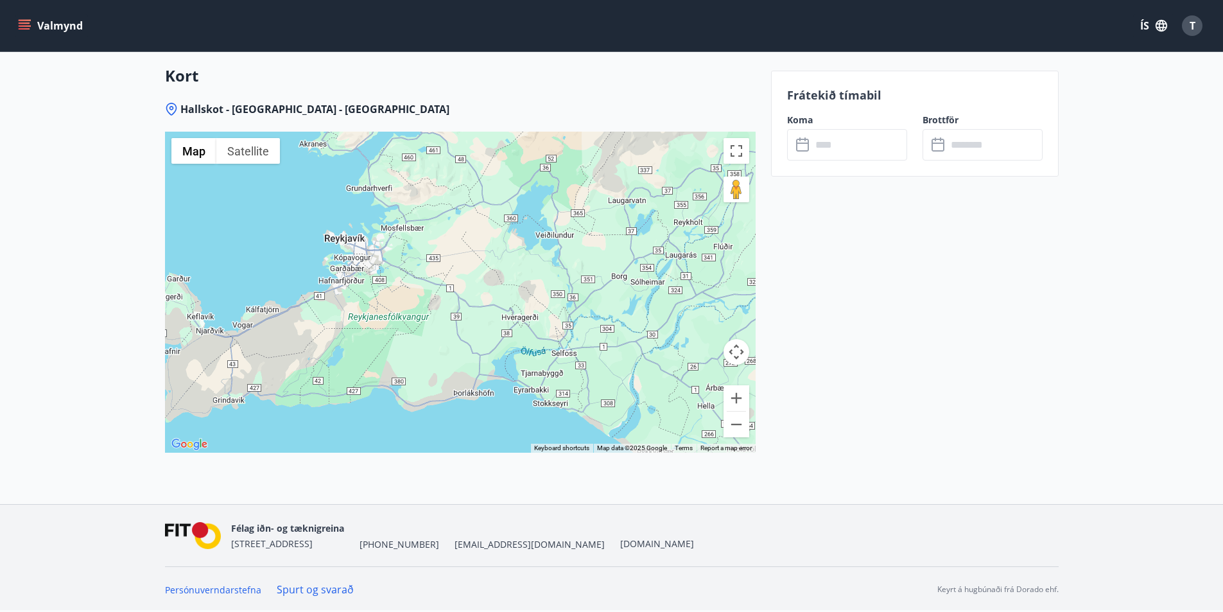
drag, startPoint x: 387, startPoint y: 274, endPoint x: 457, endPoint y: 297, distance: 73.1
click at [457, 297] on div at bounding box center [460, 292] width 591 height 321
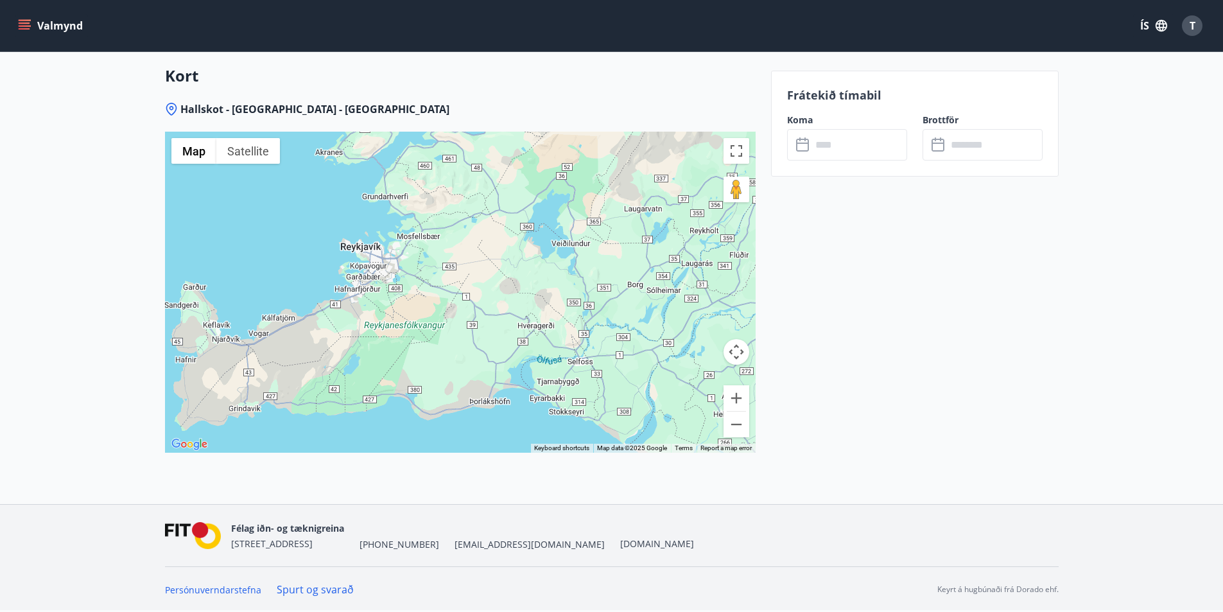
drag, startPoint x: 398, startPoint y: 282, endPoint x: 528, endPoint y: 320, distance: 135.8
click at [469, 308] on div at bounding box center [460, 292] width 591 height 321
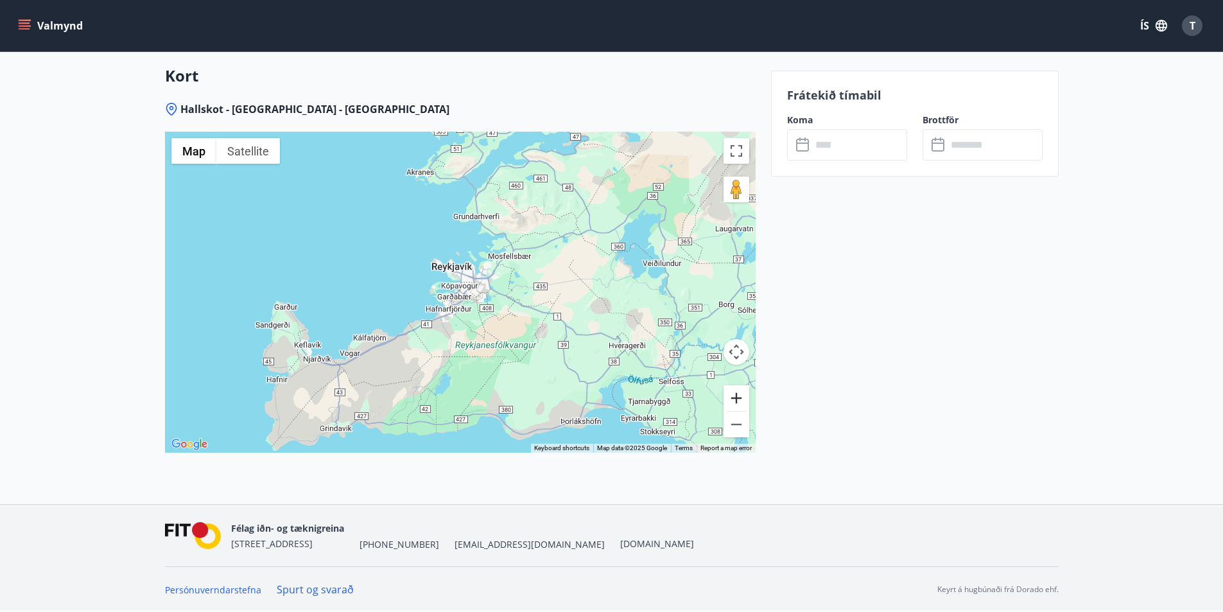
click at [740, 399] on button "Zoom in" at bounding box center [737, 398] width 26 height 26
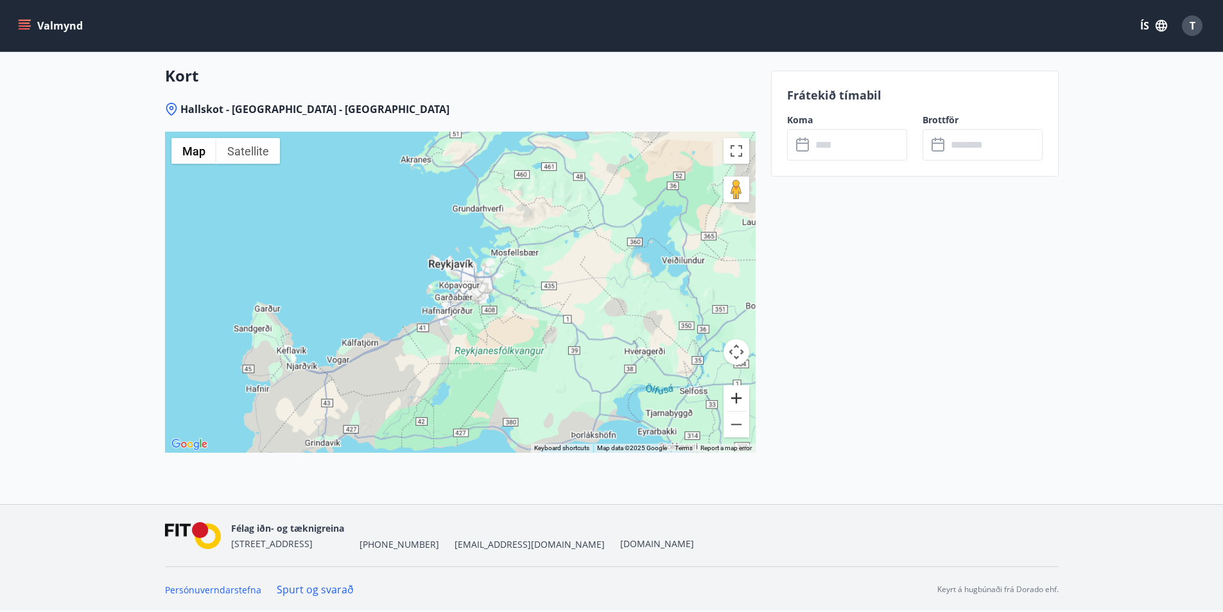
click at [740, 399] on button "Zoom in" at bounding box center [737, 398] width 26 height 26
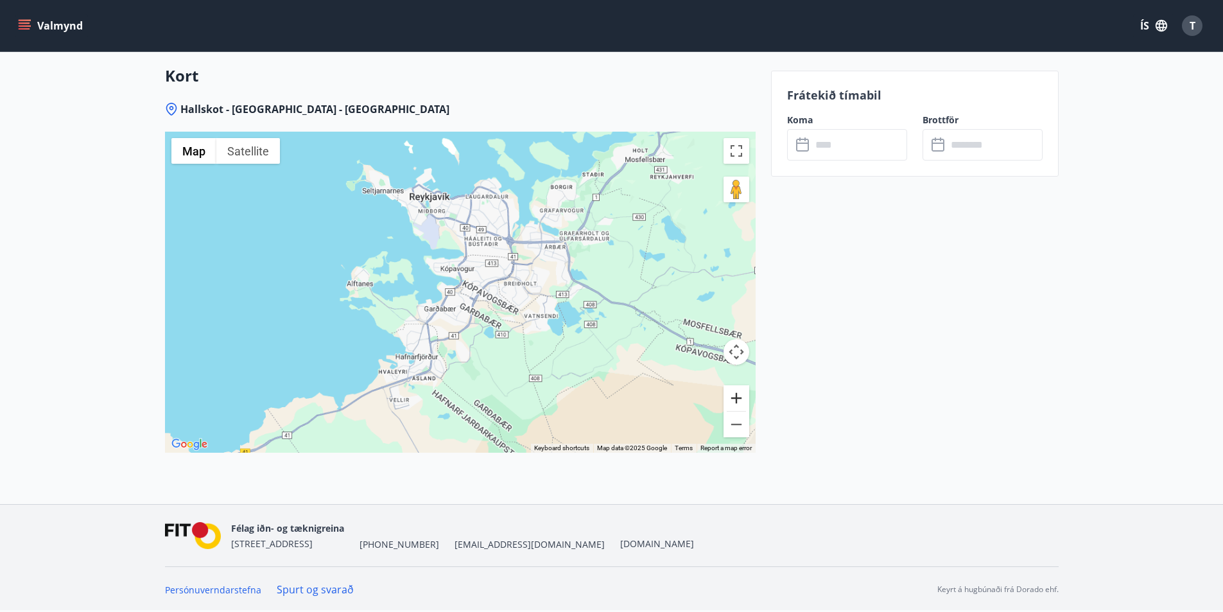
click at [740, 399] on button "Zoom in" at bounding box center [737, 398] width 26 height 26
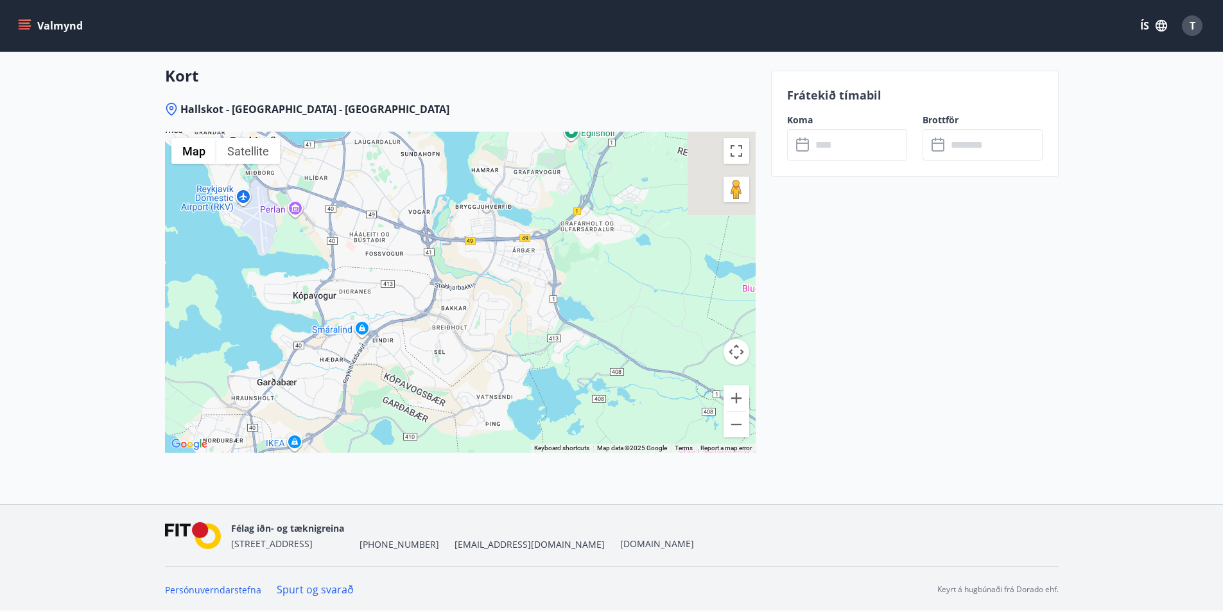
drag, startPoint x: 589, startPoint y: 313, endPoint x: 435, endPoint y: 386, distance: 170.4
click at [435, 383] on div at bounding box center [460, 292] width 591 height 321
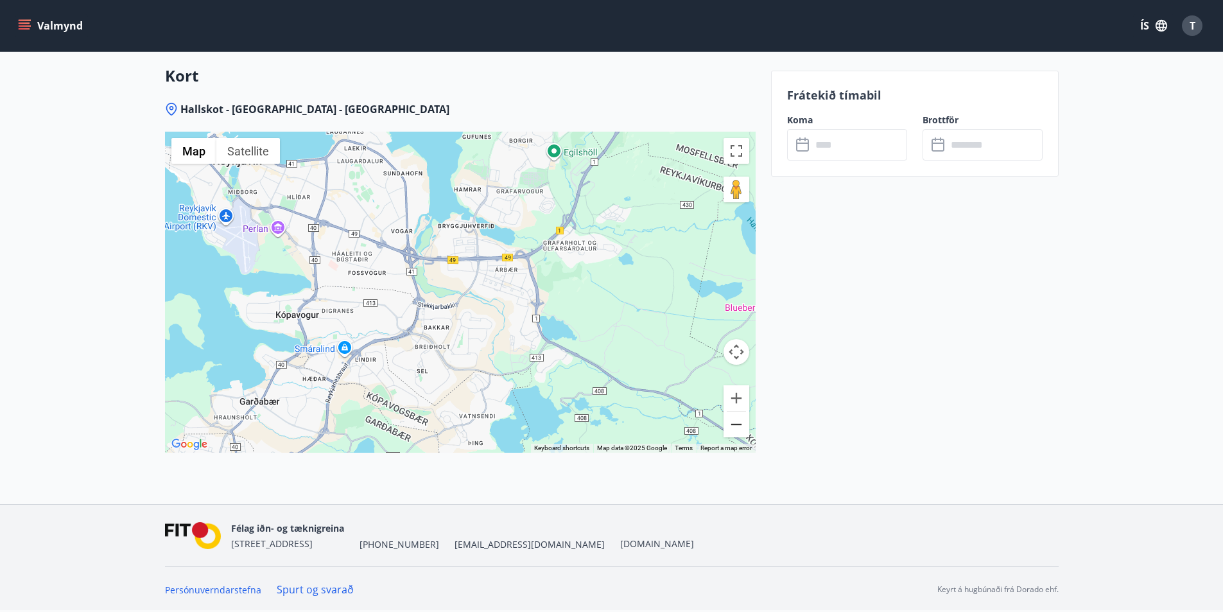
click at [739, 429] on button "Zoom out" at bounding box center [737, 425] width 26 height 26
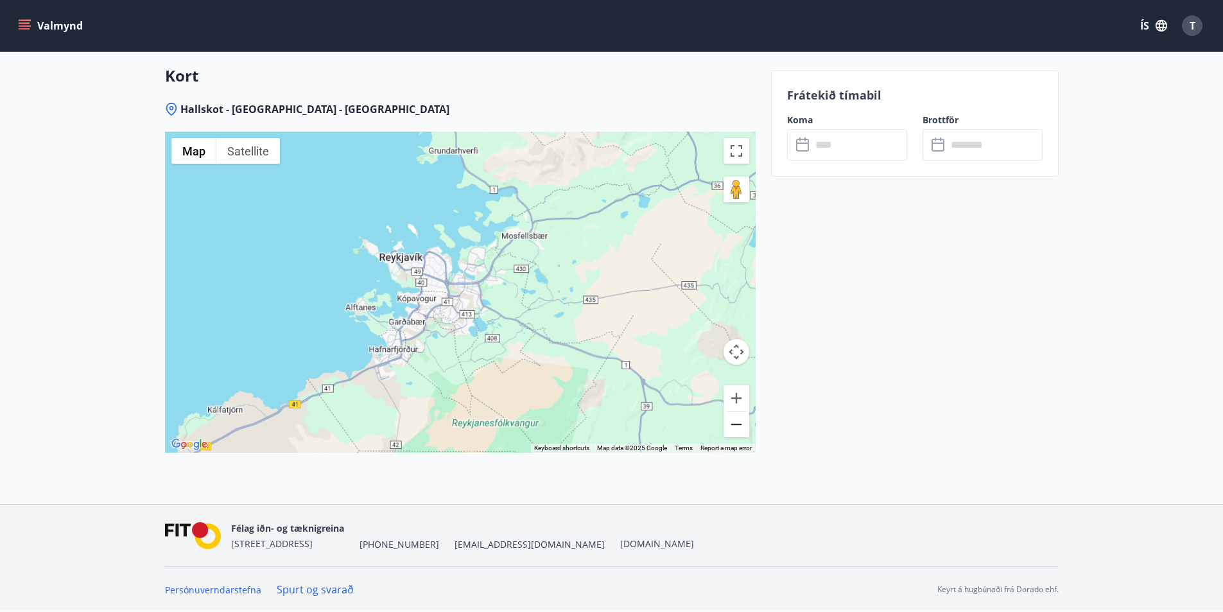
click at [739, 429] on button "Zoom out" at bounding box center [737, 425] width 26 height 26
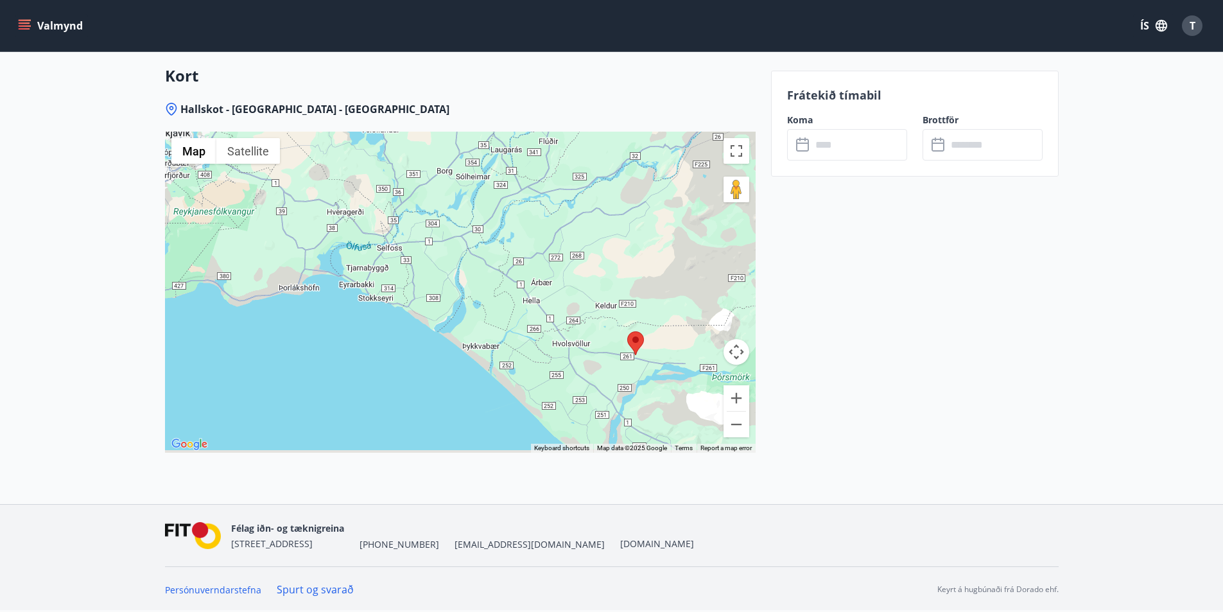
drag, startPoint x: 489, startPoint y: 337, endPoint x: 328, endPoint y: 234, distance: 191.7
click at [302, 220] on div at bounding box center [460, 292] width 591 height 321
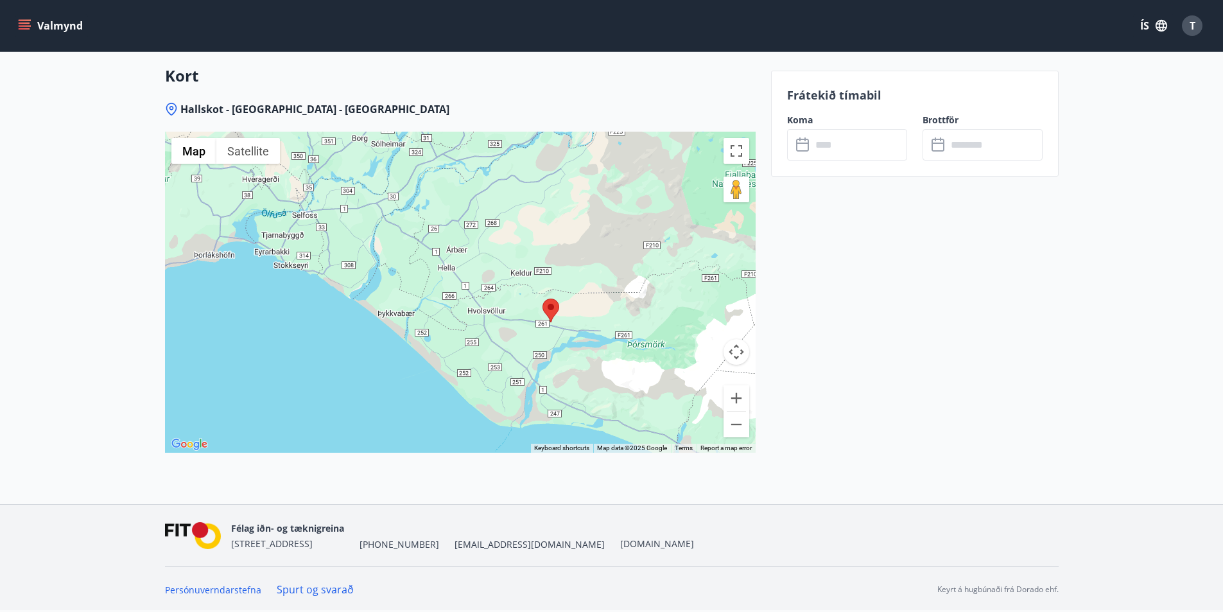
drag, startPoint x: 616, startPoint y: 354, endPoint x: 591, endPoint y: 340, distance: 28.4
click at [591, 340] on div at bounding box center [460, 292] width 591 height 321
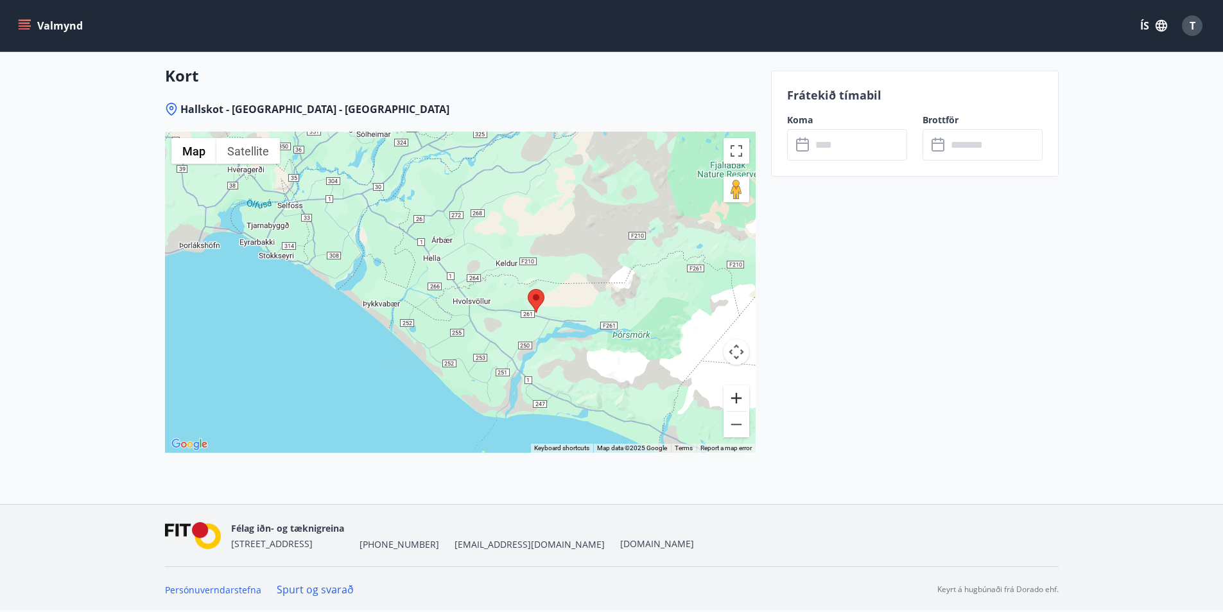
click at [737, 399] on button "Zoom in" at bounding box center [737, 398] width 26 height 26
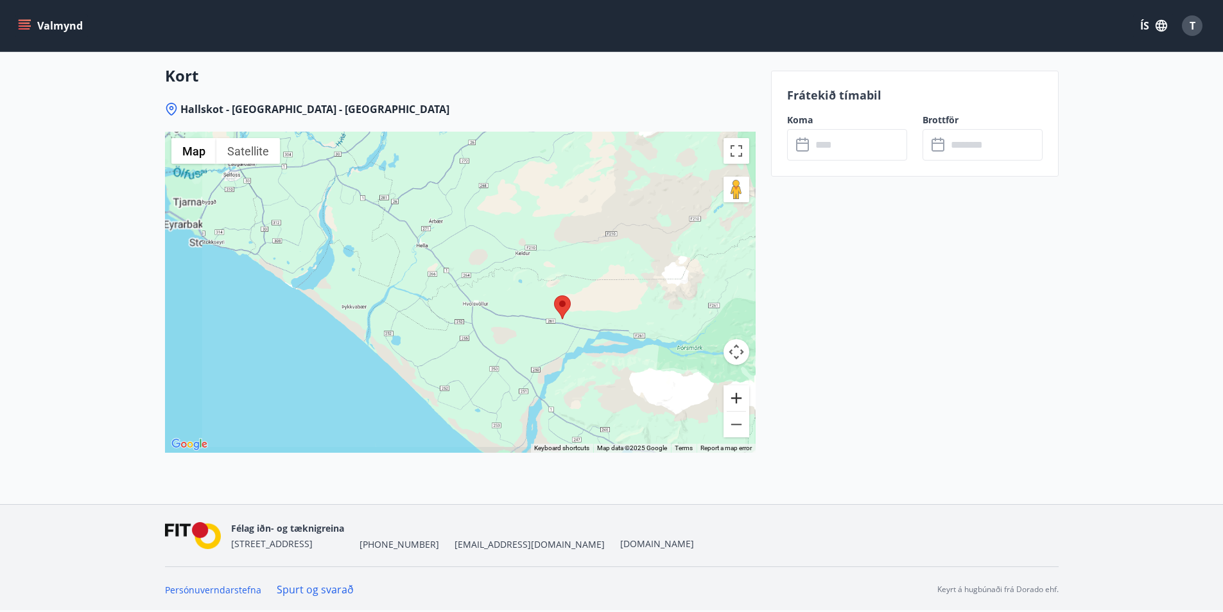
click at [737, 399] on button "Zoom in" at bounding box center [737, 398] width 26 height 26
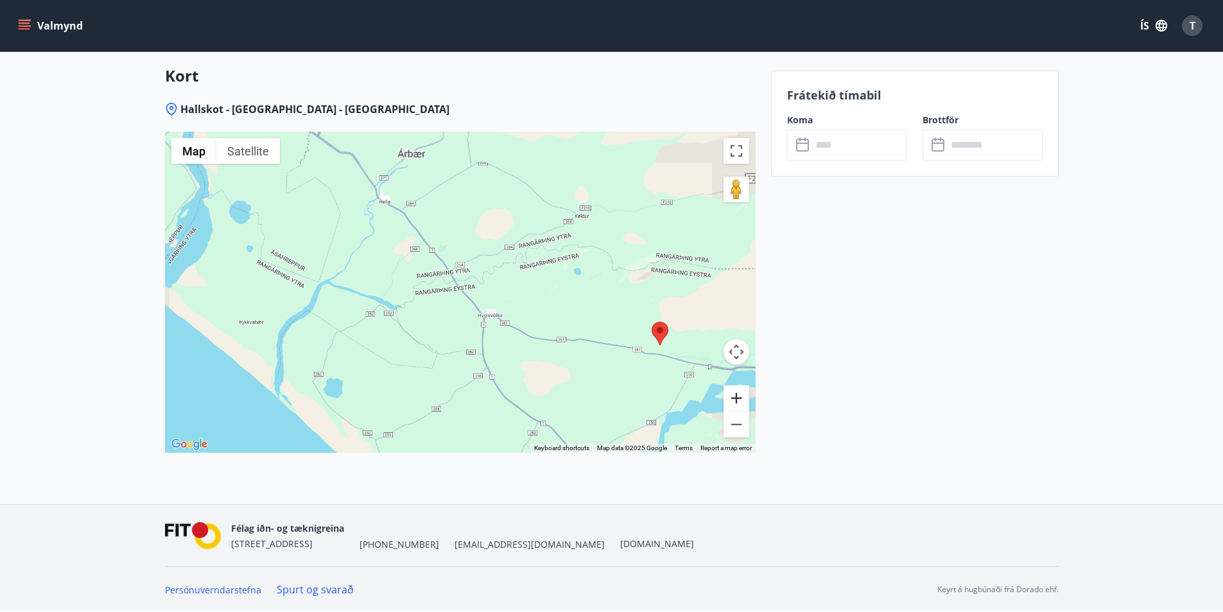
click at [737, 399] on button "Zoom in" at bounding box center [737, 398] width 26 height 26
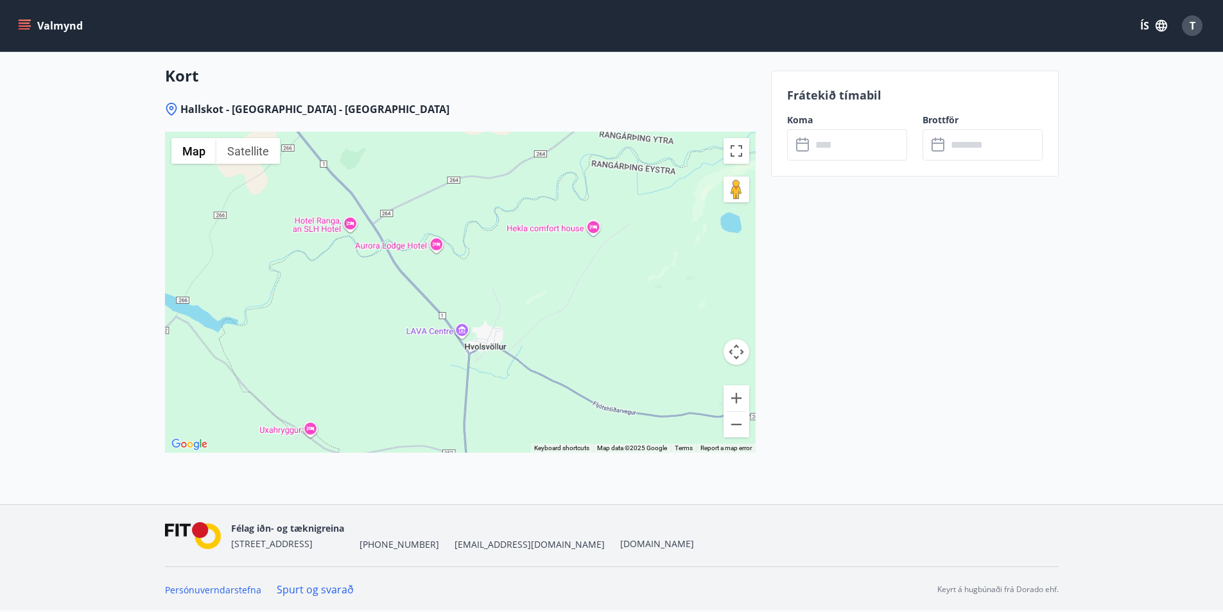
drag, startPoint x: 552, startPoint y: 376, endPoint x: 405, endPoint y: 314, distance: 160.3
click at [419, 320] on div at bounding box center [460, 292] width 591 height 321
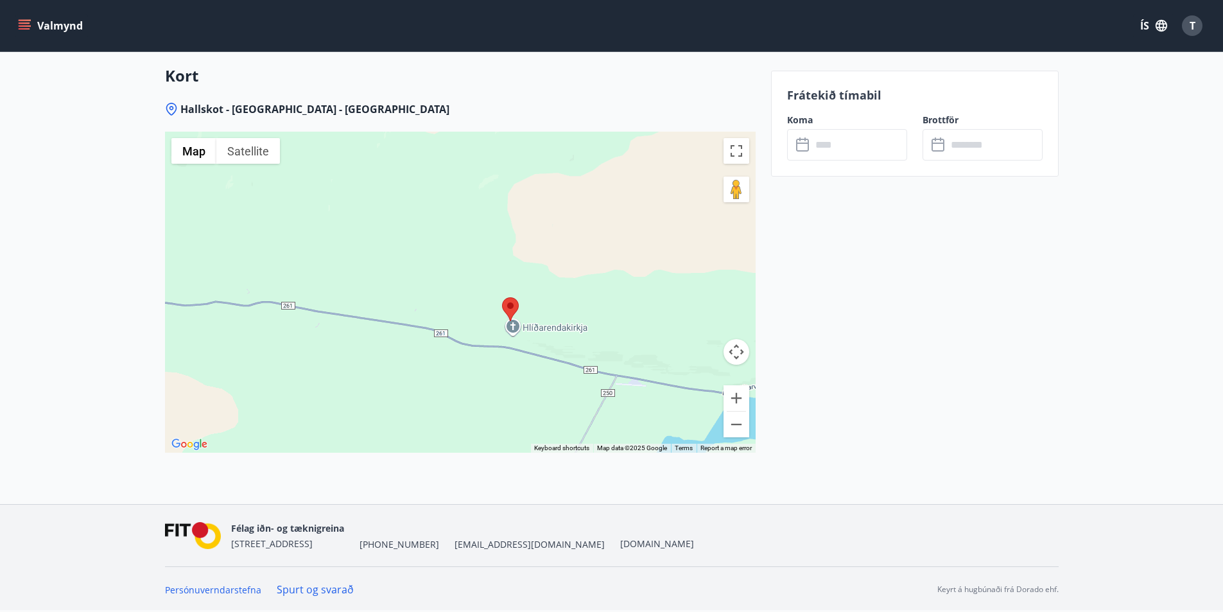
drag, startPoint x: 405, startPoint y: 343, endPoint x: 335, endPoint y: 338, distance: 70.2
click at [335, 338] on div at bounding box center [460, 292] width 591 height 321
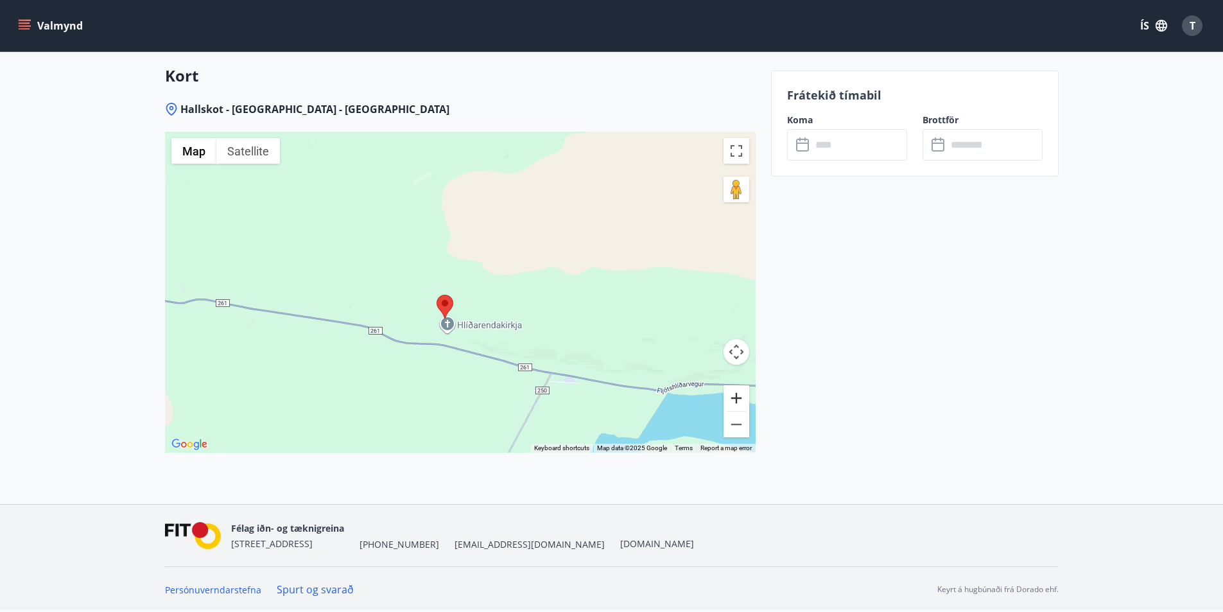
click at [742, 399] on button "Zoom in" at bounding box center [737, 398] width 26 height 26
click at [742, 398] on button "Zoom in" at bounding box center [737, 398] width 26 height 26
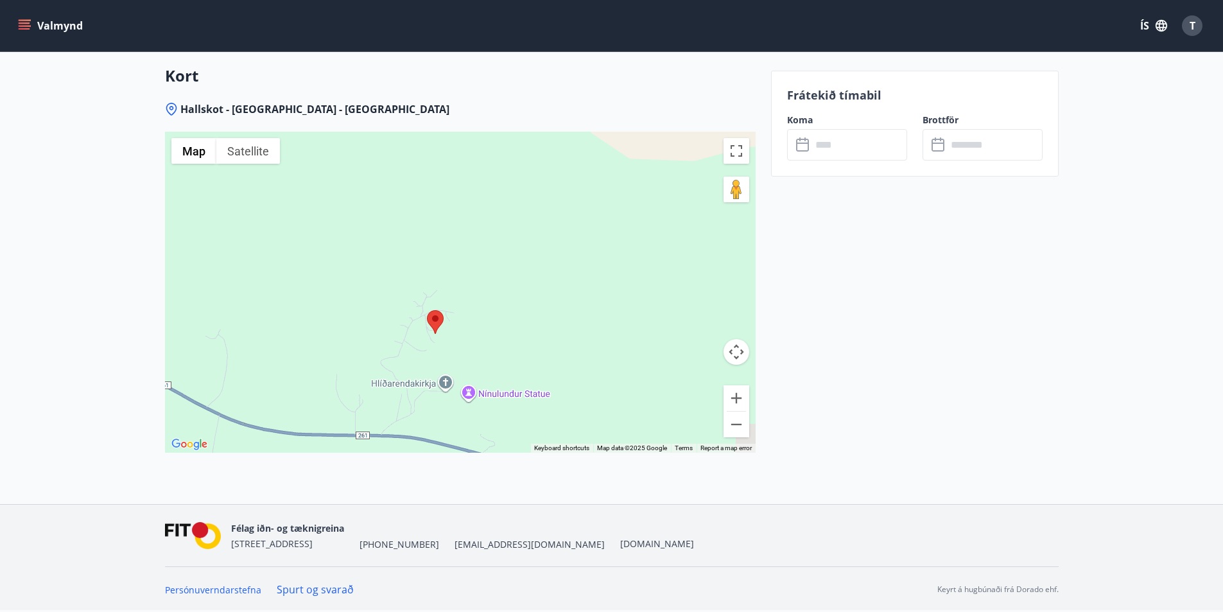
drag, startPoint x: 533, startPoint y: 359, endPoint x: 557, endPoint y: 292, distance: 71.1
click at [557, 292] on div at bounding box center [460, 292] width 591 height 321
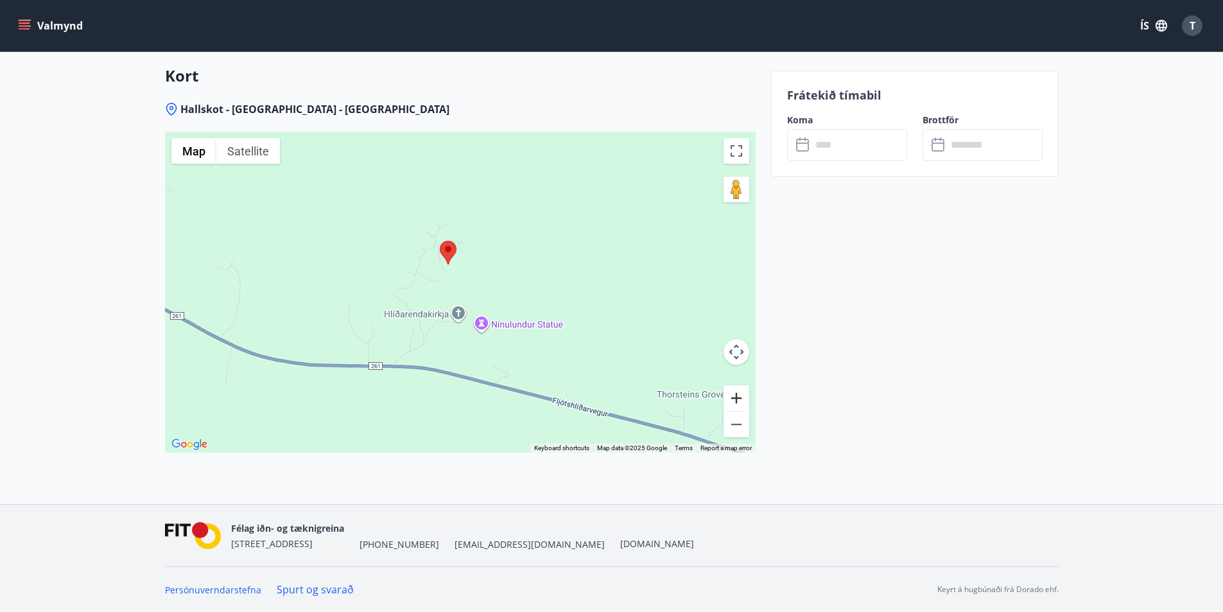
click at [739, 402] on button "Zoom in" at bounding box center [737, 398] width 26 height 26
click at [739, 401] on button "Zoom in" at bounding box center [737, 398] width 26 height 26
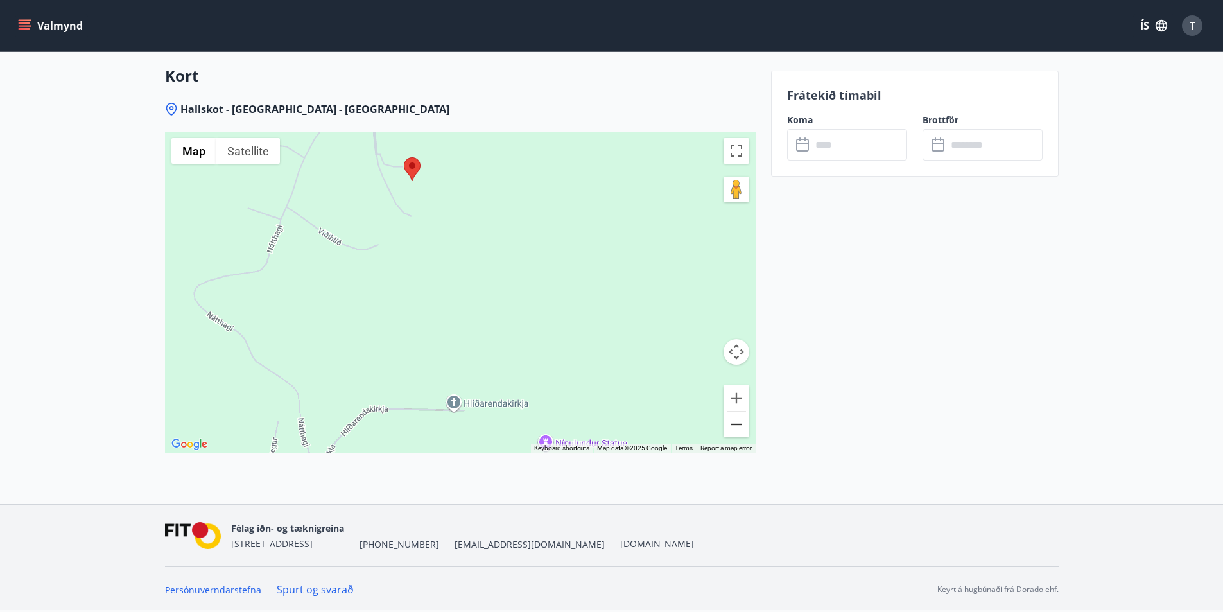
click at [743, 432] on button "Zoom out" at bounding box center [737, 425] width 26 height 26
click at [741, 429] on button "Zoom out" at bounding box center [737, 425] width 26 height 26
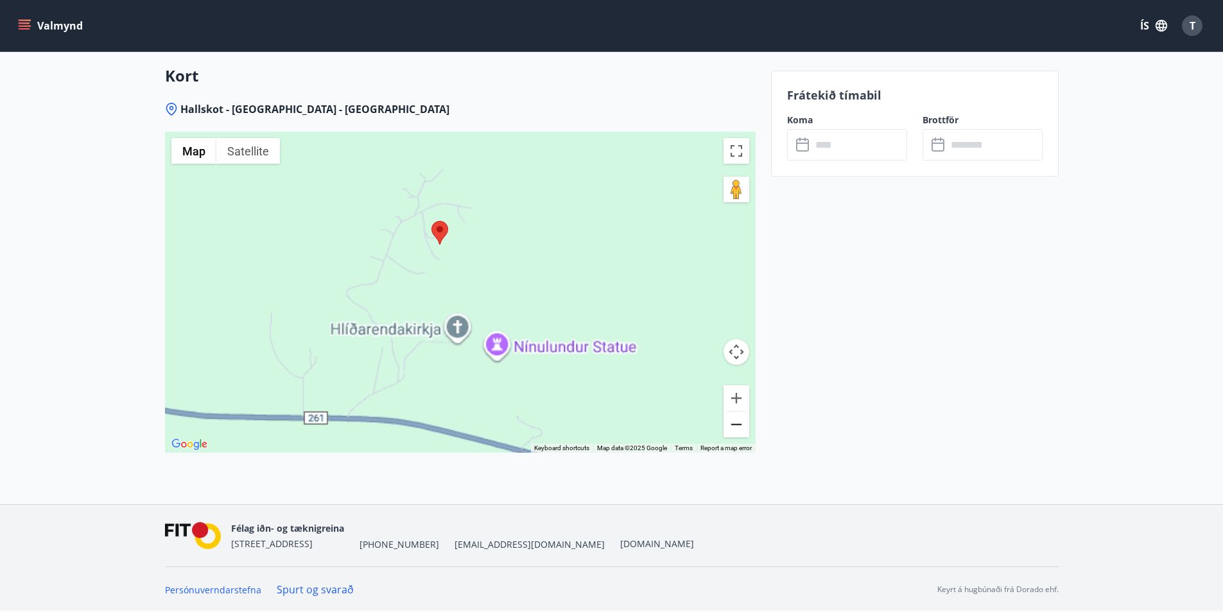
click at [741, 429] on button "Zoom out" at bounding box center [737, 425] width 26 height 26
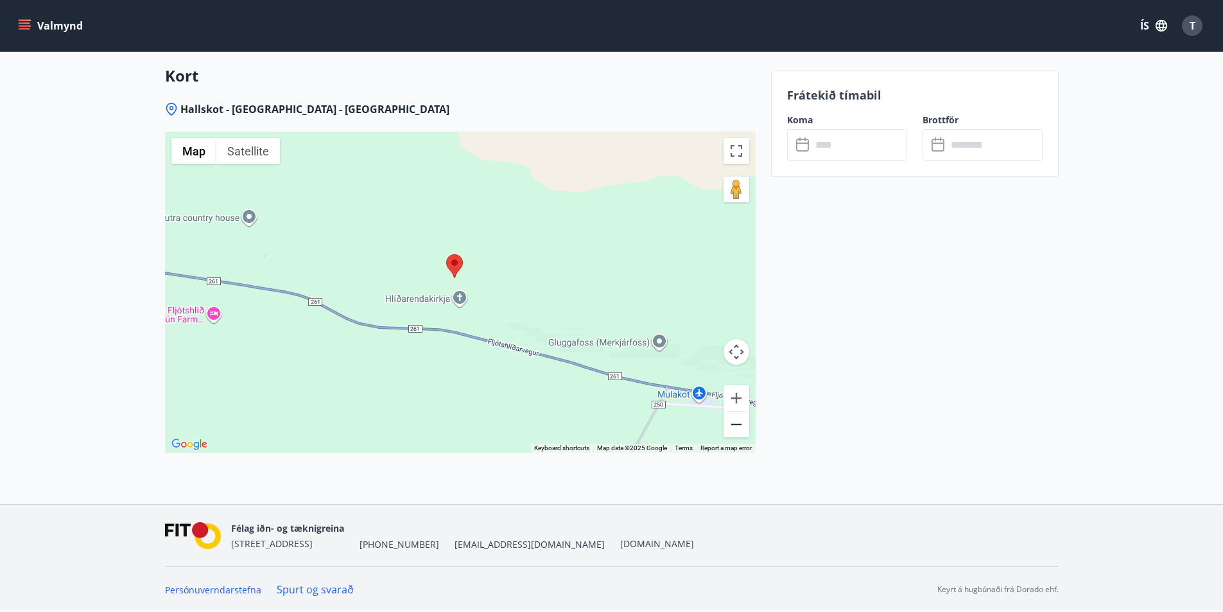
click at [741, 429] on button "Zoom out" at bounding box center [737, 425] width 26 height 26
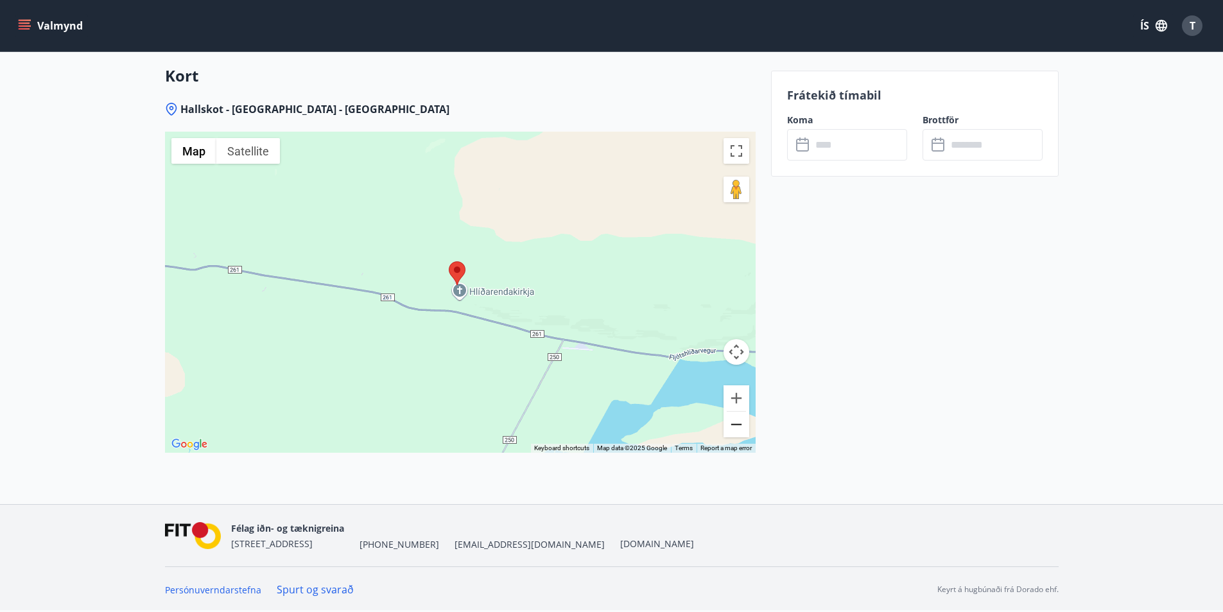
click at [741, 429] on button "Zoom out" at bounding box center [737, 425] width 26 height 26
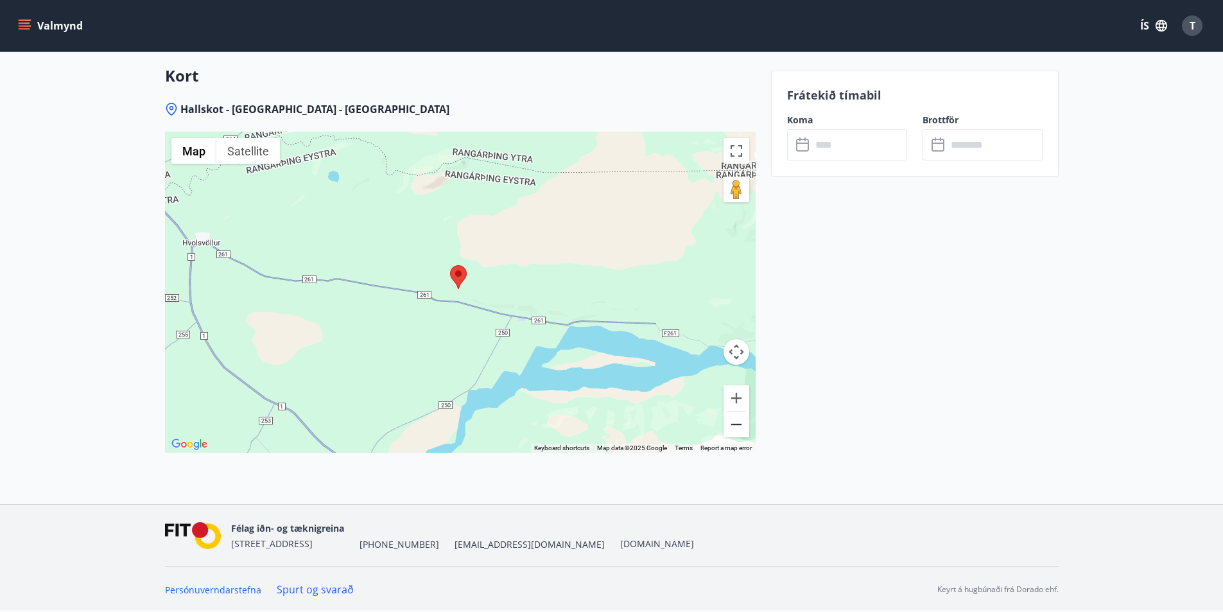
click at [741, 429] on button "Zoom out" at bounding box center [737, 425] width 26 height 26
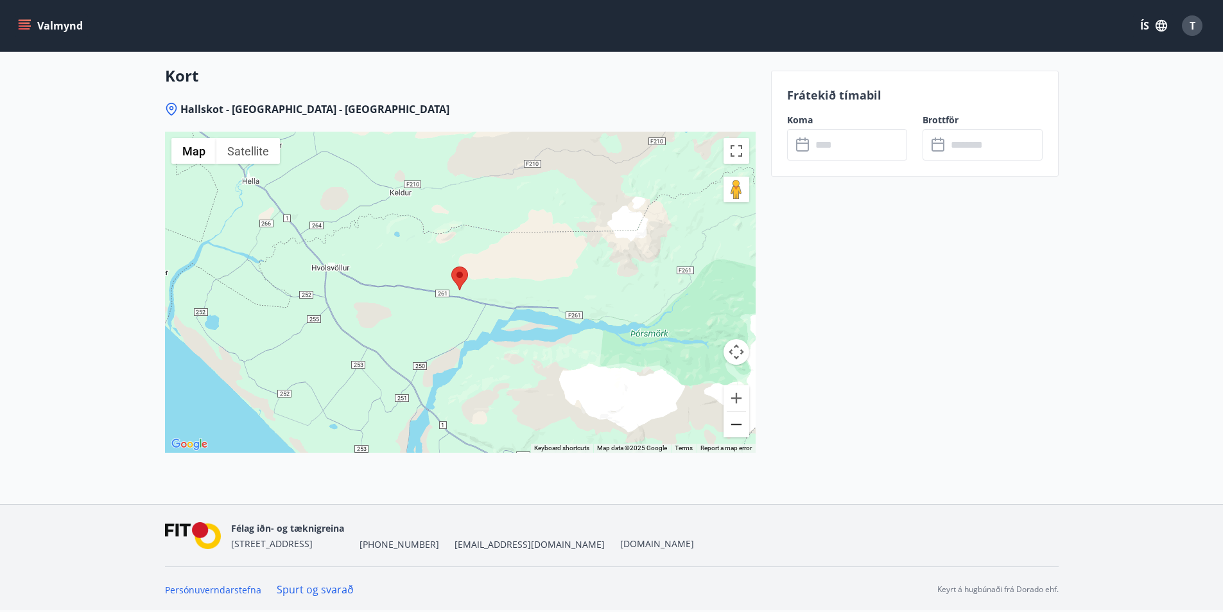
click at [741, 429] on button "Zoom out" at bounding box center [737, 425] width 26 height 26
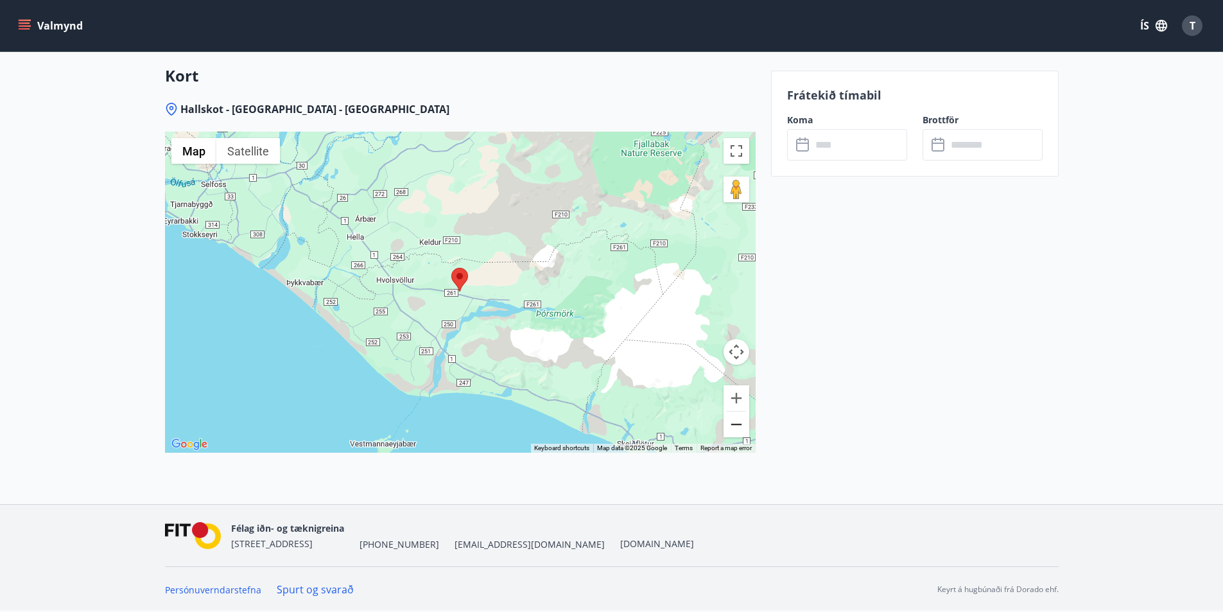
click at [741, 429] on button "Zoom out" at bounding box center [737, 425] width 26 height 26
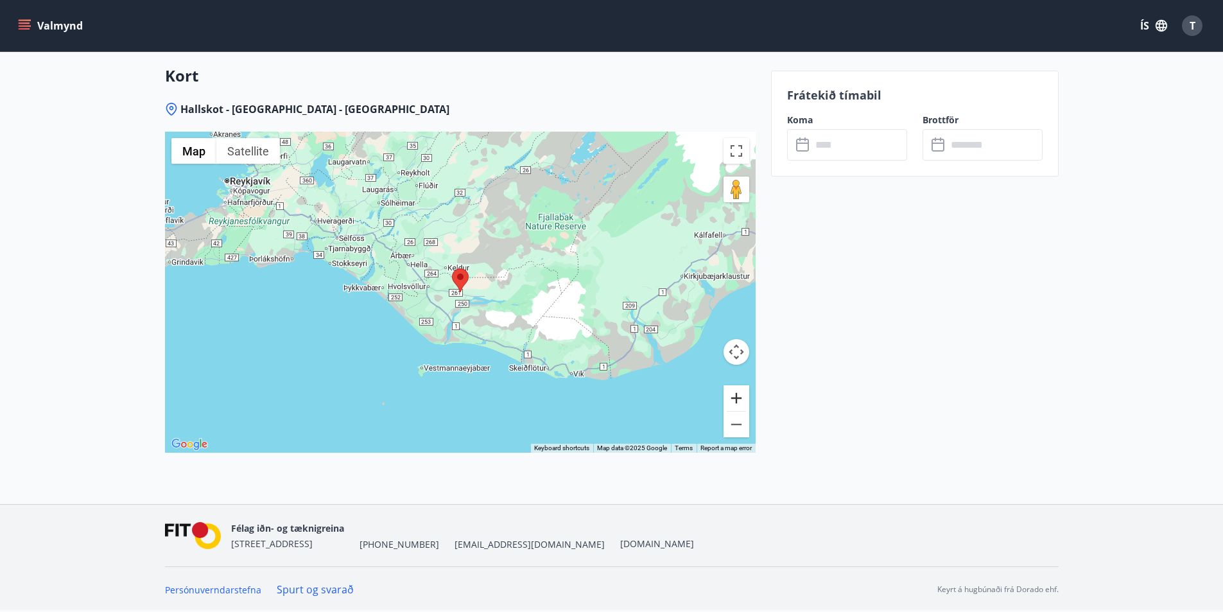
click at [733, 400] on button "Zoom in" at bounding box center [737, 398] width 26 height 26
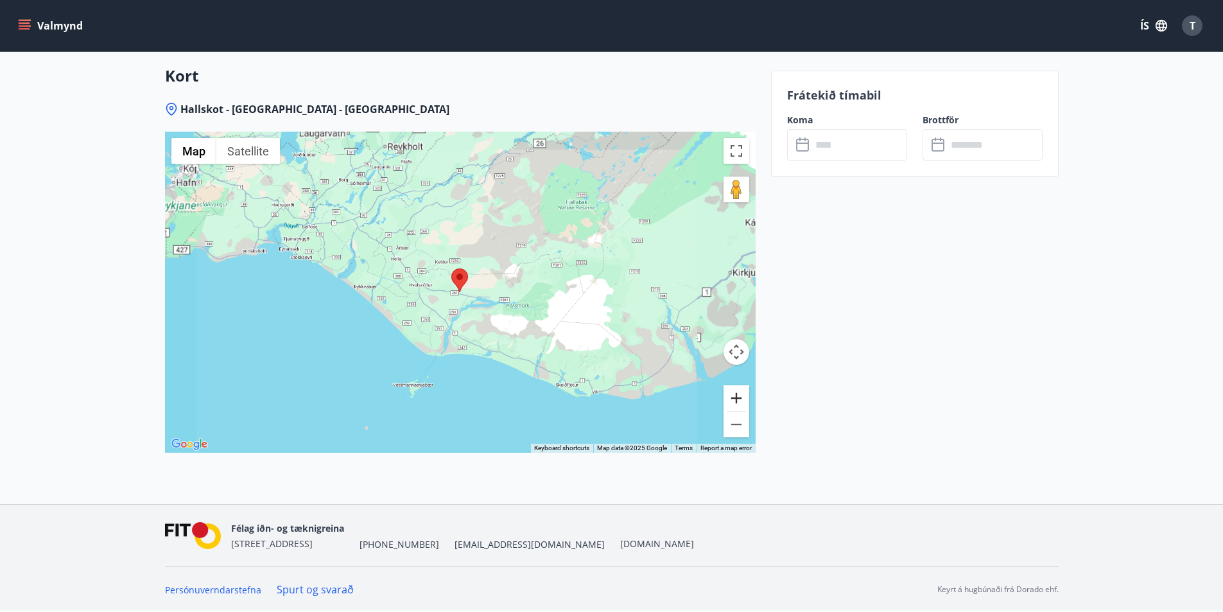
click at [733, 400] on button "Zoom in" at bounding box center [737, 398] width 26 height 26
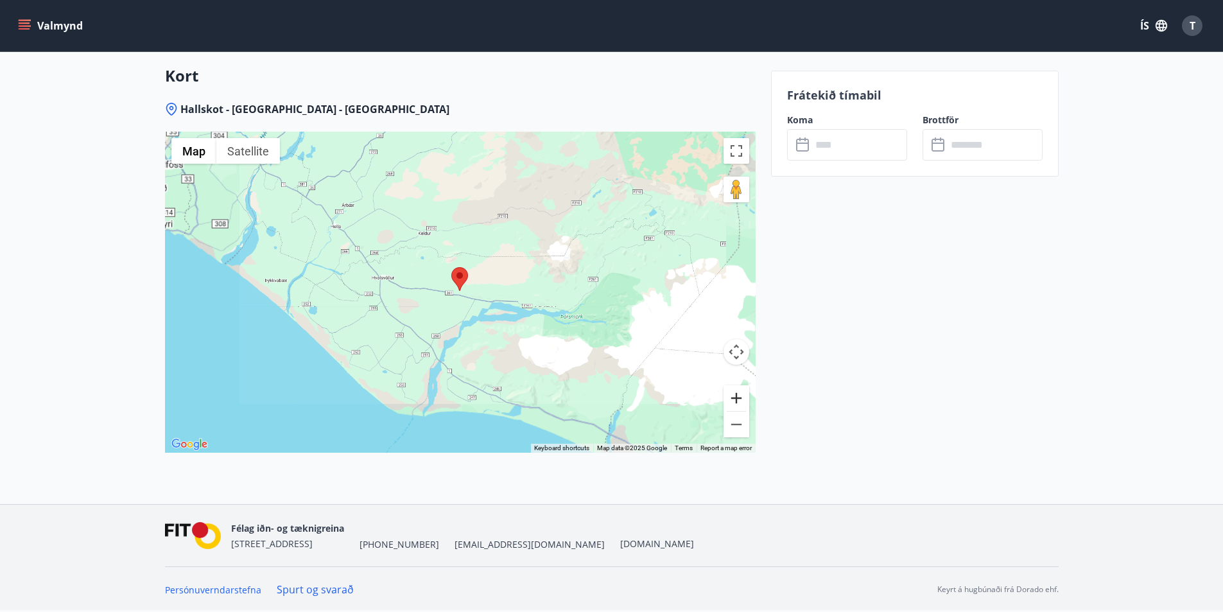
click at [733, 400] on button "Zoom in" at bounding box center [737, 398] width 26 height 26
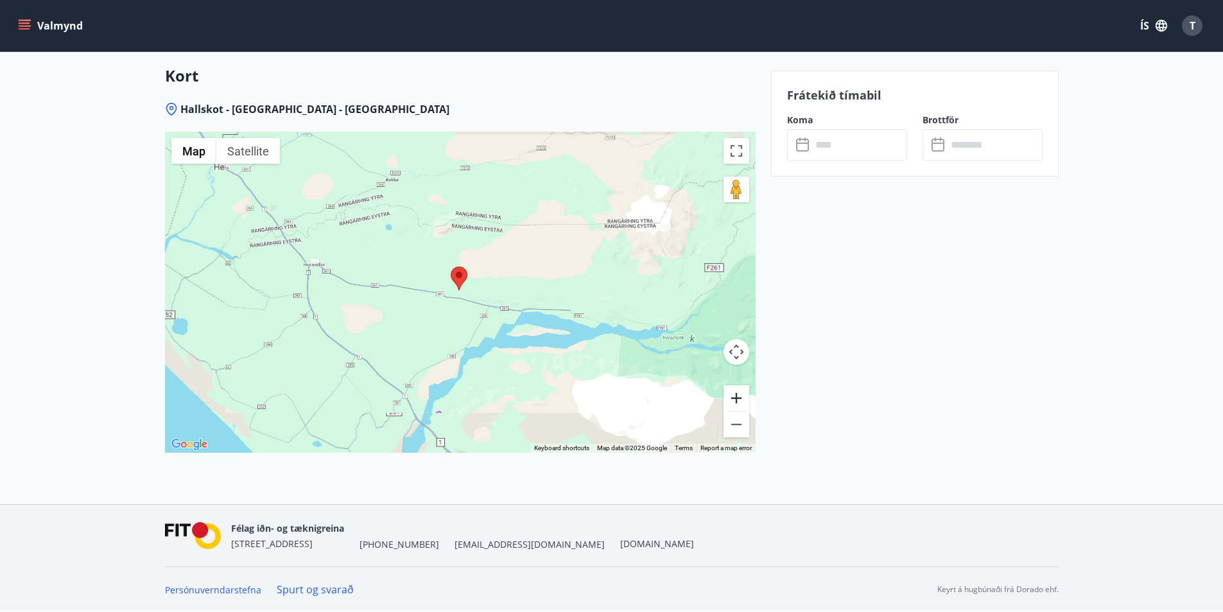
click at [733, 400] on button "Zoom in" at bounding box center [737, 398] width 26 height 26
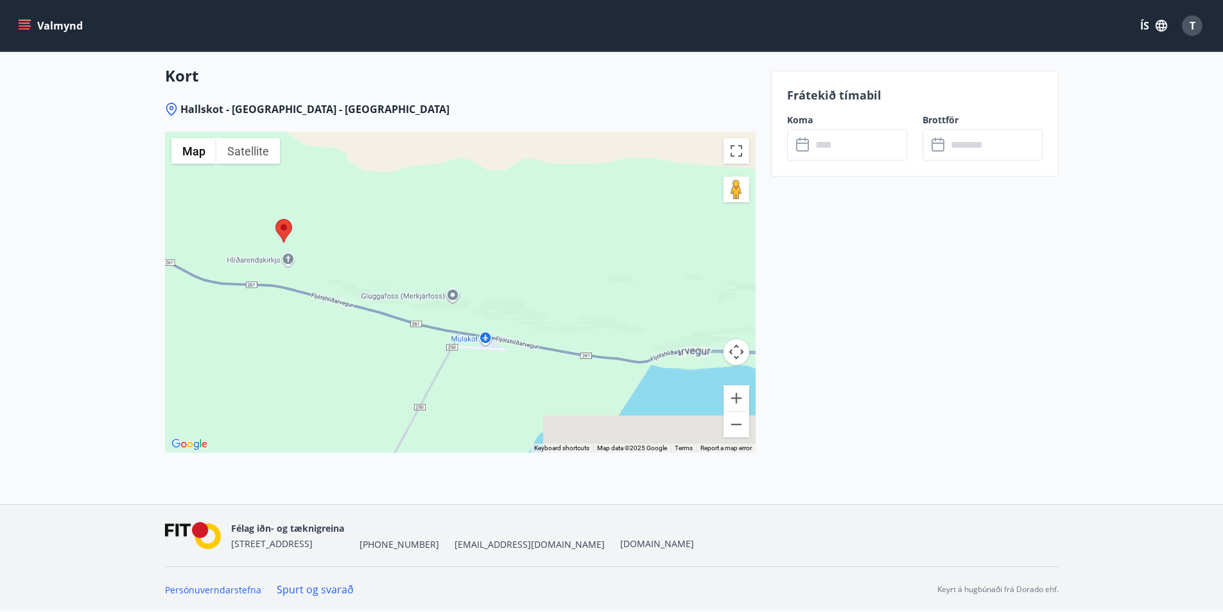
drag, startPoint x: 462, startPoint y: 351, endPoint x: 390, endPoint y: 322, distance: 77.5
click at [393, 324] on div at bounding box center [460, 292] width 591 height 321
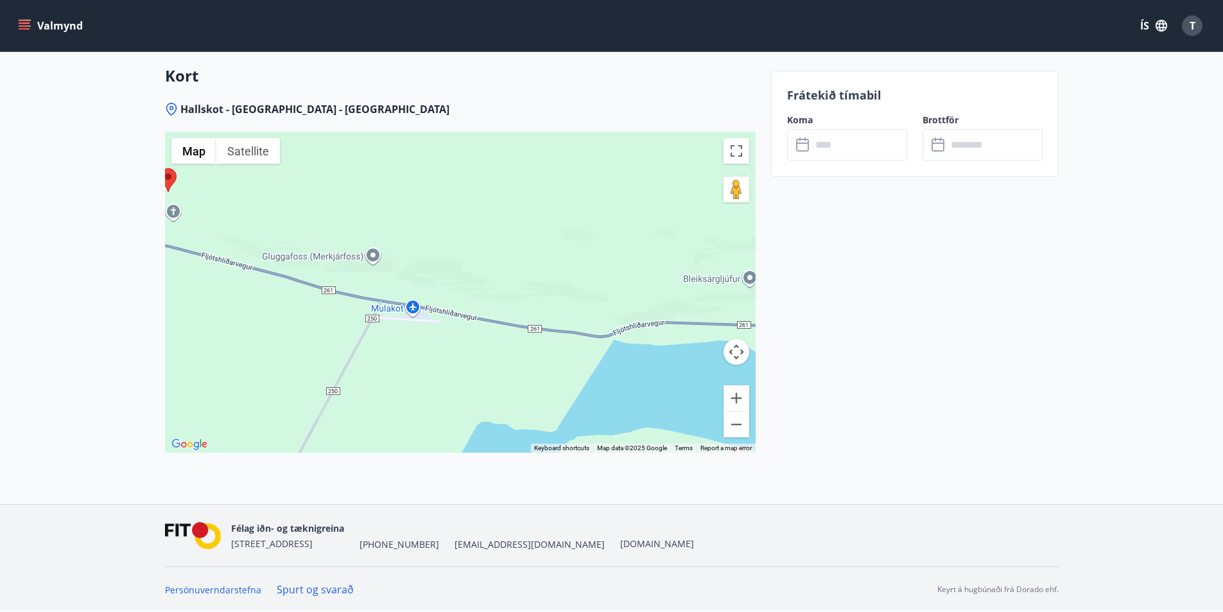
drag, startPoint x: 629, startPoint y: 393, endPoint x: 478, endPoint y: 305, distance: 175.2
click at [481, 307] on div at bounding box center [460, 292] width 591 height 321
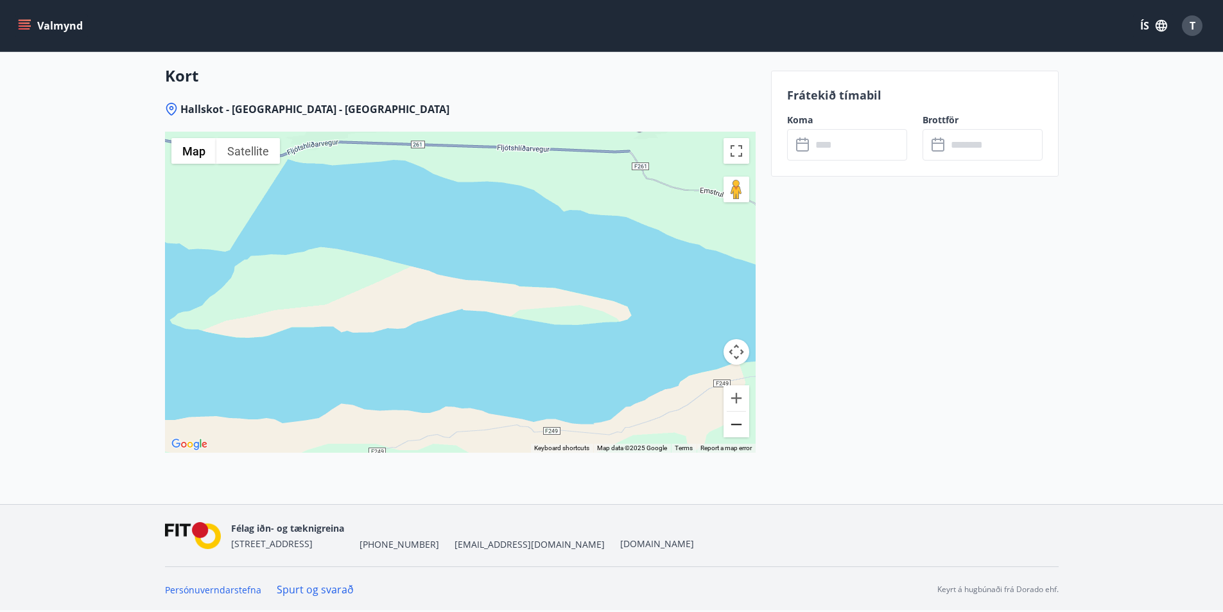
click at [735, 426] on button "Zoom out" at bounding box center [737, 425] width 26 height 26
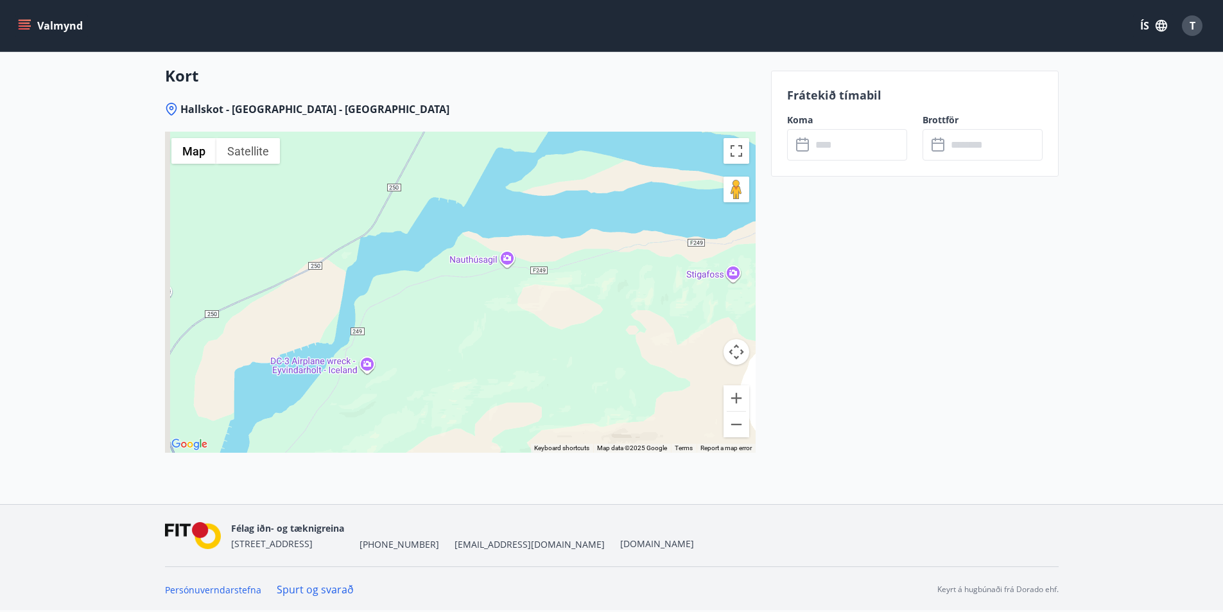
drag, startPoint x: 430, startPoint y: 351, endPoint x: 622, endPoint y: 231, distance: 225.6
click at [622, 231] on div at bounding box center [460, 292] width 591 height 321
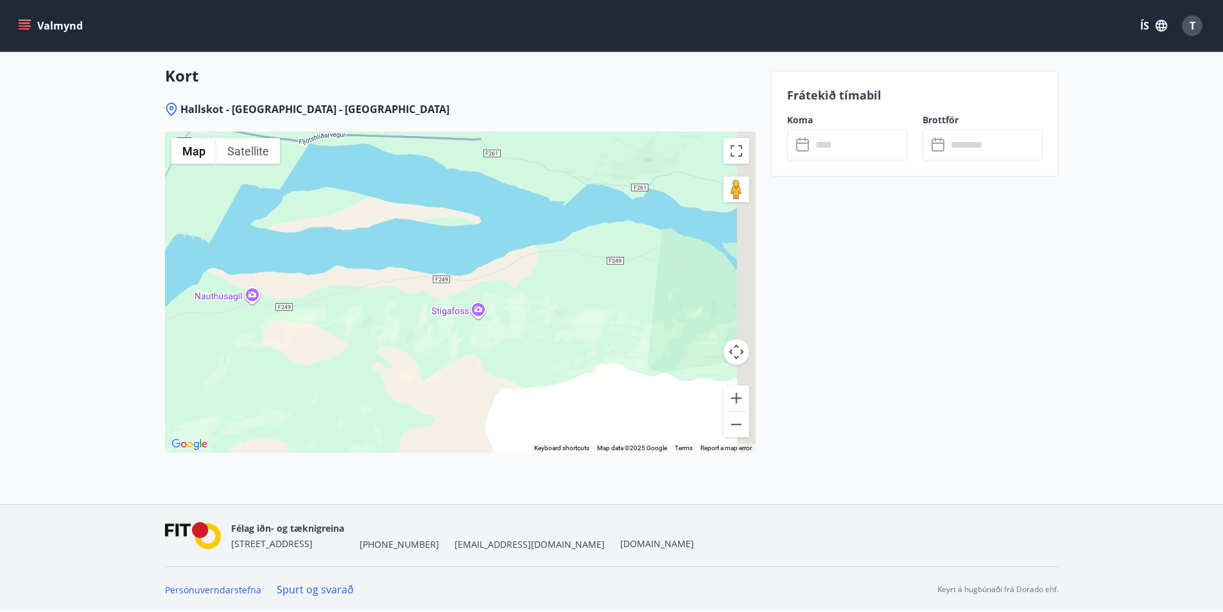
drag, startPoint x: 521, startPoint y: 317, endPoint x: 253, endPoint y: 340, distance: 268.8
click at [228, 360] on div at bounding box center [460, 292] width 591 height 321
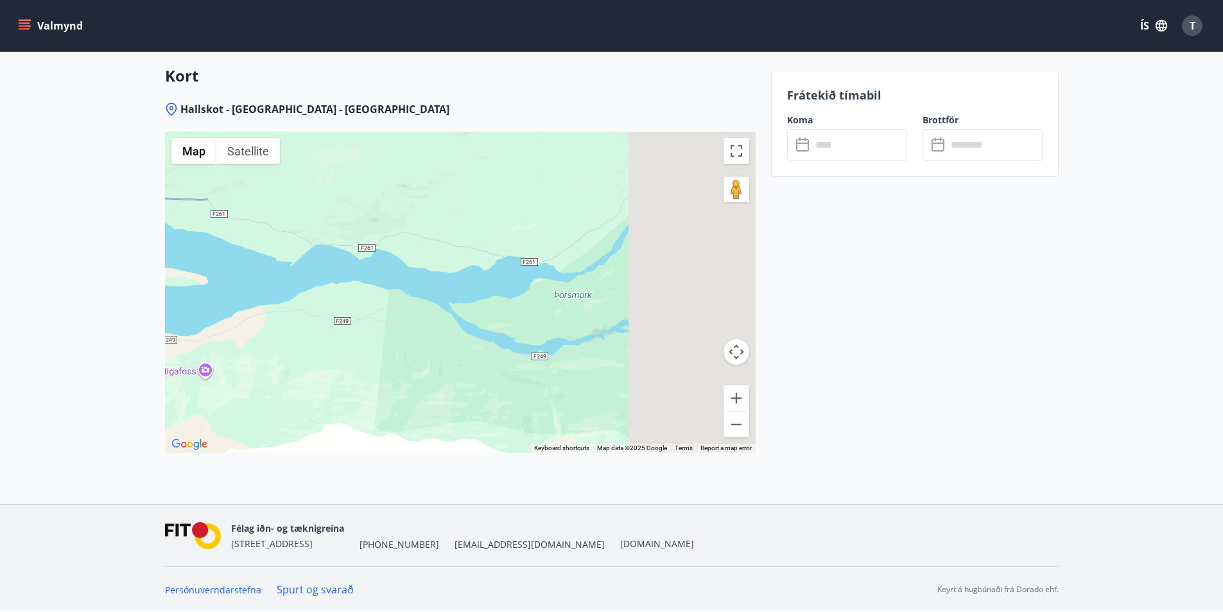
drag, startPoint x: 553, startPoint y: 249, endPoint x: 328, endPoint y: 301, distance: 230.6
click at [328, 301] on div at bounding box center [460, 292] width 591 height 321
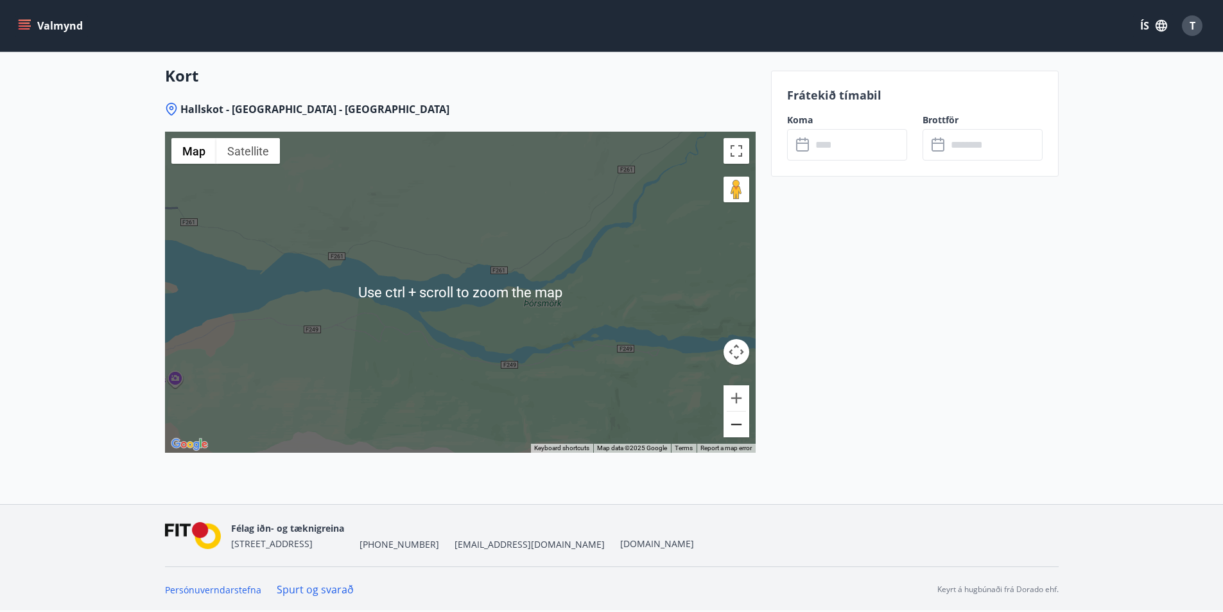
click at [744, 435] on button "Zoom out" at bounding box center [737, 425] width 26 height 26
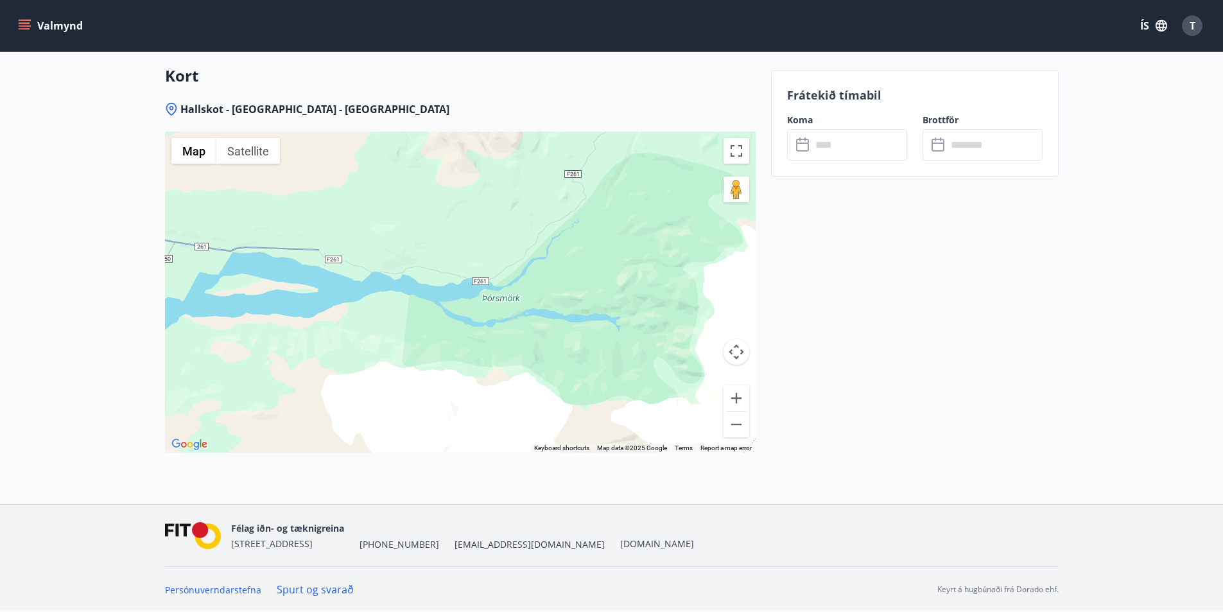
drag, startPoint x: 588, startPoint y: 344, endPoint x: 581, endPoint y: 345, distance: 7.3
click at [581, 344] on div at bounding box center [460, 292] width 591 height 321
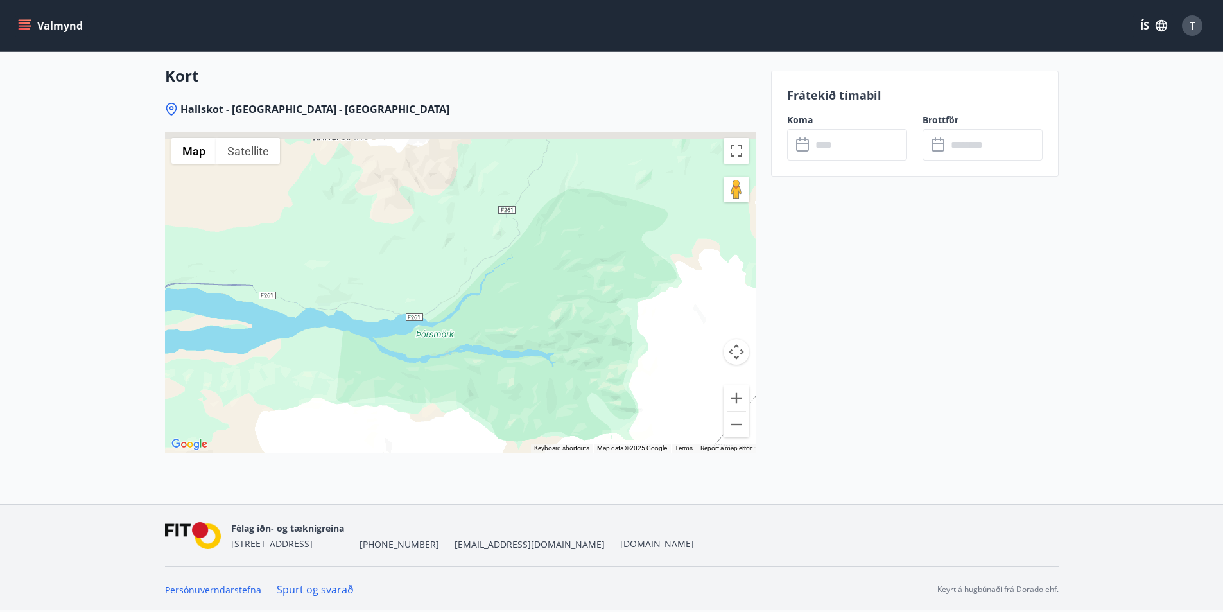
drag, startPoint x: 589, startPoint y: 340, endPoint x: 566, endPoint y: 426, distance: 89.6
click at [566, 426] on div at bounding box center [460, 292] width 591 height 321
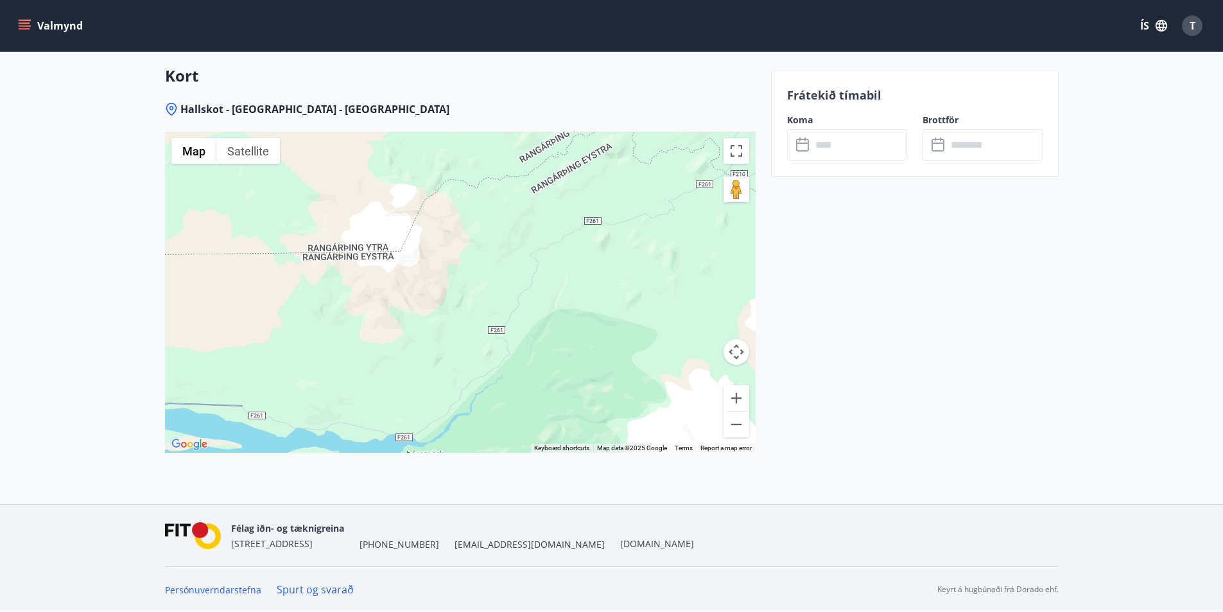
drag, startPoint x: 566, startPoint y: 333, endPoint x: 559, endPoint y: 403, distance: 71.0
click at [559, 403] on div at bounding box center [460, 292] width 591 height 321
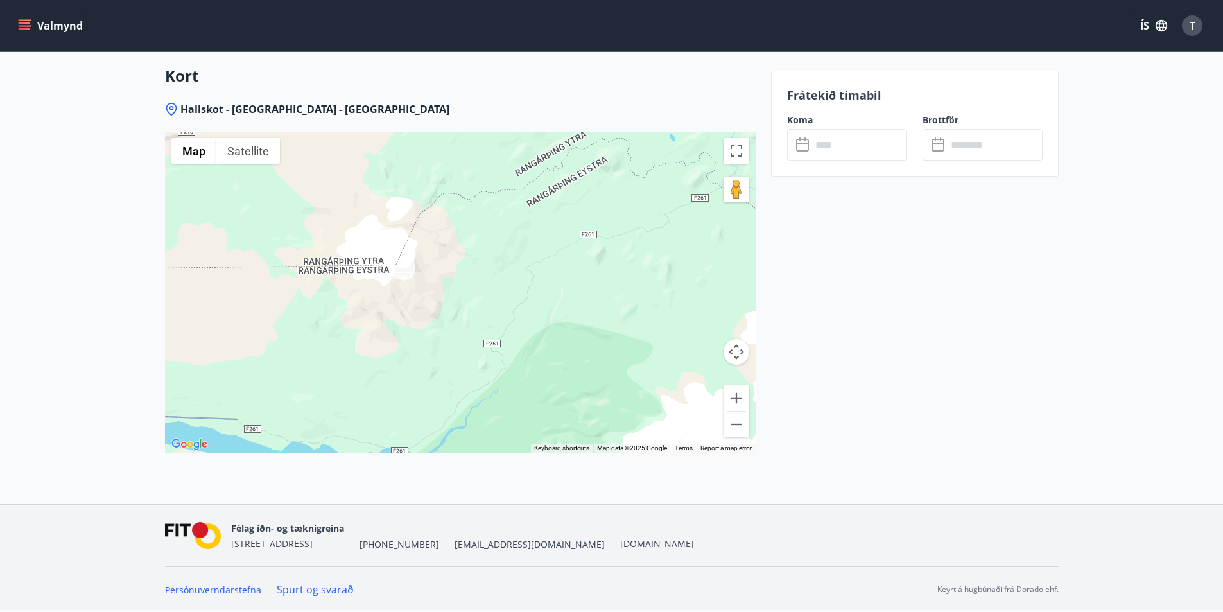
drag, startPoint x: 606, startPoint y: 317, endPoint x: 520, endPoint y: 385, distance: 109.7
click at [524, 382] on div at bounding box center [460, 292] width 591 height 321
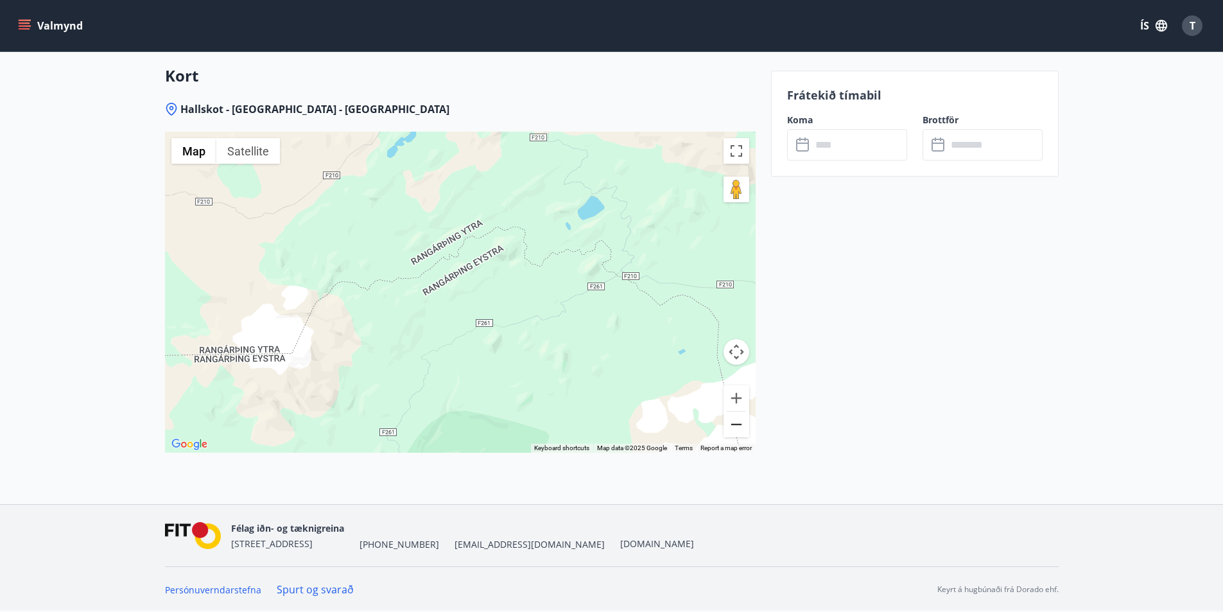
drag, startPoint x: 733, startPoint y: 425, endPoint x: 680, endPoint y: 405, distance: 56.9
click at [733, 425] on button "Zoom out" at bounding box center [737, 425] width 26 height 26
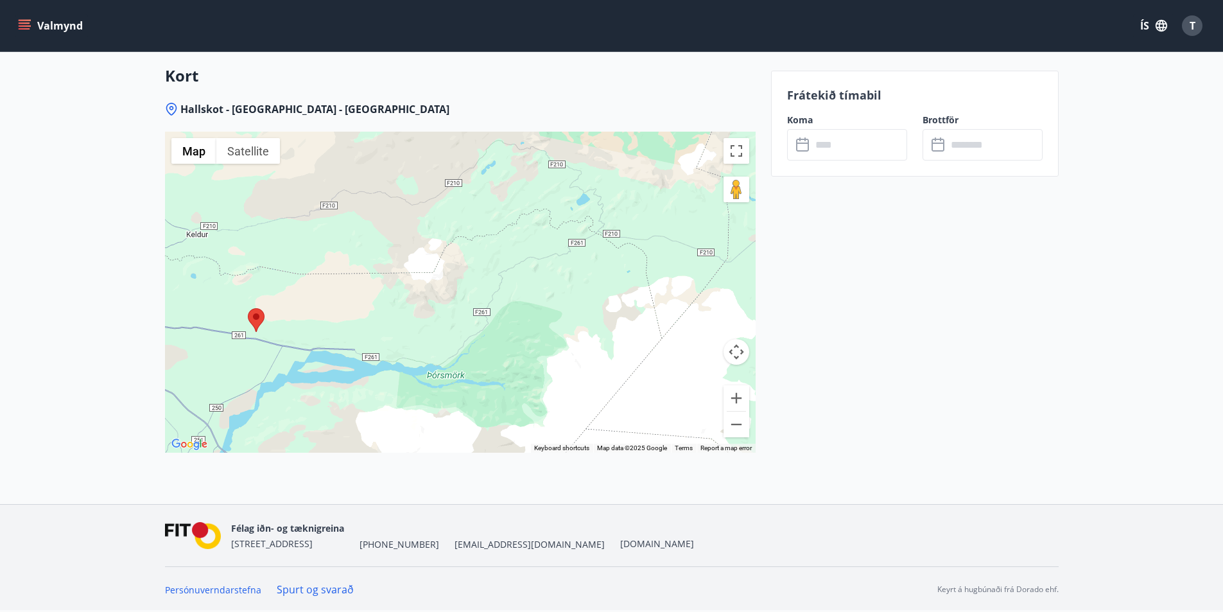
drag, startPoint x: 537, startPoint y: 344, endPoint x: 634, endPoint y: 264, distance: 125.9
click at [634, 264] on div at bounding box center [460, 292] width 591 height 321
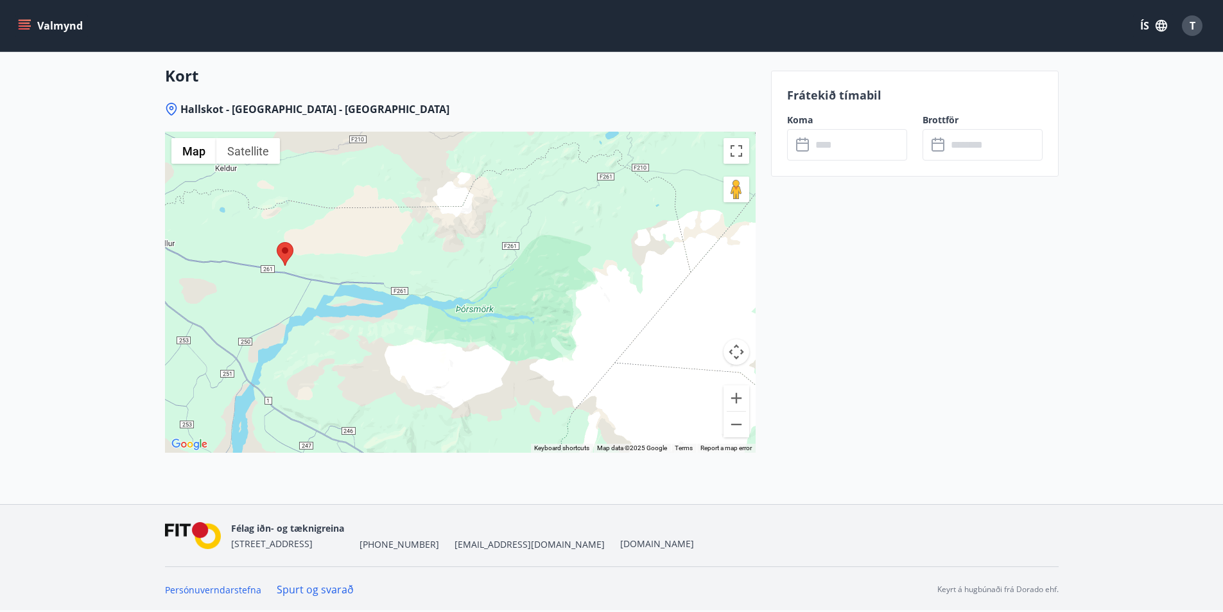
drag, startPoint x: 520, startPoint y: 335, endPoint x: 509, endPoint y: 304, distance: 31.9
click at [509, 304] on div at bounding box center [460, 292] width 591 height 321
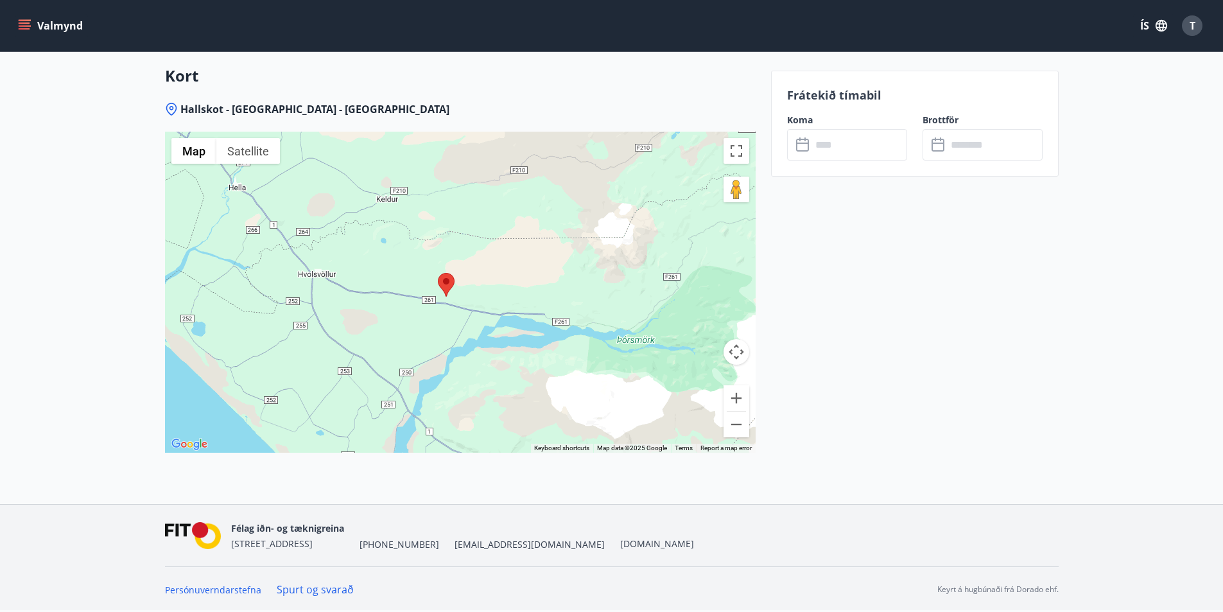
drag, startPoint x: 386, startPoint y: 301, endPoint x: 560, endPoint y: 354, distance: 181.8
click at [560, 354] on div at bounding box center [460, 292] width 591 height 321
